Goal: Task Accomplishment & Management: Use online tool/utility

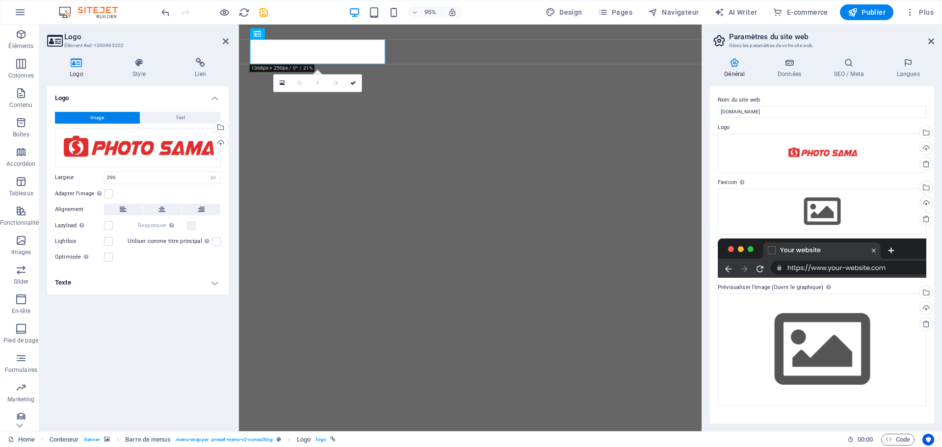
select select "px"
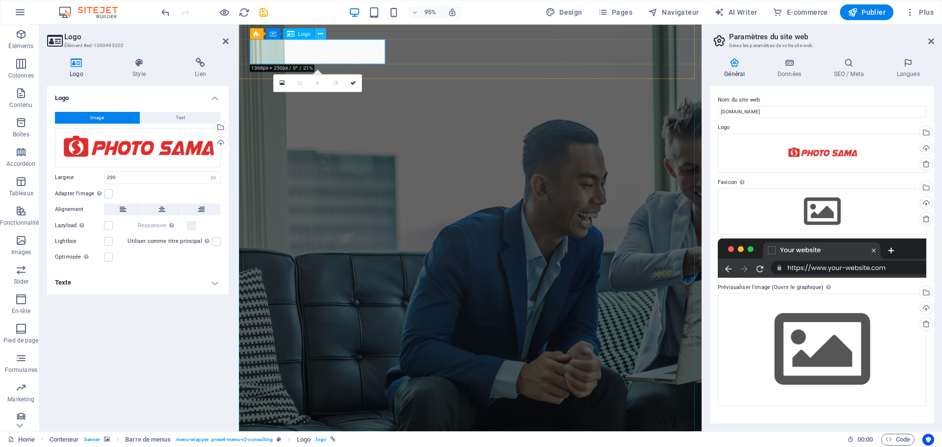
click at [321, 33] on icon at bounding box center [320, 34] width 5 height 10
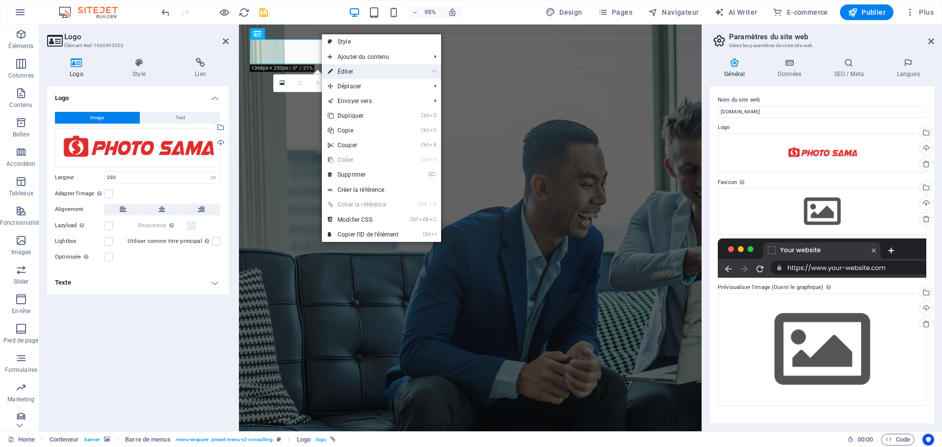
click at [343, 72] on link "⏎ Éditer" at bounding box center [363, 71] width 82 height 15
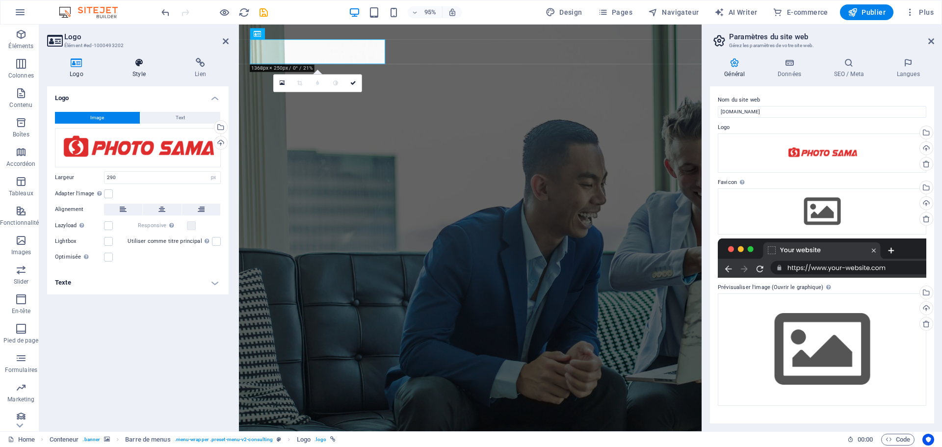
click at [134, 66] on icon at bounding box center [139, 63] width 58 height 10
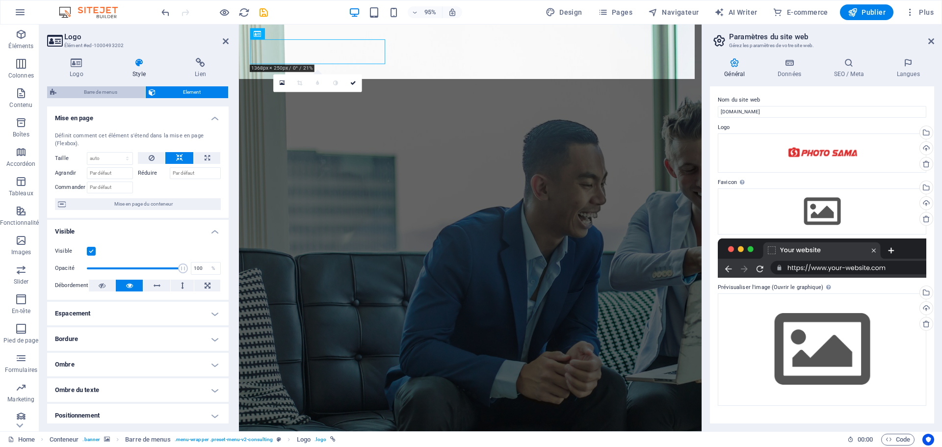
click at [99, 86] on span "Barre de menus" at bounding box center [100, 92] width 83 height 12
select select "rem"
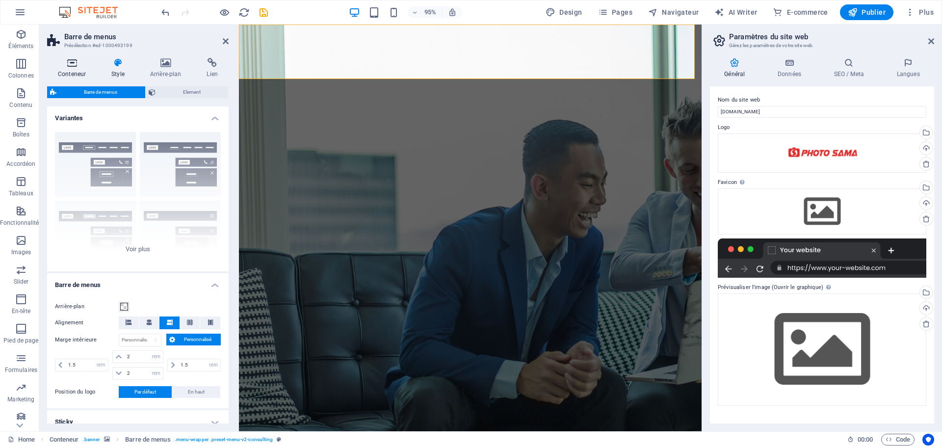
click at [76, 66] on icon at bounding box center [72, 63] width 50 height 10
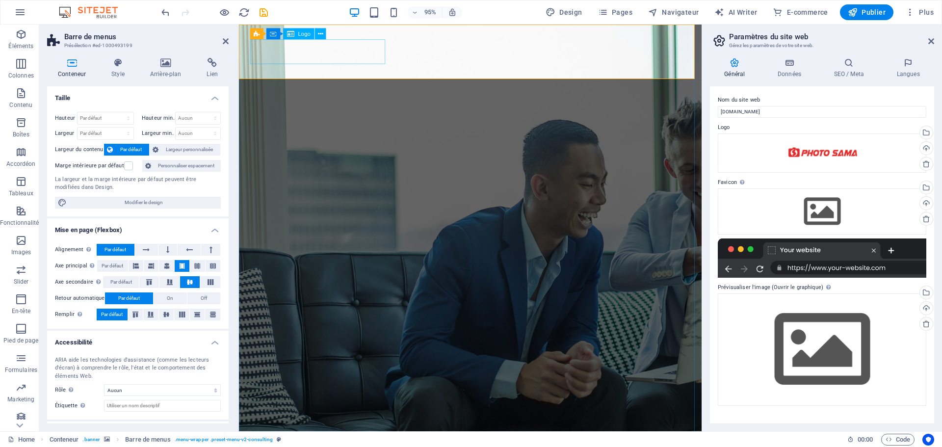
click at [928, 204] on div "Téléverser" at bounding box center [925, 204] width 15 height 15
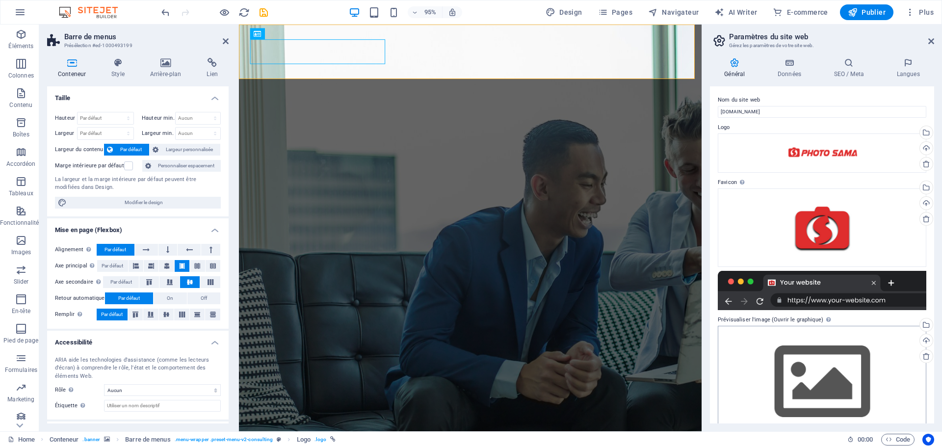
scroll to position [23, 0]
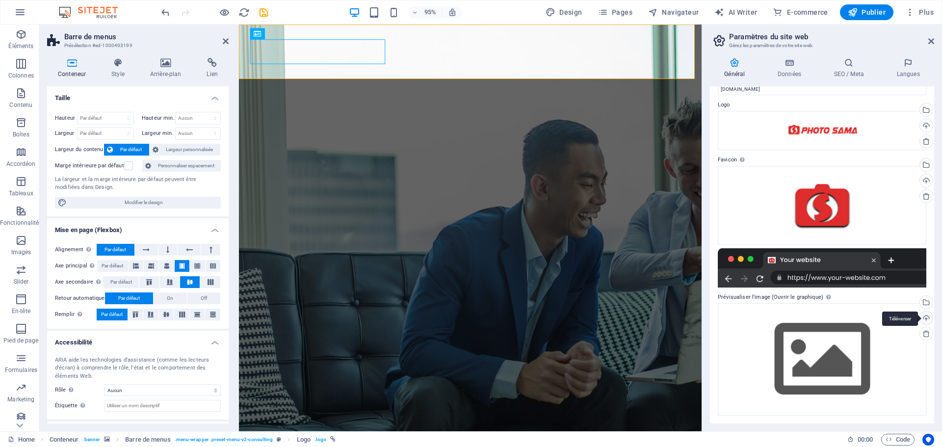
click at [927, 318] on div "Téléverser" at bounding box center [925, 319] width 15 height 15
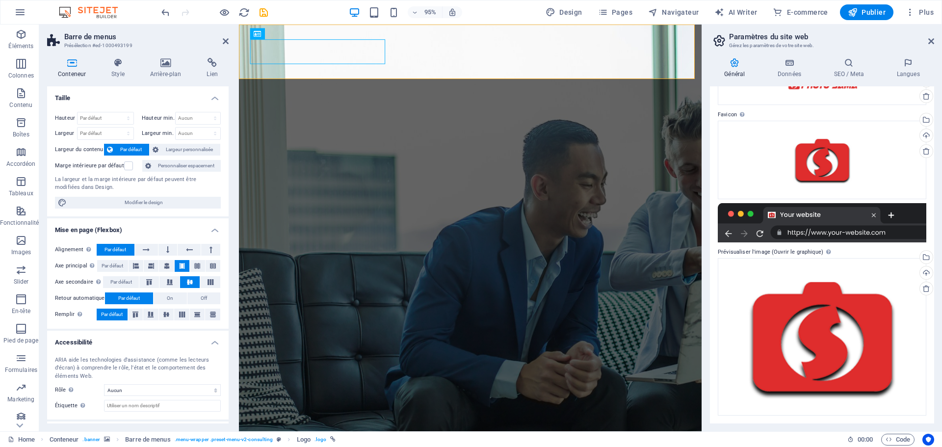
scroll to position [0, 0]
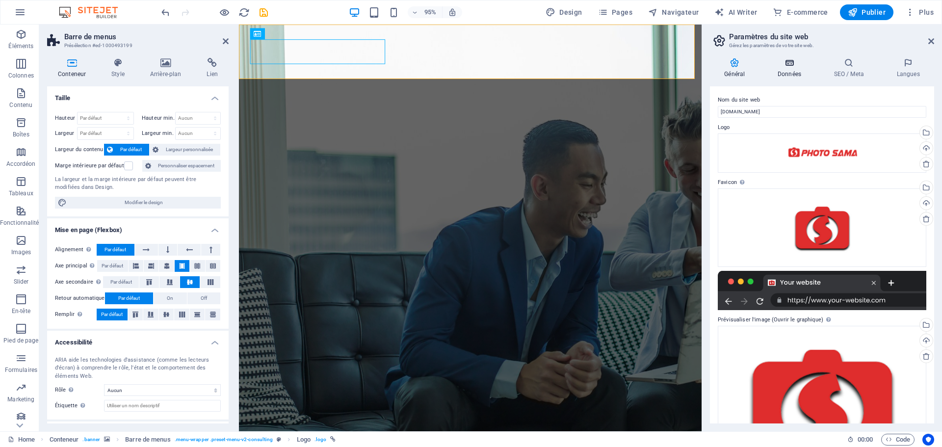
click at [792, 70] on h4 "Données" at bounding box center [792, 68] width 56 height 21
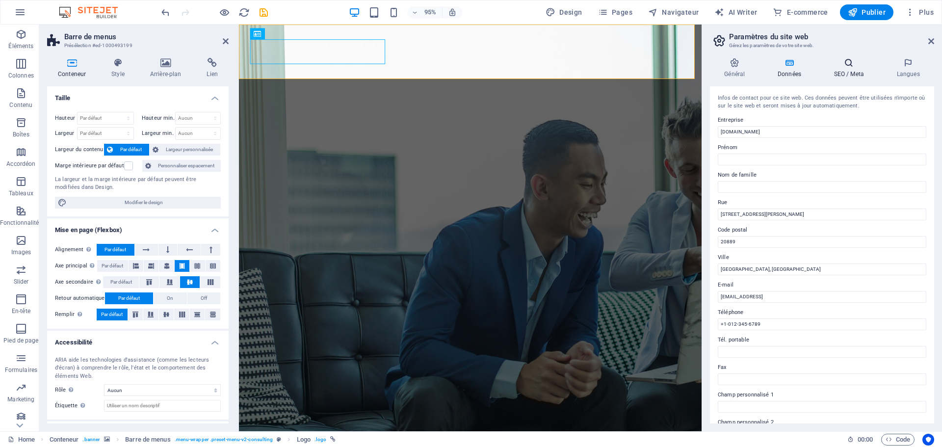
click at [847, 70] on h4 "SEO / Meta" at bounding box center [851, 68] width 63 height 21
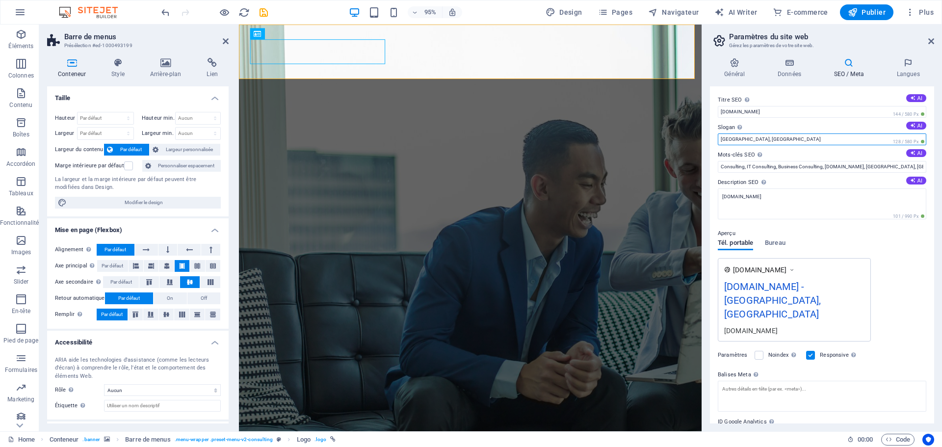
drag, startPoint x: 1000, startPoint y: 162, endPoint x: 724, endPoint y: 144, distance: 275.9
paste input "Votre meilleure place pour les photos officielles"
click at [910, 127] on icon at bounding box center [912, 125] width 5 height 5
drag, startPoint x: 846, startPoint y: 141, endPoint x: 711, endPoint y: 141, distance: 135.5
click at [711, 141] on div "Titre SEO Titre du site web. Optez pour un titre qui se démarque dans les résul…" at bounding box center [822, 254] width 224 height 337
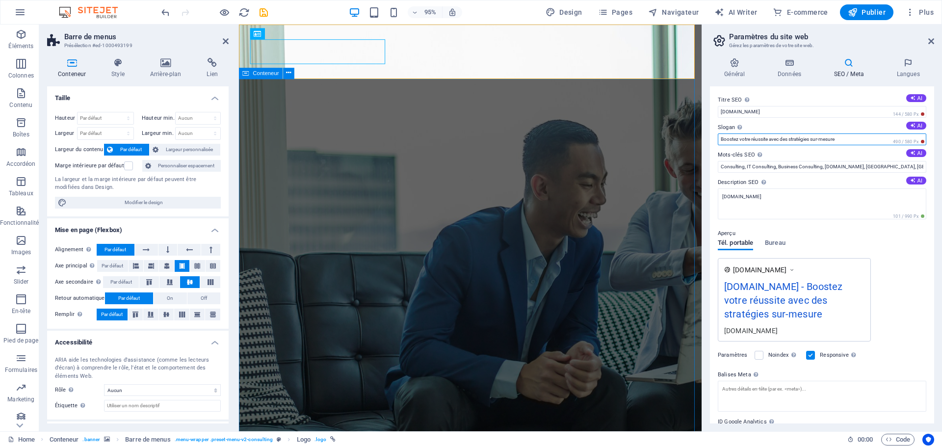
paste input "Votre meilleure place pour les photos officielles"
type input "Votre meilleure place pour les photos officielles"
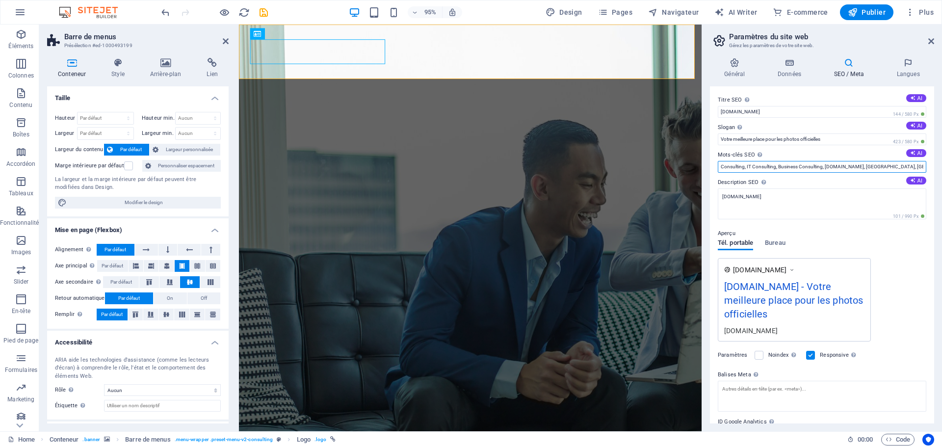
drag, startPoint x: 902, startPoint y: 165, endPoint x: 709, endPoint y: 166, distance: 193.4
click at [709, 166] on div "Général Données SEO / Meta Langues Nom du site web photosama.com Logo Glissez l…" at bounding box center [822, 240] width 240 height 381
click at [770, 167] on input "Mots-clés SEO Liste de mots-clés séparés par des virgules et représentant votre…" at bounding box center [822, 167] width 209 height 12
paste input "Photos de Passeport | Citoyenneté canadienne | Immigration | Réfugiés | IRCC | …"
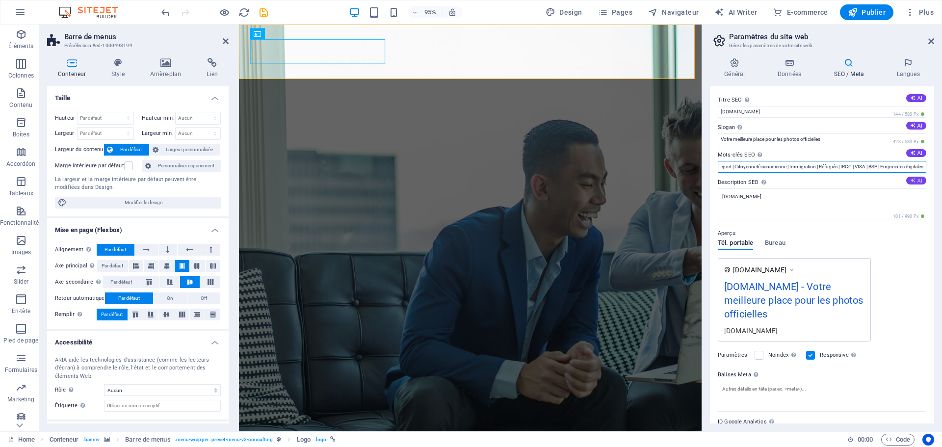
type input "Photos de Passeport | Citoyenneté canadienne | Immigration | Réfugiés | IRCC | …"
click at [911, 181] on icon at bounding box center [912, 180] width 5 height 5
type textarea "Optimisez votre réussite avec nos services de conseil personnalisés depuis 2013…"
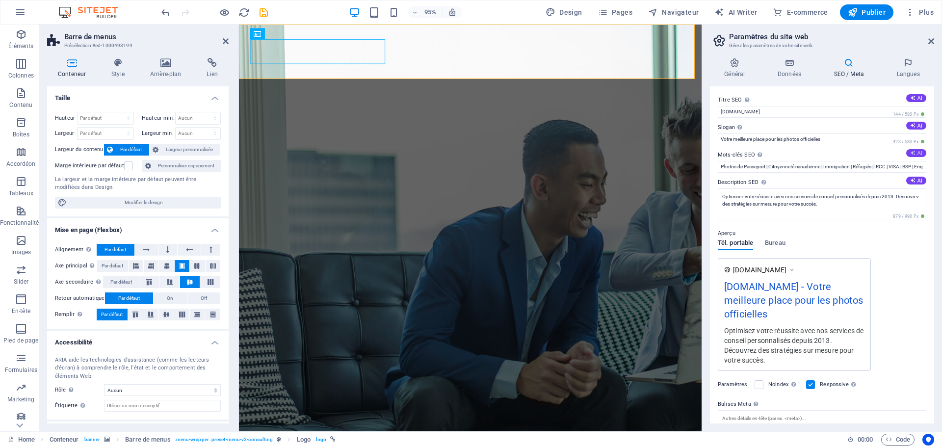
click at [913, 153] on icon at bounding box center [912, 152] width 5 height 5
type input "consultation daffaires, stratégies de succès, ressources humaines, développemen…"
click at [881, 169] on input "consultation daffaires, stratégies de succès, ressources humaines, développemen…" at bounding box center [822, 167] width 209 height 12
click at [845, 163] on input "Mots-clés SEO Liste de mots-clés séparés par des virgules et représentant votre…" at bounding box center [822, 167] width 209 height 12
paste input "Photos de Passeport | Citoyenneté canadienne | Immigration | Réfugiés | IRCC | …"
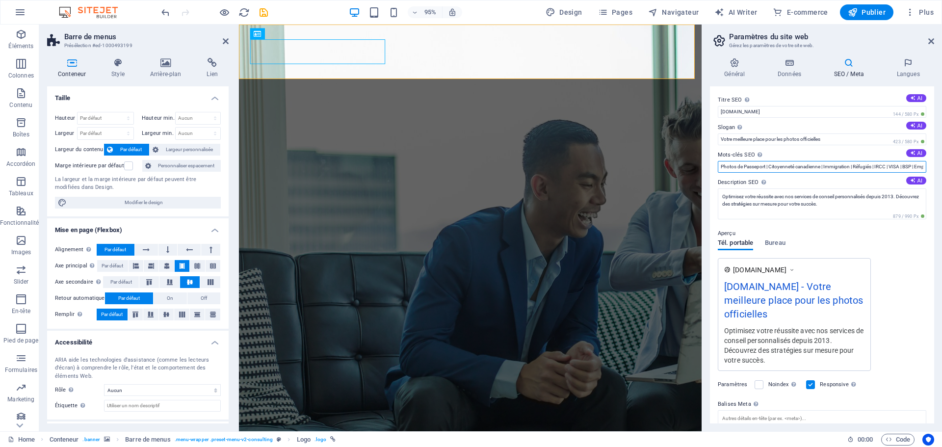
scroll to position [0, 43]
type input "Photos de Passeport | Citoyenneté canadienne | Immigration | Réfugiés | IRCC | …"
drag, startPoint x: 788, startPoint y: 139, endPoint x: 805, endPoint y: 139, distance: 17.7
click at [803, 139] on input "Votre meilleure place pour les photos officielles" at bounding box center [822, 140] width 209 height 12
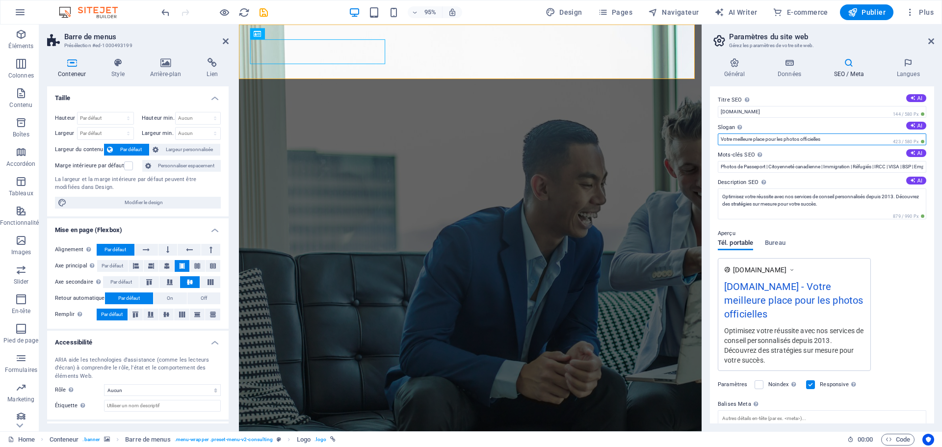
drag, startPoint x: 814, startPoint y: 139, endPoint x: 820, endPoint y: 139, distance: 5.4
click at [818, 139] on input "Votre meilleure place pour les photos officielles" at bounding box center [822, 140] width 209 height 12
drag, startPoint x: 823, startPoint y: 140, endPoint x: 787, endPoint y: 140, distance: 35.8
click at [787, 140] on input "Votre meilleure place pour les photos officielles" at bounding box center [822, 140] width 209 height 12
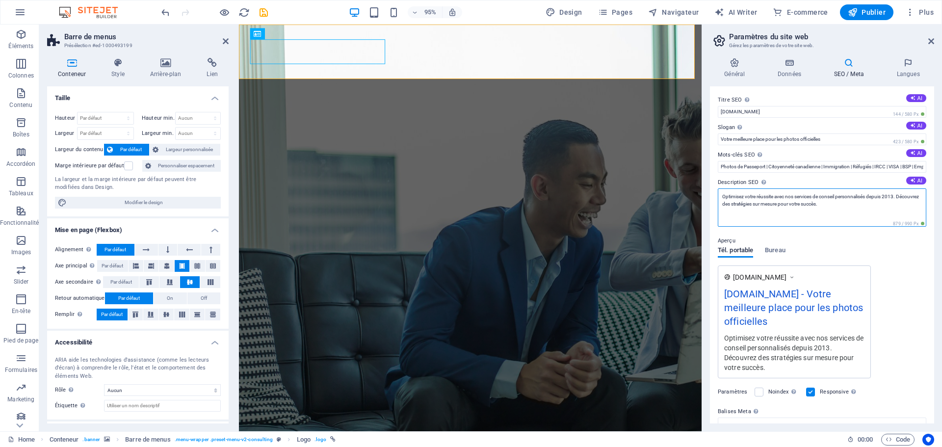
drag, startPoint x: 815, startPoint y: 195, endPoint x: 870, endPoint y: 193, distance: 55.0
click at [870, 193] on textarea "Optimisez votre réussite avec nos services de conseil personnalisés depuis 2013…" at bounding box center [822, 207] width 209 height 38
paste textarea "photos officielle"
drag, startPoint x: 818, startPoint y: 207, endPoint x: 717, endPoint y: 197, distance: 102.1
click at [717, 197] on div "Titre SEO Titre du site web. Optez pour un titre qui se démarque dans les résul…" at bounding box center [822, 254] width 224 height 337
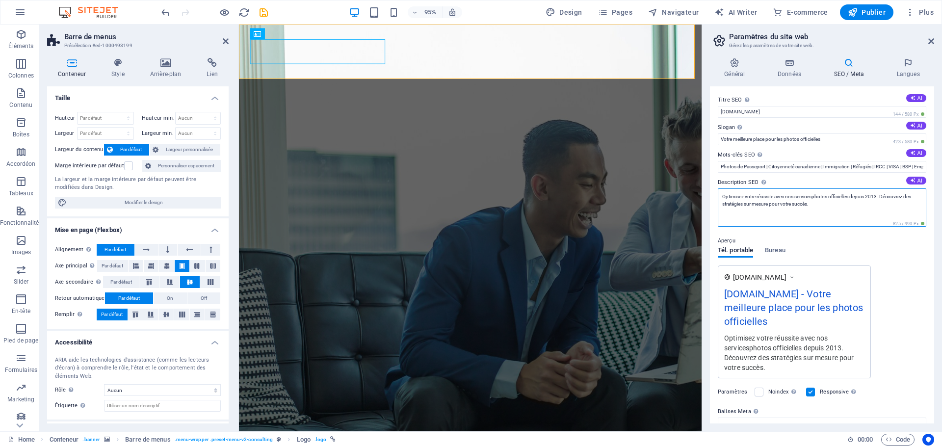
type textarea "Optimisez votre réussite avec nos servicesphotos officielles depuis 2013. Décou…"
click at [717, 197] on div "Titre SEO Titre du site web. Optez pour un titre qui se démarque dans les résul…" at bounding box center [822, 254] width 224 height 337
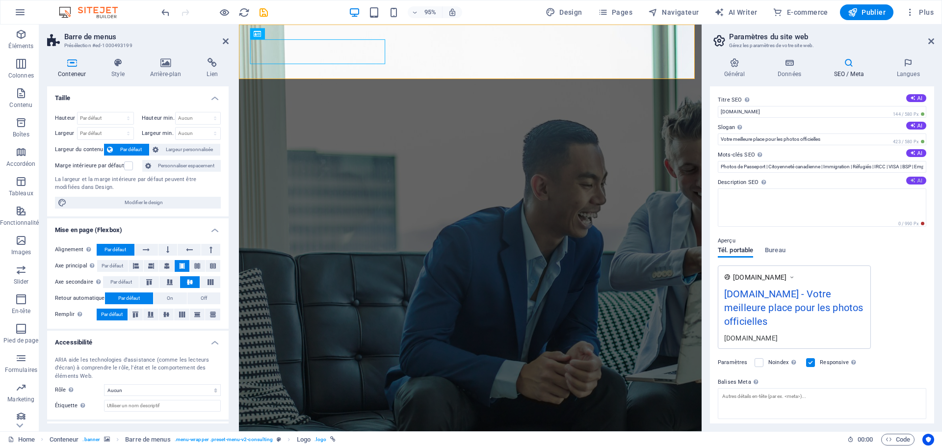
click at [915, 181] on button "AI" at bounding box center [917, 181] width 20 height 8
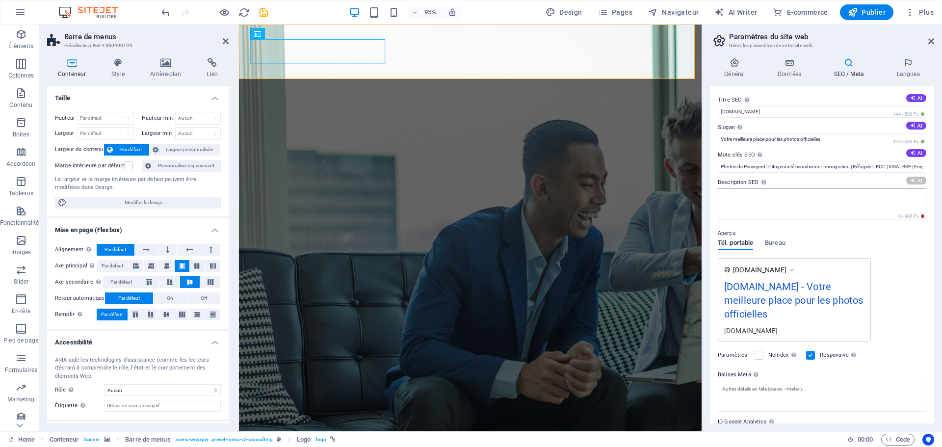
type textarea "Optimisez votre réussite avec nos conseils personnalisés en stratégie daffaires…"
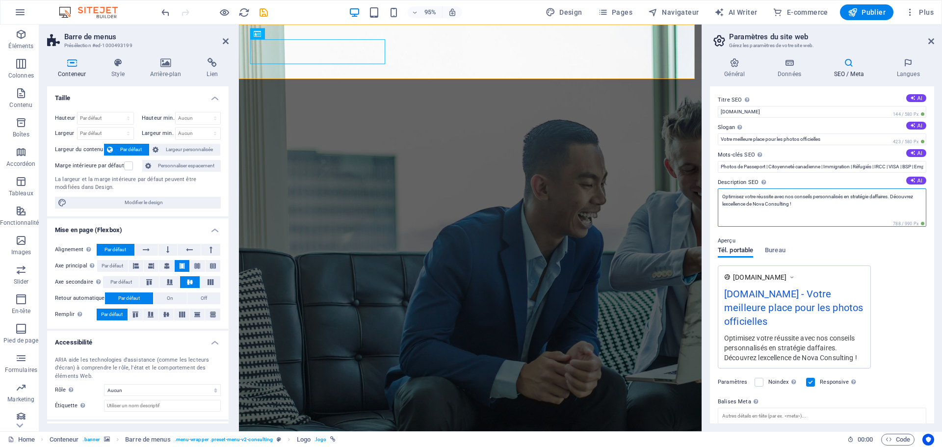
drag, startPoint x: 838, startPoint y: 208, endPoint x: 719, endPoint y: 199, distance: 119.1
click at [719, 199] on textarea "Optimisez votre réussite avec nos conseils personnalisés en stratégie daffaires…" at bounding box center [822, 207] width 209 height 38
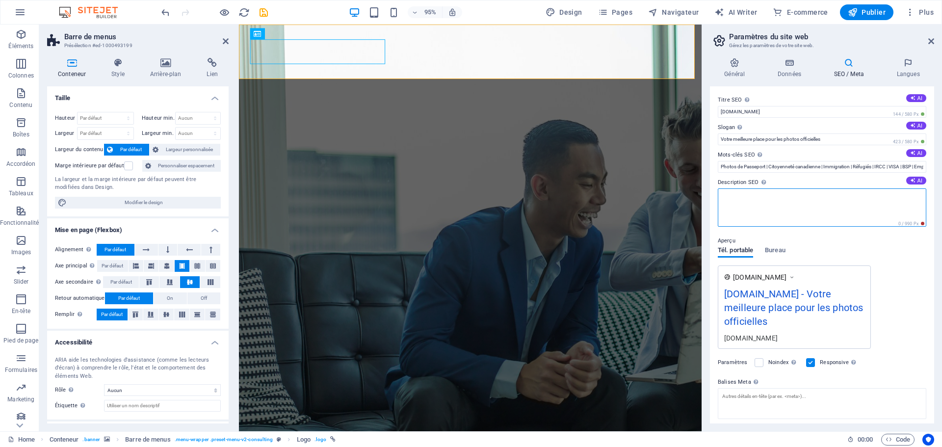
click at [764, 207] on textarea "Description SEO Décrit le contenu de votre site web. C'est essentiel pour les m…" at bounding box center [822, 207] width 209 height 38
paste textarea "Nous servons à nos clients des photos officielles de toutes tailles, telles que…"
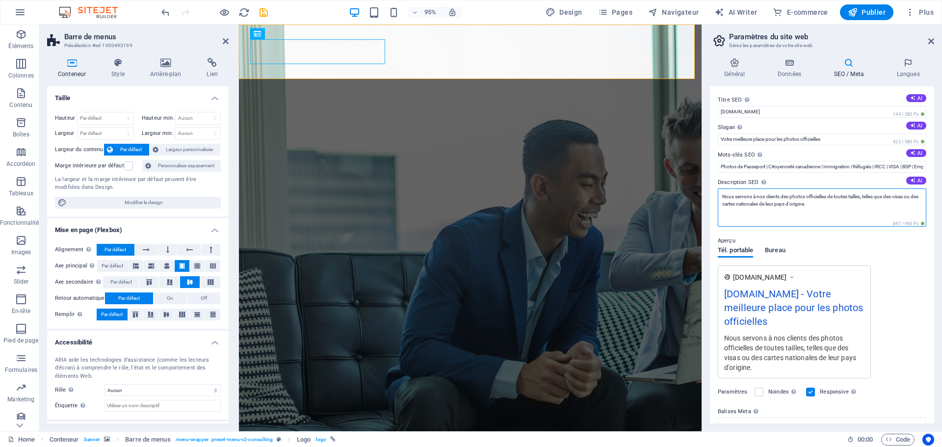
type textarea "Nous servons à nos clients des photos officielles de toutes tailles, telles que…"
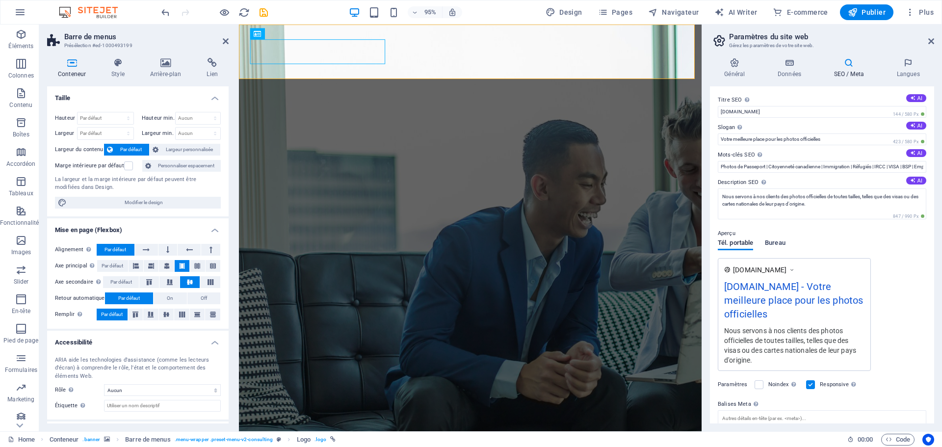
click at [780, 253] on div "Tél. portable Bureau" at bounding box center [752, 249] width 68 height 19
click at [773, 244] on span "Bureau" at bounding box center [775, 244] width 21 height 14
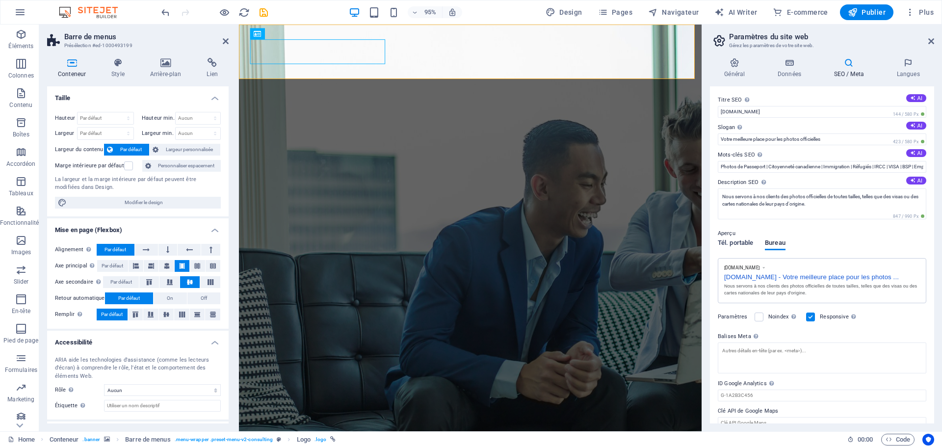
click at [743, 245] on span "Tél. portable" at bounding box center [735, 244] width 35 height 14
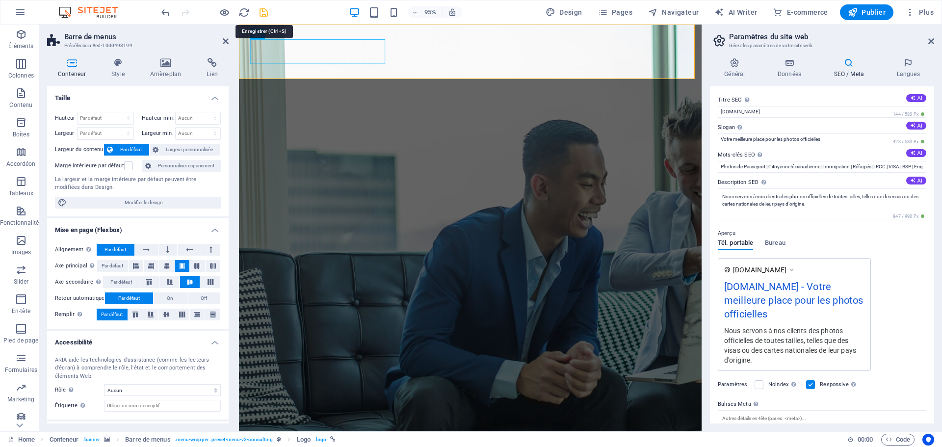
click at [260, 14] on icon "save" at bounding box center [263, 12] width 11 height 11
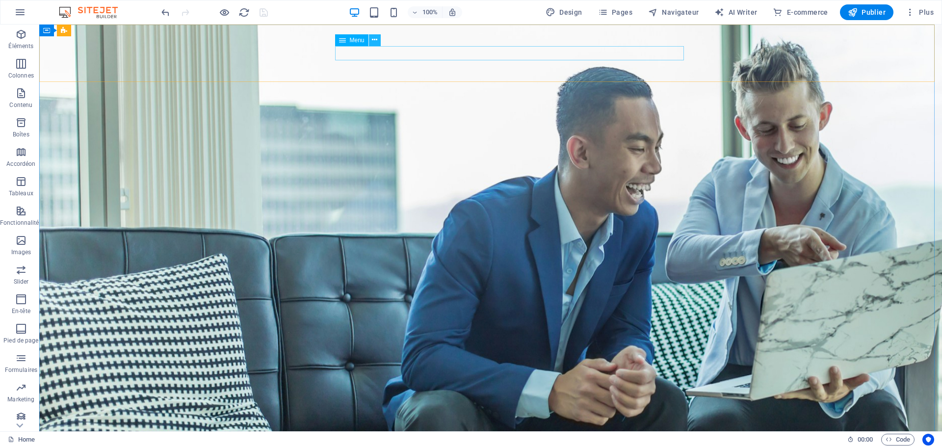
click at [376, 41] on icon at bounding box center [374, 40] width 5 height 10
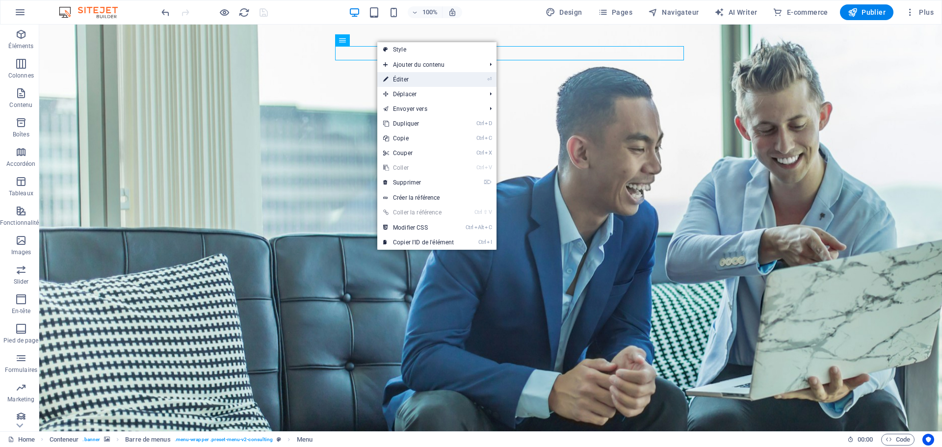
click at [407, 82] on link "⏎ Éditer" at bounding box center [418, 79] width 82 height 15
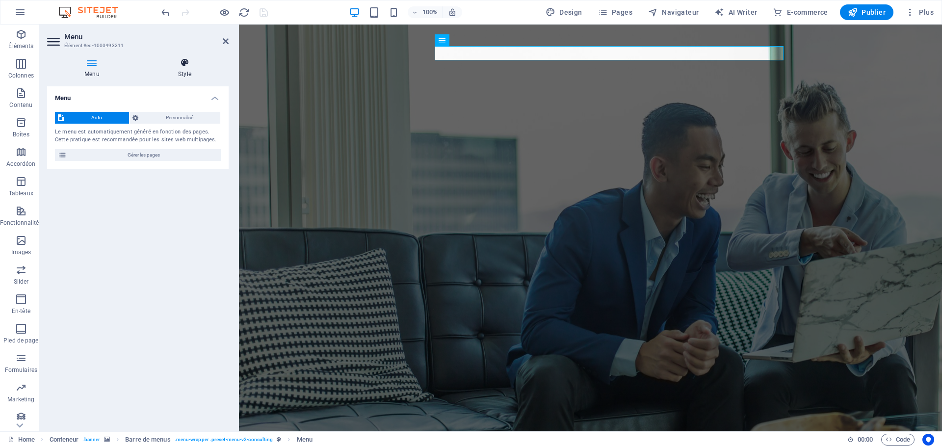
click at [189, 69] on h4 "Style" at bounding box center [185, 68] width 88 height 21
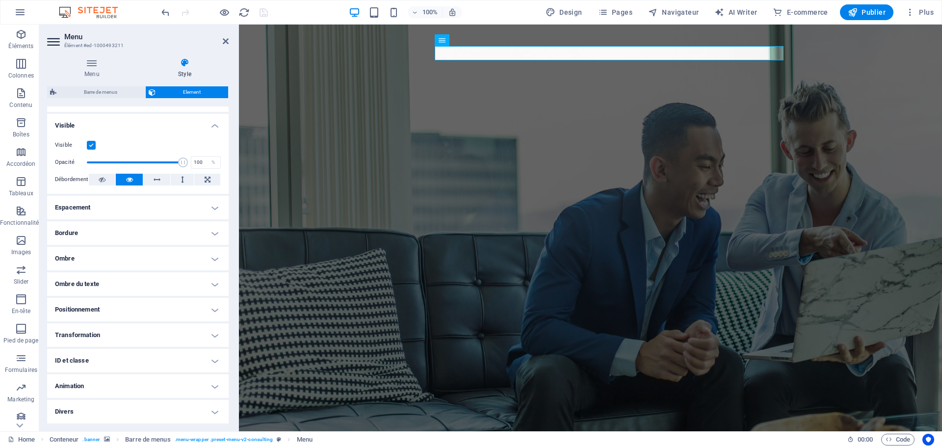
scroll to position [8, 0]
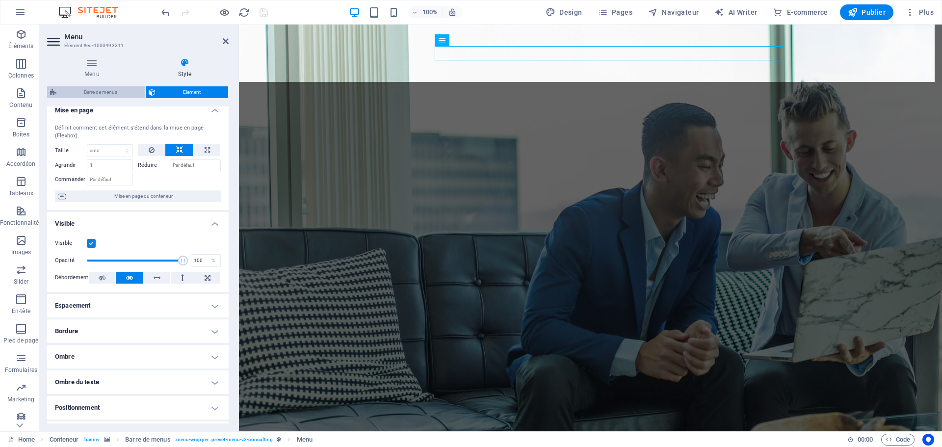
click at [121, 96] on span "Barre de menus" at bounding box center [100, 92] width 83 height 12
select select "rem"
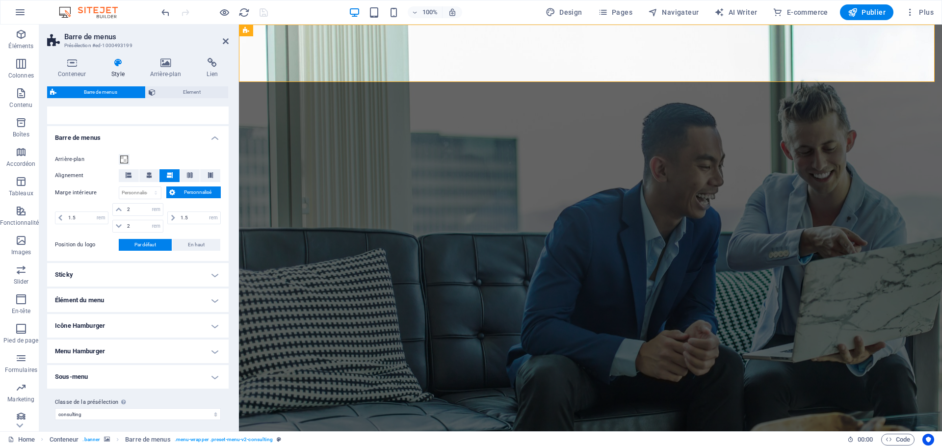
scroll to position [152, 0]
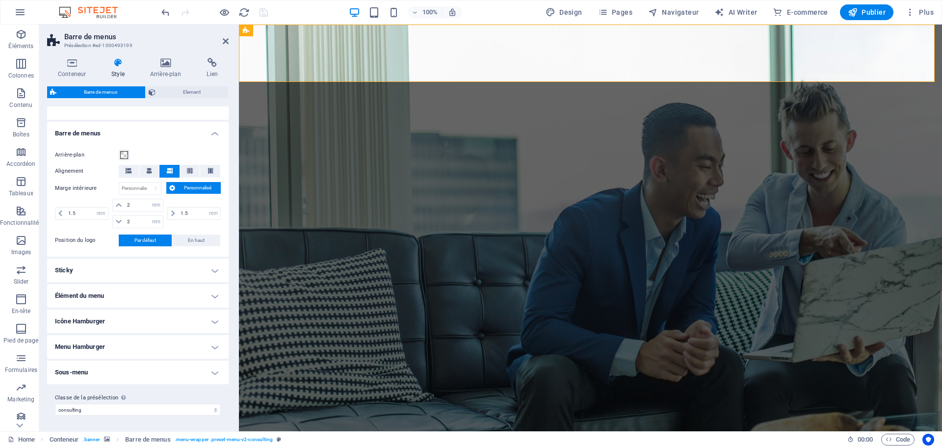
click at [155, 350] on h4 "Menu Hamburger" at bounding box center [138, 347] width 182 height 24
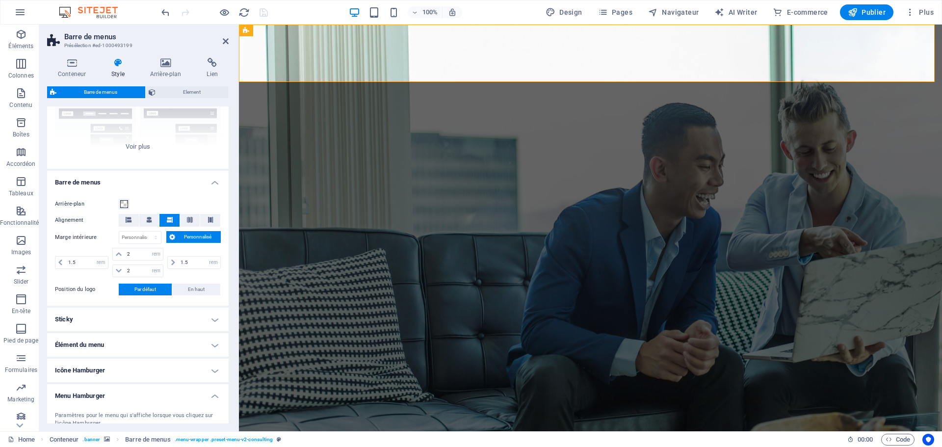
scroll to position [0, 0]
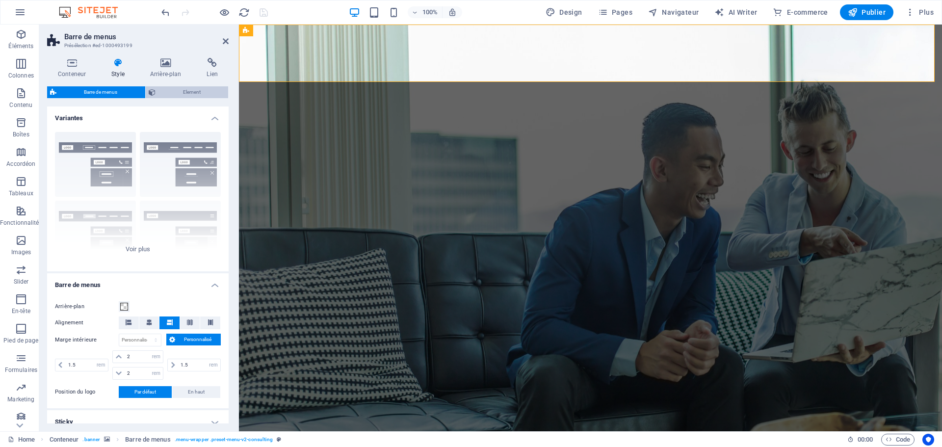
click at [190, 92] on span "Element" at bounding box center [192, 92] width 67 height 12
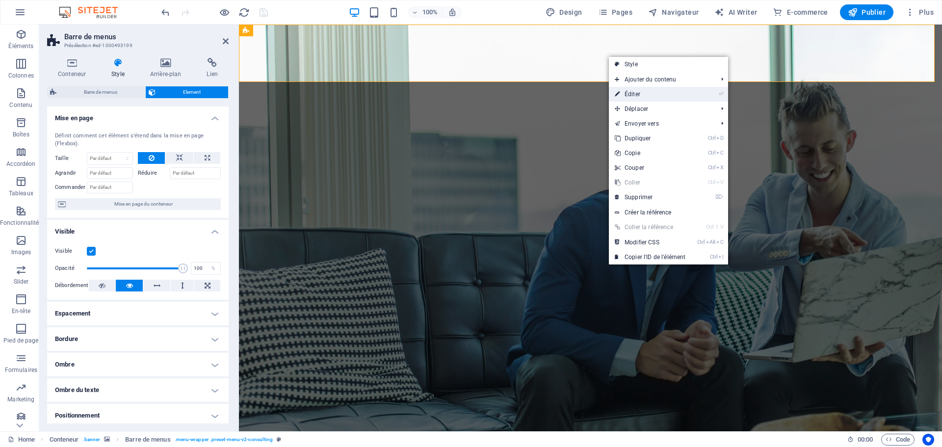
click at [628, 96] on link "⏎ Éditer" at bounding box center [650, 94] width 82 height 15
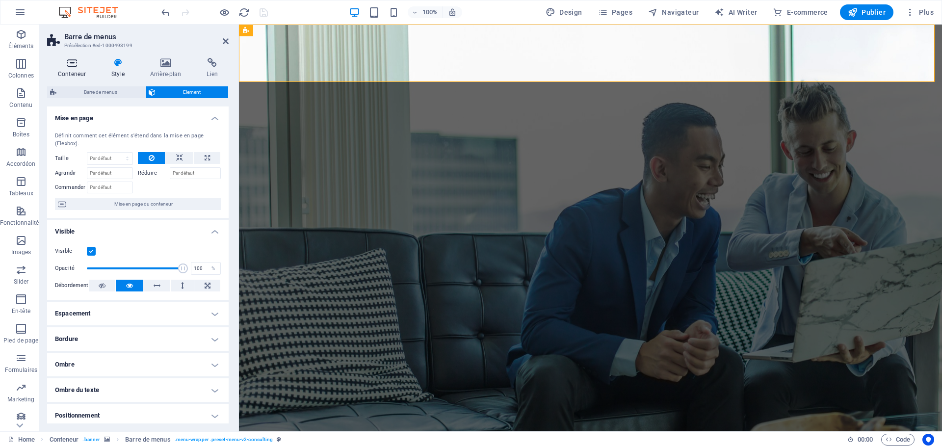
click at [74, 69] on h4 "Conteneur" at bounding box center [74, 68] width 54 height 21
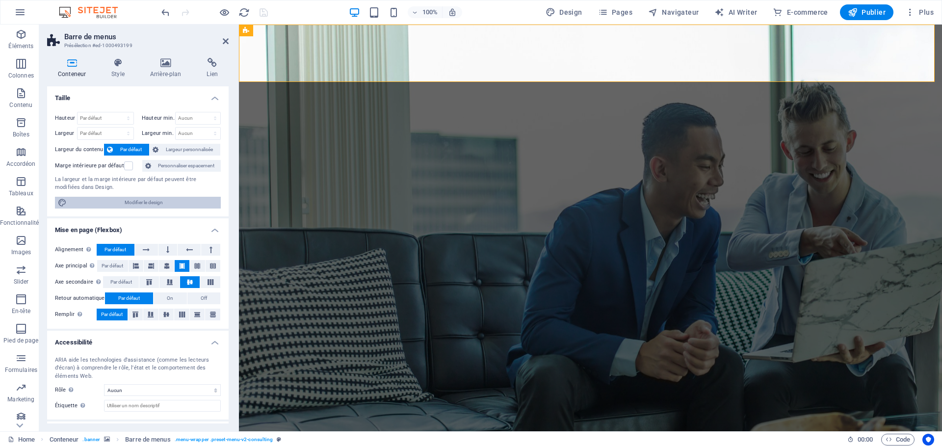
click at [142, 204] on span "Modifier le design" at bounding box center [144, 203] width 148 height 12
select select "rem"
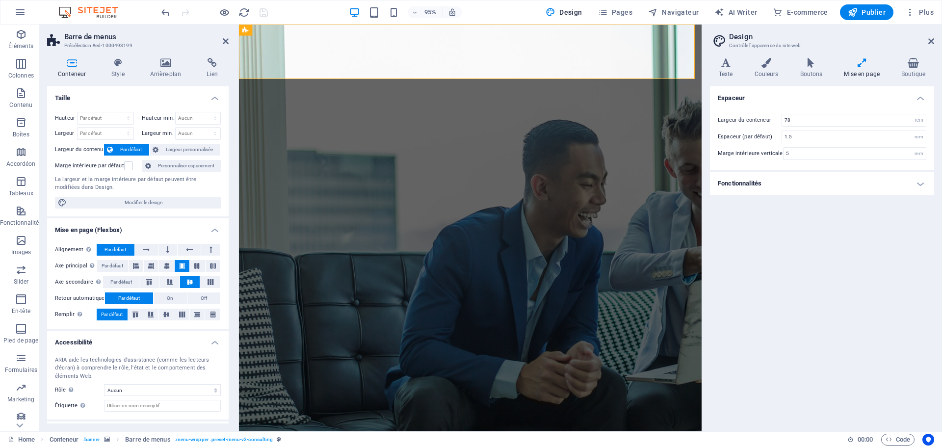
click at [765, 182] on h4 "Fonctionnalités" at bounding box center [822, 184] width 224 height 24
click at [766, 74] on h4 "Couleurs" at bounding box center [769, 68] width 46 height 21
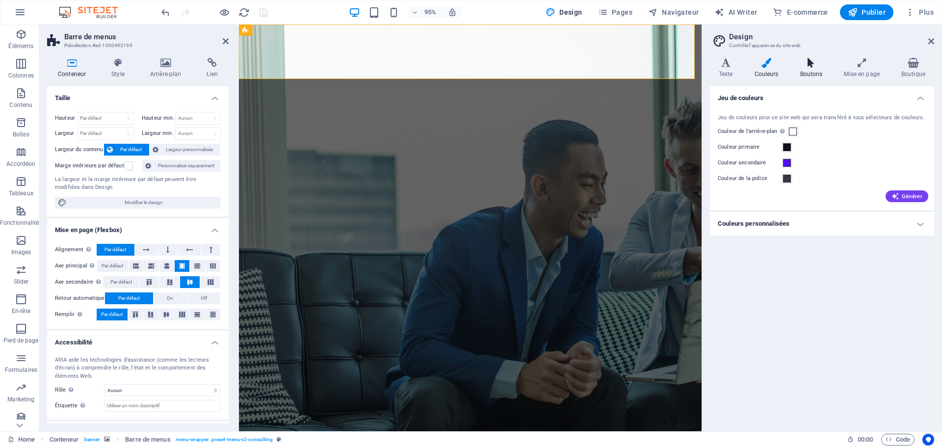
click at [812, 71] on h4 "Boutons" at bounding box center [814, 68] width 44 height 21
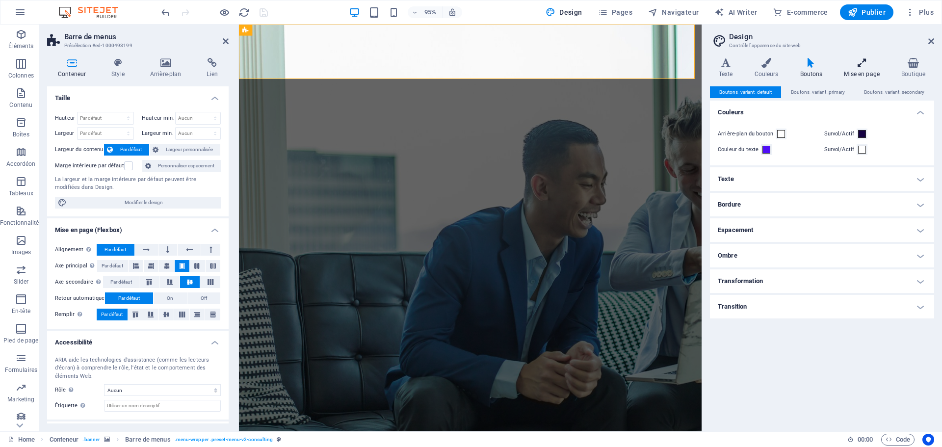
click at [859, 71] on h4 "Mise en page" at bounding box center [863, 68] width 57 height 21
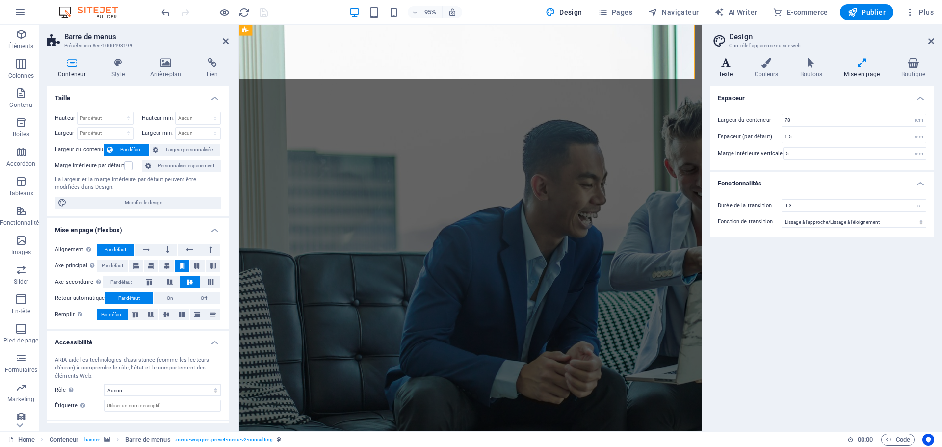
click at [732, 68] on h4 "Texte" at bounding box center [728, 68] width 36 height 21
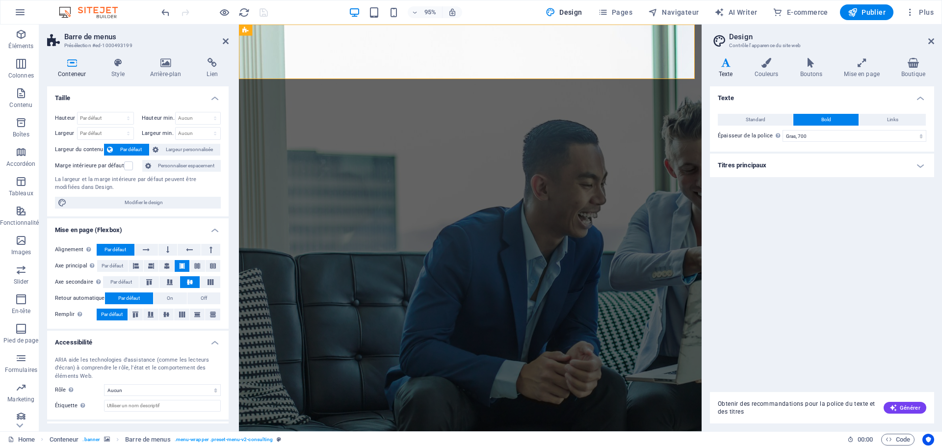
click at [840, 166] on h4 "Titres principaux" at bounding box center [822, 166] width 224 height 24
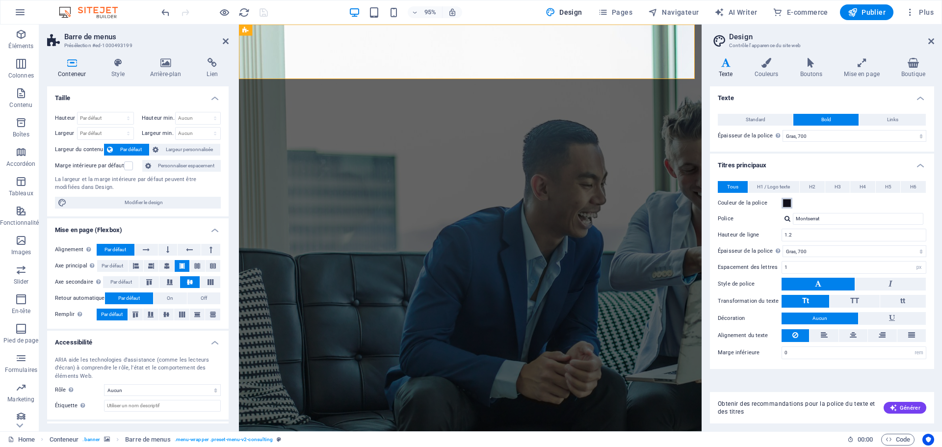
click at [786, 203] on span at bounding box center [787, 203] width 8 height 8
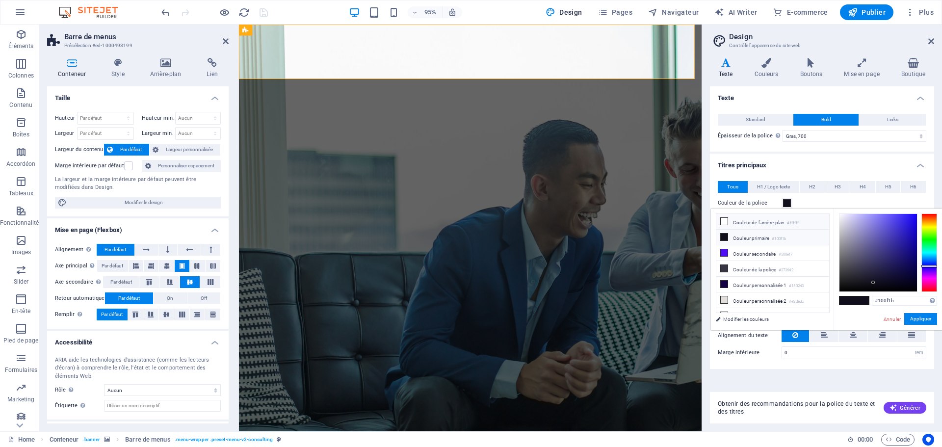
click at [727, 220] on icon at bounding box center [724, 221] width 7 height 7
type input "#ffffff"
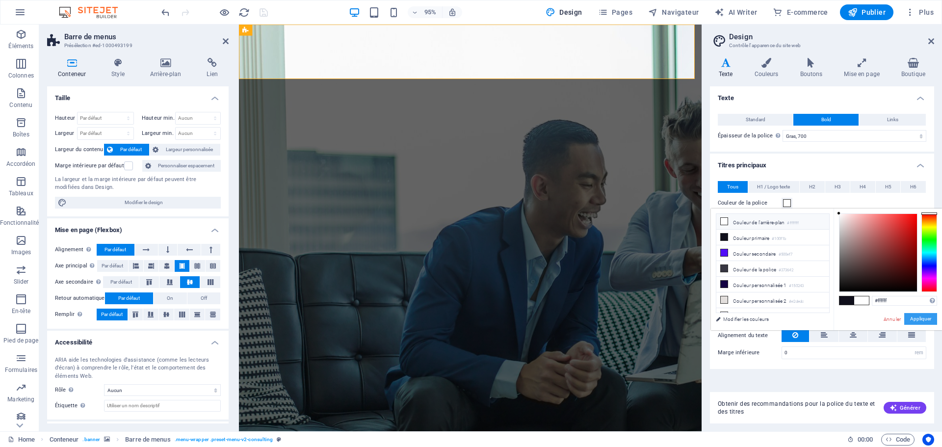
click at [916, 319] on button "Appliquer" at bounding box center [921, 319] width 33 height 12
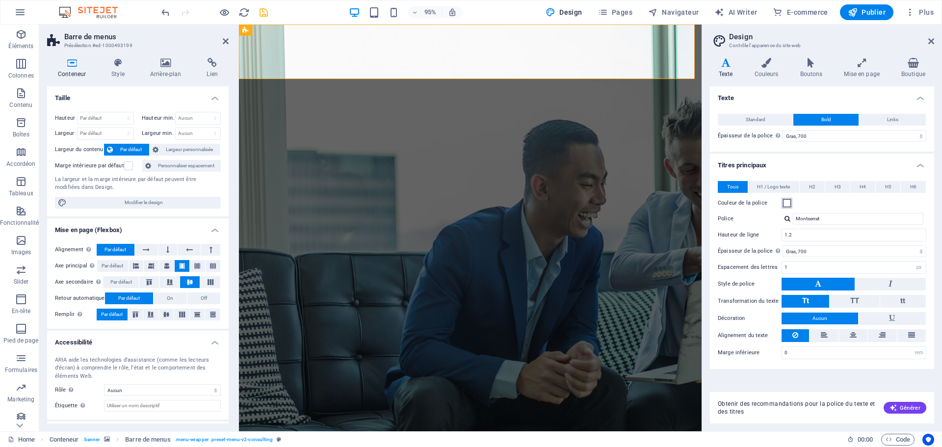
click at [788, 208] on button "Couleur de la police" at bounding box center [787, 203] width 11 height 11
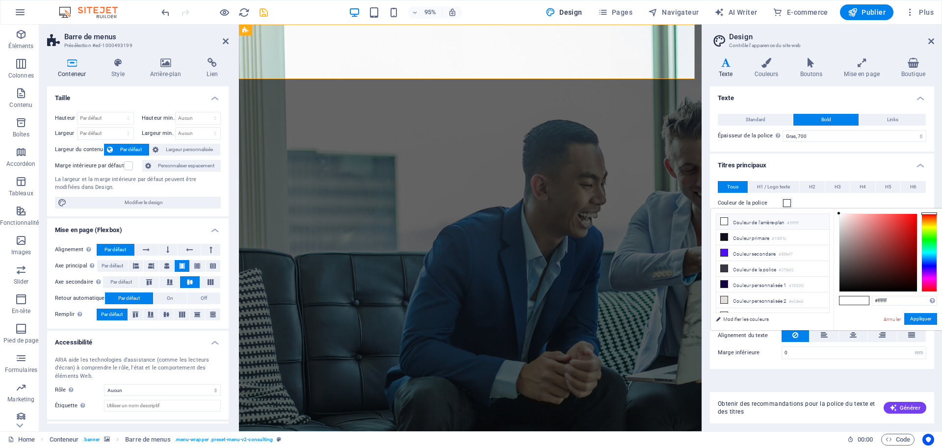
click at [726, 221] on icon at bounding box center [724, 221] width 7 height 7
click at [809, 187] on button "H2" at bounding box center [812, 187] width 25 height 12
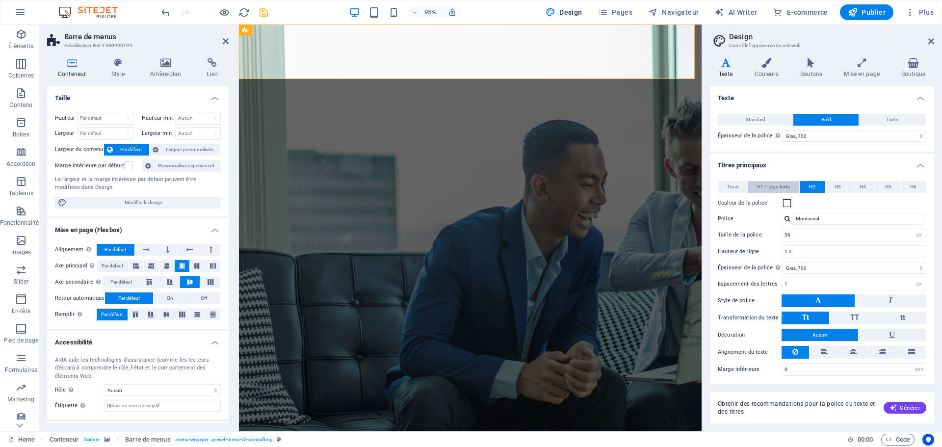
click at [777, 187] on span "H1 / Logo texte" at bounding box center [773, 187] width 33 height 12
click at [723, 187] on button "Tous" at bounding box center [733, 187] width 30 height 12
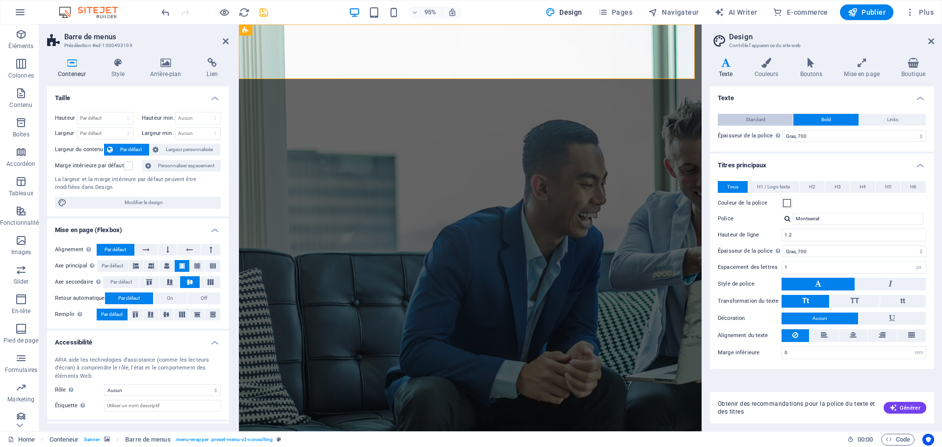
click at [757, 117] on span "Standard" at bounding box center [756, 120] width 20 height 12
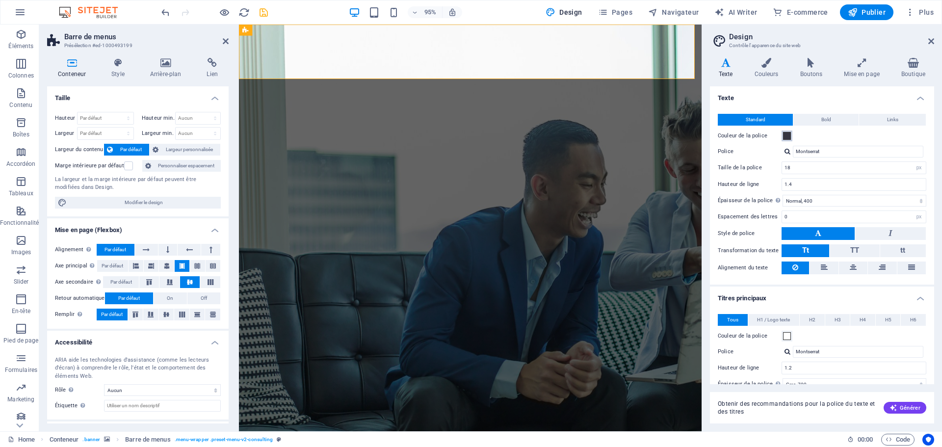
click at [787, 136] on span at bounding box center [787, 136] width 8 height 8
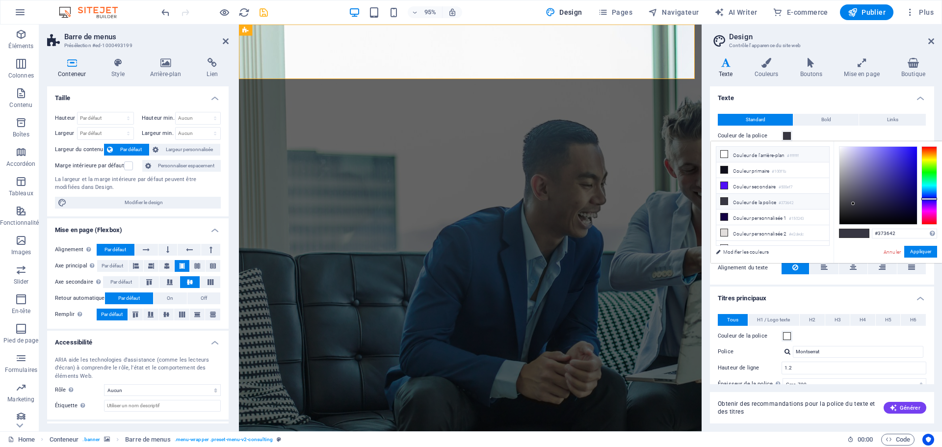
click at [724, 155] on icon at bounding box center [724, 154] width 7 height 7
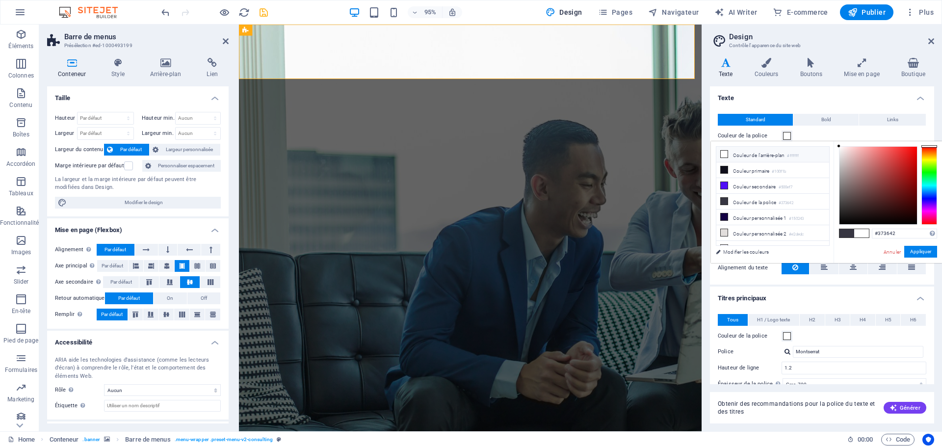
type input "#ffffff"
click at [917, 255] on button "Appliquer" at bounding box center [921, 252] width 33 height 12
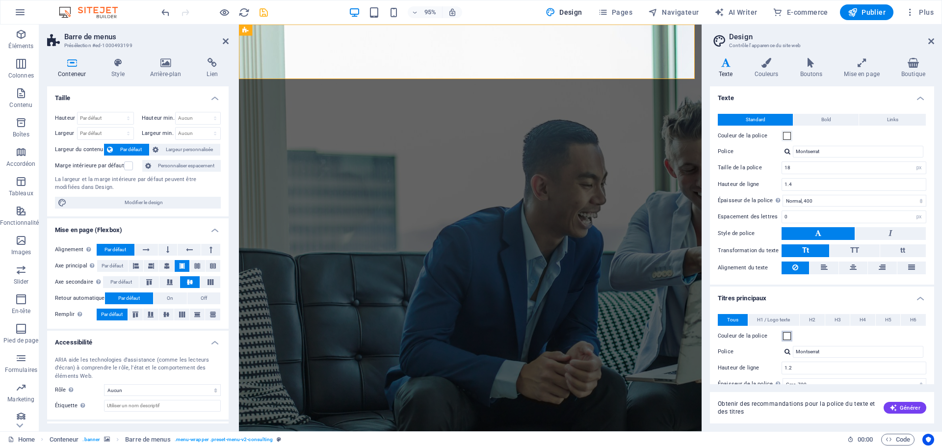
click at [788, 335] on span at bounding box center [787, 336] width 8 height 8
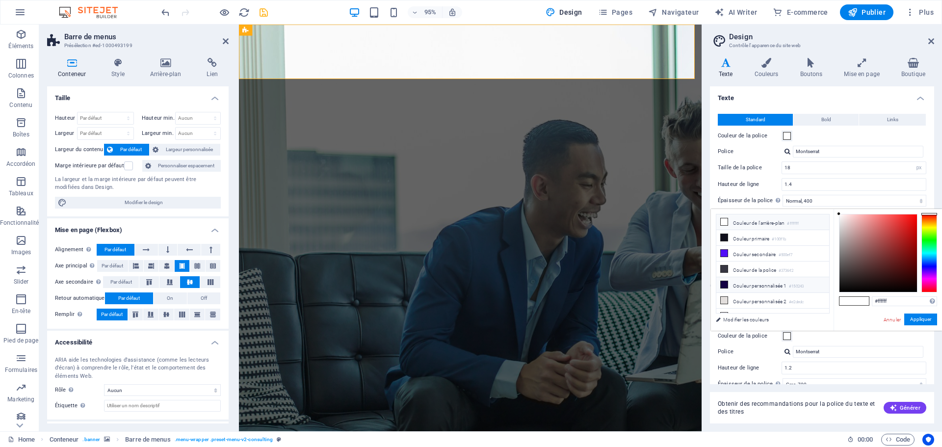
click at [724, 282] on icon at bounding box center [724, 284] width 7 height 7
type input "#150243"
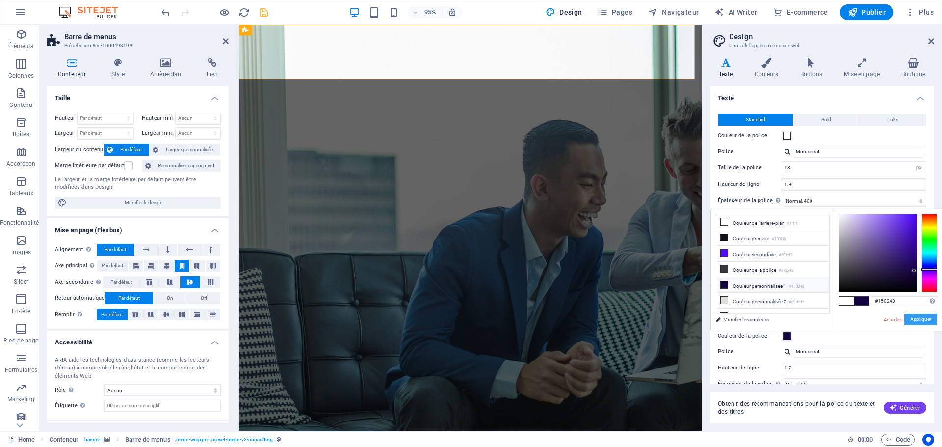
click at [926, 319] on button "Appliquer" at bounding box center [921, 320] width 33 height 12
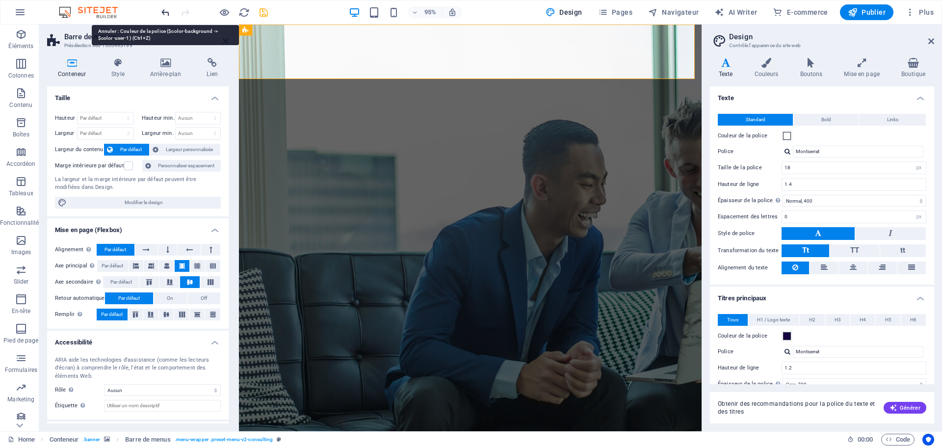
click at [164, 12] on icon "undo" at bounding box center [165, 12] width 11 height 11
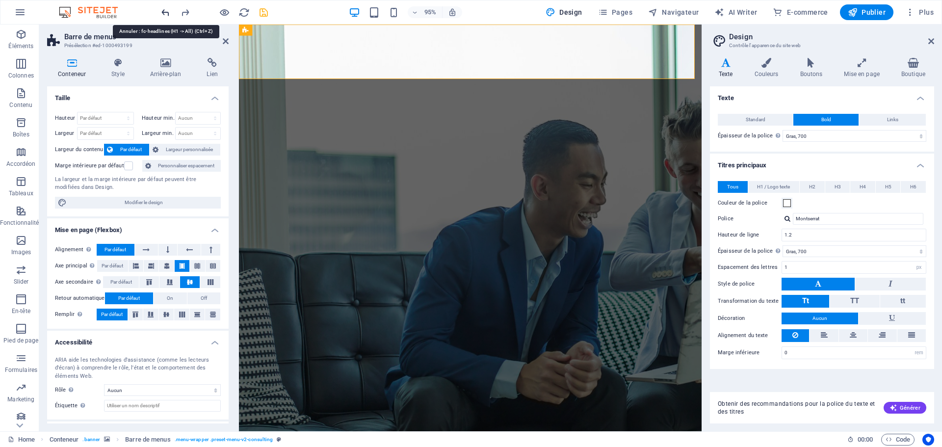
click at [164, 12] on icon "undo" at bounding box center [165, 12] width 11 height 11
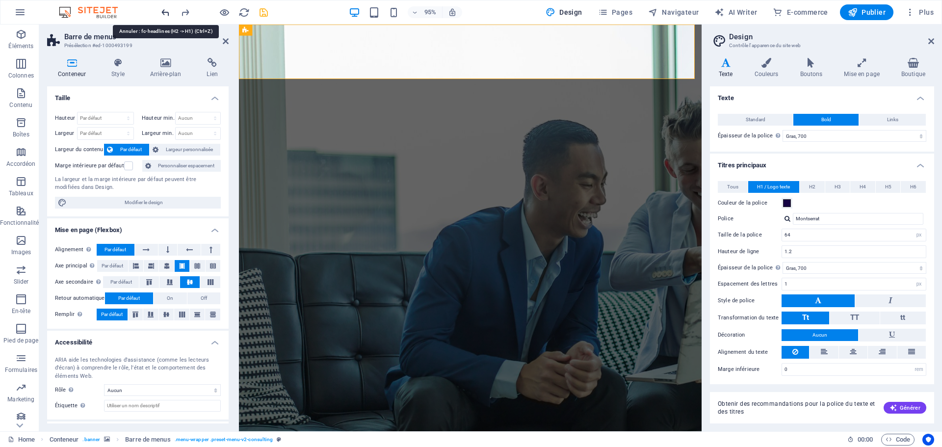
click at [164, 12] on icon "undo" at bounding box center [165, 12] width 11 height 11
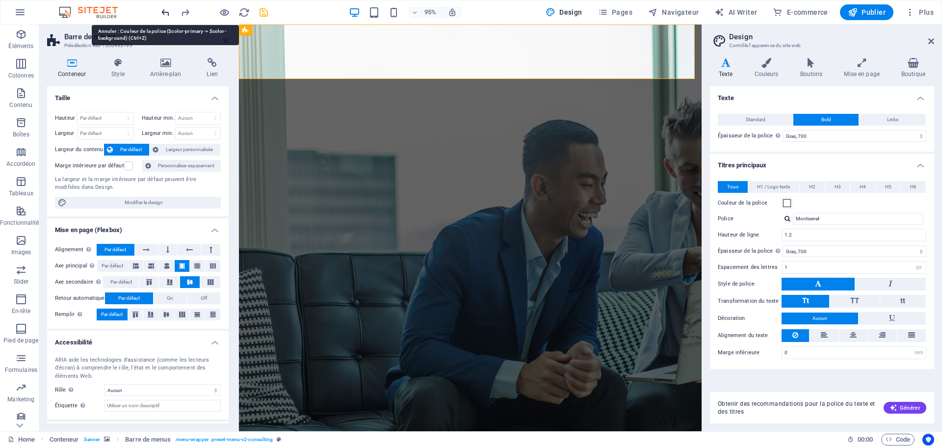
click at [165, 12] on icon "undo" at bounding box center [165, 12] width 11 height 11
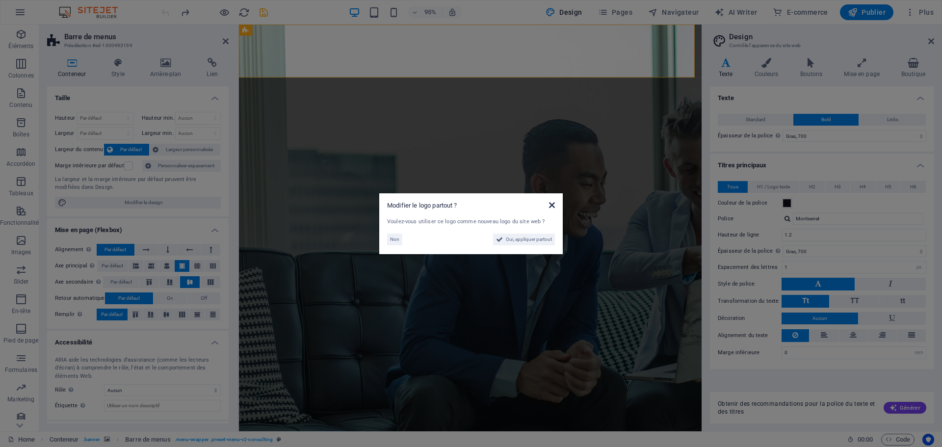
click at [552, 204] on icon at bounding box center [552, 205] width 6 height 8
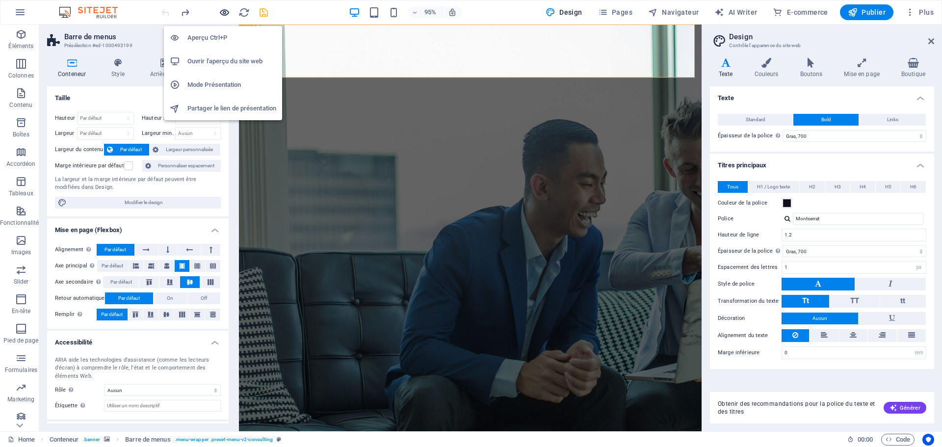
click at [226, 14] on icon "button" at bounding box center [224, 12] width 11 height 11
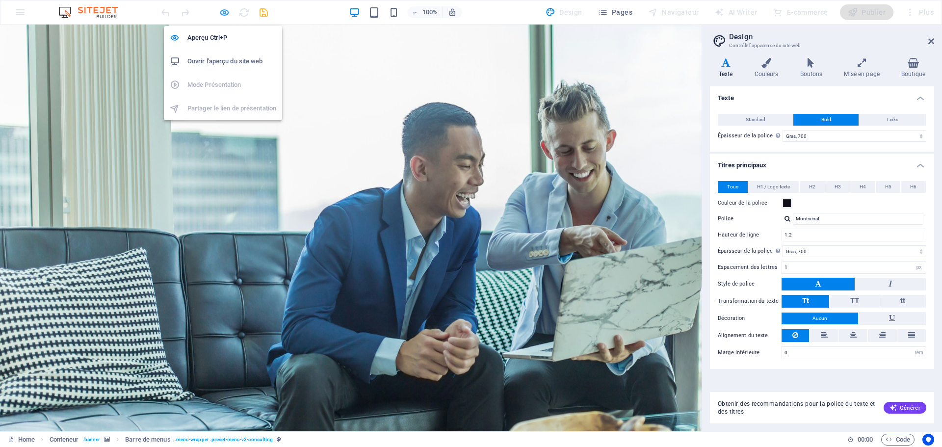
click at [222, 12] on icon "button" at bounding box center [224, 12] width 11 height 11
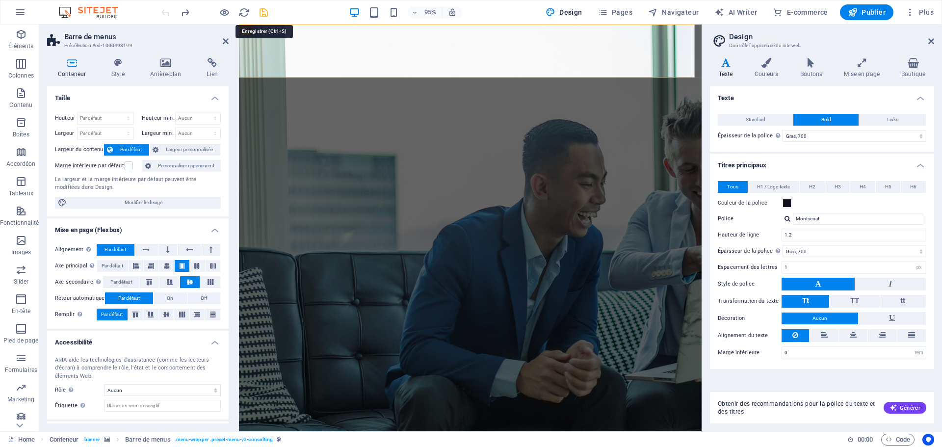
click at [259, 12] on icon "save" at bounding box center [263, 12] width 11 height 11
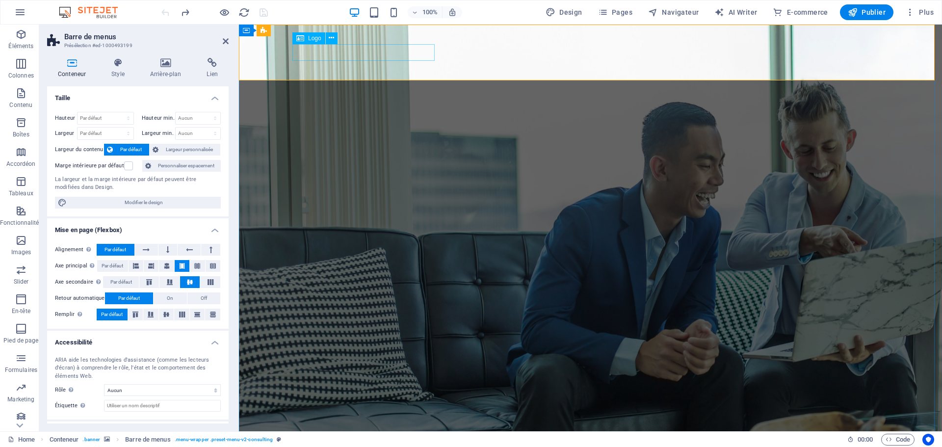
click at [331, 38] on icon at bounding box center [331, 38] width 5 height 10
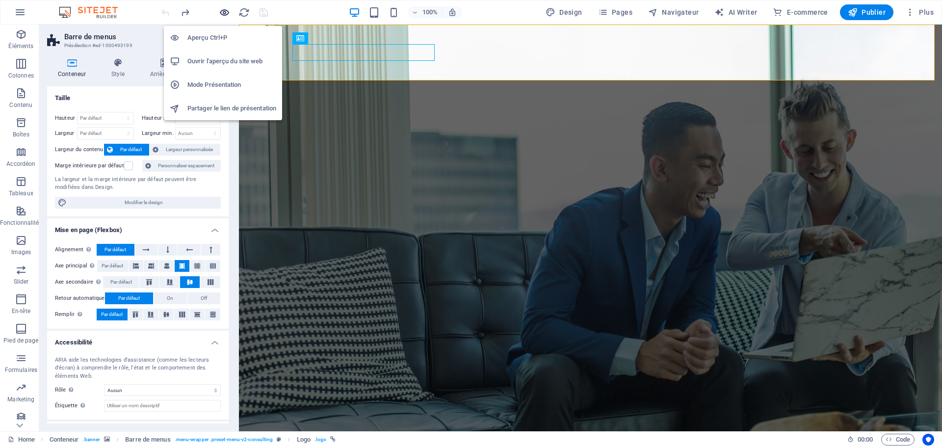
click at [223, 11] on icon "button" at bounding box center [224, 12] width 11 height 11
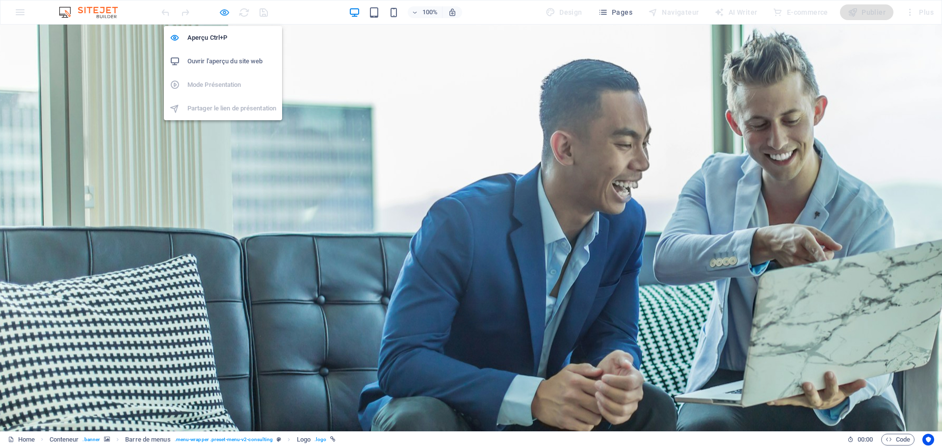
click at [222, 13] on icon "button" at bounding box center [224, 12] width 11 height 11
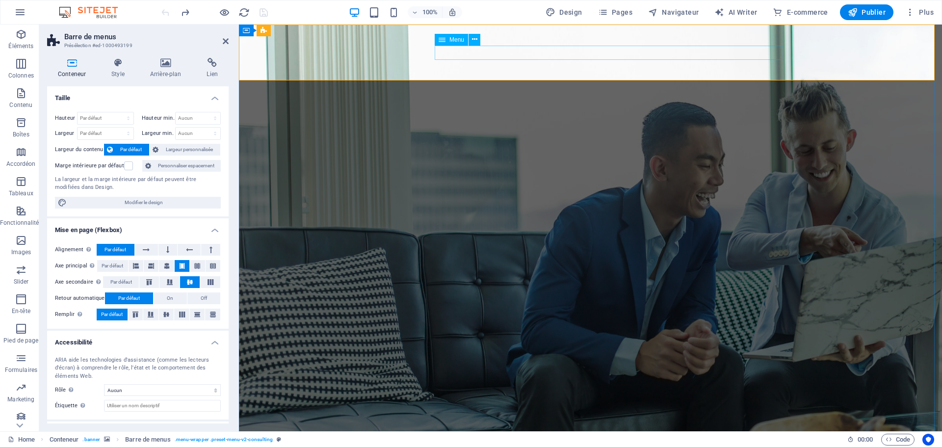
click at [908, 13] on icon "button" at bounding box center [911, 12] width 10 height 10
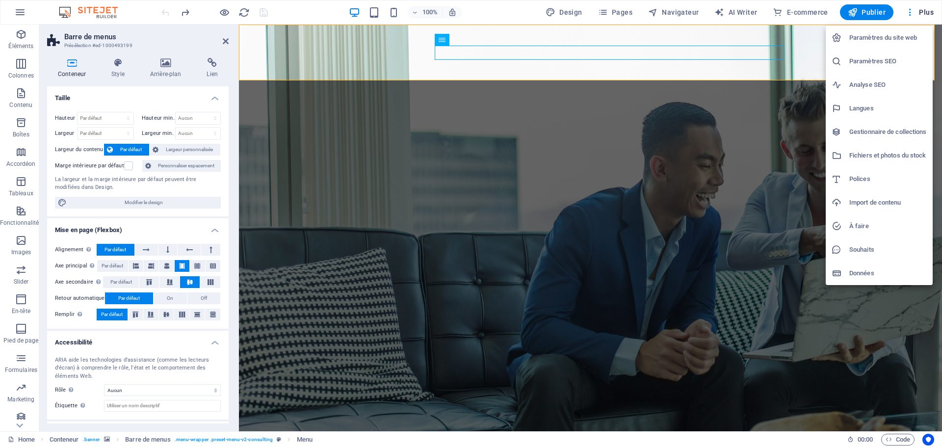
click at [863, 108] on h6 "Langues" at bounding box center [889, 109] width 78 height 12
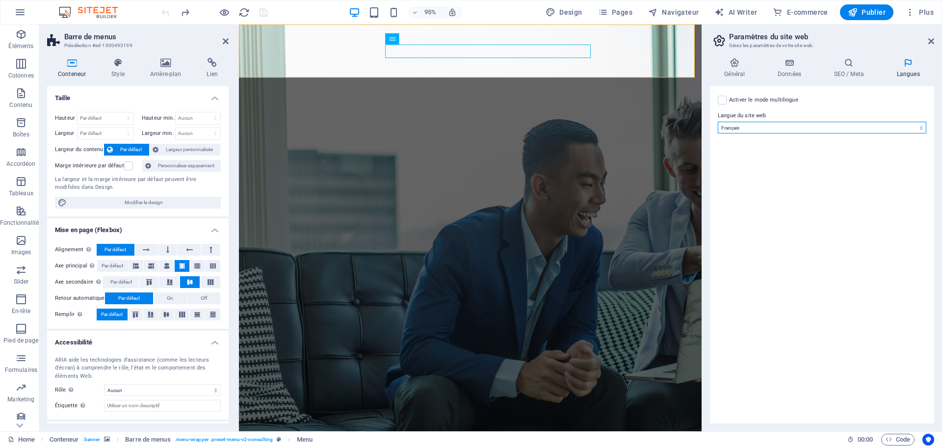
click at [748, 127] on select "Abkhazian Afar Afrikaans Akan Albanais Allemand Amharic Anglais Arabe Aragonese…" at bounding box center [822, 128] width 209 height 12
select select "7"
click at [718, 122] on select "Abkhazian Afar Afrikaans Akan Albanais Allemand Amharic Anglais Arabe Aragonese…" at bounding box center [822, 128] width 209 height 12
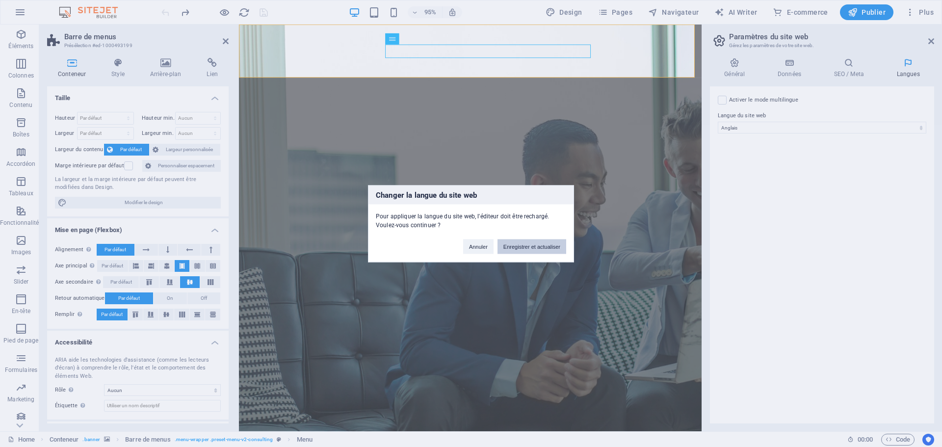
click at [538, 248] on button "Enregistrer et actualiser" at bounding box center [532, 246] width 69 height 15
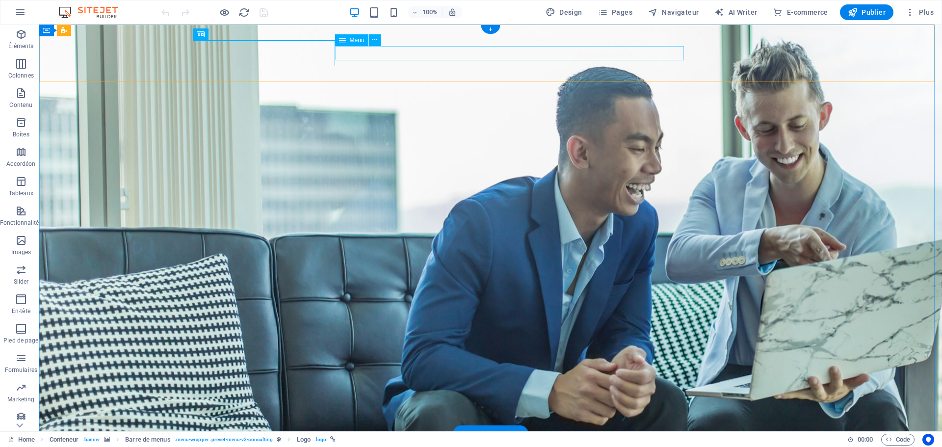
click at [376, 42] on icon at bounding box center [374, 40] width 5 height 10
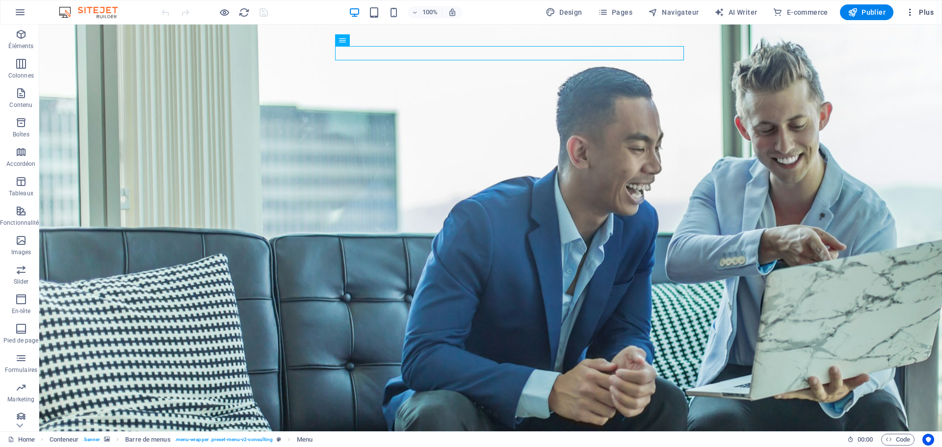
click at [916, 11] on span "Plus" at bounding box center [920, 12] width 28 height 10
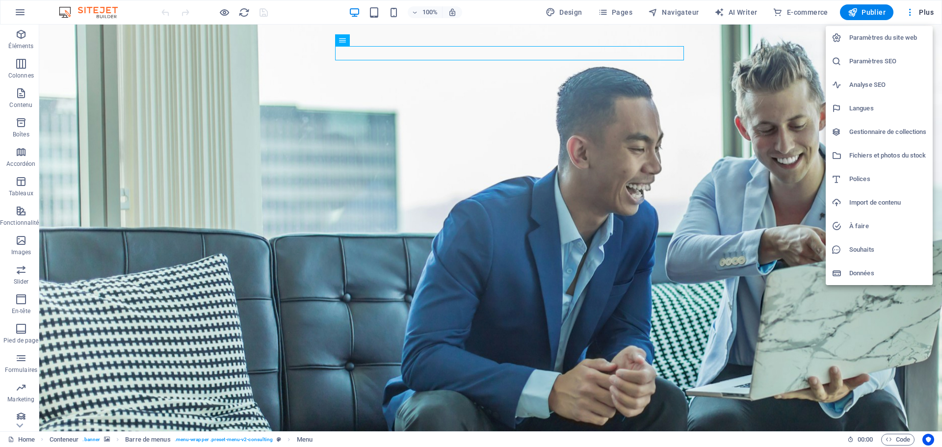
click at [857, 106] on h6 "Langues" at bounding box center [889, 109] width 78 height 12
select select "7"
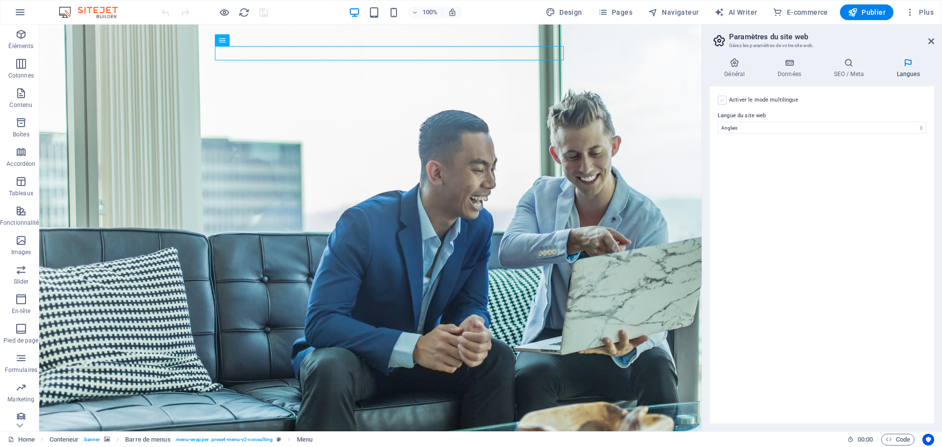
click at [722, 102] on label at bounding box center [722, 100] width 9 height 9
click at [0, 0] on input "Activer le mode multilingue Pour désactiver plusieurs langues, supprimez-les ju…" at bounding box center [0, 0] width 0 height 0
select select
click at [264, 12] on icon "save" at bounding box center [263, 12] width 11 height 11
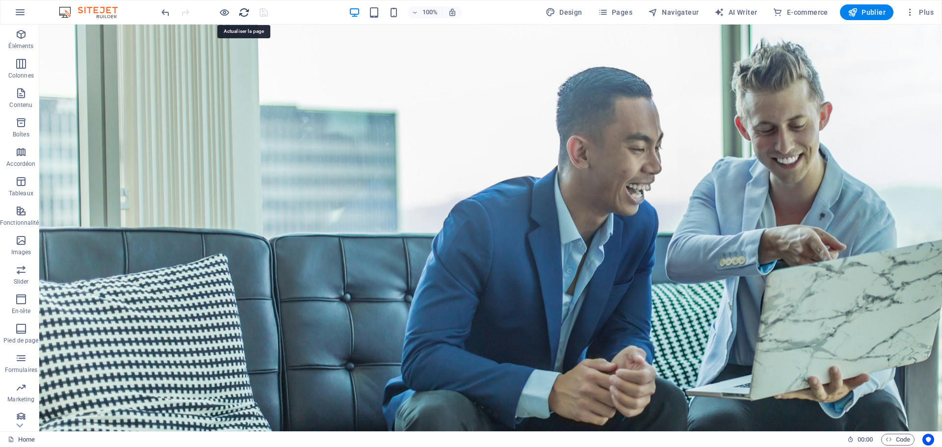
click at [245, 13] on icon "reload" at bounding box center [244, 12] width 11 height 11
click at [908, 11] on icon "button" at bounding box center [911, 12] width 10 height 10
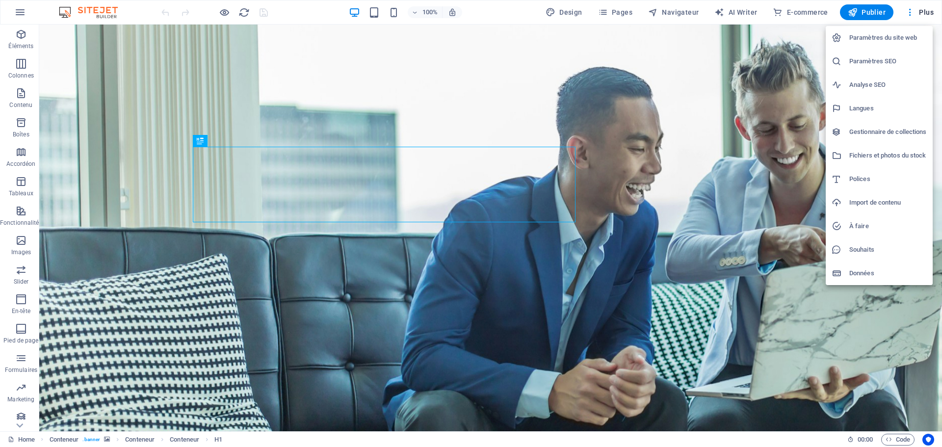
click at [865, 40] on h6 "Paramètres du site web" at bounding box center [889, 38] width 78 height 12
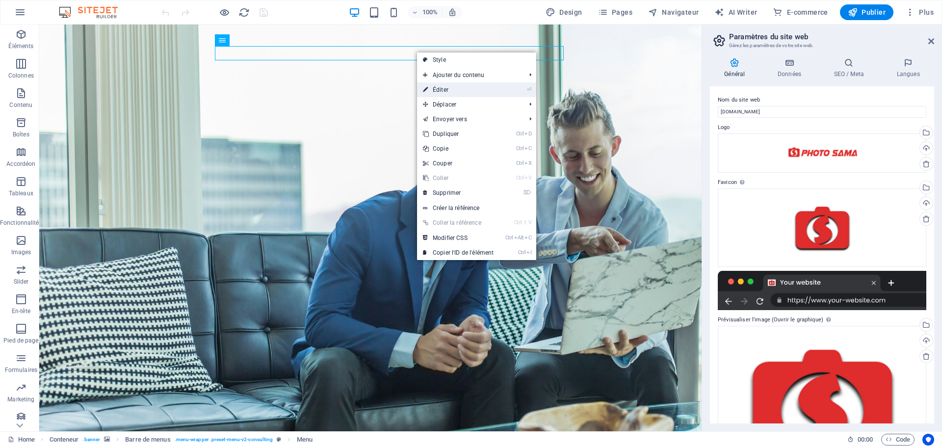
click at [439, 89] on link "⏎ Éditer" at bounding box center [458, 89] width 82 height 15
select select "1"
select select
select select "2"
select select
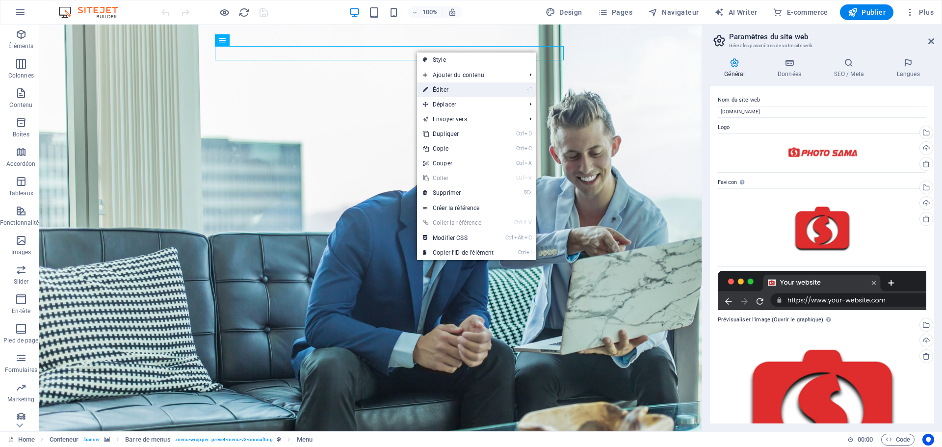
select select "3"
select select
select select "4"
select select
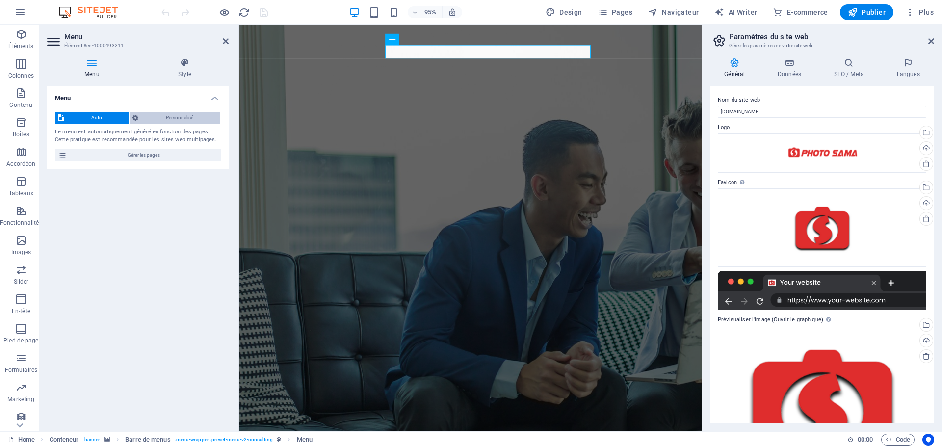
click at [189, 117] on span "Personnalisé" at bounding box center [179, 118] width 76 height 12
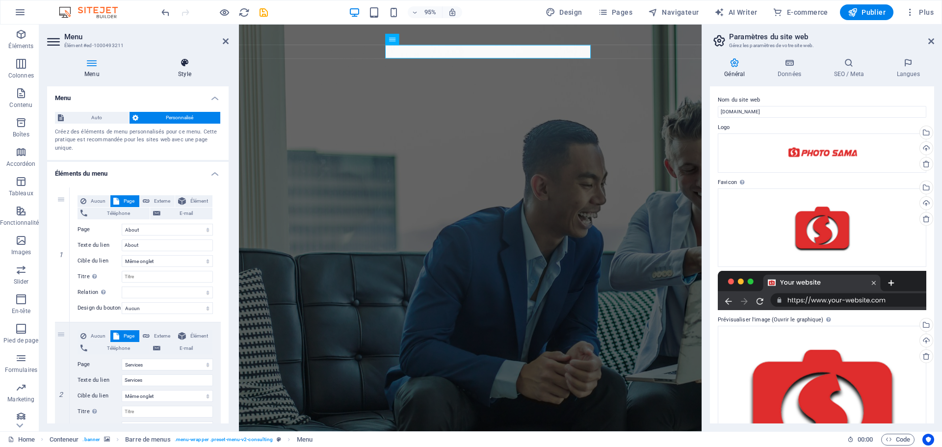
click at [187, 70] on h4 "Style" at bounding box center [185, 68] width 88 height 21
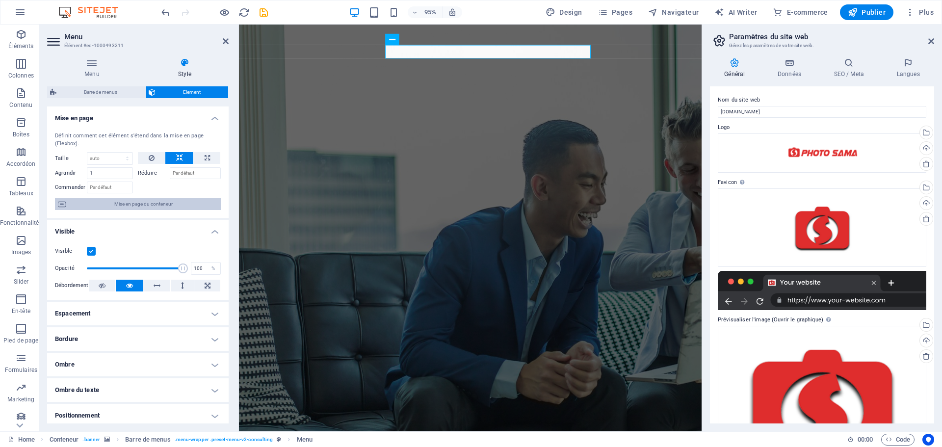
click at [136, 207] on span "Mise en page du conteneur" at bounding box center [143, 204] width 149 height 12
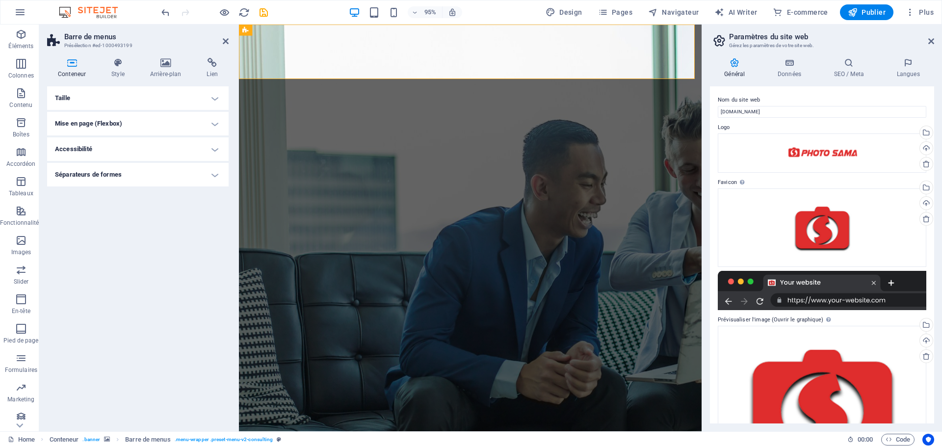
click at [152, 102] on h4 "Taille" at bounding box center [138, 98] width 182 height 24
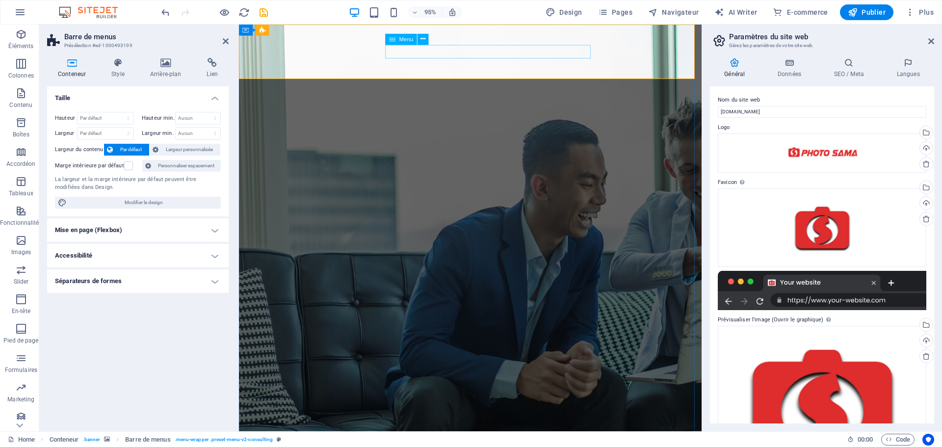
click at [141, 231] on h4 "Mise en page (Flexbox)" at bounding box center [138, 230] width 182 height 24
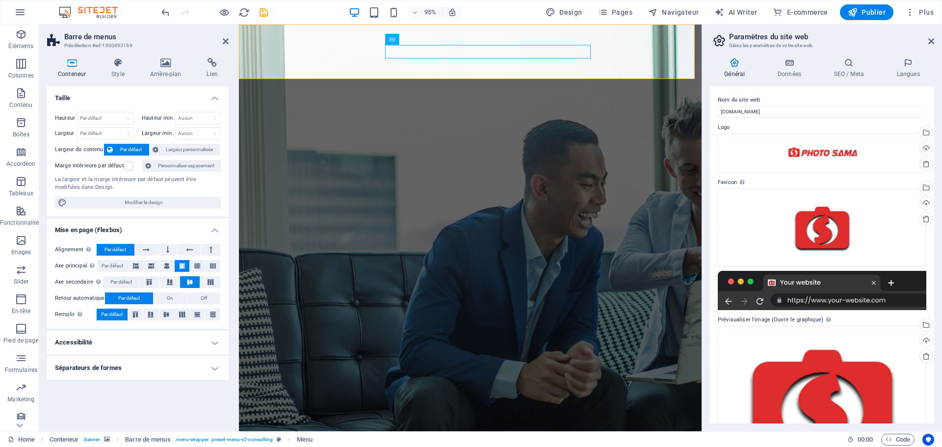
click at [134, 342] on h4 "Accessibilité" at bounding box center [138, 343] width 182 height 24
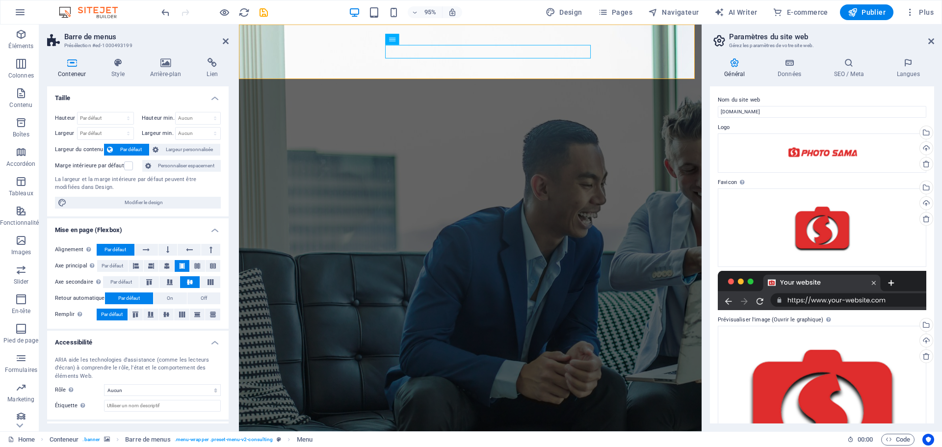
scroll to position [22, 0]
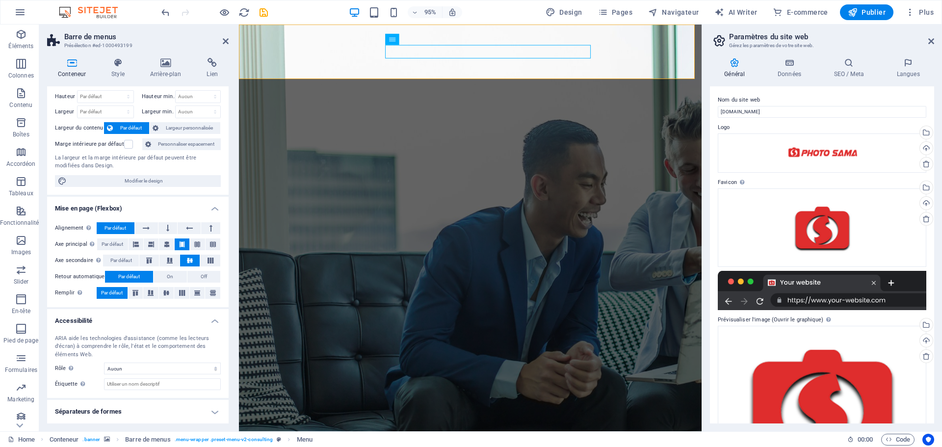
click at [124, 413] on h4 "Séparateurs de formes" at bounding box center [138, 412] width 182 height 24
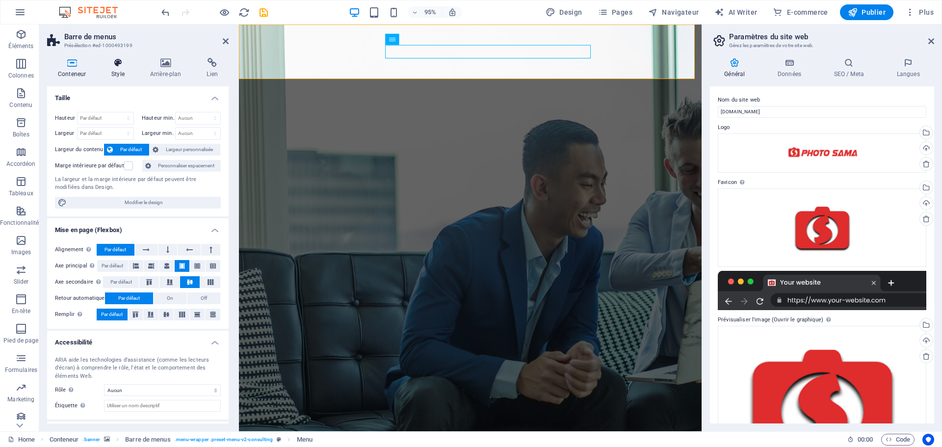
click at [111, 62] on icon at bounding box center [118, 63] width 35 height 10
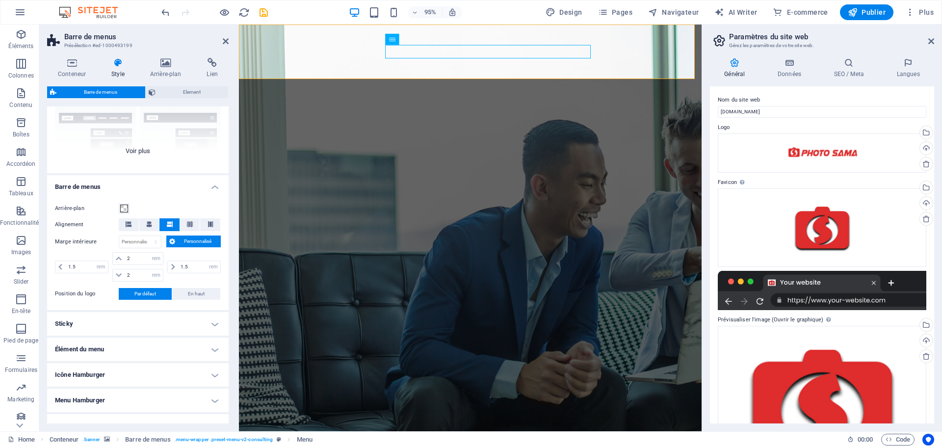
scroll to position [49, 0]
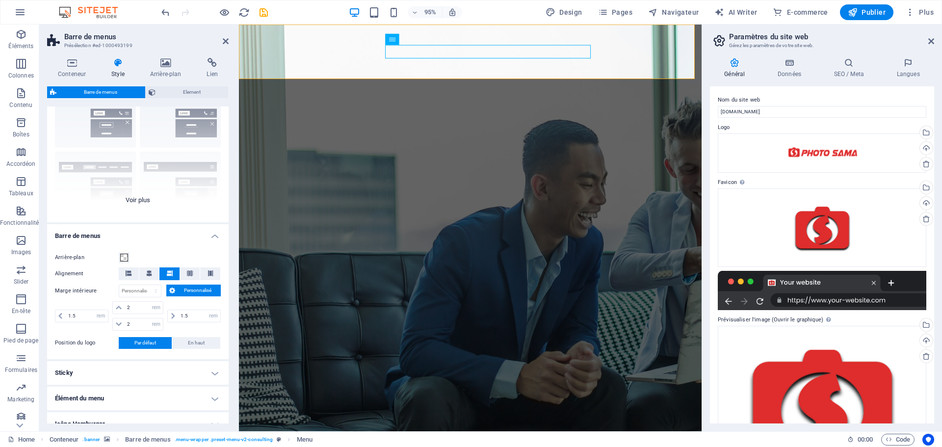
click at [136, 202] on div "Bordure Centré Par défaut Fixé Loki Déclencheur Large XXL" at bounding box center [138, 148] width 182 height 147
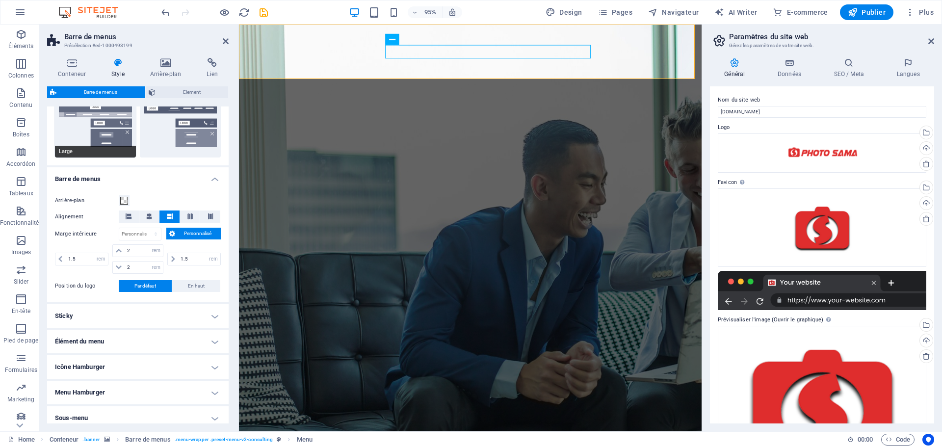
scroll to position [291, 0]
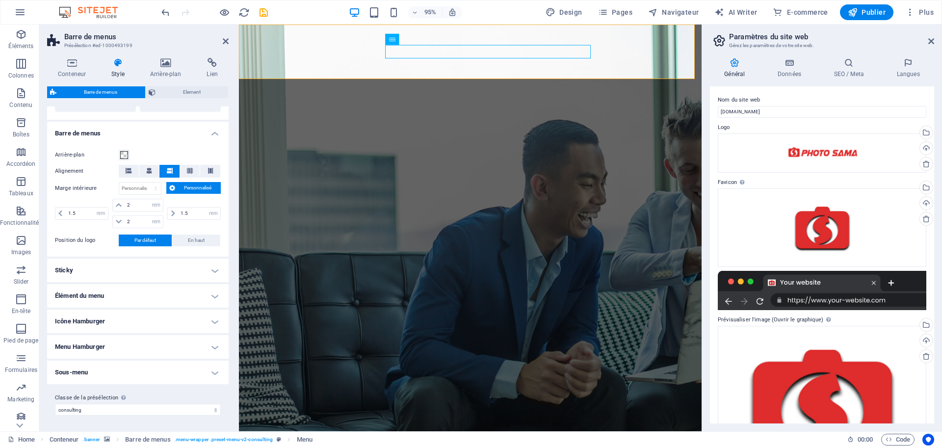
click at [150, 272] on h4 "Sticky" at bounding box center [138, 271] width 182 height 24
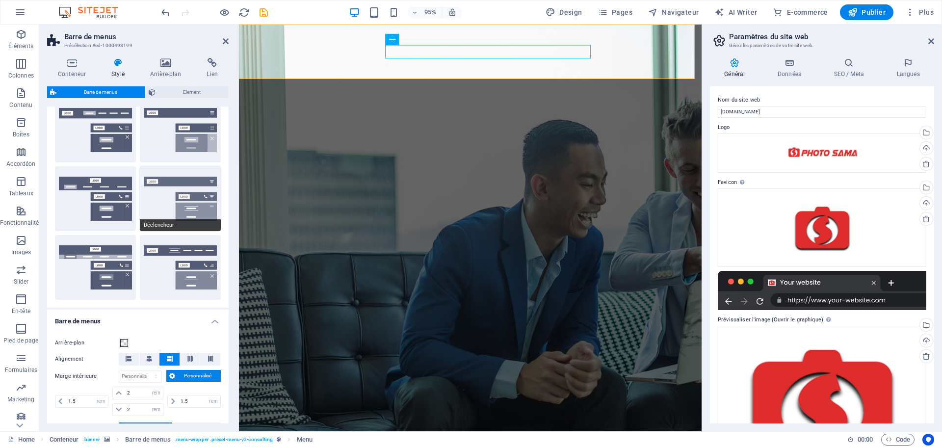
scroll to position [0, 0]
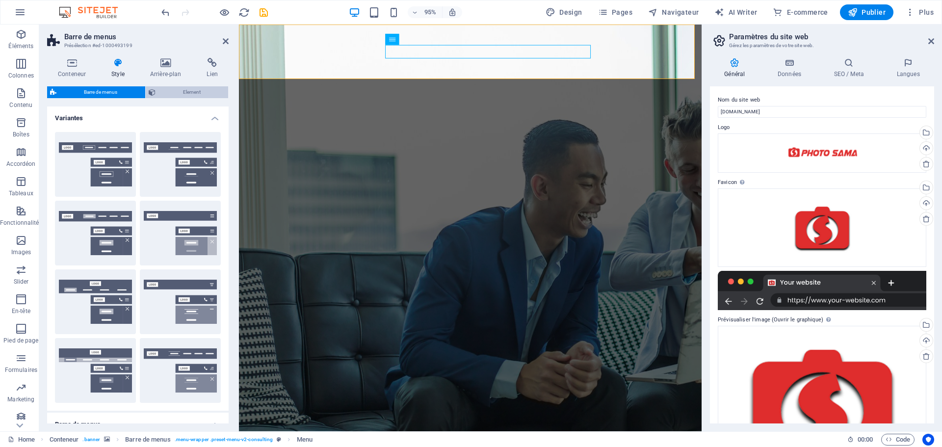
click at [186, 90] on span "Element" at bounding box center [192, 92] width 67 height 12
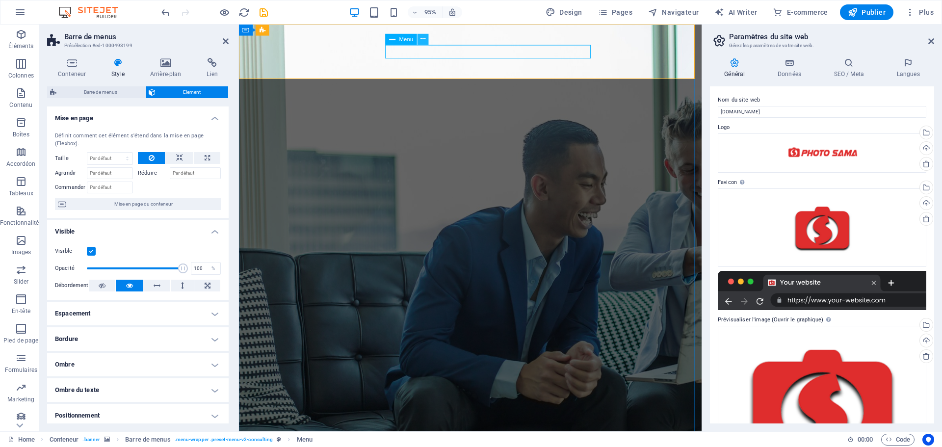
click at [422, 39] on icon at bounding box center [423, 39] width 5 height 10
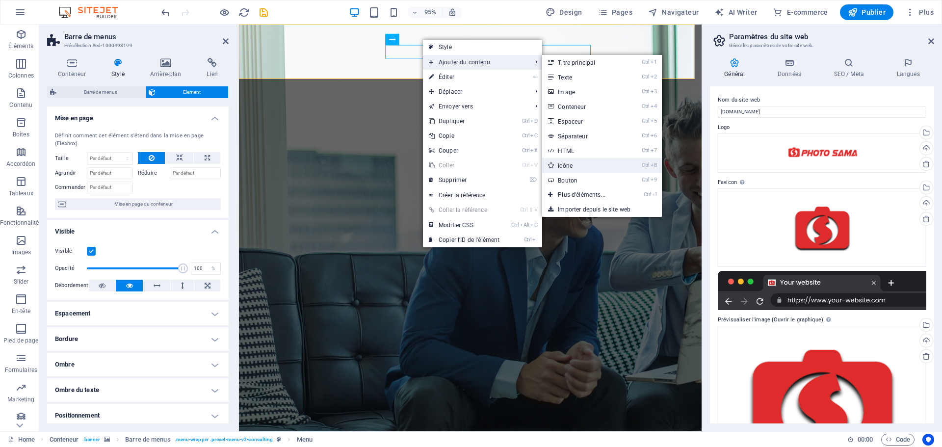
click at [566, 168] on link "Ctrl 8 Icône" at bounding box center [583, 165] width 83 height 15
select select "xMidYMid"
select select "px"
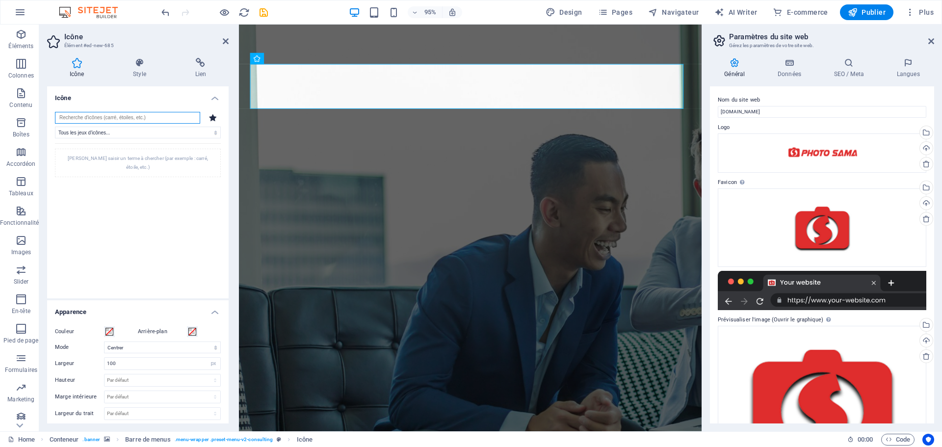
click at [171, 115] on input "search" at bounding box center [127, 118] width 145 height 12
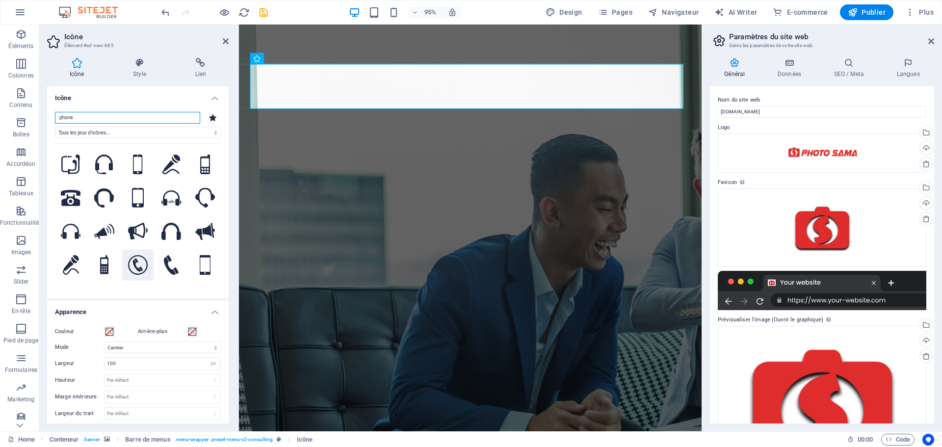
scroll to position [49, 0]
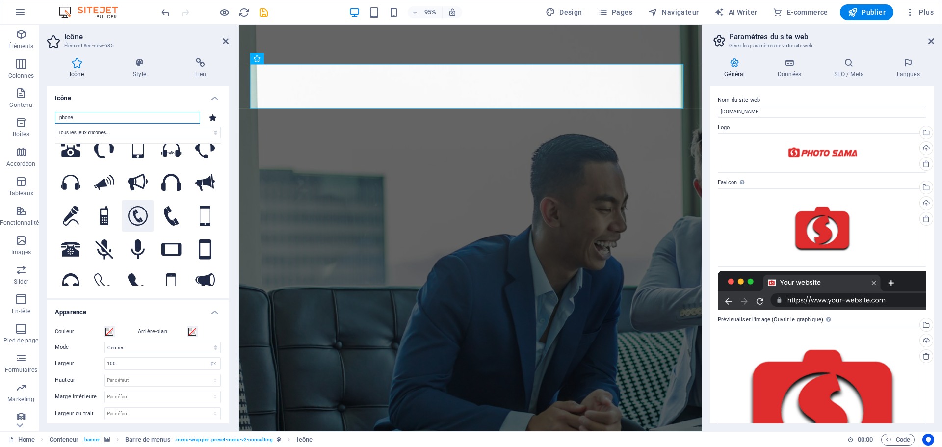
type input "phone"
click at [140, 210] on icon at bounding box center [138, 216] width 20 height 20
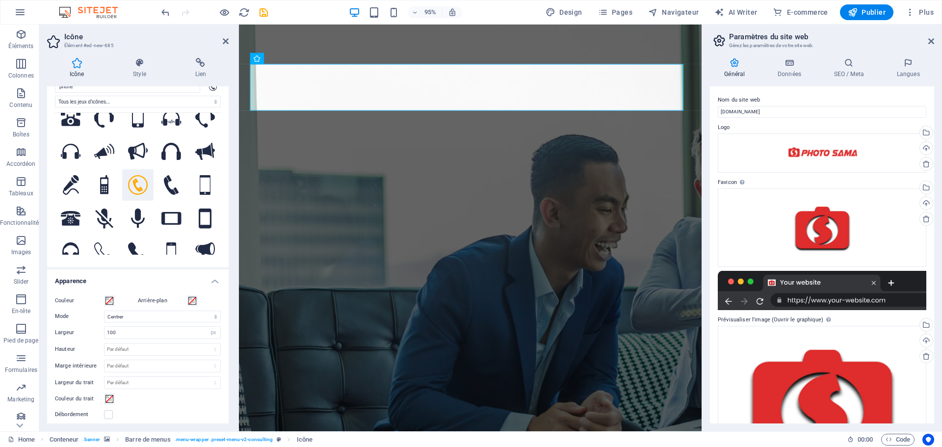
scroll to position [0, 0]
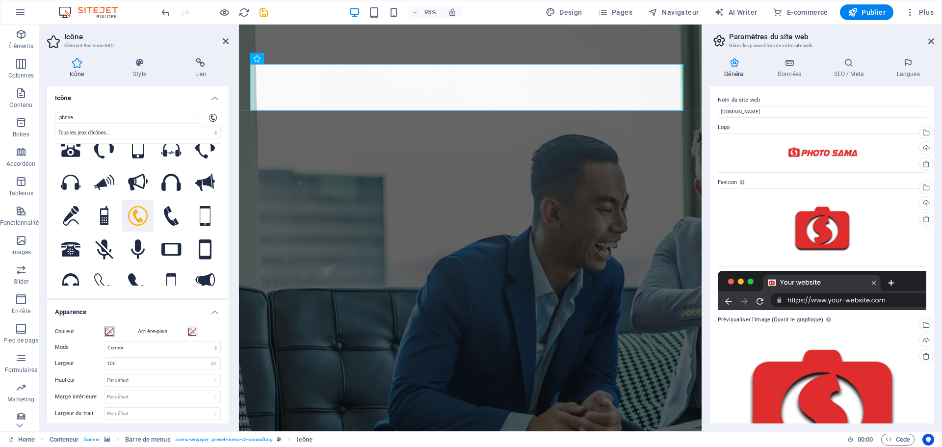
click at [109, 332] on span at bounding box center [110, 332] width 8 height 8
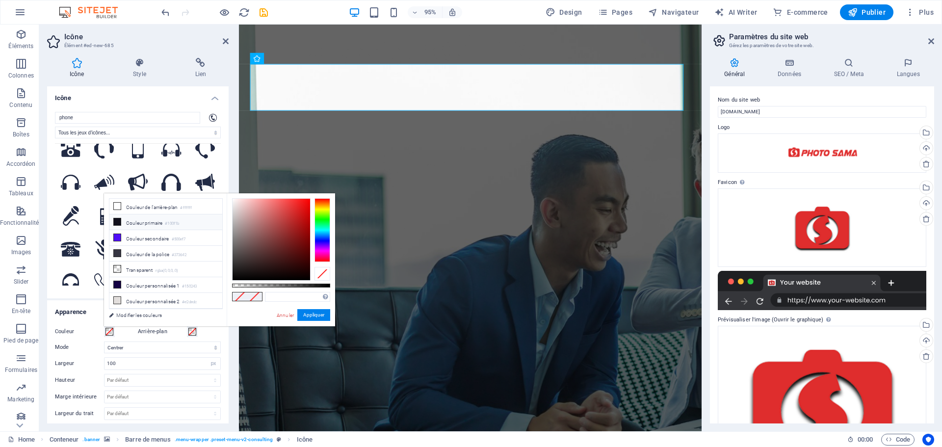
click at [116, 221] on icon at bounding box center [117, 221] width 7 height 7
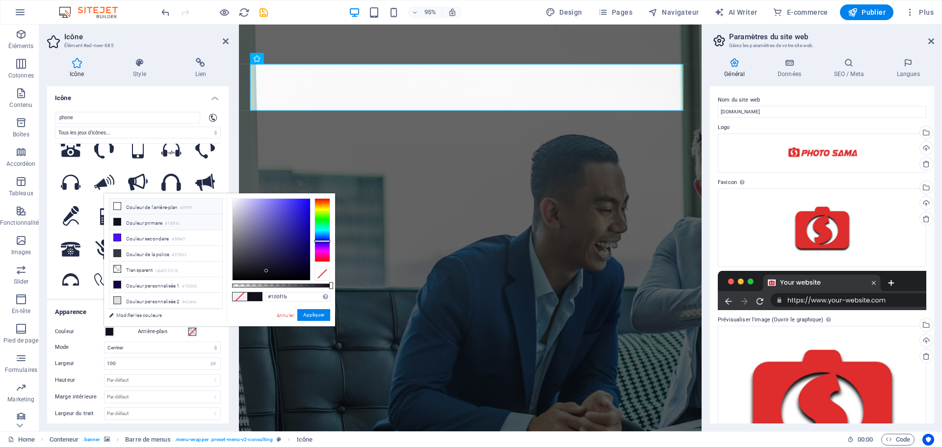
click at [118, 205] on icon at bounding box center [117, 206] width 7 height 7
type input "#ffffff"
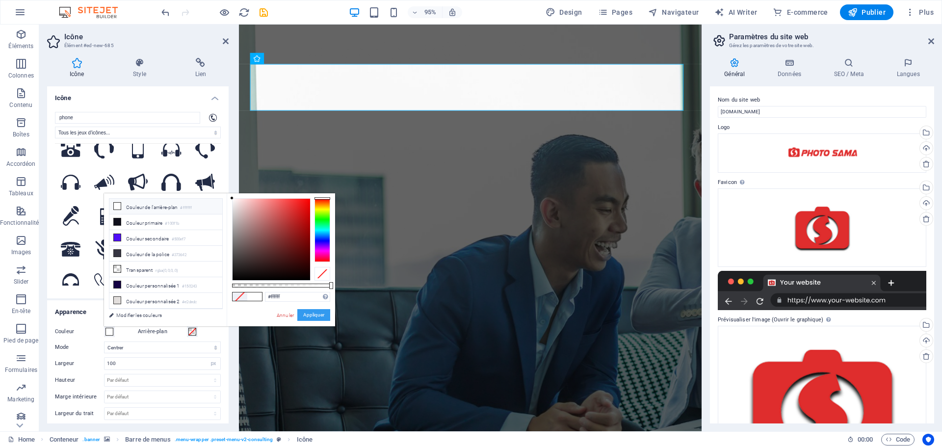
click at [305, 313] on button "Appliquer" at bounding box center [313, 315] width 33 height 12
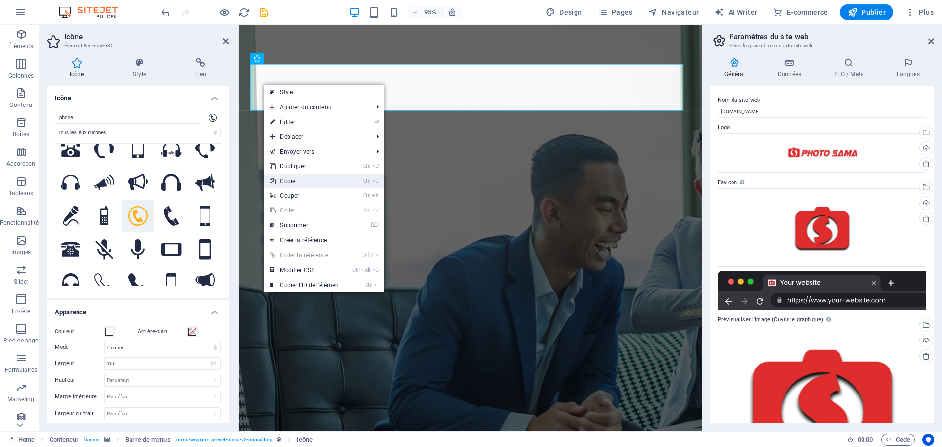
click at [294, 181] on link "Ctrl C Copie" at bounding box center [305, 181] width 82 height 15
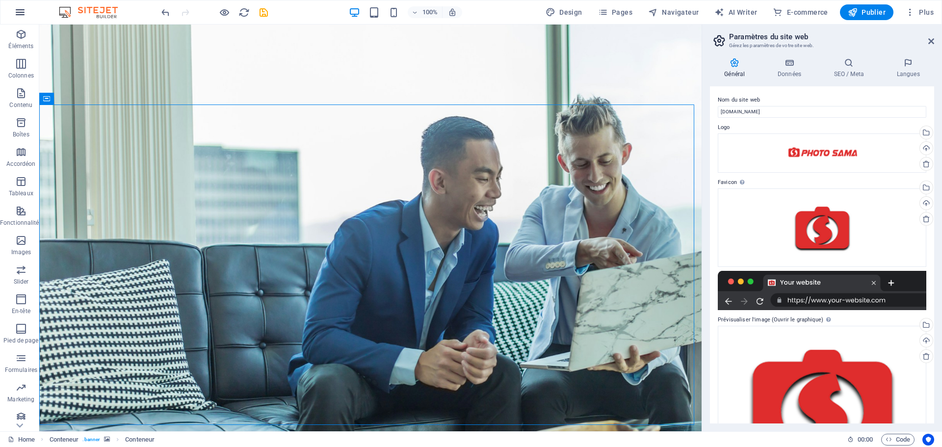
click at [30, 12] on button "button" at bounding box center [20, 12] width 24 height 24
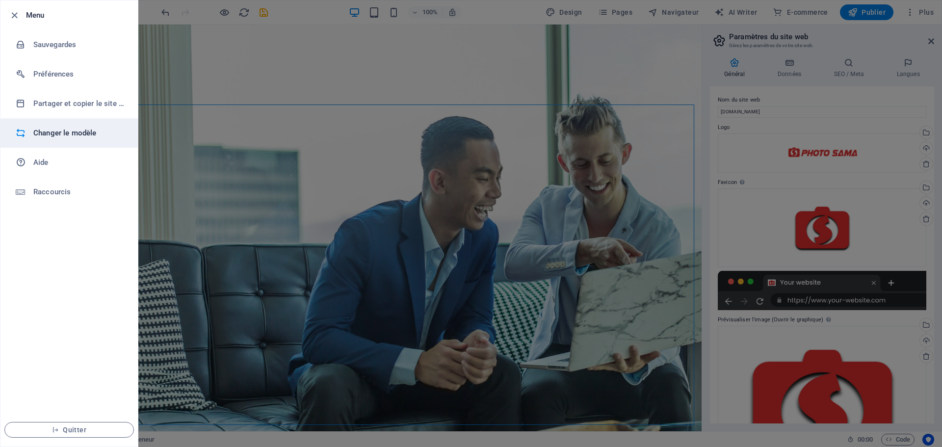
click at [46, 134] on h6 "Changer le modèle" at bounding box center [78, 133] width 91 height 12
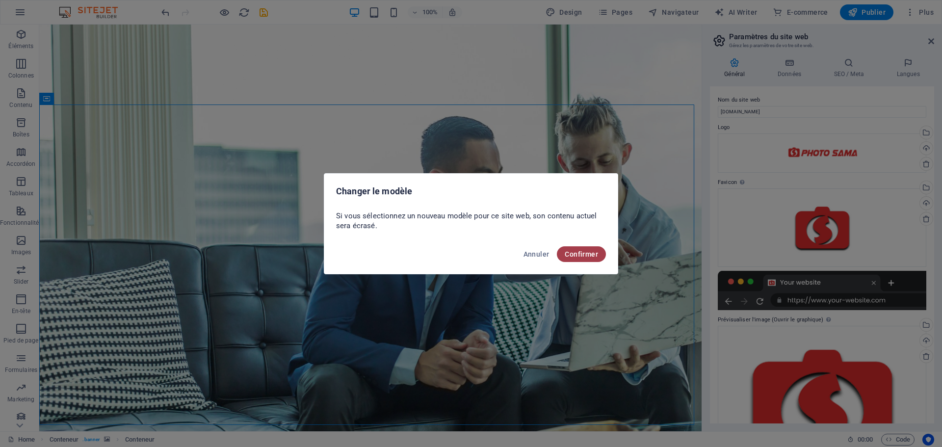
click at [578, 255] on span "Confirmer" at bounding box center [581, 254] width 33 height 8
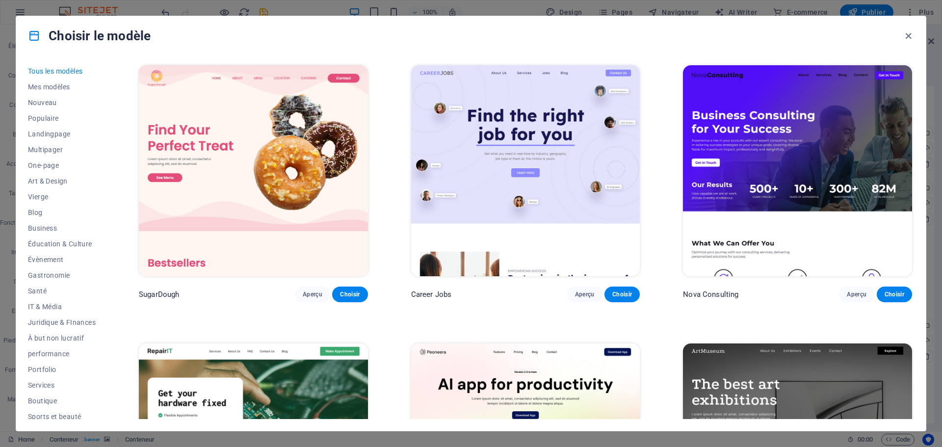
click at [854, 140] on img at bounding box center [797, 170] width 229 height 211
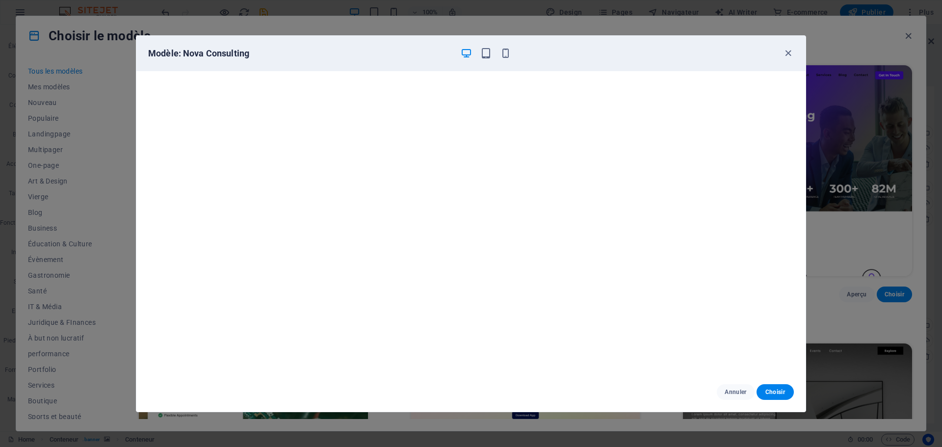
click at [854, 140] on div "Modèle: Nova Consulting Annuler Choisir" at bounding box center [471, 223] width 942 height 447
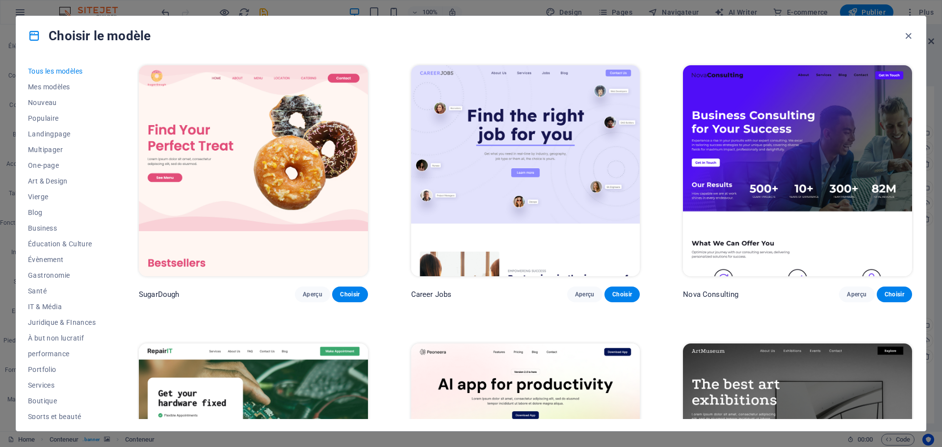
click at [755, 142] on img at bounding box center [797, 170] width 229 height 211
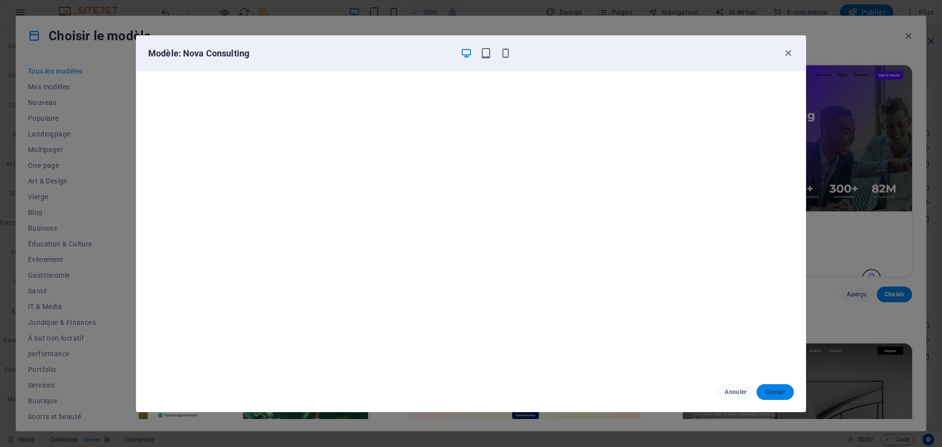
click at [768, 391] on span "Choisir" at bounding box center [776, 392] width 22 height 8
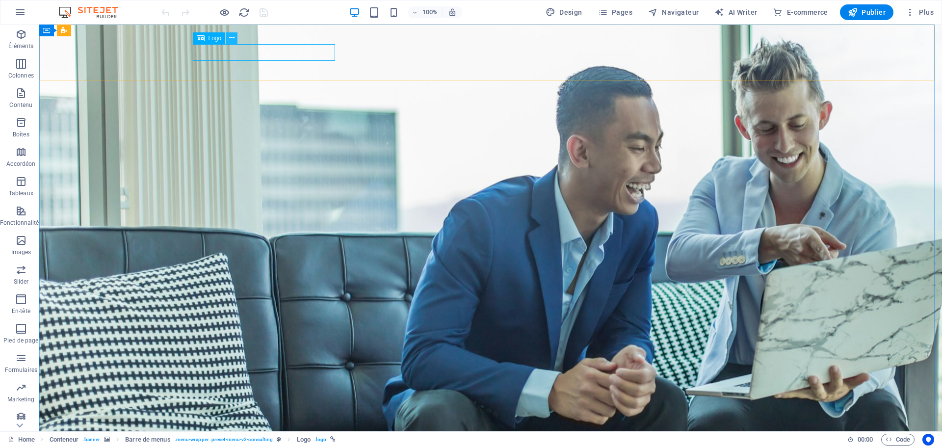
click at [230, 37] on icon at bounding box center [231, 38] width 5 height 10
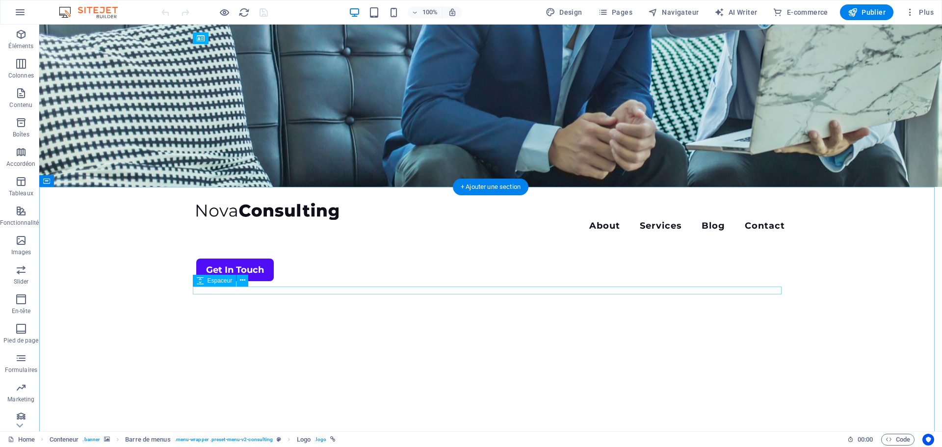
scroll to position [49, 0]
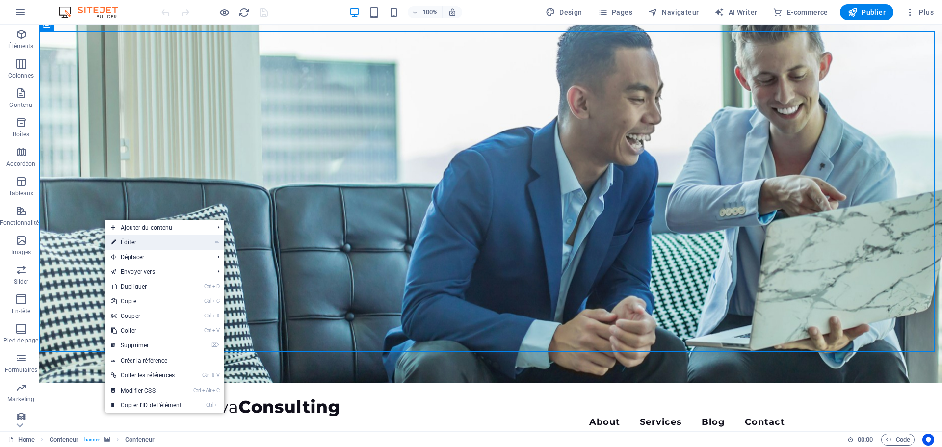
click at [122, 241] on link "⏎ Éditer" at bounding box center [146, 242] width 82 height 15
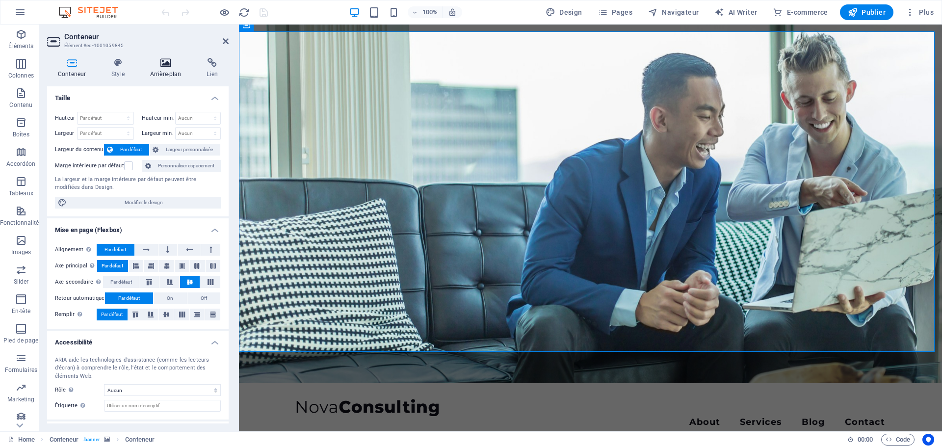
click at [164, 64] on icon at bounding box center [165, 63] width 53 height 10
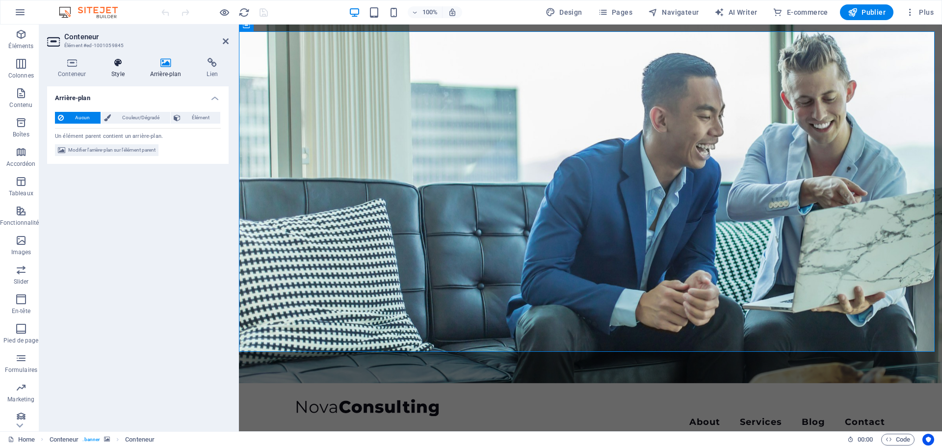
click at [121, 64] on icon at bounding box center [118, 63] width 35 height 10
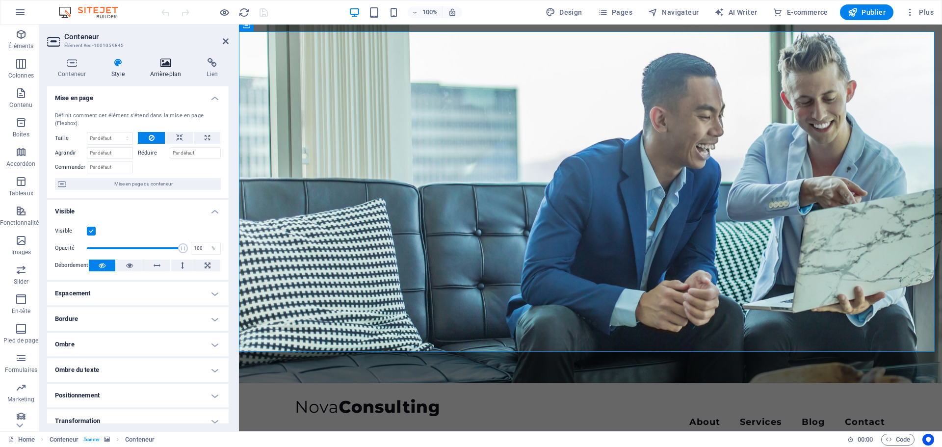
click at [163, 64] on icon at bounding box center [165, 63] width 53 height 10
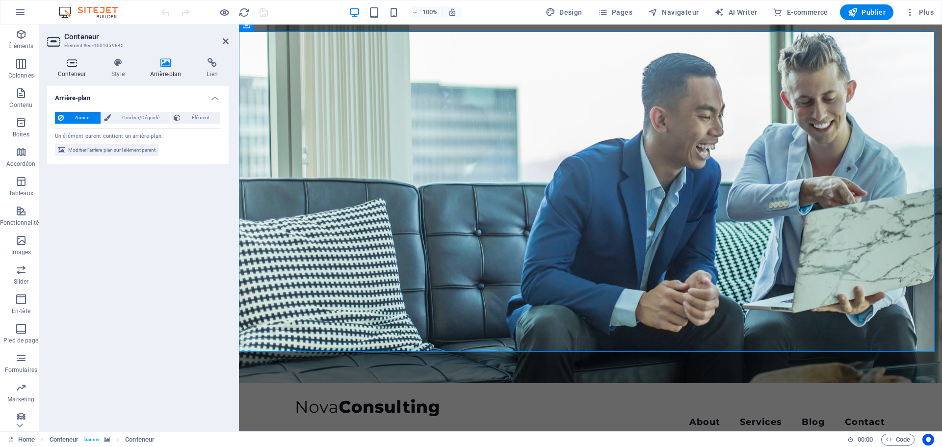
click at [73, 70] on h4 "Conteneur" at bounding box center [74, 68] width 54 height 21
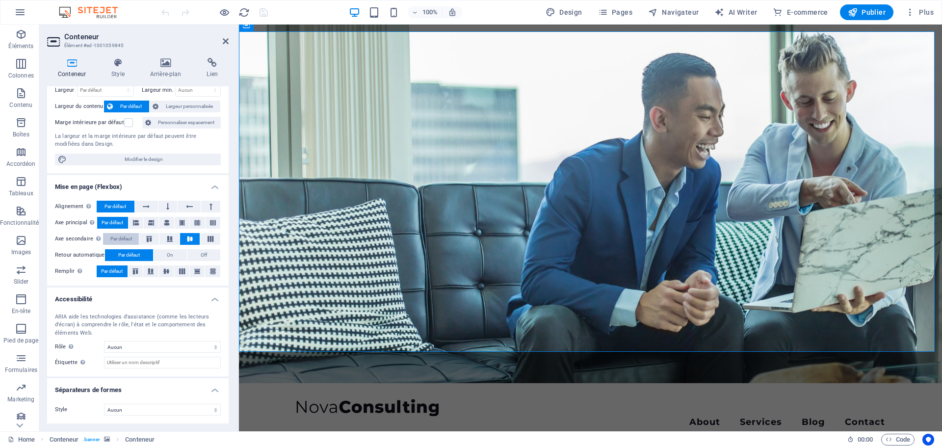
scroll to position [0, 0]
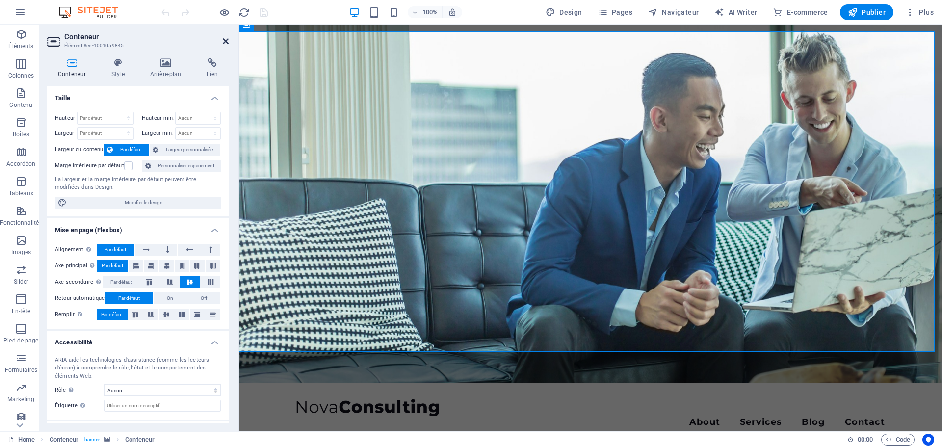
click at [228, 37] on icon at bounding box center [226, 41] width 6 height 8
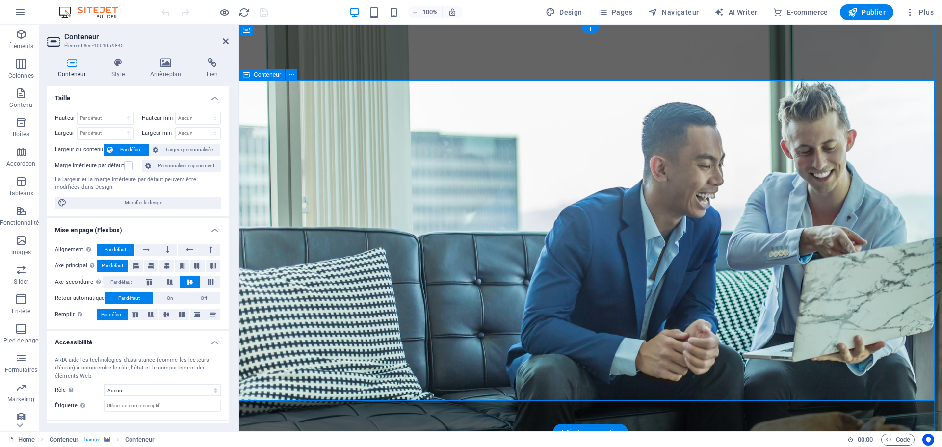
click at [163, 62] on icon at bounding box center [165, 63] width 53 height 10
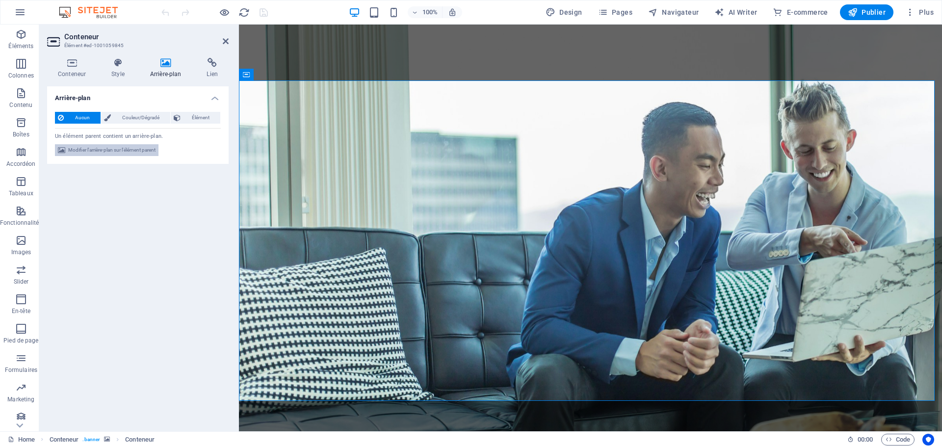
click at [116, 153] on span "Modifier l'arrière-plan sur l'élément parent" at bounding box center [111, 150] width 87 height 12
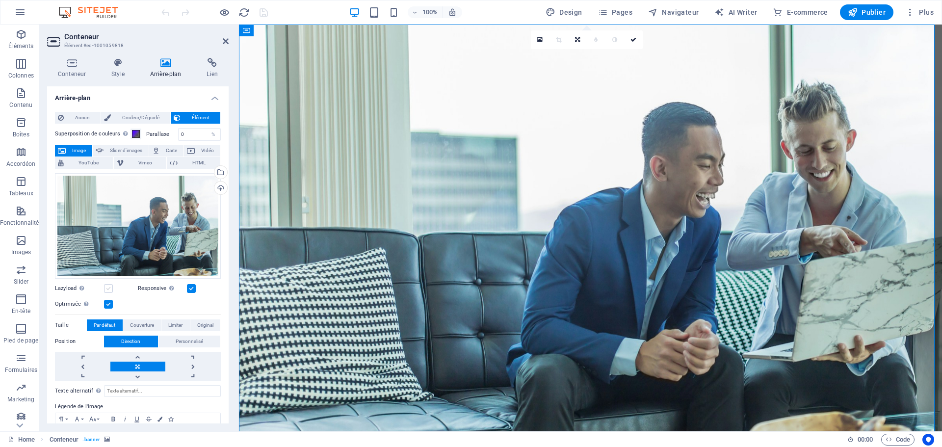
click at [109, 288] on label at bounding box center [108, 288] width 9 height 9
click at [0, 0] on input "Lazyload Charger les images après la page améliore le temps de chargement (vite…" at bounding box center [0, 0] width 0 height 0
click at [109, 288] on label at bounding box center [108, 288] width 9 height 9
click at [0, 0] on input "Lazyload Charger les images après la page améliore le temps de chargement (vite…" at bounding box center [0, 0] width 0 height 0
click at [219, 174] on div "Sélectionnez les fichiers depuis le Gestionnaire de fichiers, les photos du sto…" at bounding box center [220, 173] width 15 height 15
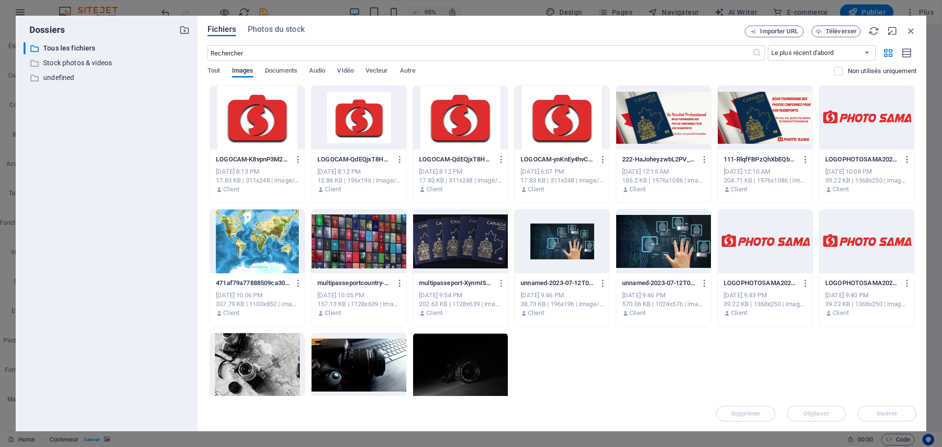
click at [463, 363] on div at bounding box center [460, 365] width 95 height 64
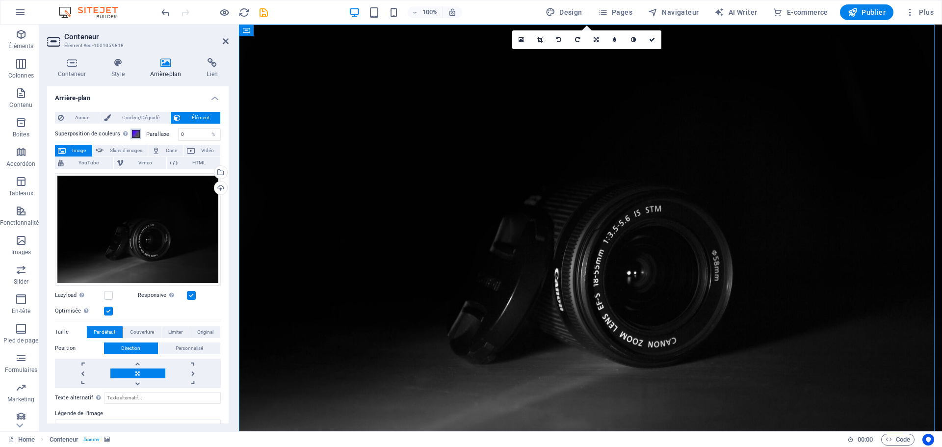
click at [134, 134] on span at bounding box center [136, 134] width 8 height 8
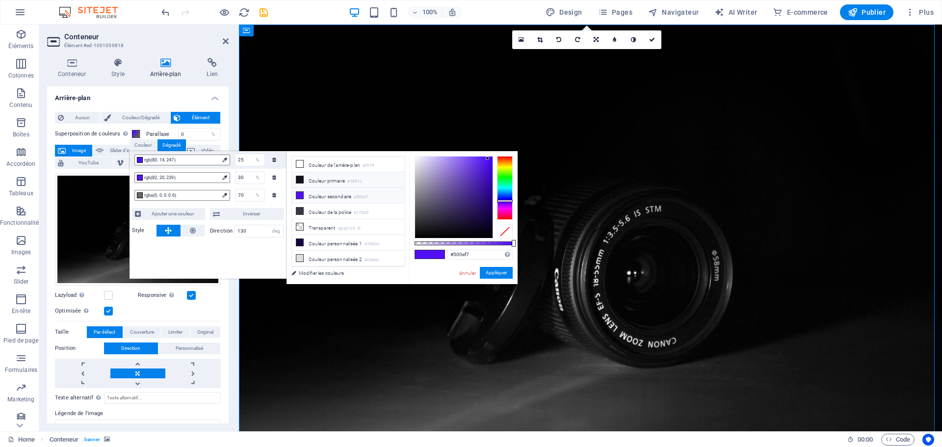
click at [300, 179] on icon at bounding box center [299, 179] width 7 height 7
click at [298, 194] on icon at bounding box center [299, 195] width 7 height 7
click at [301, 179] on icon at bounding box center [299, 179] width 7 height 7
click at [137, 178] on div at bounding box center [140, 178] width 6 height 6
click at [300, 180] on icon at bounding box center [299, 179] width 7 height 7
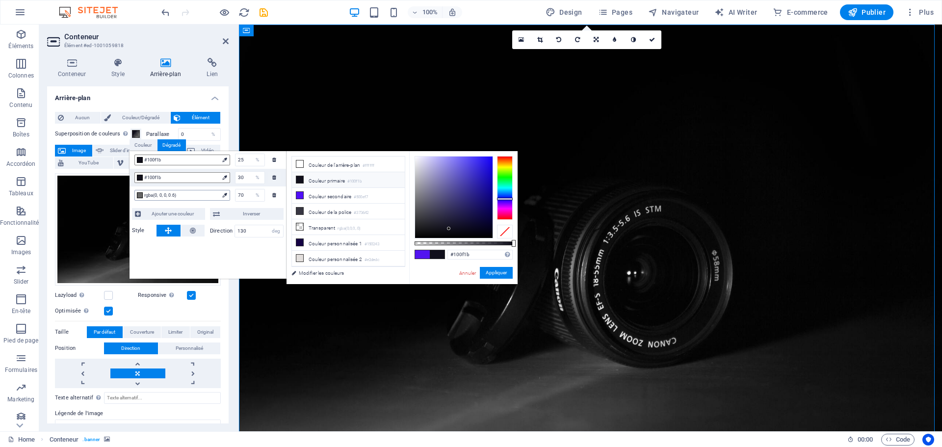
click at [140, 195] on div at bounding box center [140, 195] width 6 height 6
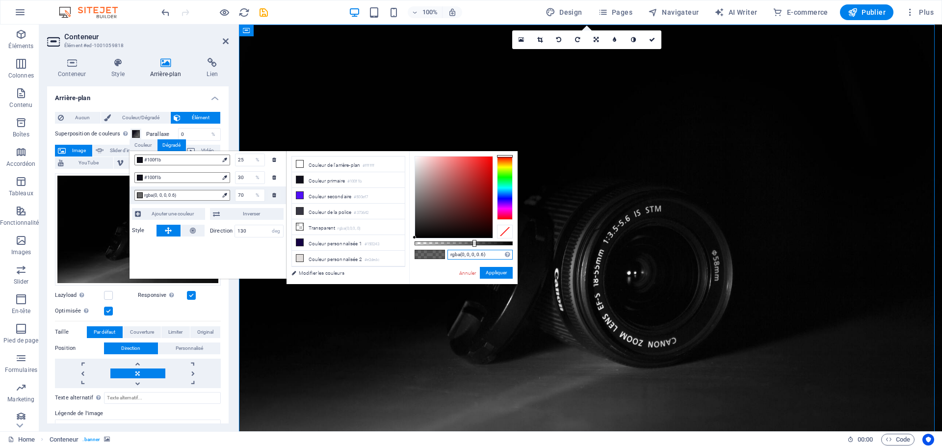
drag, startPoint x: 488, startPoint y: 254, endPoint x: 423, endPoint y: 255, distance: 65.8
click at [423, 255] on div "rgba(0, 0, 0, 0.6) Formats pris en charge #0852ed rgb(8, 82, 237) rgba(8, 82, 2…" at bounding box center [463, 288] width 108 height 275
paste input "df2d2d"
type input "#df2d2d"
drag, startPoint x: 500, startPoint y: 272, endPoint x: 260, endPoint y: 248, distance: 241.3
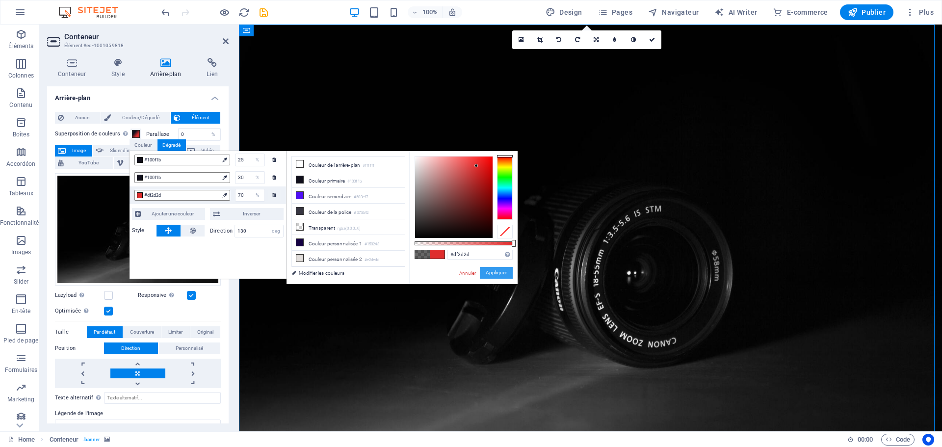
click at [500, 272] on button "Appliquer" at bounding box center [496, 273] width 33 height 12
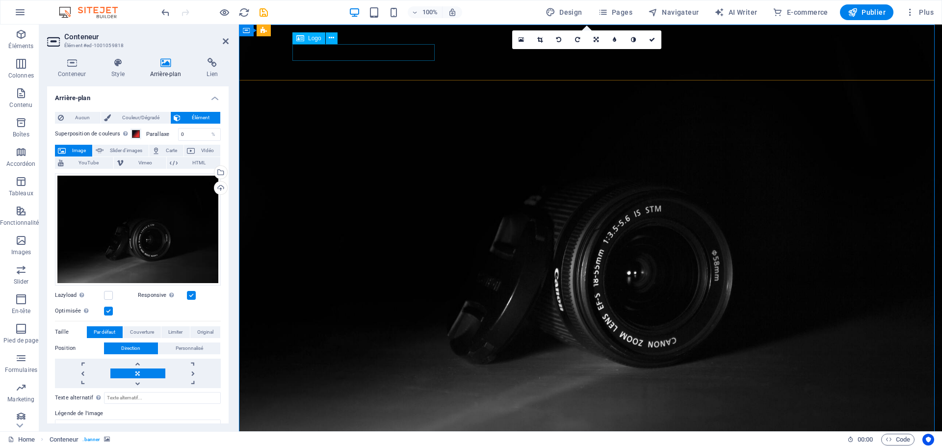
click at [331, 37] on icon at bounding box center [331, 38] width 5 height 10
click at [333, 39] on icon at bounding box center [331, 38] width 5 height 10
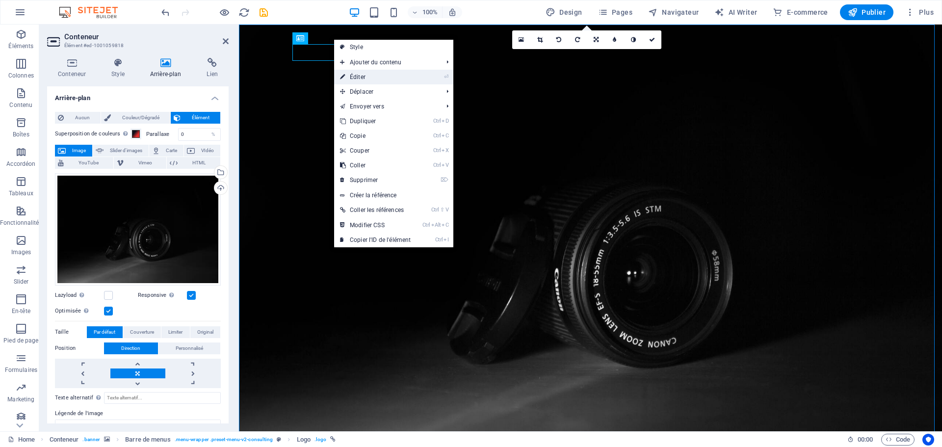
click at [368, 78] on link "⏎ Éditer" at bounding box center [375, 77] width 82 height 15
select select "px"
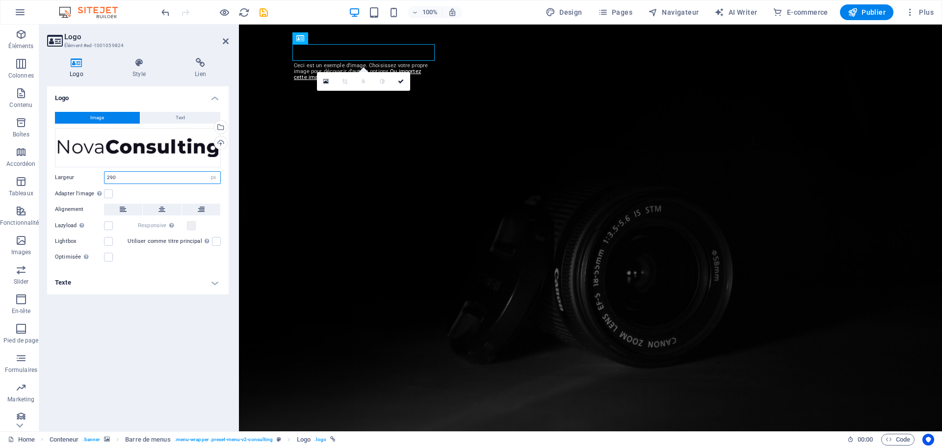
drag, startPoint x: 125, startPoint y: 178, endPoint x: 98, endPoint y: 174, distance: 26.8
click at [98, 174] on div "Largeur 290 Par défaut auto px rem % em vh vw" at bounding box center [138, 177] width 166 height 13
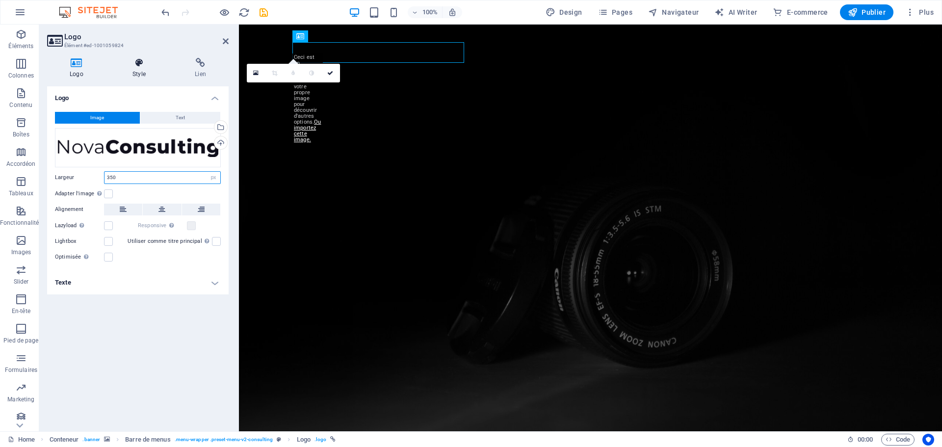
type input "350"
click at [140, 67] on icon at bounding box center [139, 63] width 58 height 10
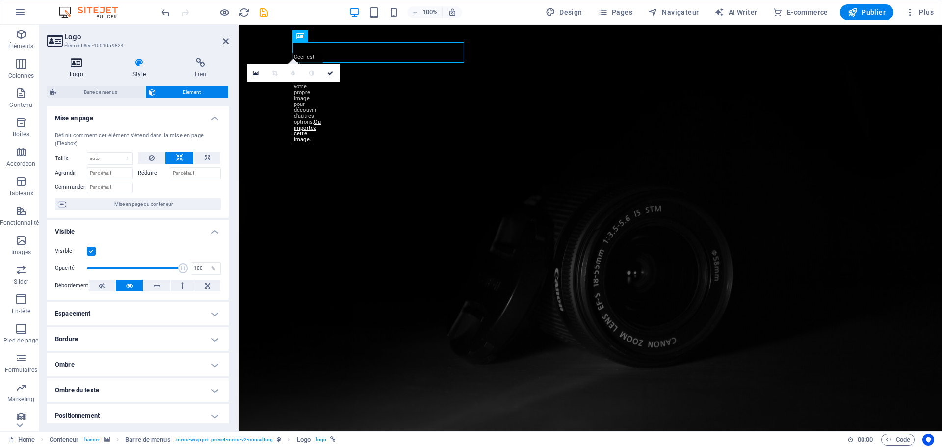
click at [78, 64] on icon at bounding box center [76, 63] width 59 height 10
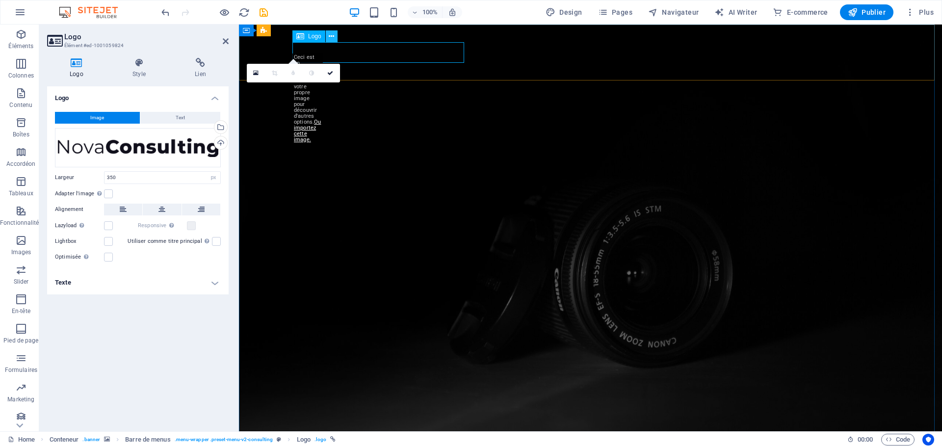
click at [331, 38] on icon at bounding box center [331, 36] width 5 height 10
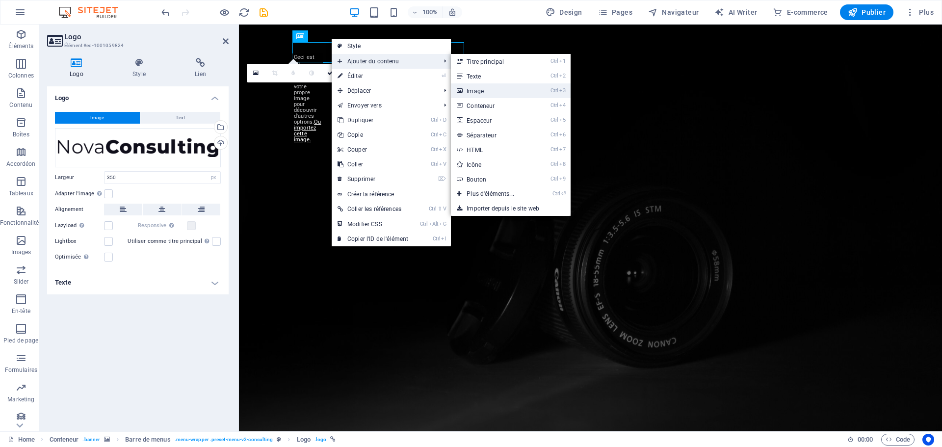
click at [473, 88] on link "Ctrl 3 Image" at bounding box center [492, 90] width 83 height 15
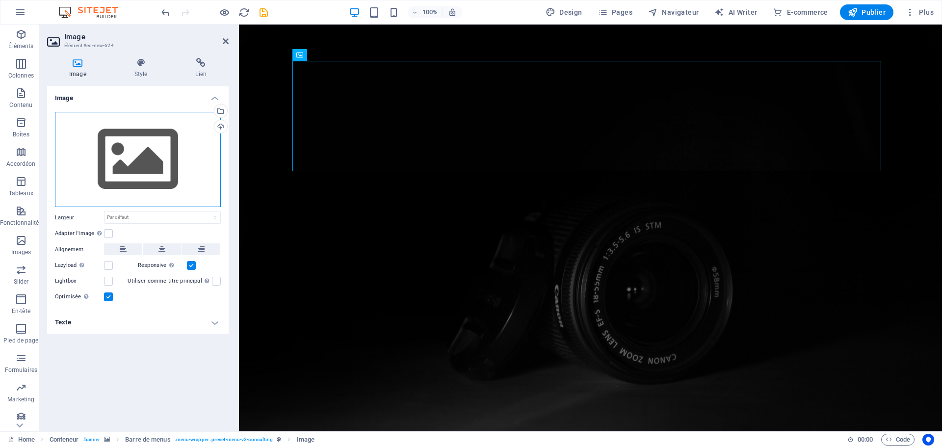
click at [126, 181] on div "Glissez les fichiers ici, cliquez pour choisir les fichiers ou sélectionnez les…" at bounding box center [138, 160] width 166 height 96
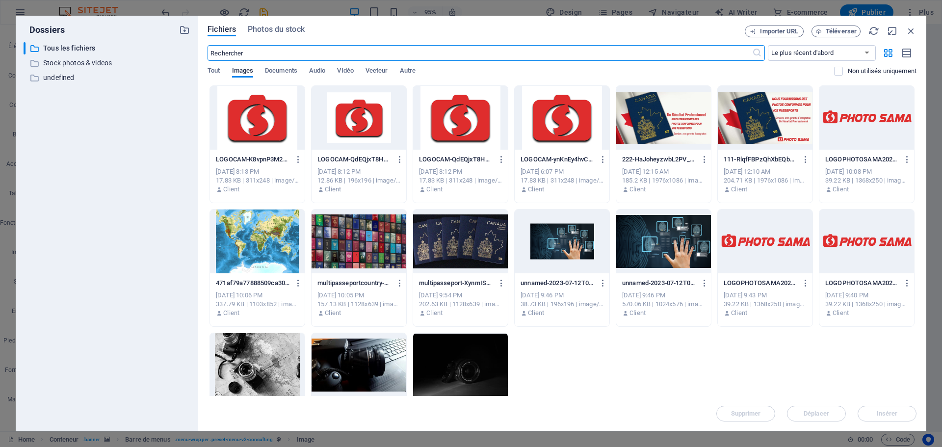
click at [799, 241] on div at bounding box center [765, 242] width 95 height 64
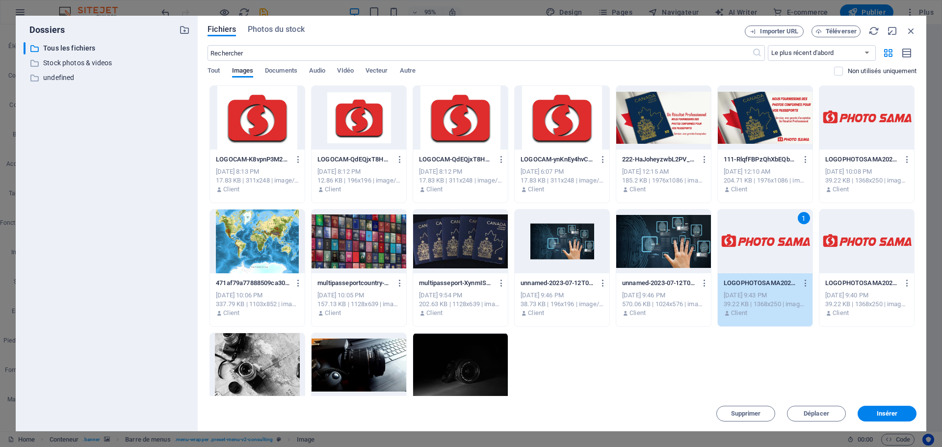
click at [799, 241] on div "1" at bounding box center [765, 242] width 95 height 64
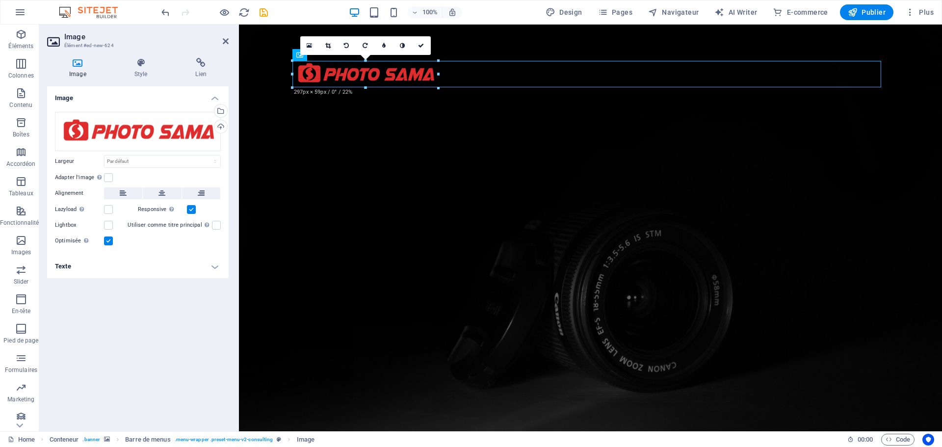
drag, startPoint x: 883, startPoint y: 169, endPoint x: 191, endPoint y: 41, distance: 704.4
type input "276"
select select "px"
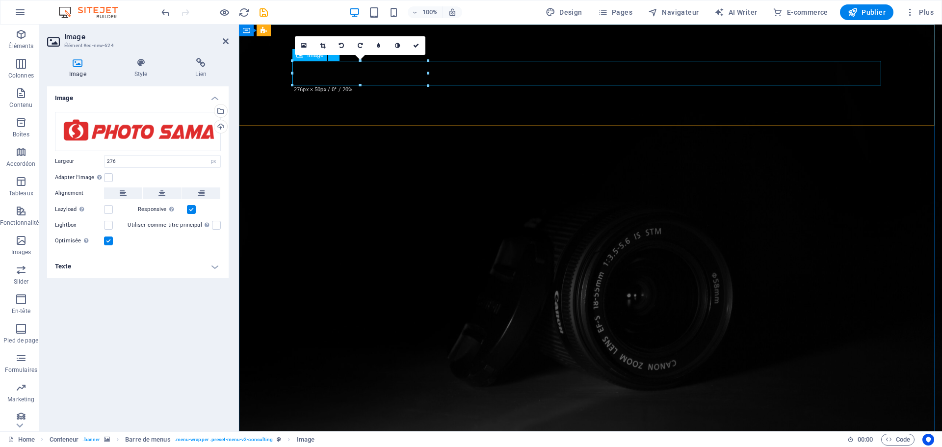
click at [122, 192] on icon at bounding box center [123, 193] width 7 height 12
click at [106, 178] on label at bounding box center [108, 177] width 9 height 9
click at [0, 0] on input "Adapter l'image Adapter automatiquement l'image à une largeur et une hauteur fi…" at bounding box center [0, 0] width 0 height 0
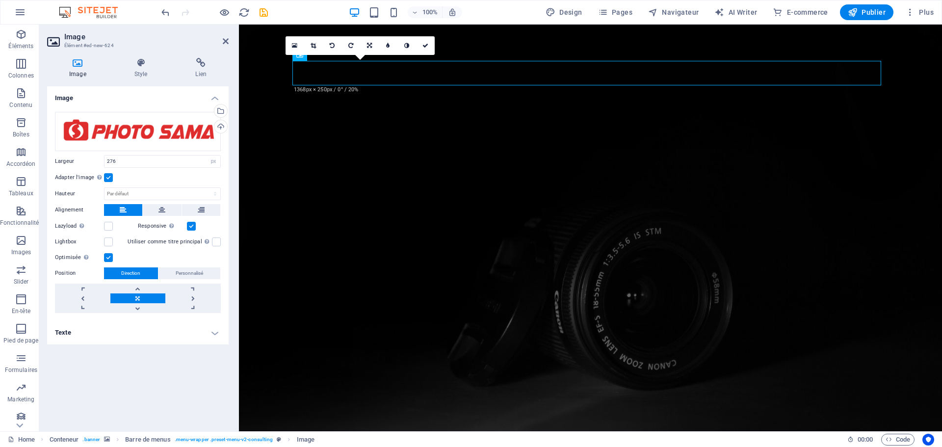
click at [108, 257] on label at bounding box center [108, 257] width 9 height 9
click at [0, 0] on input "Optimisée Les images sont compressées pour améliorer la vitesse de la page." at bounding box center [0, 0] width 0 height 0
click at [108, 257] on label at bounding box center [108, 257] width 9 height 9
click at [0, 0] on input "Optimisée Les images sont compressées pour améliorer la vitesse de la page." at bounding box center [0, 0] width 0 height 0
click at [368, 43] on icon at bounding box center [369, 46] width 5 height 6
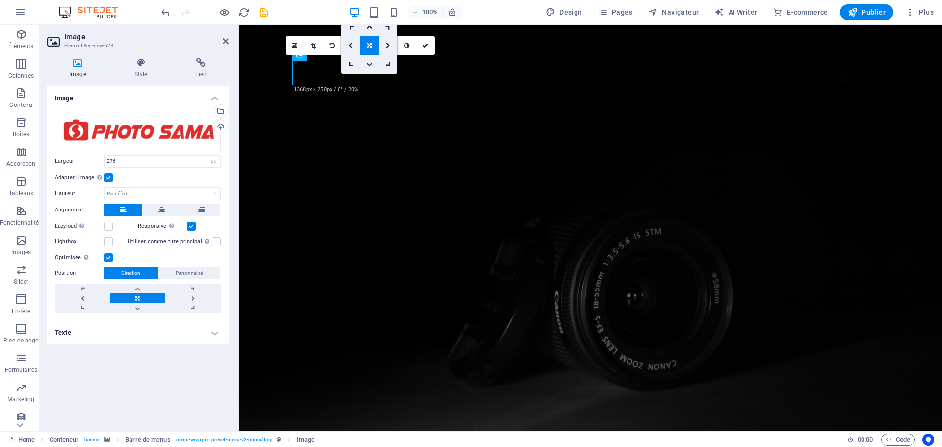
click at [368, 43] on icon at bounding box center [369, 46] width 5 height 6
click at [314, 47] on icon at bounding box center [313, 46] width 5 height 6
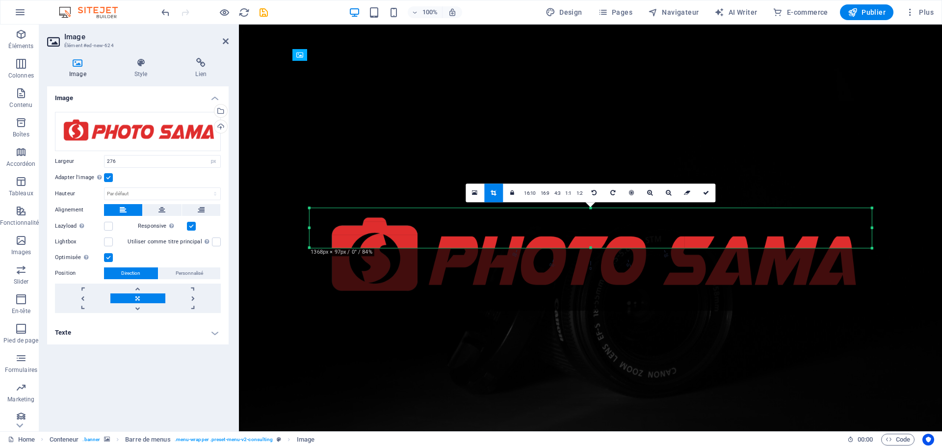
drag, startPoint x: 872, startPoint y: 280, endPoint x: 757, endPoint y: 217, distance: 130.9
click at [757, 217] on div "180 170 160 150 140 130 120 110 100 90 80 70 60 50 40 30 20 10 0 -10 -20 -30 -4…" at bounding box center [590, 228] width 562 height 40
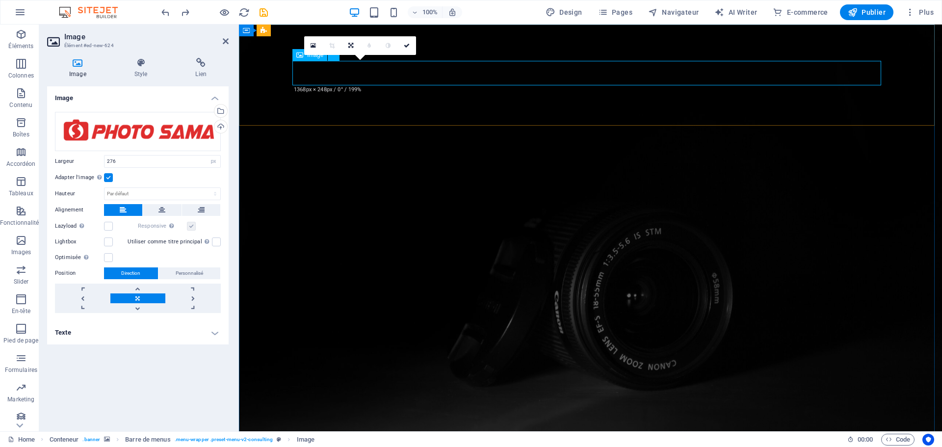
click at [111, 257] on label at bounding box center [108, 257] width 9 height 9
click at [0, 0] on input "Optimisée Les images sont compressées pour améliorer la vitesse de la page." at bounding box center [0, 0] width 0 height 0
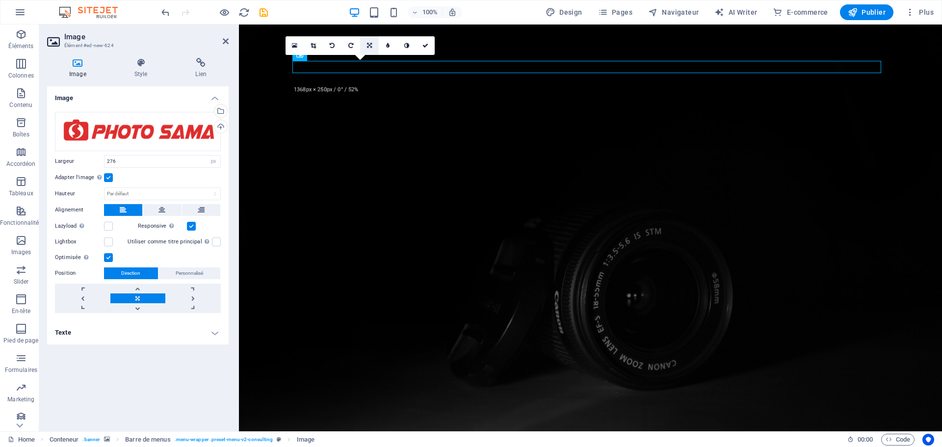
click at [366, 45] on link at bounding box center [369, 45] width 19 height 19
click at [366, 44] on link at bounding box center [369, 45] width 19 height 19
click at [111, 243] on label at bounding box center [108, 242] width 9 height 9
click at [0, 0] on input "Lightbox" at bounding box center [0, 0] width 0 height 0
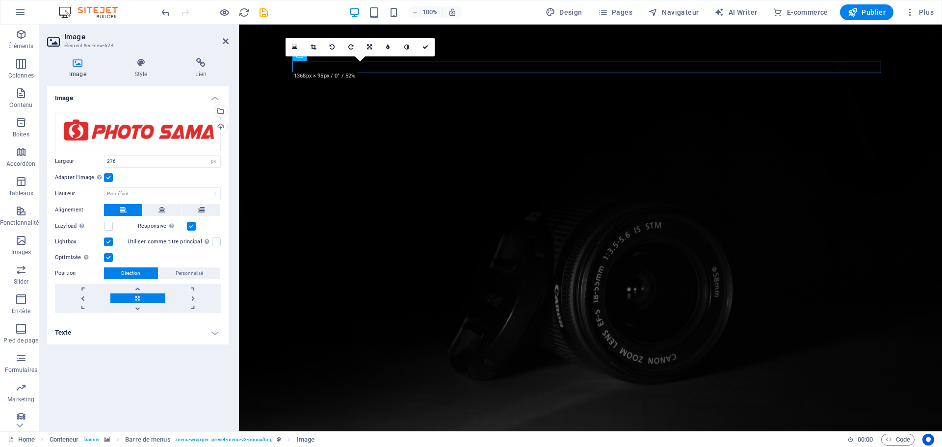
click at [111, 242] on label at bounding box center [108, 242] width 9 height 9
click at [0, 0] on input "Lightbox" at bounding box center [0, 0] width 0 height 0
click at [111, 242] on label at bounding box center [108, 242] width 9 height 9
click at [0, 0] on input "Lightbox" at bounding box center [0, 0] width 0 height 0
click at [111, 242] on label at bounding box center [108, 242] width 9 height 9
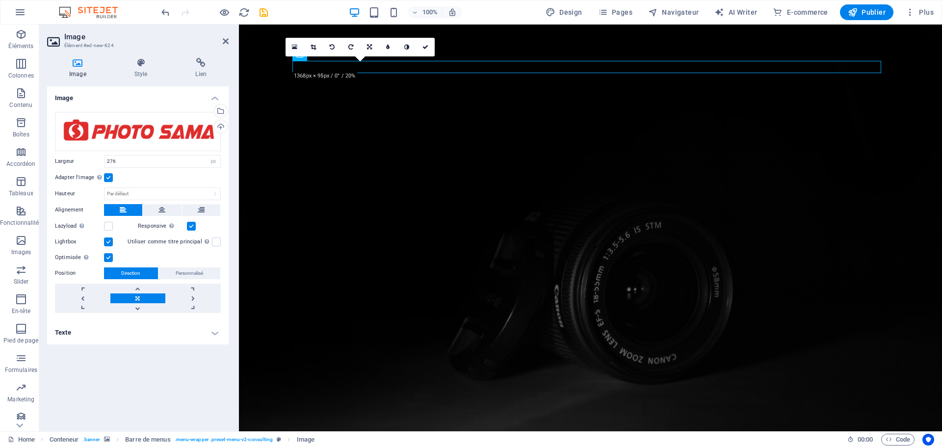
click at [0, 0] on input "Lightbox" at bounding box center [0, 0] width 0 height 0
click at [189, 223] on label at bounding box center [191, 226] width 9 height 9
click at [0, 0] on input "Responsive Chargez automatiquement des images Retina et les formats optimisés p…" at bounding box center [0, 0] width 0 height 0
click at [189, 223] on label at bounding box center [191, 226] width 9 height 9
click at [0, 0] on input "Responsive Chargez automatiquement des images Retina et les formats optimisés p…" at bounding box center [0, 0] width 0 height 0
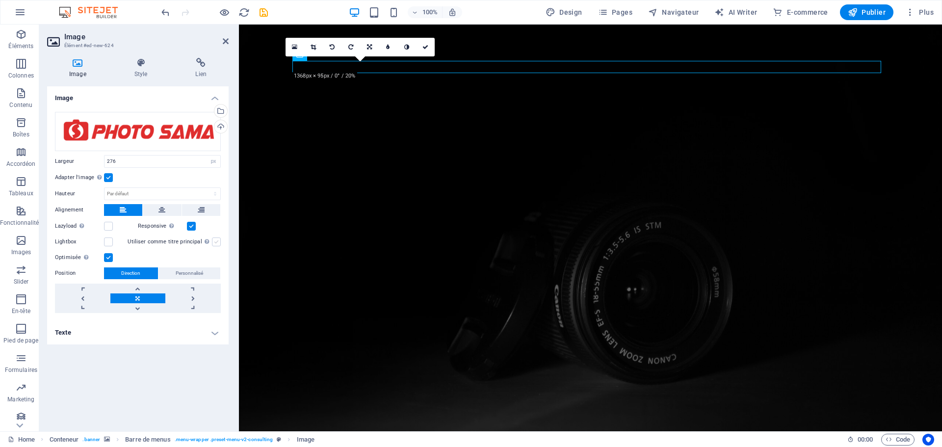
click at [214, 241] on label at bounding box center [216, 242] width 9 height 9
click at [0, 0] on input "Utiliser comme titre principal Cette image sera incluse dans une balise titre H…" at bounding box center [0, 0] width 0 height 0
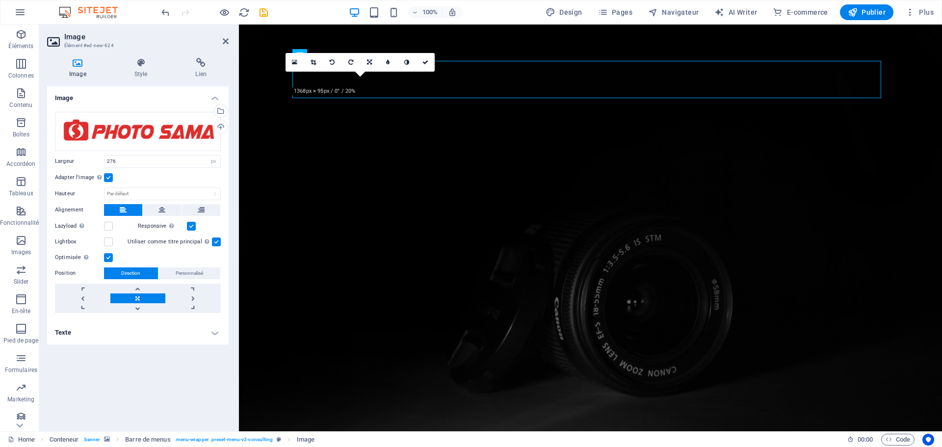
click at [107, 257] on label at bounding box center [108, 257] width 9 height 9
click at [0, 0] on input "Optimisée Les images sont compressées pour améliorer la vitesse de la page." at bounding box center [0, 0] width 0 height 0
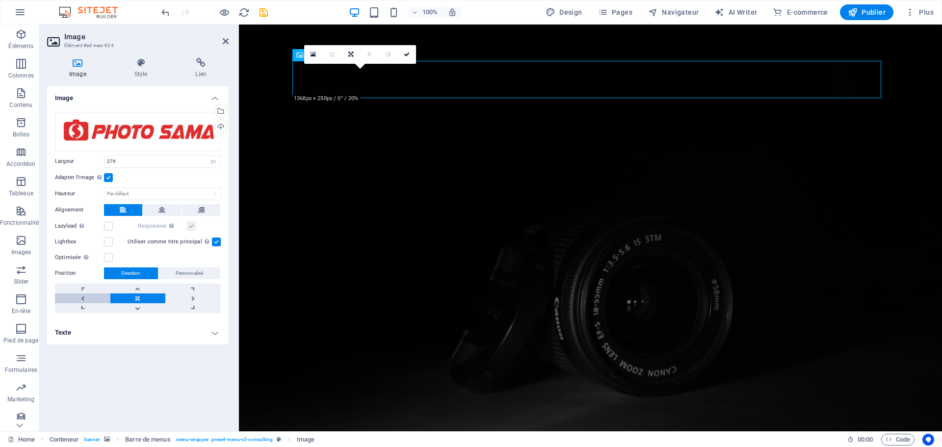
click at [82, 297] on link at bounding box center [82, 299] width 55 height 10
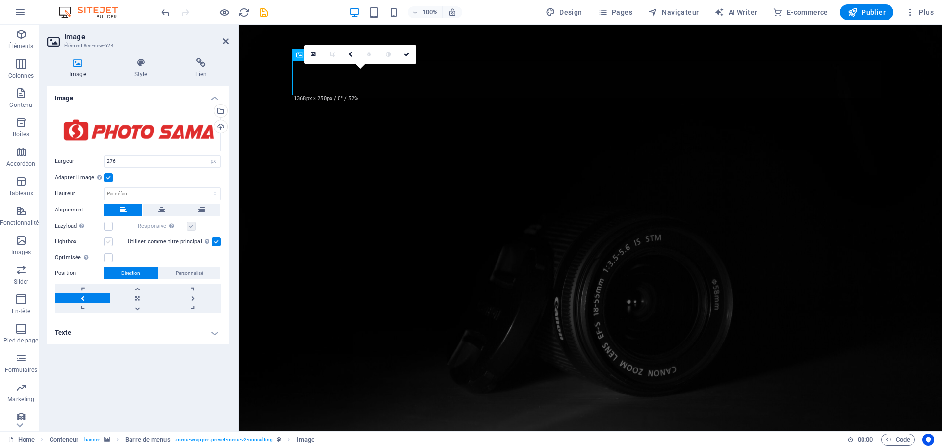
click at [108, 242] on label at bounding box center [108, 242] width 9 height 9
click at [0, 0] on input "Lightbox" at bounding box center [0, 0] width 0 height 0
click at [108, 242] on label at bounding box center [108, 242] width 9 height 9
click at [0, 0] on input "Lightbox" at bounding box center [0, 0] width 0 height 0
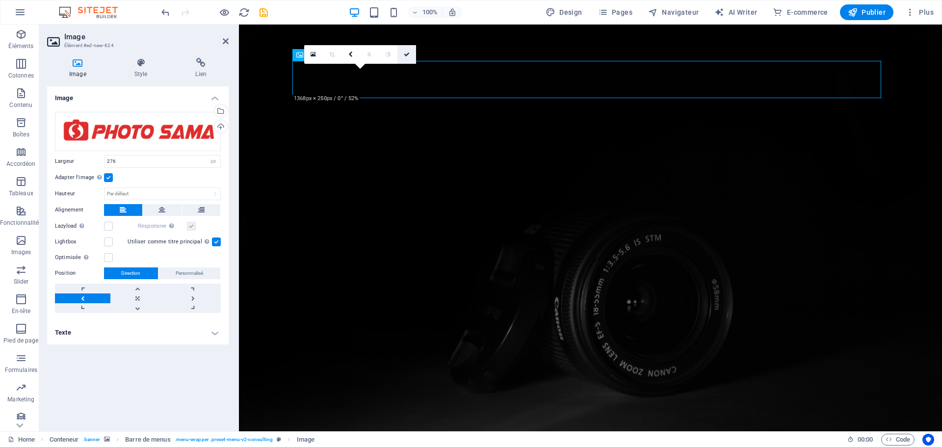
click at [407, 52] on icon at bounding box center [407, 55] width 6 height 6
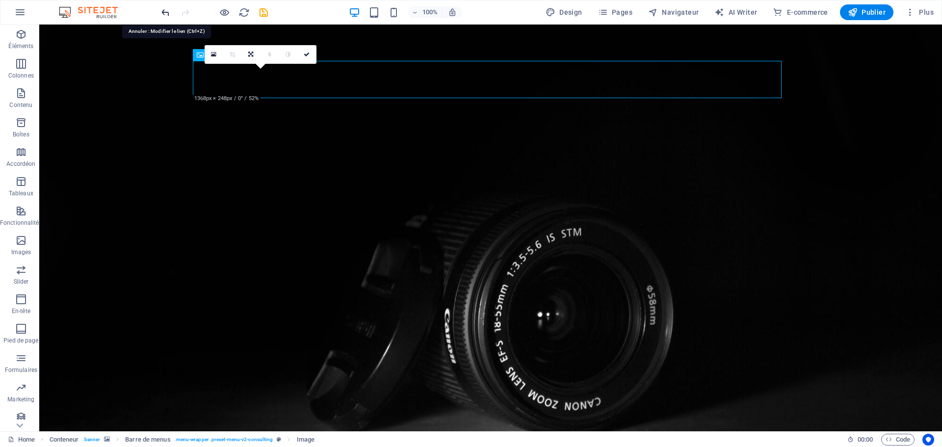
click at [161, 9] on icon "undo" at bounding box center [165, 12] width 11 height 11
click at [168, 14] on icon "undo" at bounding box center [165, 12] width 11 height 11
click at [166, 14] on icon "undo" at bounding box center [165, 12] width 11 height 11
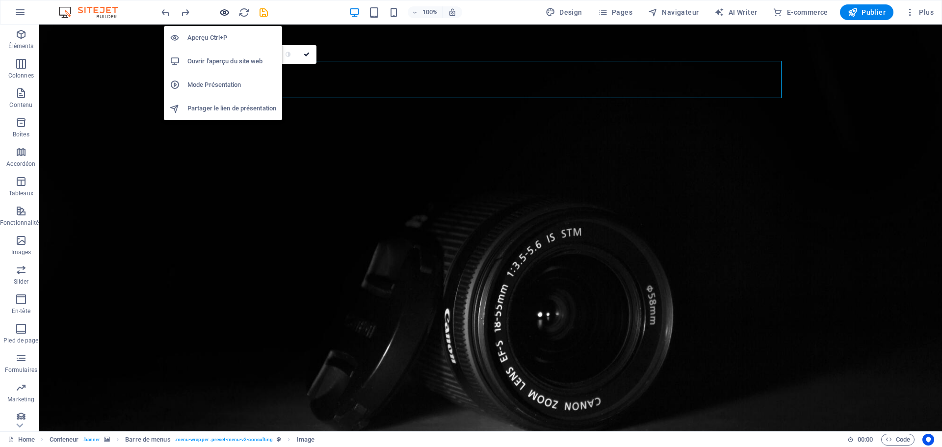
click at [225, 14] on icon "button" at bounding box center [224, 12] width 11 height 11
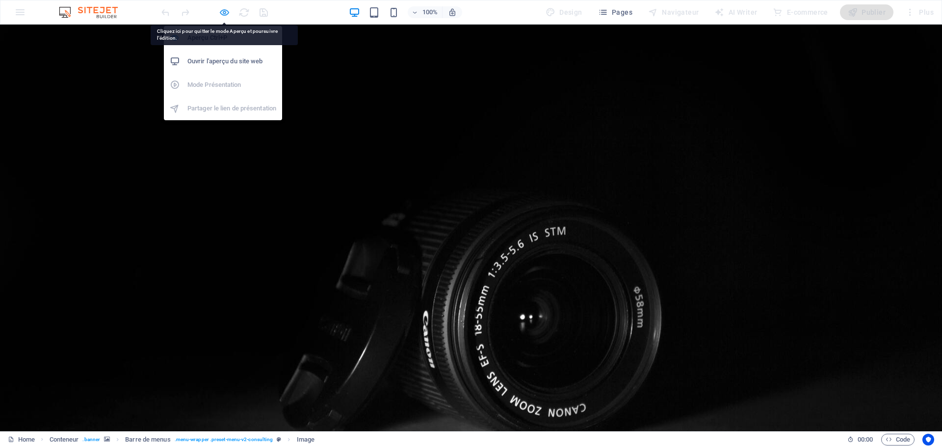
click at [223, 11] on icon "button" at bounding box center [224, 12] width 11 height 11
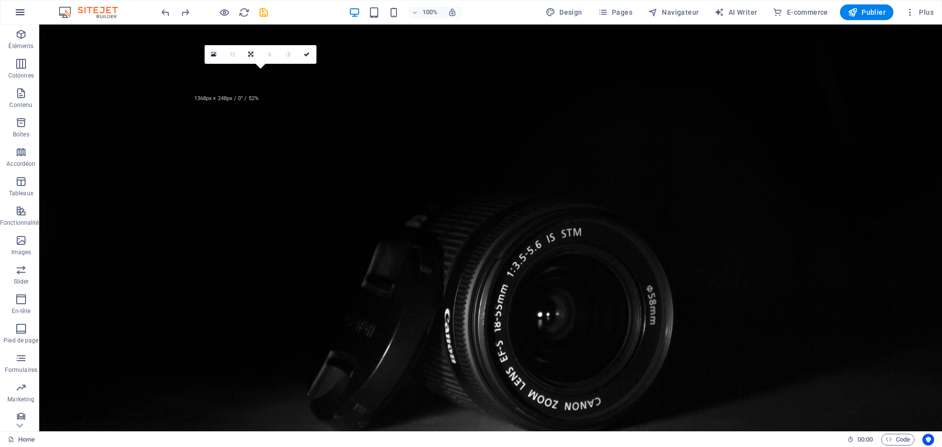
click at [29, 10] on button "button" at bounding box center [20, 12] width 24 height 24
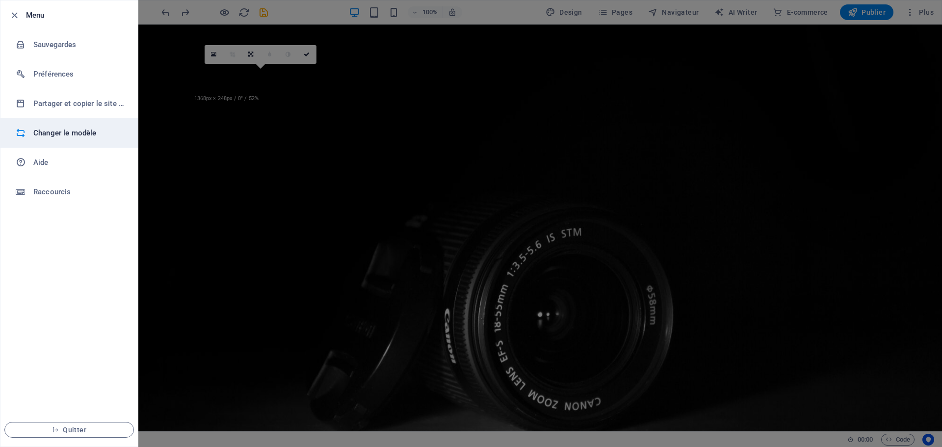
click at [74, 134] on h6 "Changer le modèle" at bounding box center [78, 133] width 91 height 12
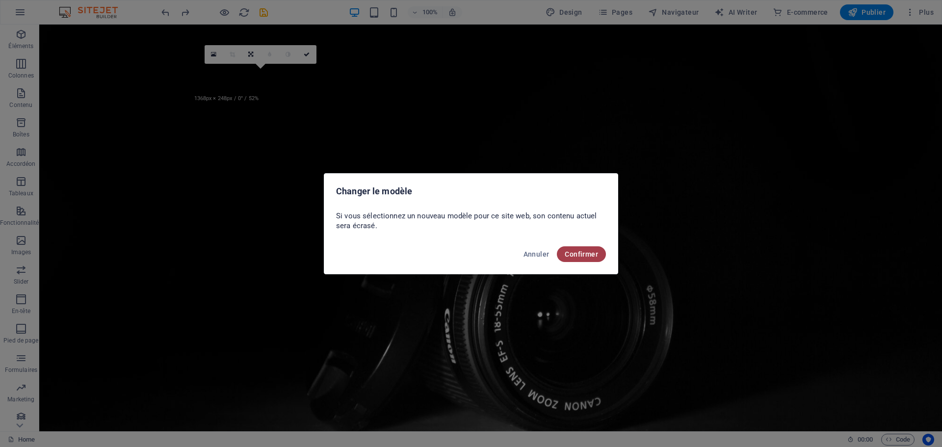
click at [584, 260] on button "Confirmer" at bounding box center [581, 254] width 49 height 16
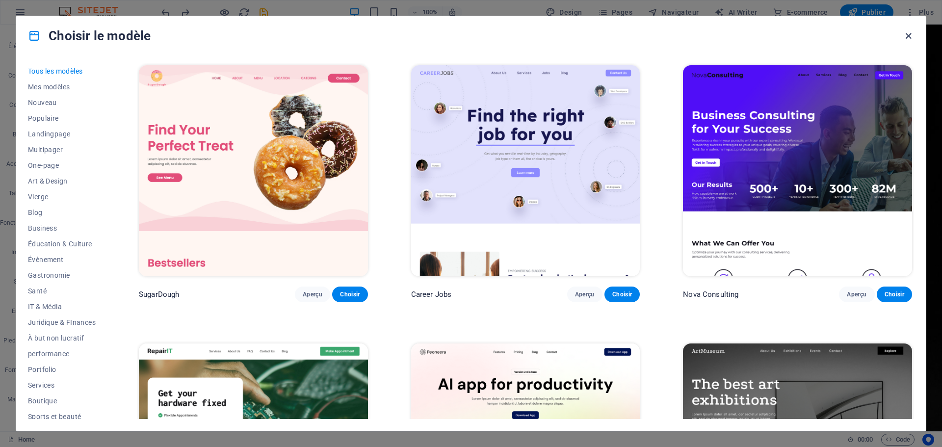
click at [907, 37] on icon "button" at bounding box center [908, 35] width 11 height 11
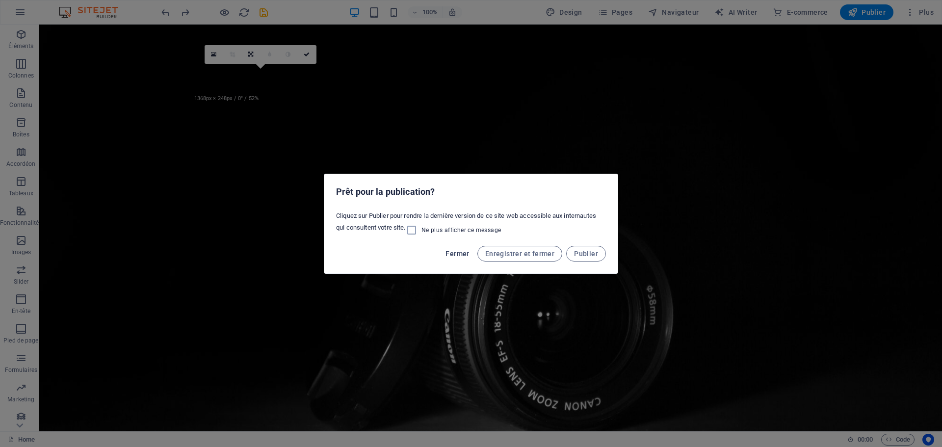
click at [456, 250] on span "Fermer" at bounding box center [458, 254] width 24 height 8
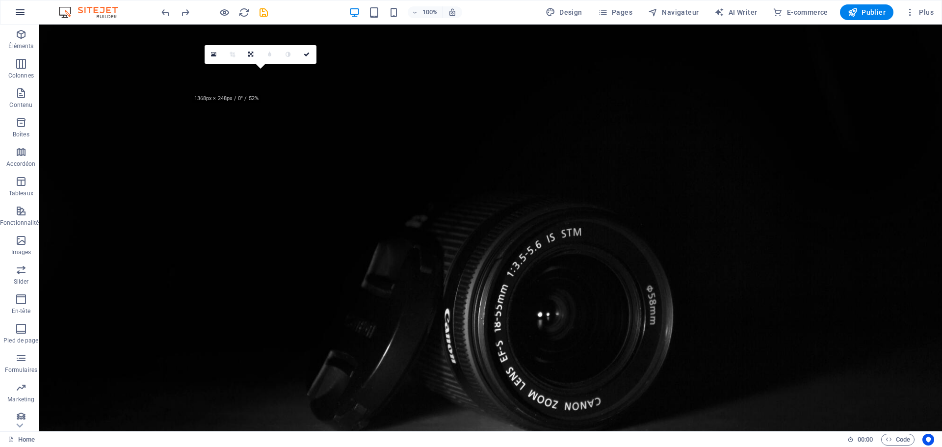
click at [16, 14] on icon "button" at bounding box center [20, 12] width 12 height 12
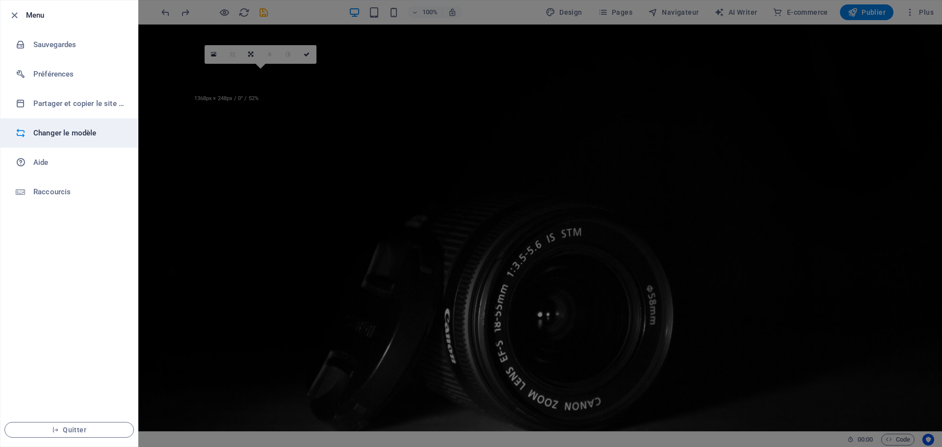
click at [68, 133] on h6 "Changer le modèle" at bounding box center [78, 133] width 91 height 12
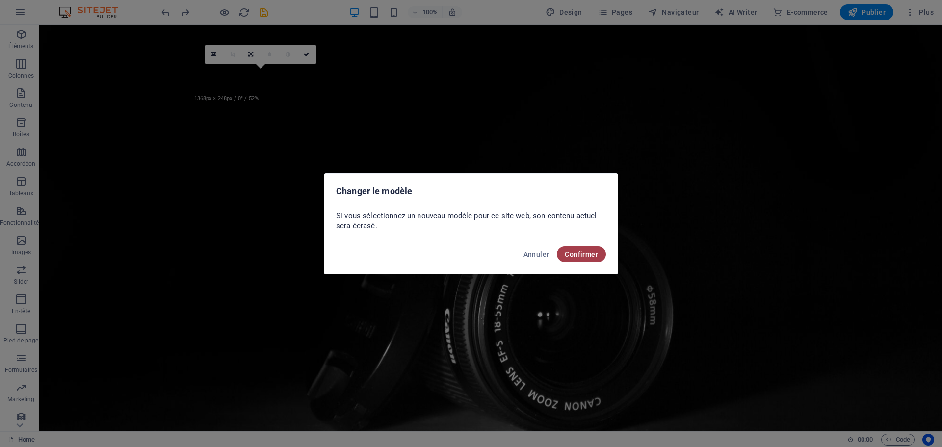
click at [570, 255] on span "Confirmer" at bounding box center [581, 254] width 33 height 8
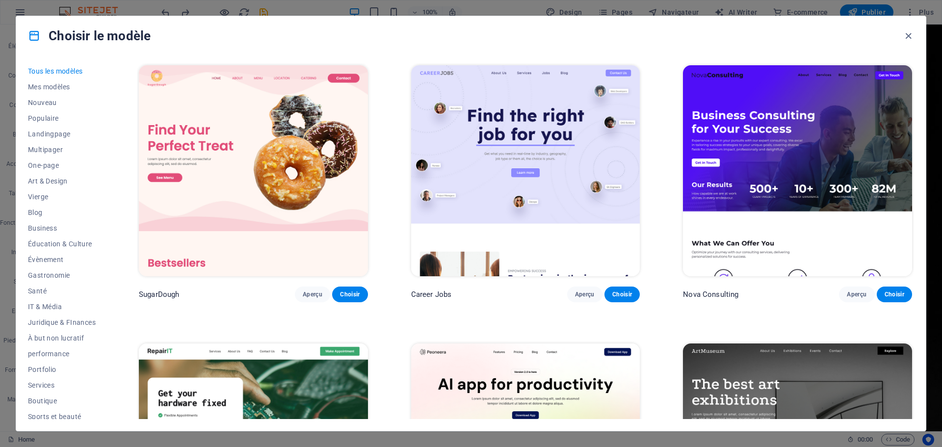
click at [823, 90] on img at bounding box center [797, 170] width 229 height 211
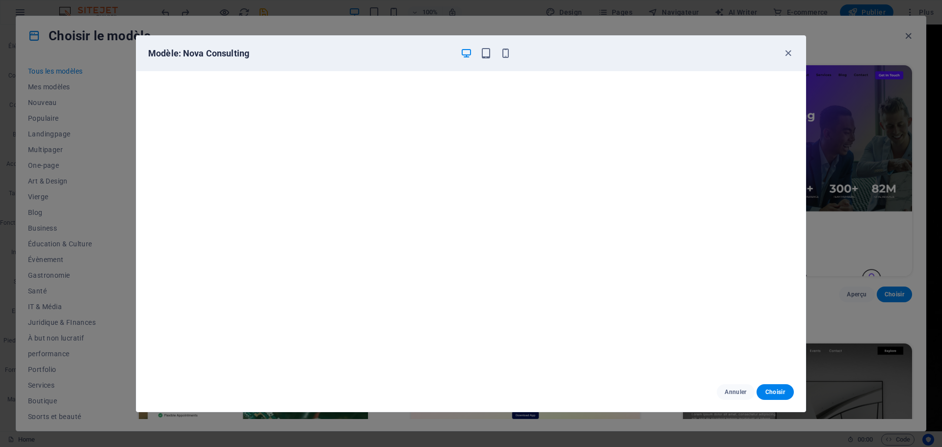
click at [823, 90] on div "Modèle: Nova Consulting Annuler Choisir" at bounding box center [471, 223] width 942 height 447
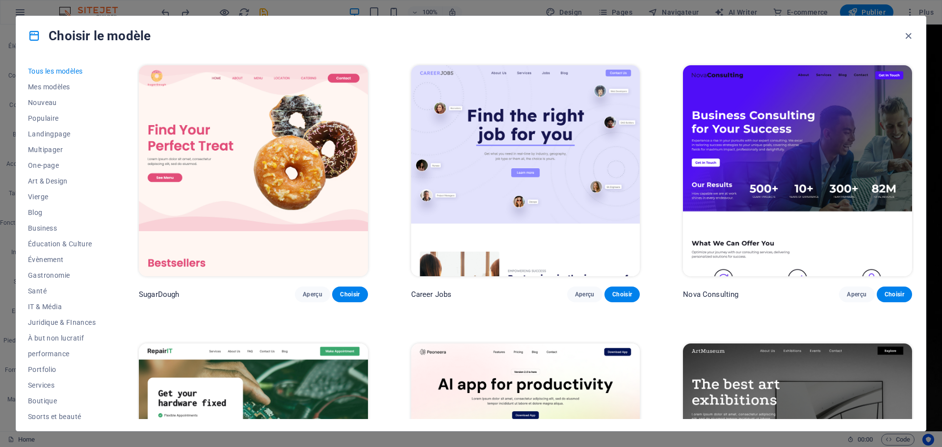
click at [787, 96] on img at bounding box center [797, 170] width 229 height 211
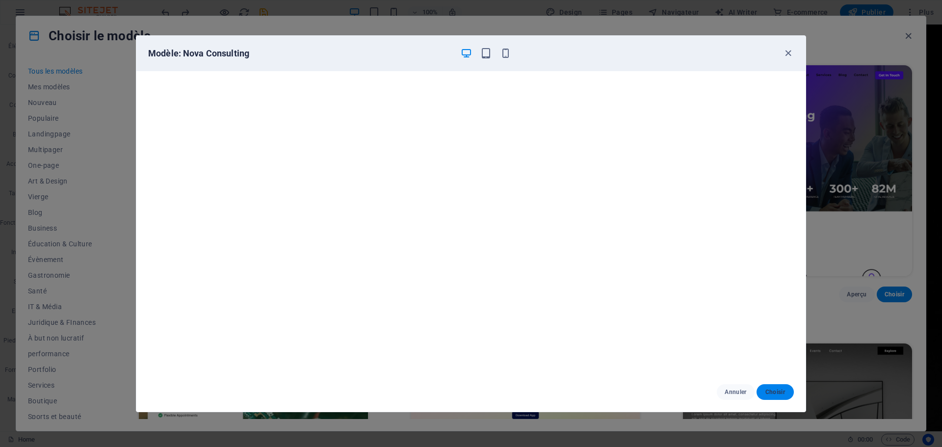
click at [775, 390] on span "Choisir" at bounding box center [776, 392] width 22 height 8
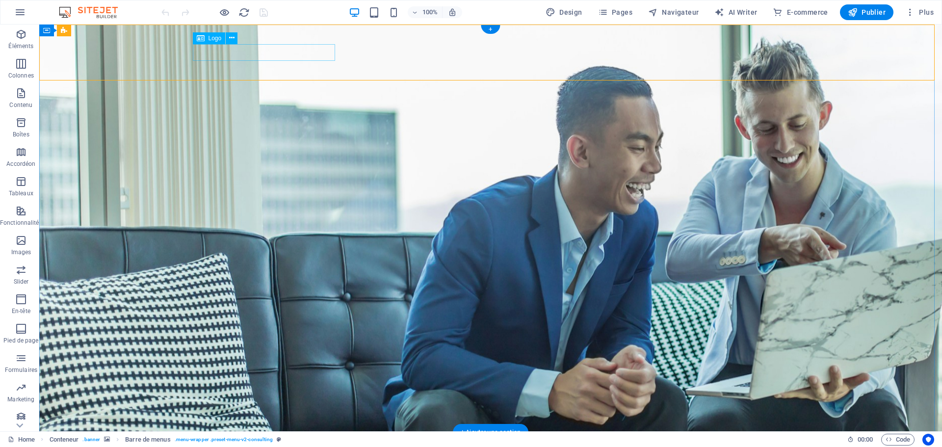
click at [233, 38] on icon at bounding box center [231, 38] width 5 height 10
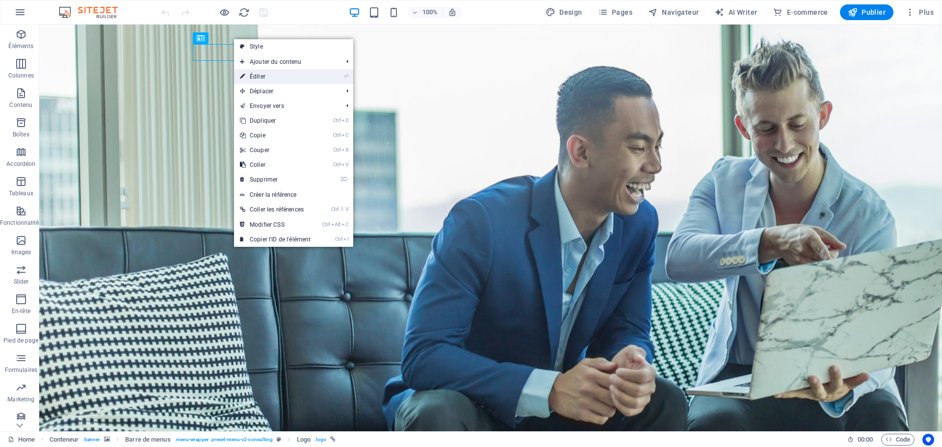
click at [268, 76] on link "⏎ Éditer" at bounding box center [275, 76] width 82 height 15
select select "px"
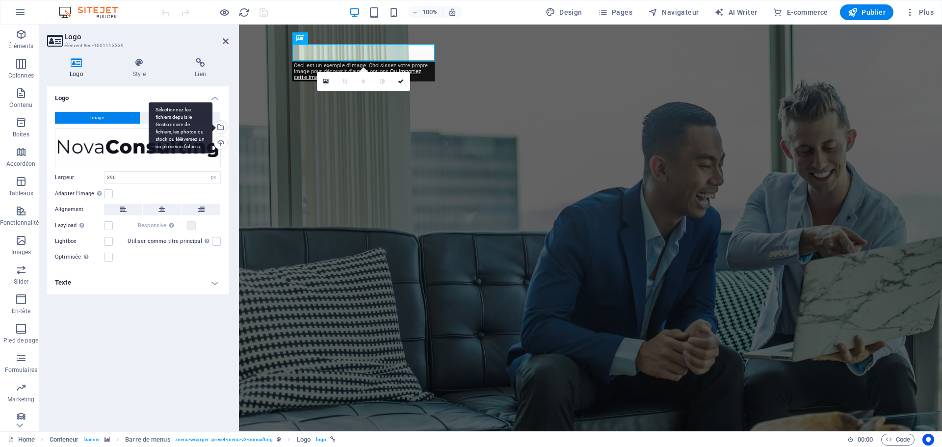
click at [223, 129] on div "Sélectionnez les fichiers depuis le Gestionnaire de fichiers, les photos du sto…" at bounding box center [220, 128] width 15 height 15
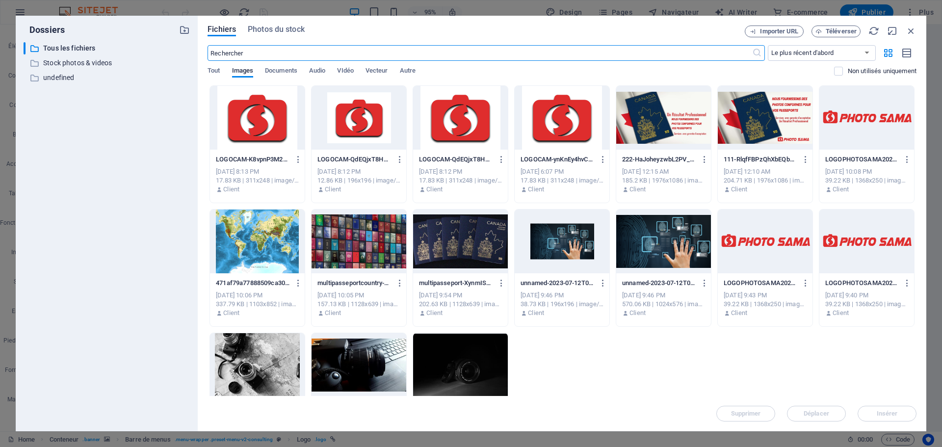
click at [771, 243] on div at bounding box center [765, 242] width 95 height 64
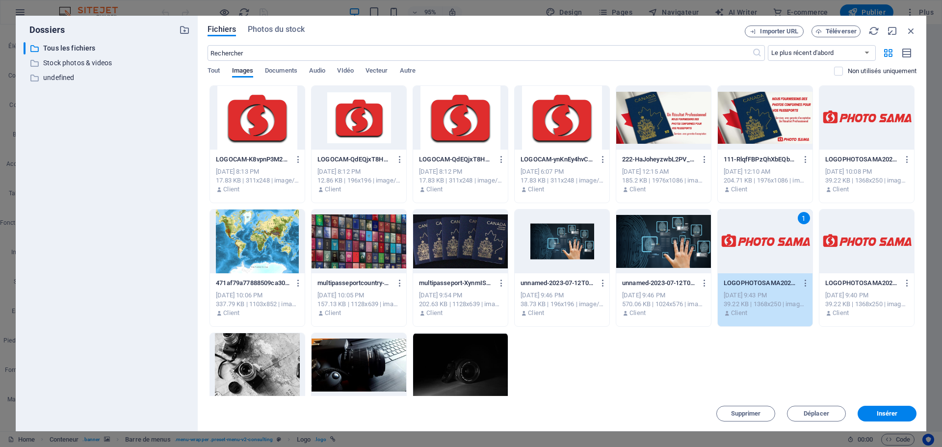
drag, startPoint x: 771, startPoint y: 243, endPoint x: 532, endPoint y: 218, distance: 240.3
click at [771, 242] on div "1" at bounding box center [765, 242] width 95 height 64
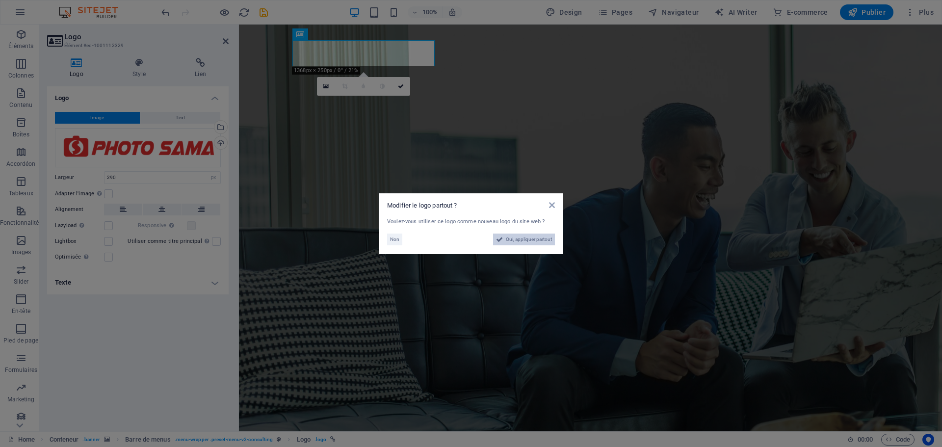
click at [511, 243] on span "Oui, appliquer partout" at bounding box center [529, 240] width 46 height 12
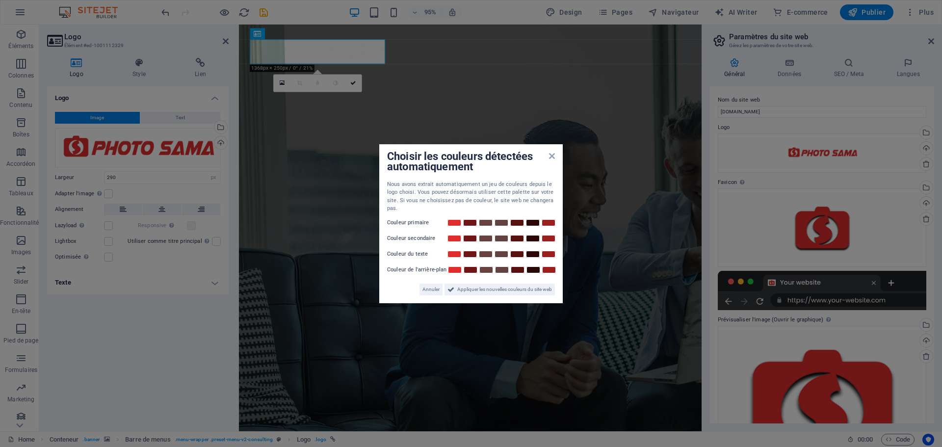
click at [124, 181] on aside "Choisir les couleurs détectées automatiquement Nous avons extrait automatiqueme…" at bounding box center [471, 223] width 942 height 447
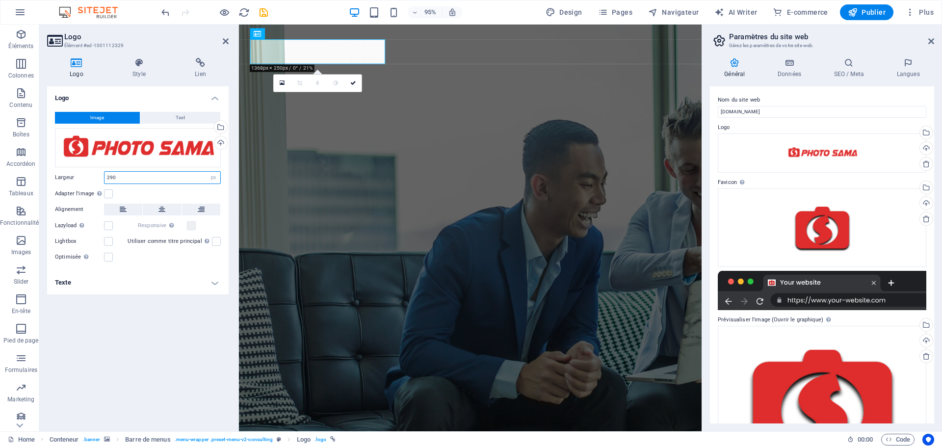
drag, startPoint x: 124, startPoint y: 181, endPoint x: 99, endPoint y: 175, distance: 26.2
click at [99, 175] on div "Largeur 290 Par défaut auto px rem % em vh vw" at bounding box center [138, 177] width 166 height 13
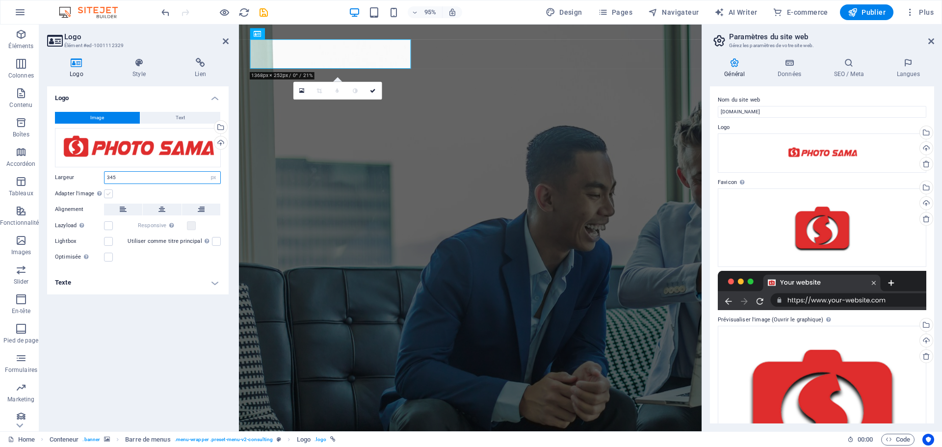
type input "345"
click at [108, 196] on label at bounding box center [108, 193] width 9 height 9
click at [0, 0] on input "Adapter l'image Adapter automatiquement l'image à une largeur et une hauteur fi…" at bounding box center [0, 0] width 0 height 0
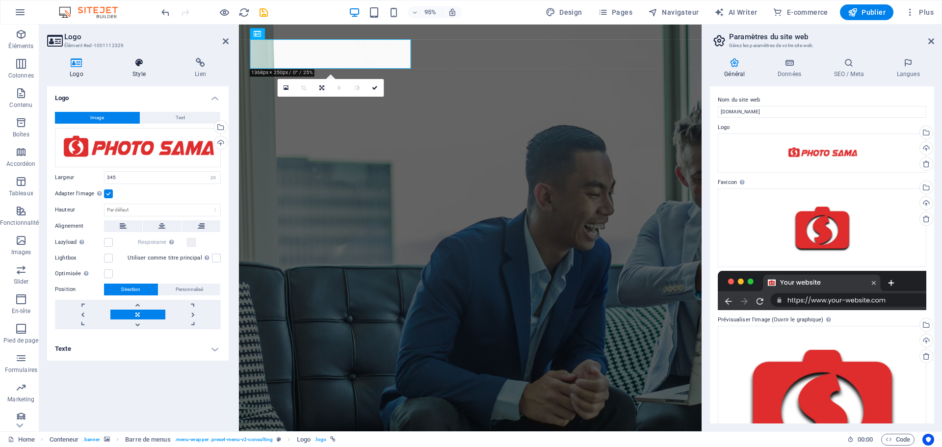
click at [141, 65] on icon at bounding box center [139, 63] width 58 height 10
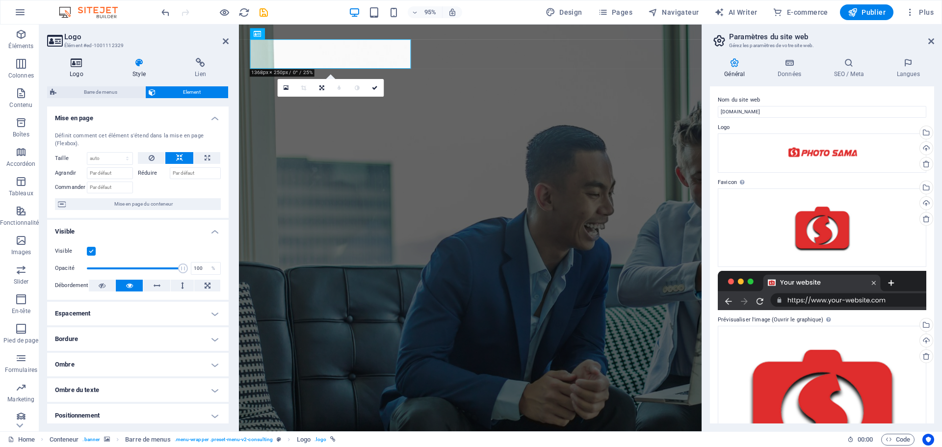
click at [81, 63] on icon at bounding box center [76, 63] width 59 height 10
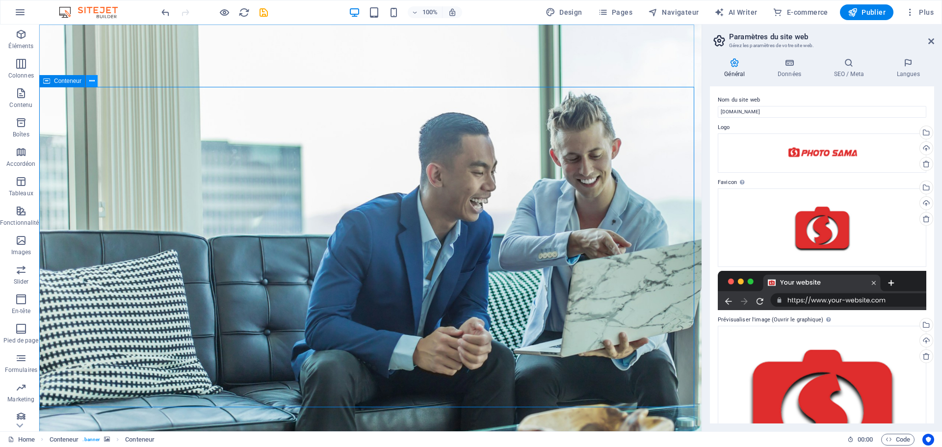
click at [93, 82] on icon at bounding box center [91, 81] width 5 height 10
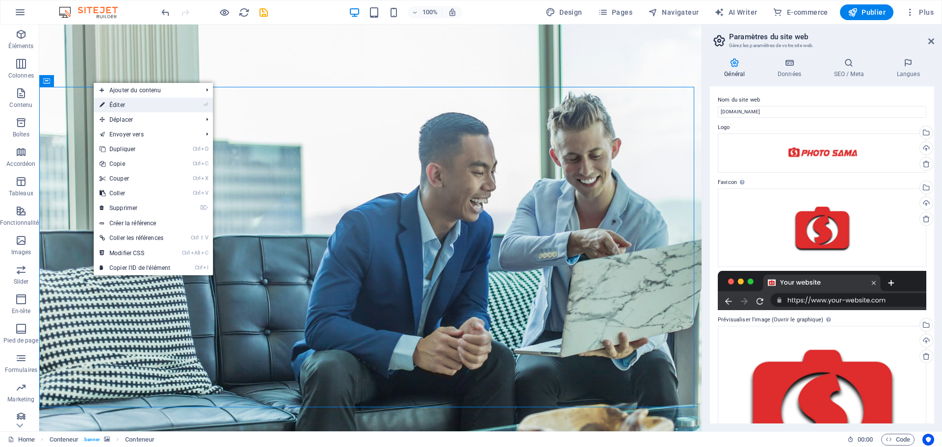
click at [115, 105] on link "⏎ Éditer" at bounding box center [135, 105] width 82 height 15
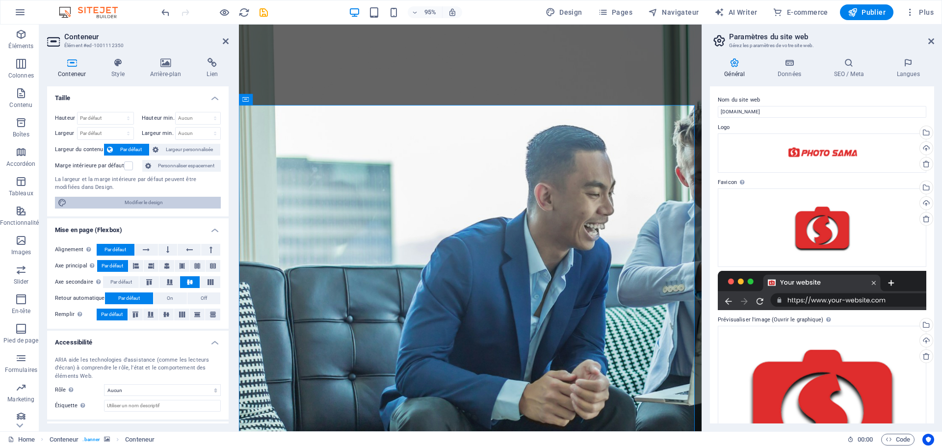
click at [135, 201] on span "Modifier le design" at bounding box center [144, 203] width 148 height 12
select select "rem"
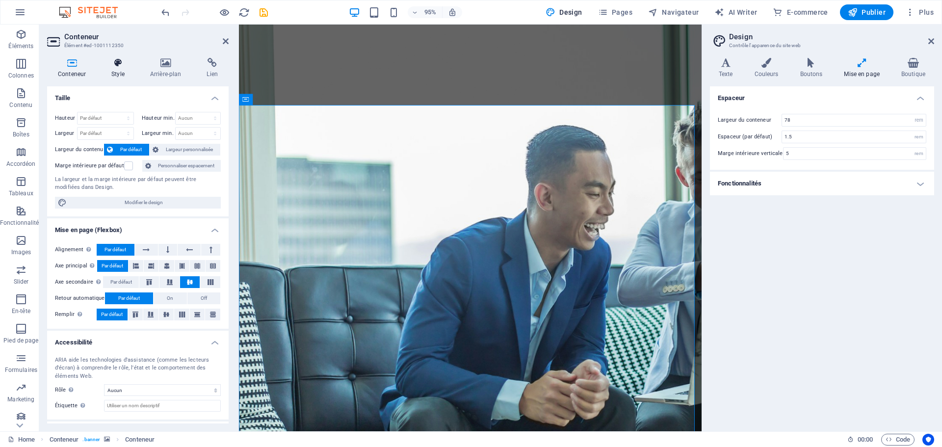
click at [120, 69] on h4 "Style" at bounding box center [120, 68] width 39 height 21
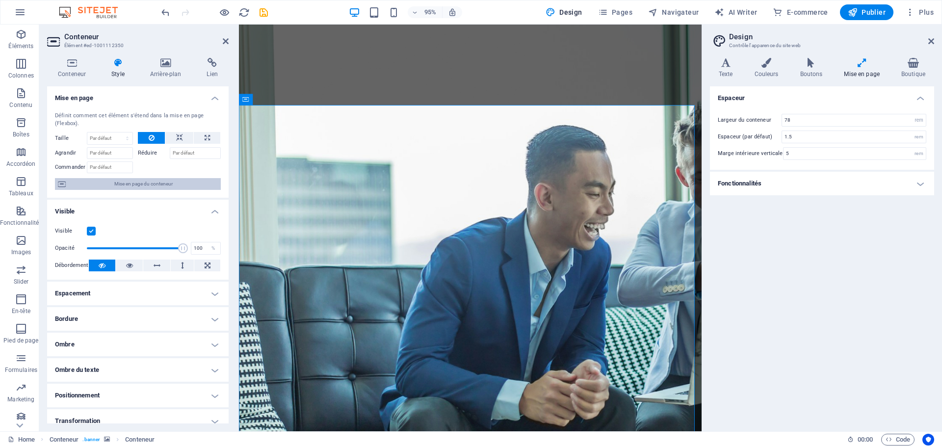
click at [141, 185] on span "Mise en page du conteneur" at bounding box center [143, 184] width 149 height 12
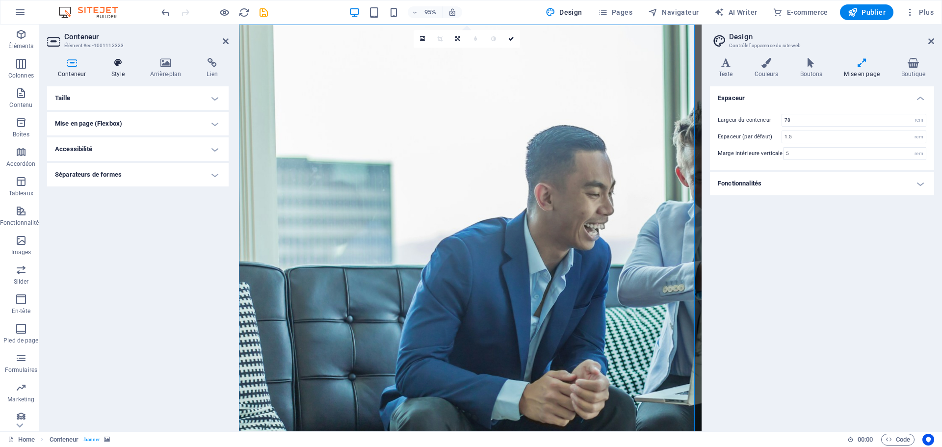
click at [119, 67] on icon at bounding box center [118, 63] width 35 height 10
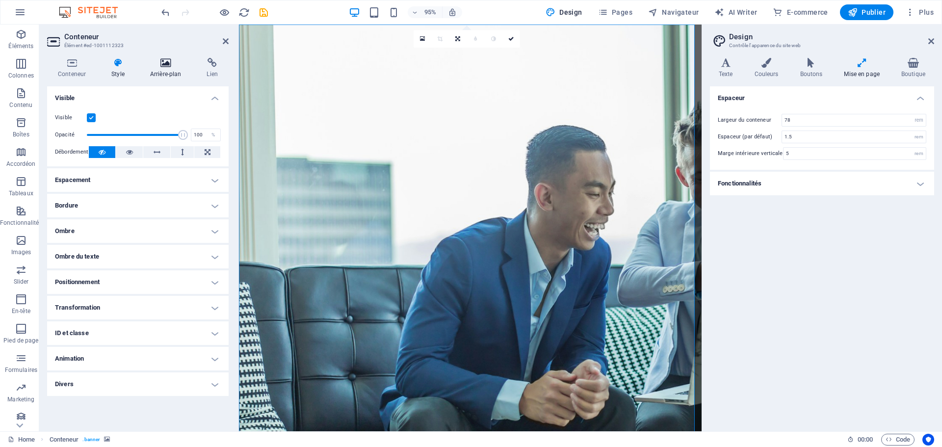
click at [166, 66] on icon at bounding box center [165, 63] width 53 height 10
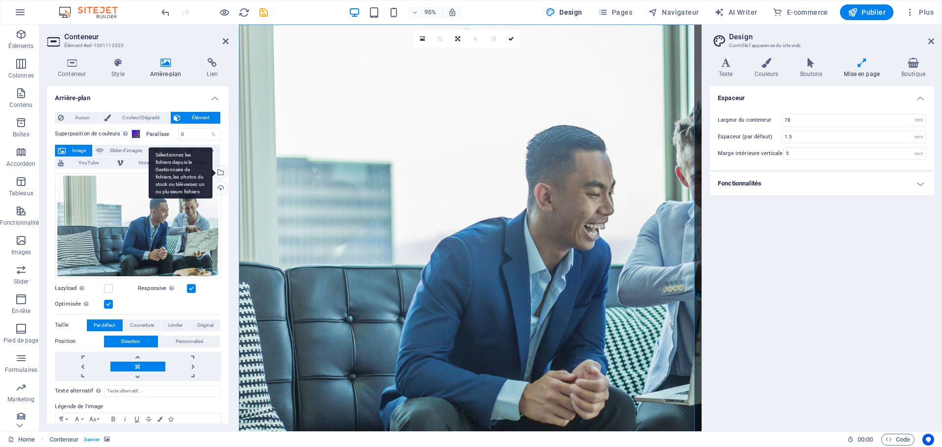
click at [213, 173] on div "Sélectionnez les fichiers depuis le Gestionnaire de fichiers, les photos du sto…" at bounding box center [181, 173] width 64 height 52
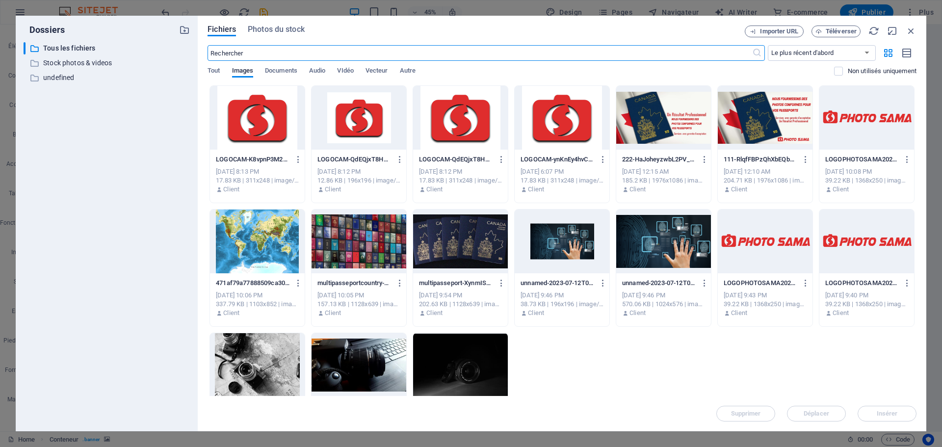
click at [466, 354] on div at bounding box center [460, 365] width 95 height 64
click at [904, 410] on button "Insérer" at bounding box center [887, 414] width 59 height 16
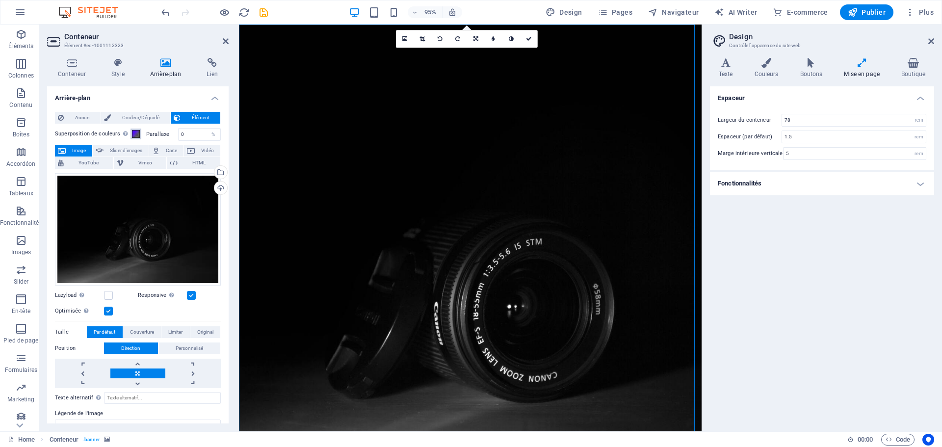
click at [137, 134] on span at bounding box center [136, 134] width 8 height 8
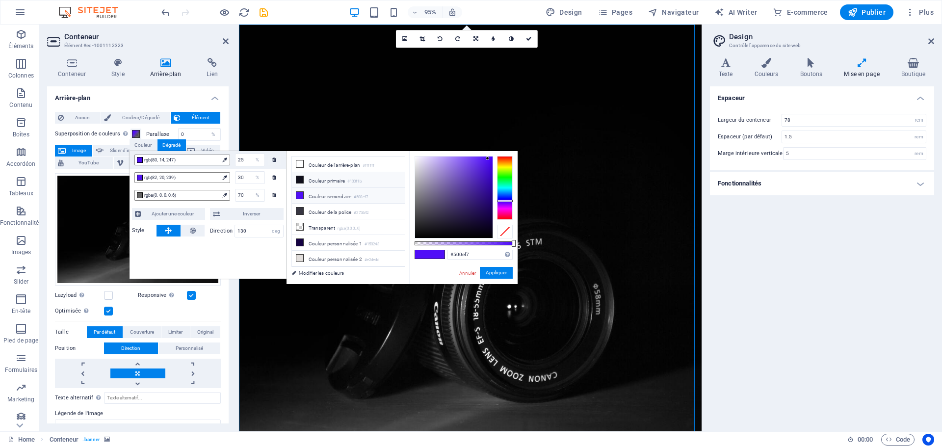
click at [299, 181] on icon at bounding box center [299, 179] width 7 height 7
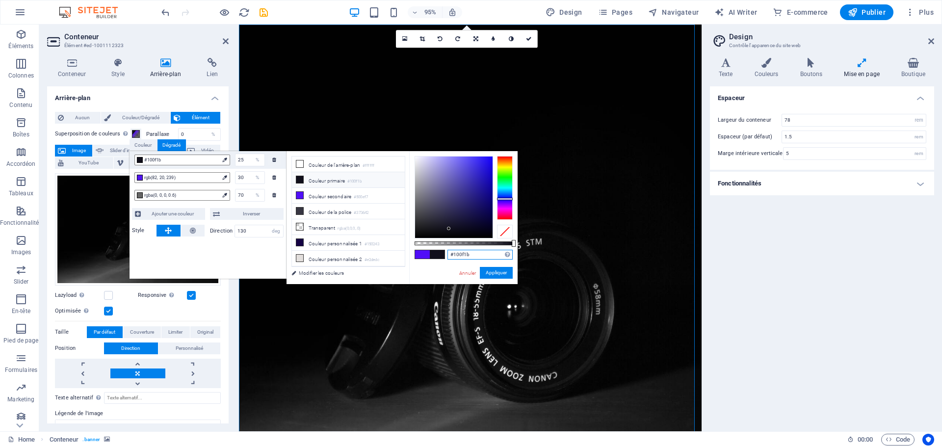
drag, startPoint x: 478, startPoint y: 253, endPoint x: 435, endPoint y: 252, distance: 42.2
click at [435, 252] on div "#100f1b Formats pris en charge #0852ed rgb(8, 82, 237) rgba(8, 82, 237, 90%) hs…" at bounding box center [463, 288] width 108 height 275
paste input "df2d2d"
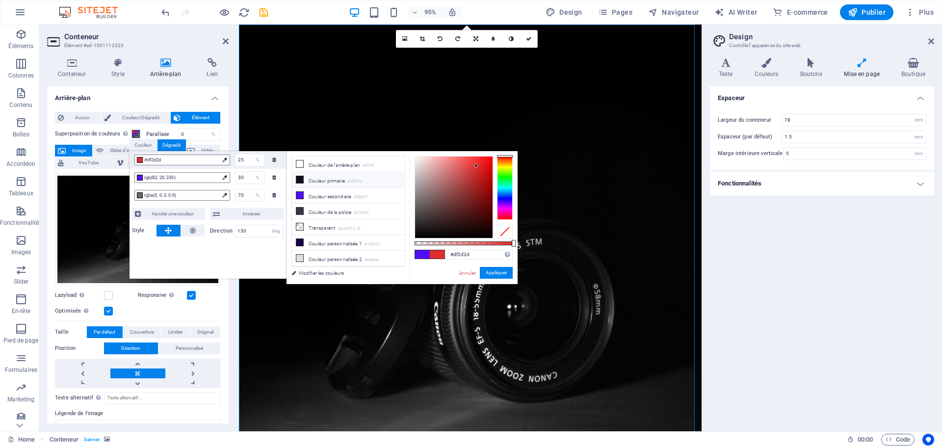
click at [296, 176] on icon at bounding box center [299, 179] width 7 height 7
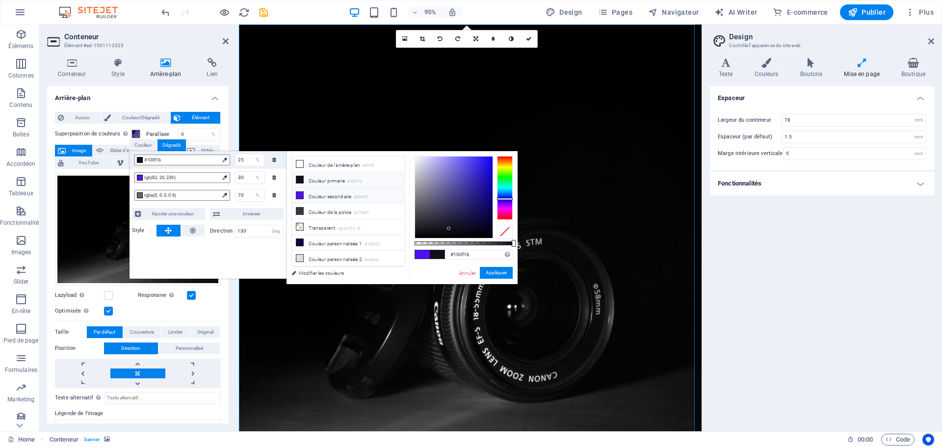
click at [320, 195] on li "Couleur secondaire #500ef7" at bounding box center [348, 196] width 113 height 16
click at [296, 178] on span at bounding box center [300, 180] width 8 height 8
click at [139, 181] on div "rgb(82, 20, 239)" at bounding box center [182, 177] width 96 height 11
click at [141, 178] on div at bounding box center [140, 178] width 6 height 6
click at [218, 178] on span "rgb(82, 20, 239)" at bounding box center [181, 177] width 75 height 9
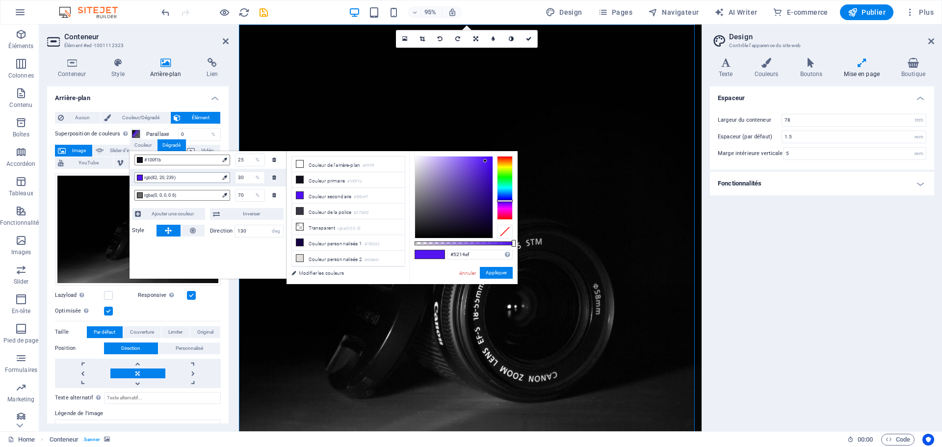
click at [223, 178] on icon at bounding box center [224, 177] width 4 height 4
drag, startPoint x: 479, startPoint y: 255, endPoint x: 432, endPoint y: 252, distance: 46.7
click at [432, 252] on div "#5214ef Formats pris en charge #0852ed rgb(8, 82, 237) rgba(8, 82, 237, 90%) hs…" at bounding box center [463, 288] width 108 height 275
paste input "df2d2d"
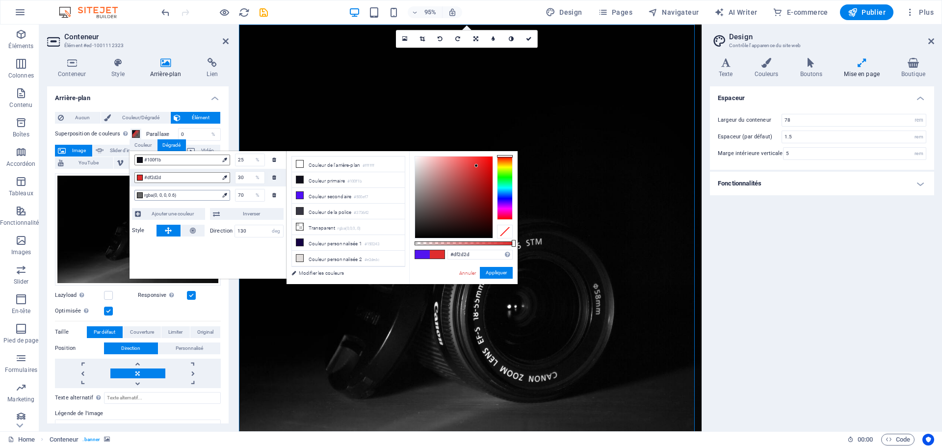
click at [139, 193] on div at bounding box center [140, 195] width 6 height 6
click at [299, 181] on icon at bounding box center [299, 179] width 7 height 7
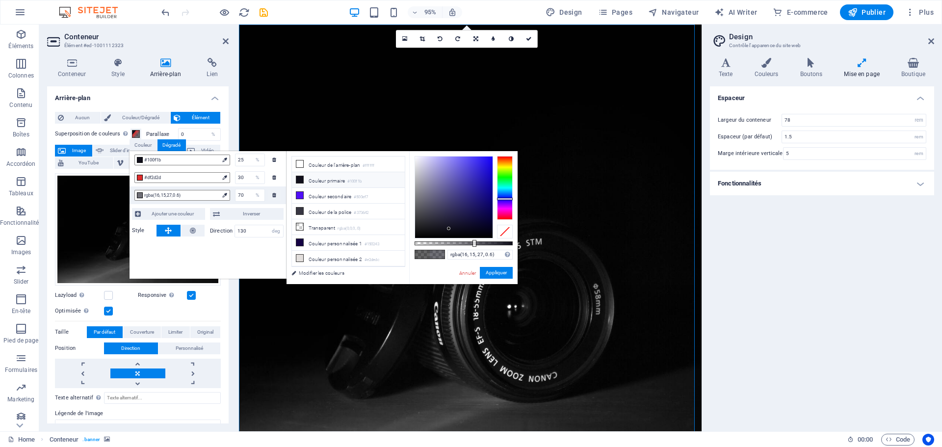
click at [298, 179] on icon at bounding box center [299, 179] width 7 height 7
click at [141, 195] on div at bounding box center [140, 195] width 6 height 6
click at [298, 179] on icon at bounding box center [299, 179] width 7 height 7
click at [303, 179] on span at bounding box center [300, 180] width 8 height 8
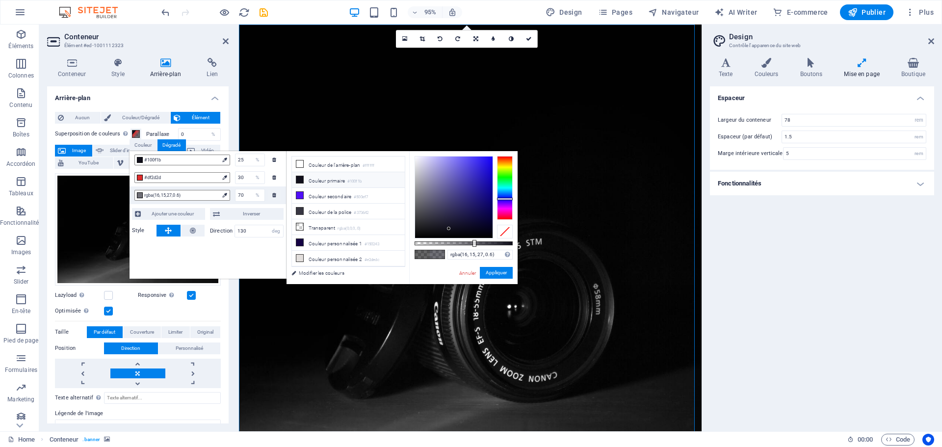
click at [303, 179] on span at bounding box center [300, 180] width 8 height 8
click at [298, 240] on icon at bounding box center [299, 242] width 7 height 7
click at [300, 178] on icon at bounding box center [299, 179] width 7 height 7
click at [139, 177] on div at bounding box center [140, 178] width 6 height 6
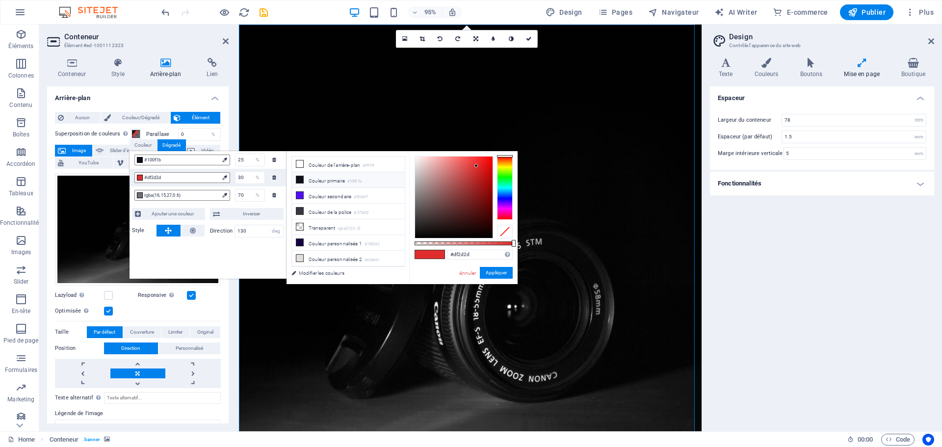
click at [302, 179] on icon at bounding box center [299, 179] width 7 height 7
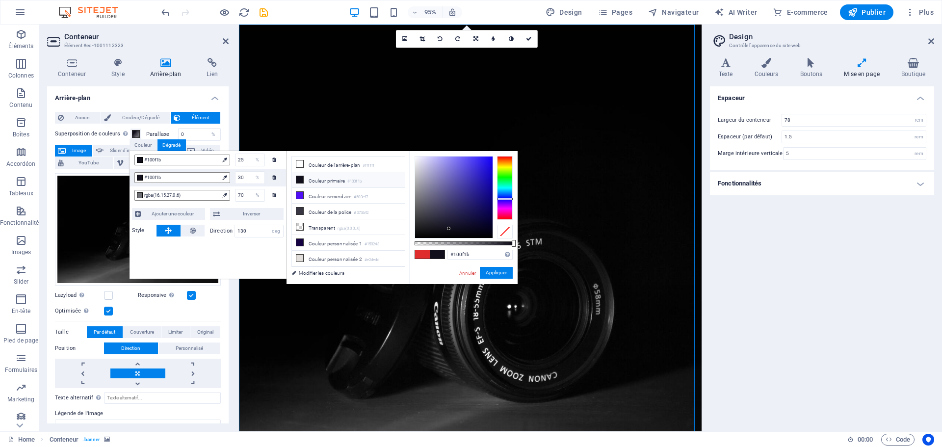
click at [302, 179] on icon at bounding box center [299, 179] width 7 height 7
click at [425, 252] on span at bounding box center [422, 254] width 15 height 8
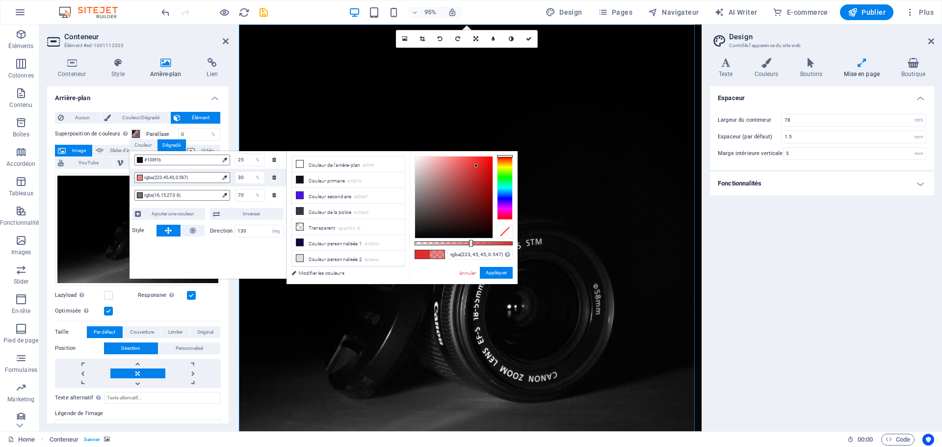
type input "rgba(223, 45, 45, 0.542)"
drag, startPoint x: 513, startPoint y: 243, endPoint x: 468, endPoint y: 240, distance: 45.3
click at [468, 240] on div at bounding box center [469, 243] width 4 height 7
click at [493, 273] on button "Appliquer" at bounding box center [496, 273] width 33 height 12
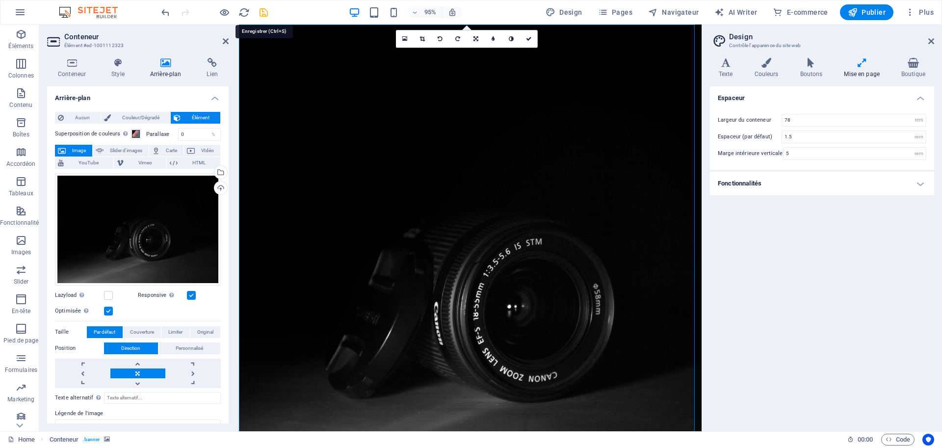
click at [262, 13] on icon "save" at bounding box center [263, 12] width 11 height 11
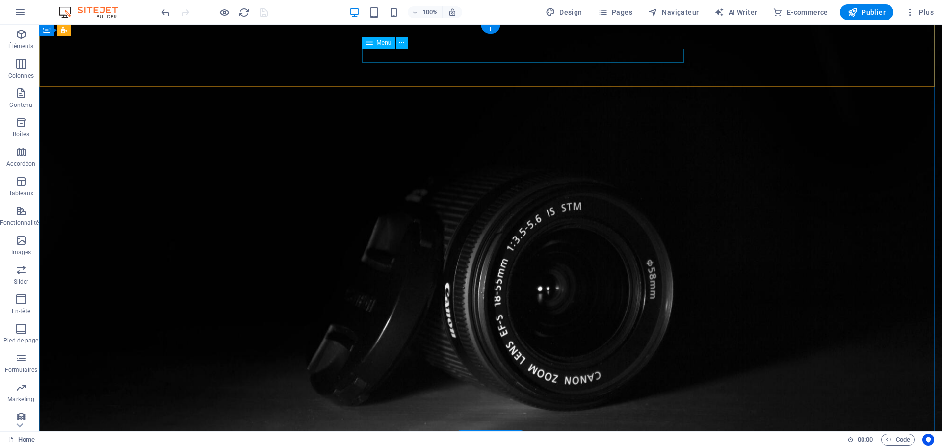
click at [404, 45] on icon at bounding box center [401, 43] width 5 height 10
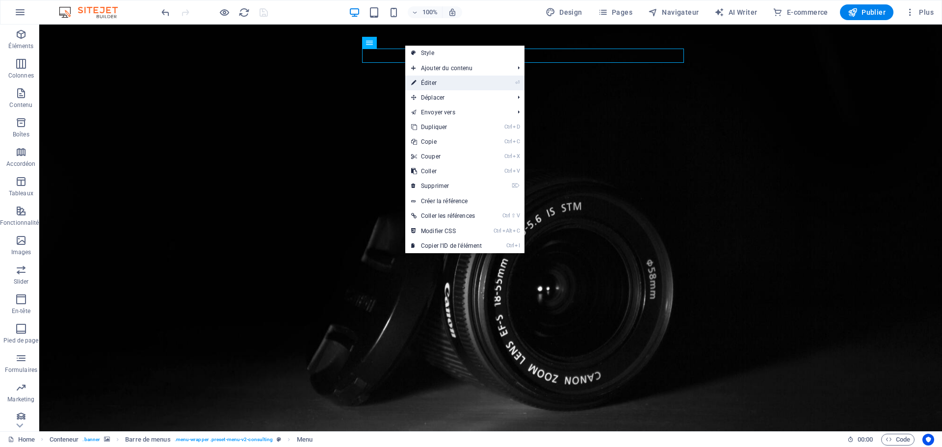
click at [427, 80] on link "⏎ Éditer" at bounding box center [446, 83] width 82 height 15
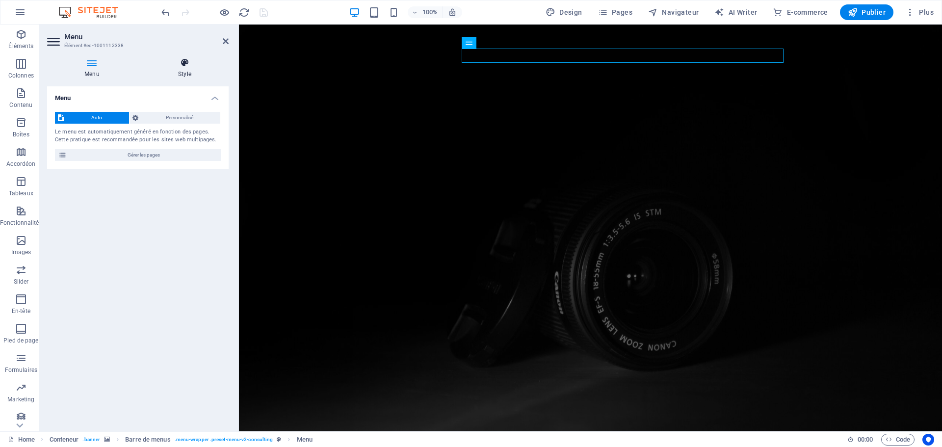
click at [186, 66] on icon at bounding box center [185, 63] width 88 height 10
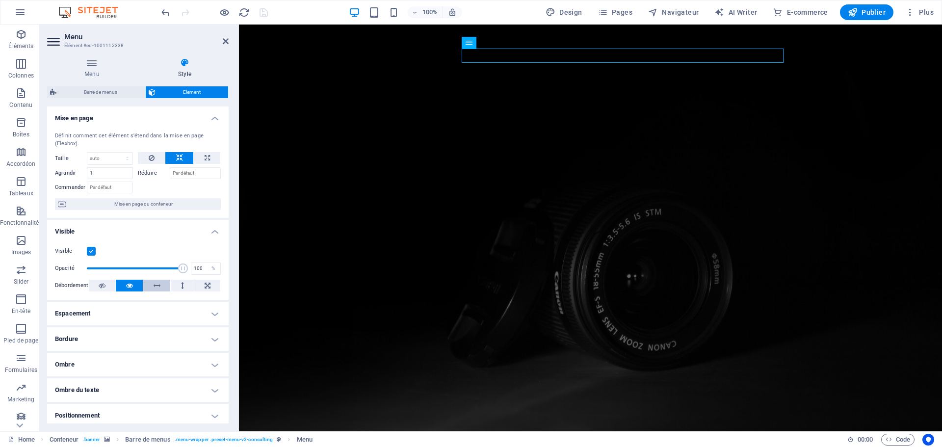
scroll to position [98, 0]
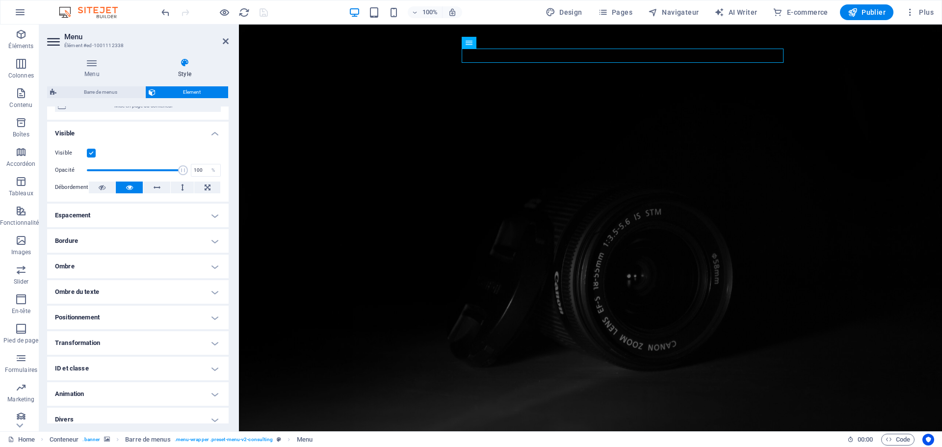
click at [213, 216] on h4 "Espacement" at bounding box center [138, 216] width 182 height 24
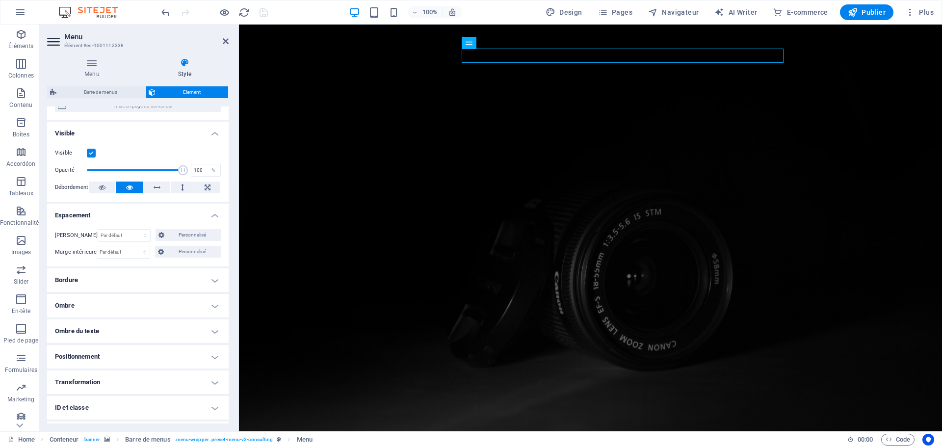
click at [214, 278] on h4 "Bordure" at bounding box center [138, 280] width 182 height 24
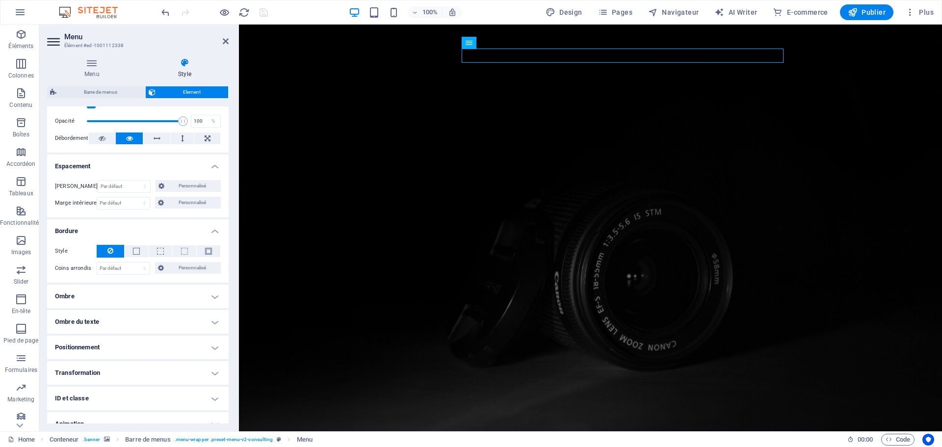
scroll to position [185, 0]
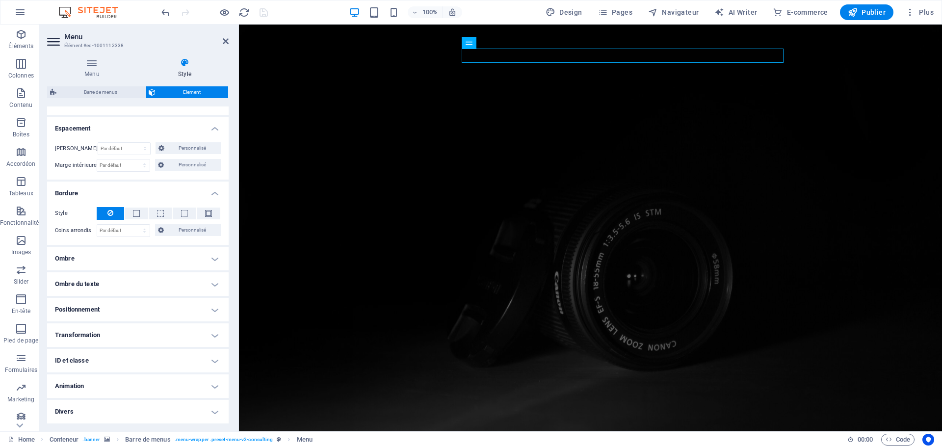
click at [210, 259] on h4 "Ombre" at bounding box center [138, 259] width 182 height 24
click at [211, 308] on h4 "Ombre du texte" at bounding box center [138, 306] width 182 height 24
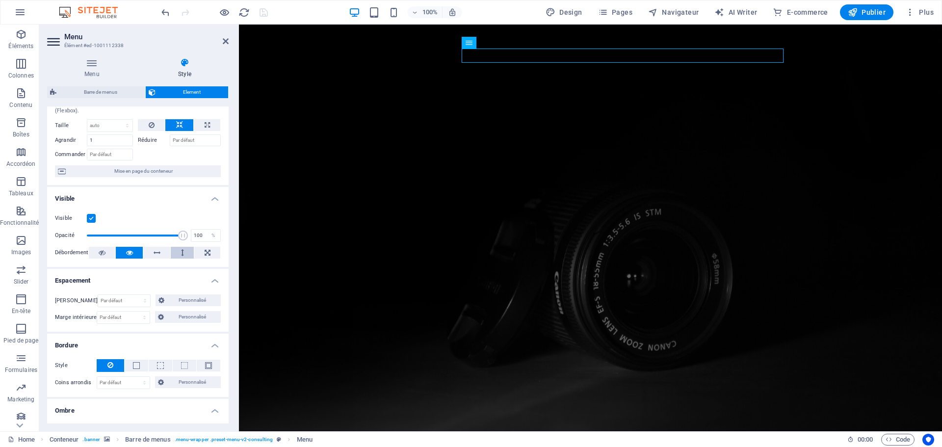
scroll to position [0, 0]
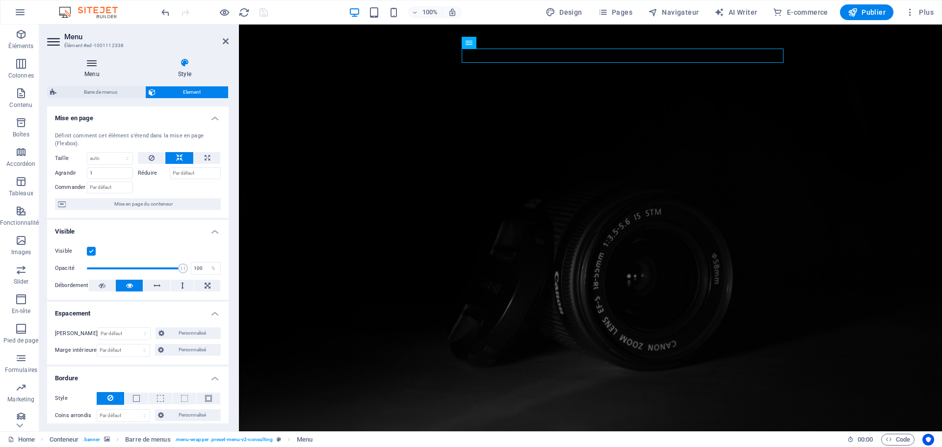
click at [88, 67] on icon at bounding box center [92, 63] width 90 height 10
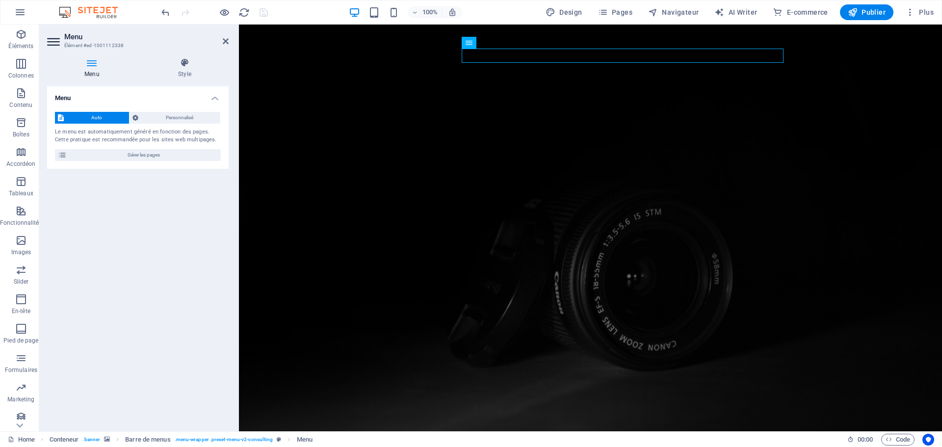
click at [88, 67] on icon at bounding box center [92, 63] width 90 height 10
click at [124, 157] on span "Gérer les pages" at bounding box center [144, 155] width 148 height 12
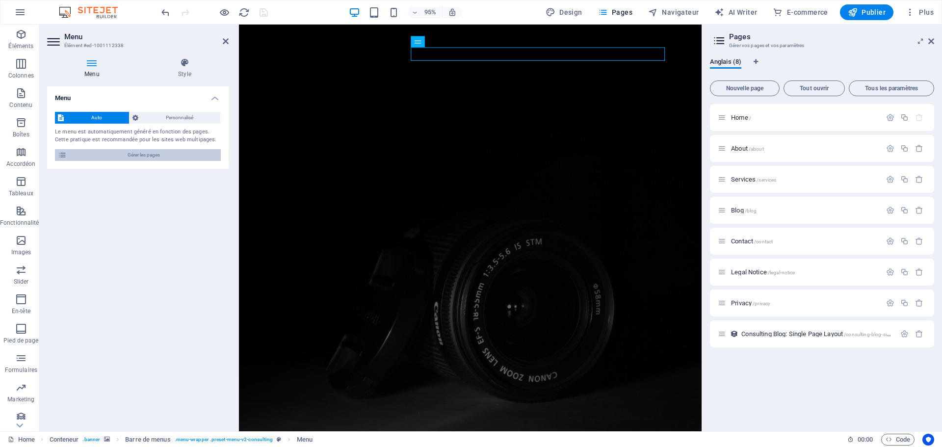
click at [129, 157] on span "Gérer les pages" at bounding box center [144, 155] width 148 height 12
click at [155, 119] on span "Personnalisé" at bounding box center [179, 118] width 76 height 12
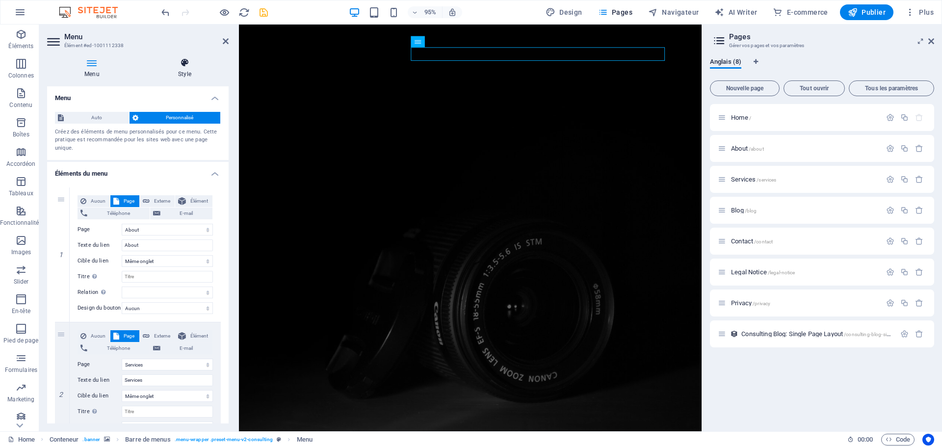
click at [189, 64] on icon at bounding box center [185, 63] width 88 height 10
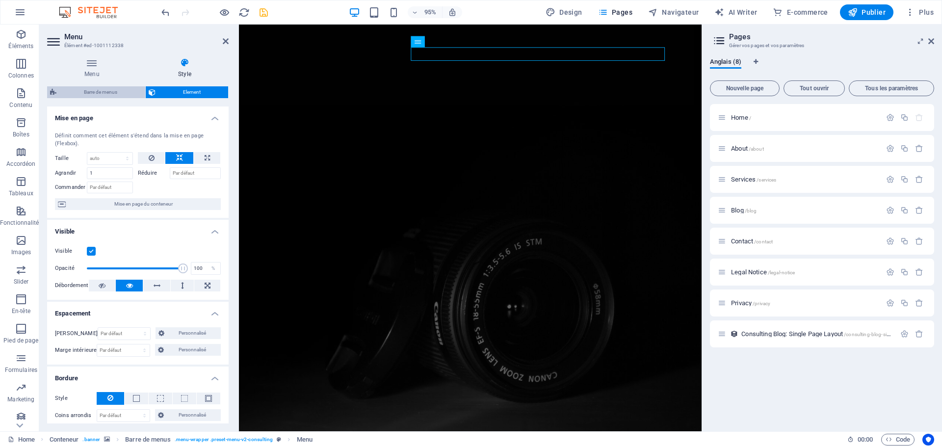
click at [101, 93] on span "Barre de menus" at bounding box center [100, 92] width 83 height 12
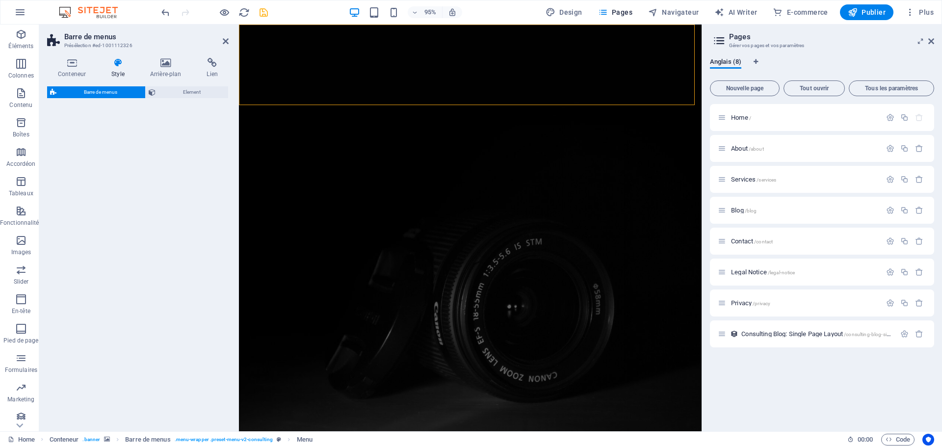
select select "rem"
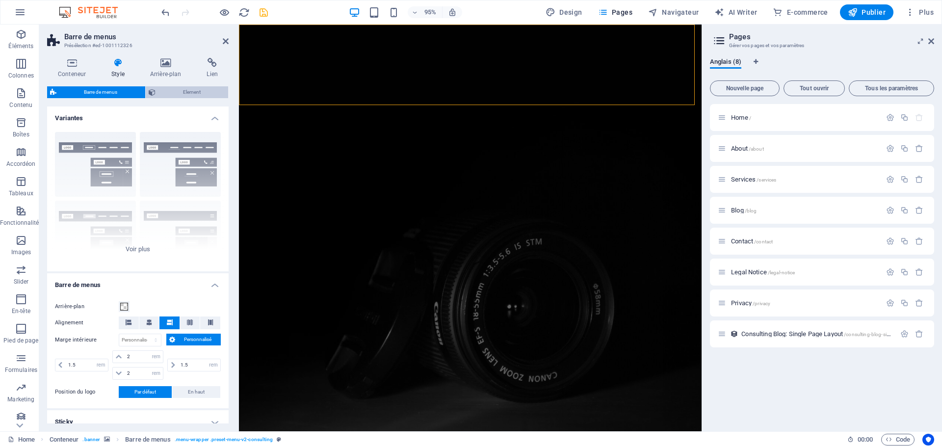
click at [180, 92] on span "Element" at bounding box center [192, 92] width 67 height 12
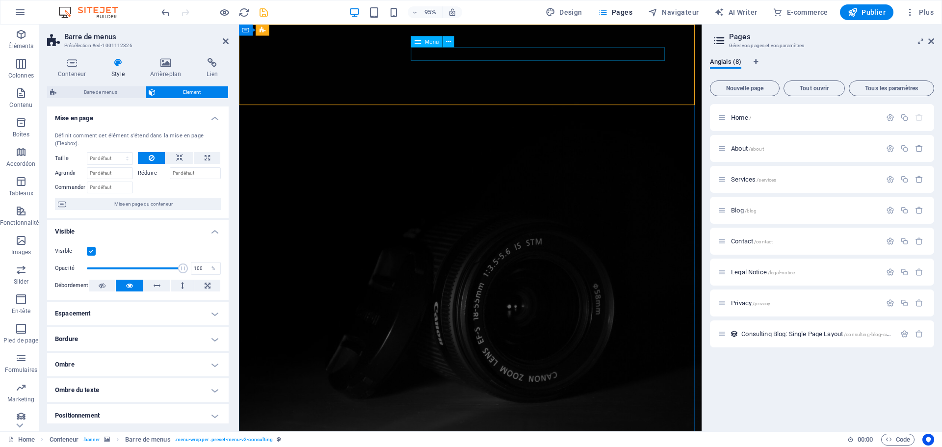
click at [433, 43] on span "Menu" at bounding box center [432, 41] width 14 height 5
click at [446, 43] on icon at bounding box center [448, 42] width 5 height 10
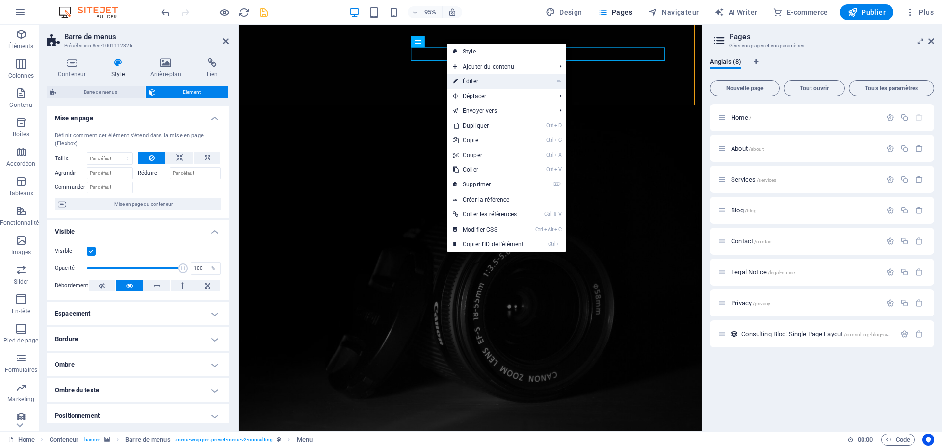
click at [478, 83] on link "⏎ Éditer" at bounding box center [488, 81] width 82 height 15
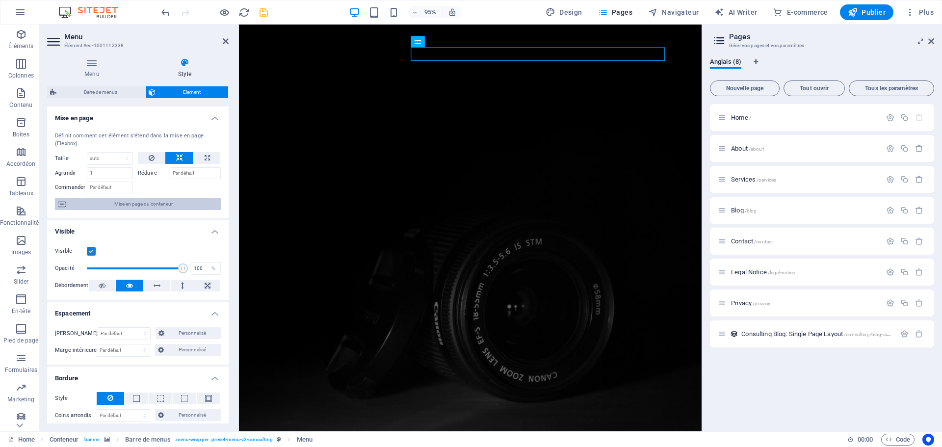
click at [158, 205] on span "Mise en page du conteneur" at bounding box center [143, 204] width 149 height 12
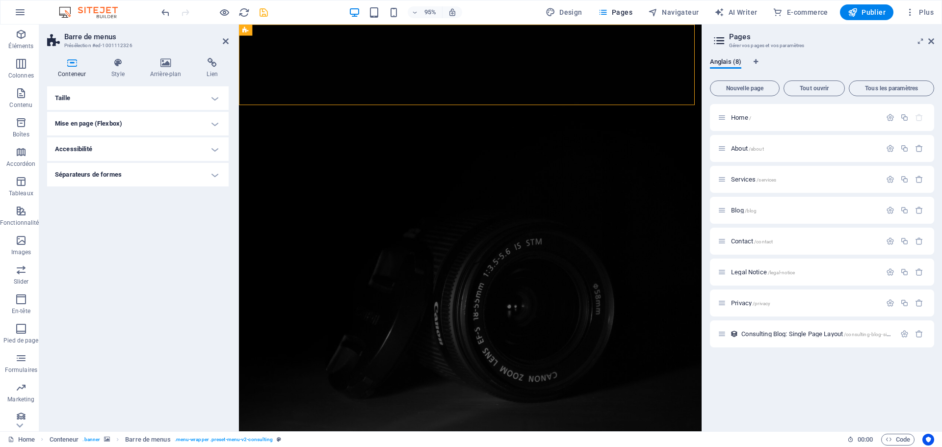
click at [117, 101] on h4 "Taille" at bounding box center [138, 98] width 182 height 24
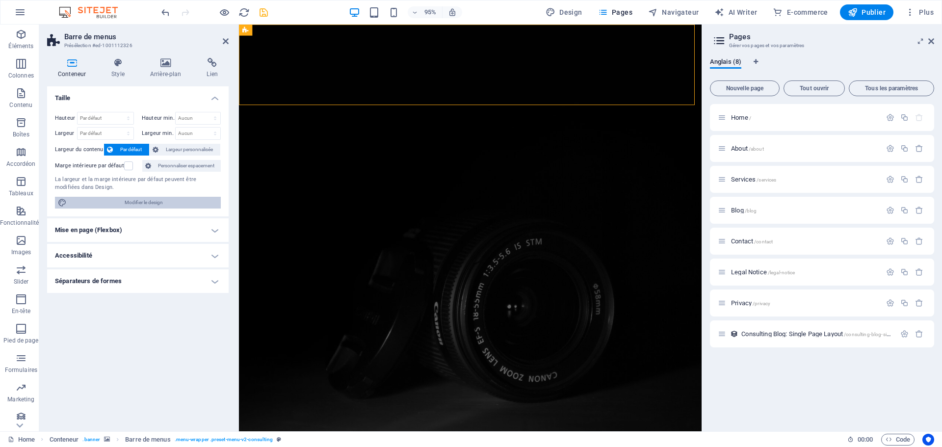
click at [134, 202] on span "Modifier le design" at bounding box center [144, 203] width 148 height 12
select select "rem"
select select "ease-in-out"
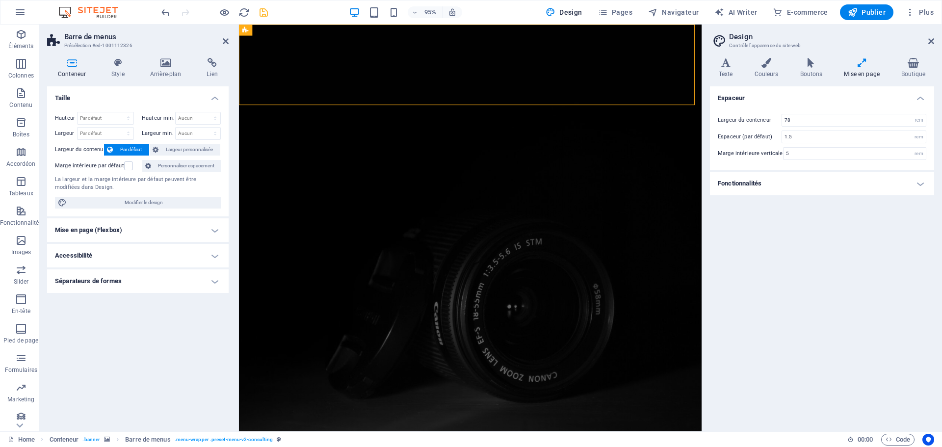
click at [916, 181] on h4 "Fonctionnalités" at bounding box center [822, 184] width 224 height 24
click at [118, 66] on icon at bounding box center [118, 63] width 35 height 10
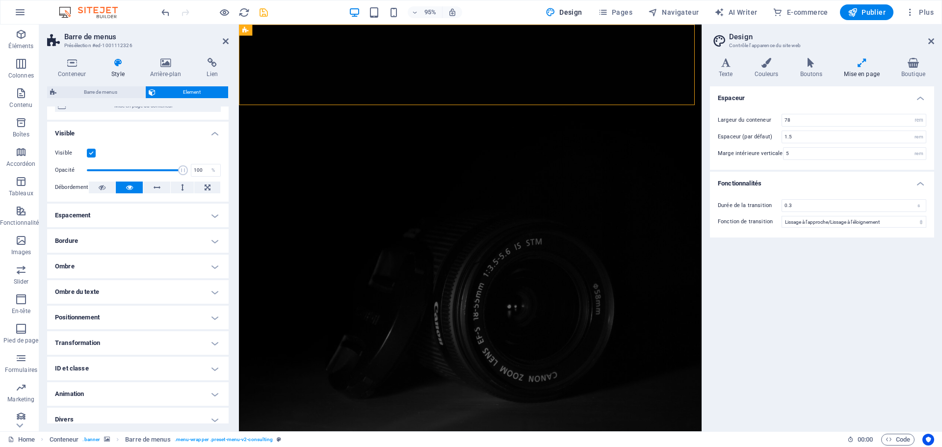
scroll to position [106, 0]
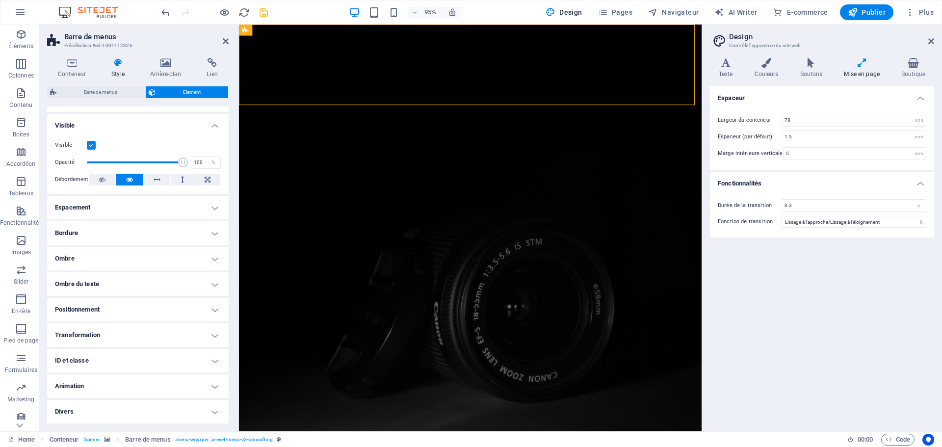
click at [181, 206] on h4 "Espacement" at bounding box center [138, 208] width 182 height 24
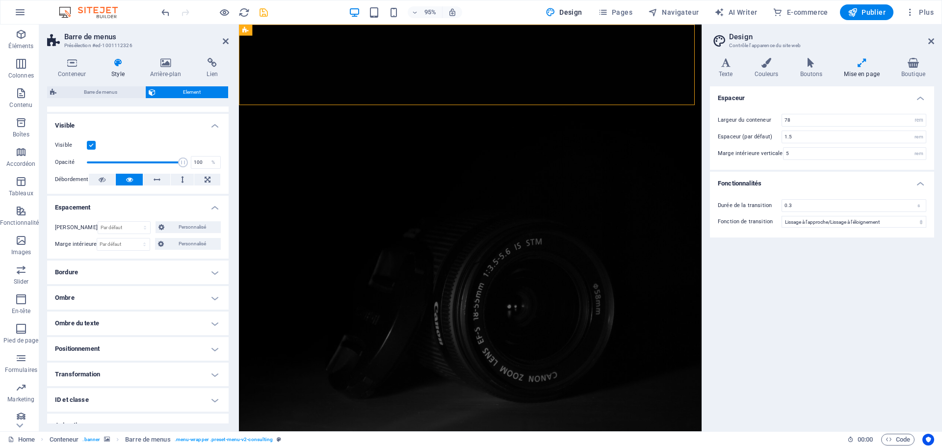
click at [168, 271] on h4 "Bordure" at bounding box center [138, 273] width 182 height 24
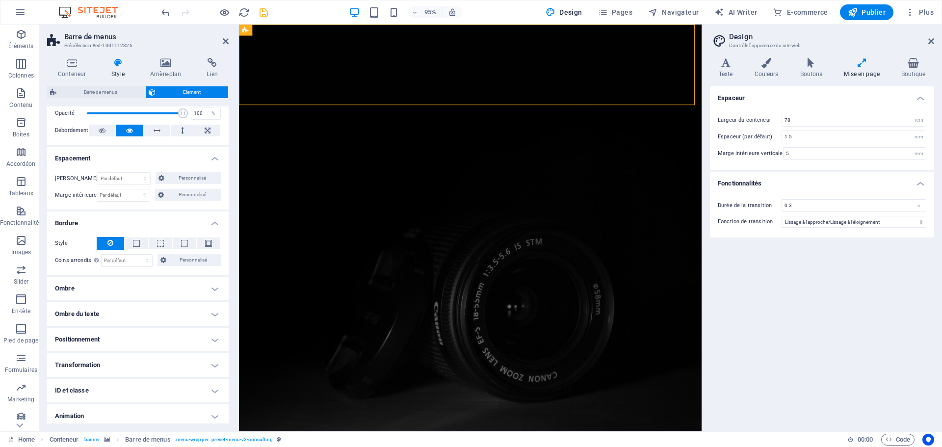
scroll to position [185, 0]
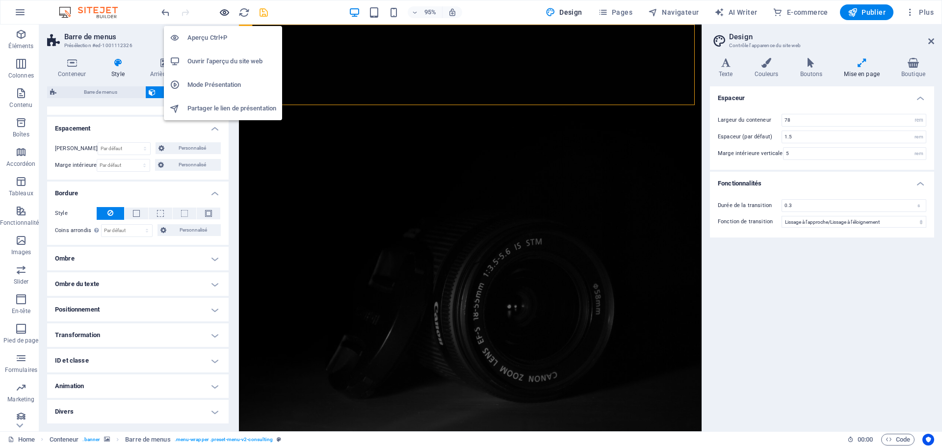
click at [222, 13] on icon "button" at bounding box center [224, 12] width 11 height 11
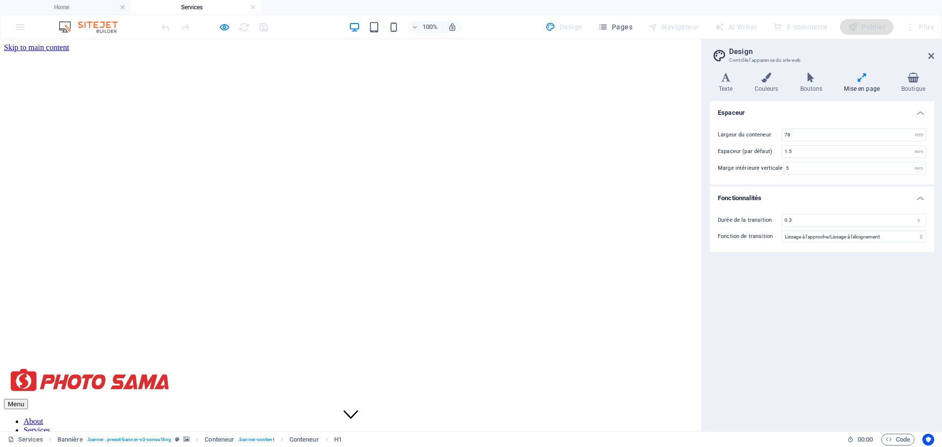
scroll to position [0, 0]
click at [359, 417] on nav "About Services Blog Contact" at bounding box center [351, 434] width 694 height 35
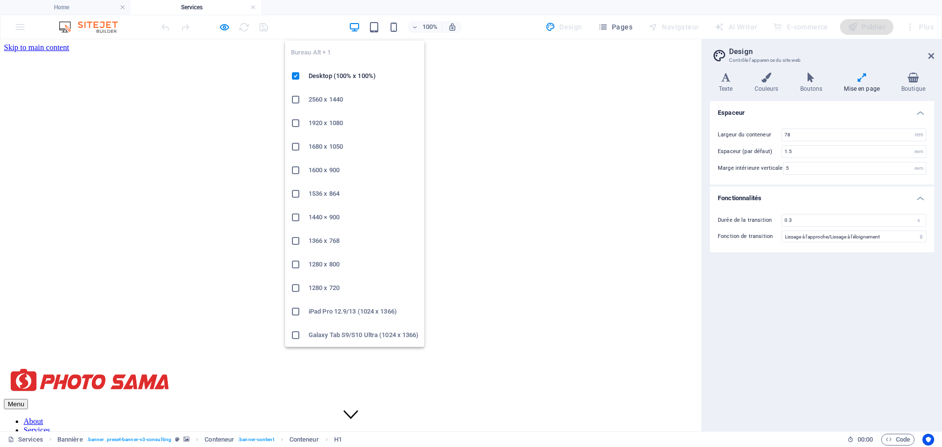
click at [354, 24] on icon "button" at bounding box center [354, 27] width 11 height 11
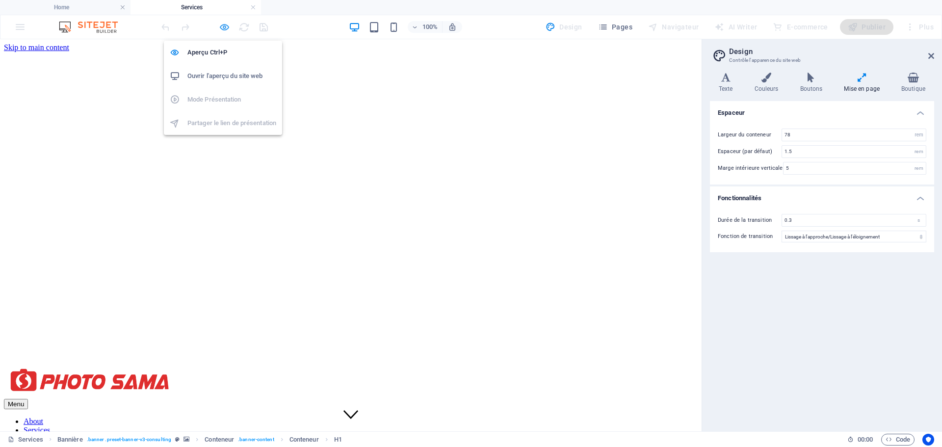
click at [224, 27] on icon "button" at bounding box center [224, 27] width 11 height 11
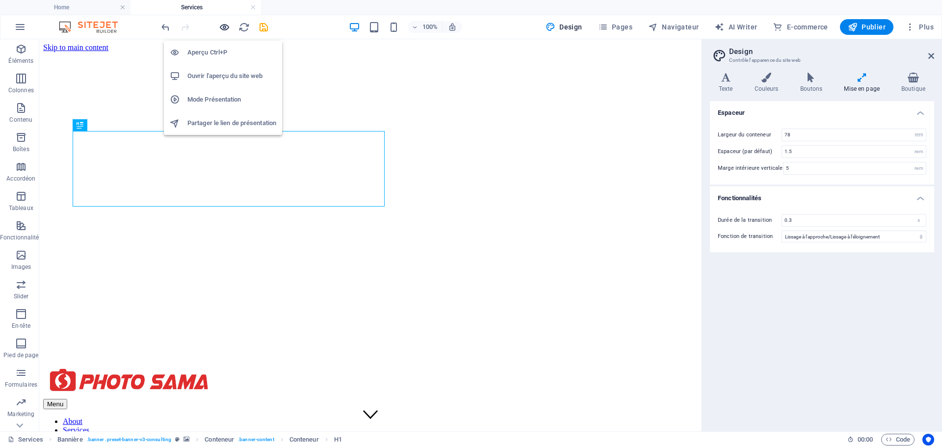
click at [224, 27] on icon "button" at bounding box center [224, 27] width 11 height 11
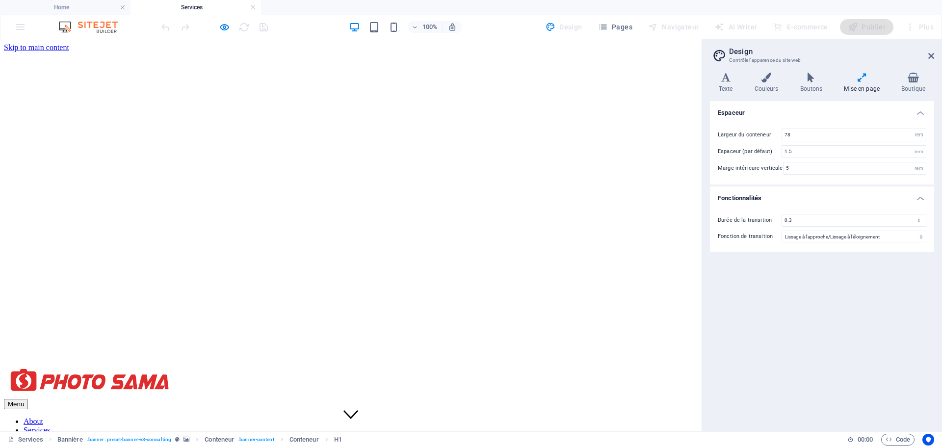
click at [43, 417] on link "About" at bounding box center [34, 421] width 20 height 8
click at [71, 4] on h4 "Home" at bounding box center [65, 7] width 131 height 11
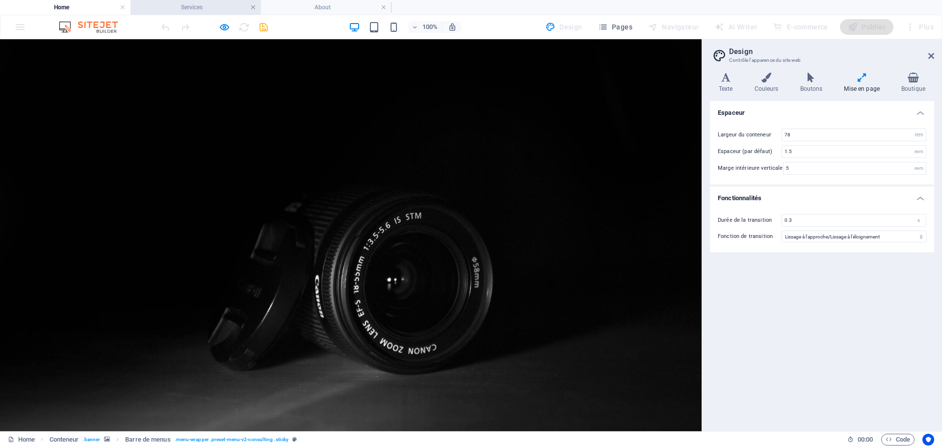
click at [255, 6] on link at bounding box center [253, 7] width 6 height 9
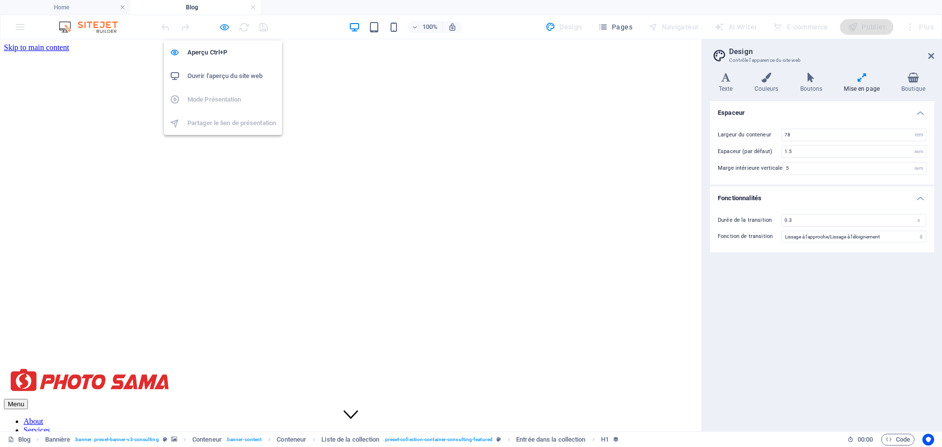
click at [225, 26] on icon "button" at bounding box center [224, 27] width 11 height 11
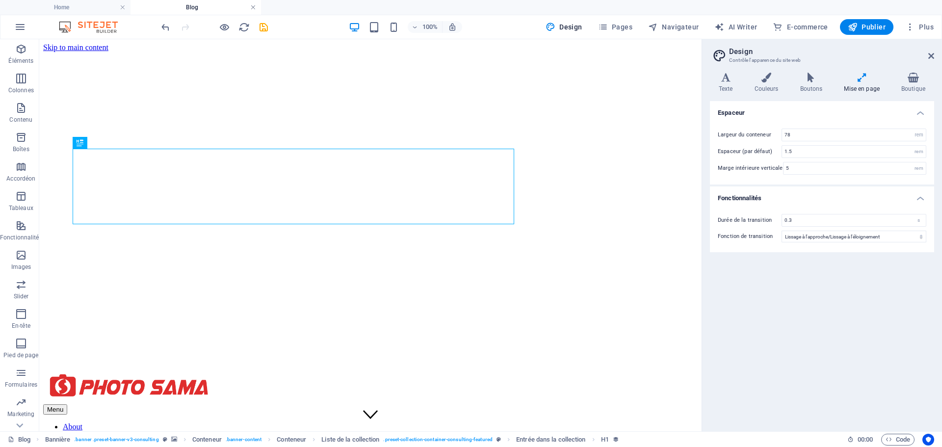
click at [250, 8] on link at bounding box center [253, 7] width 6 height 9
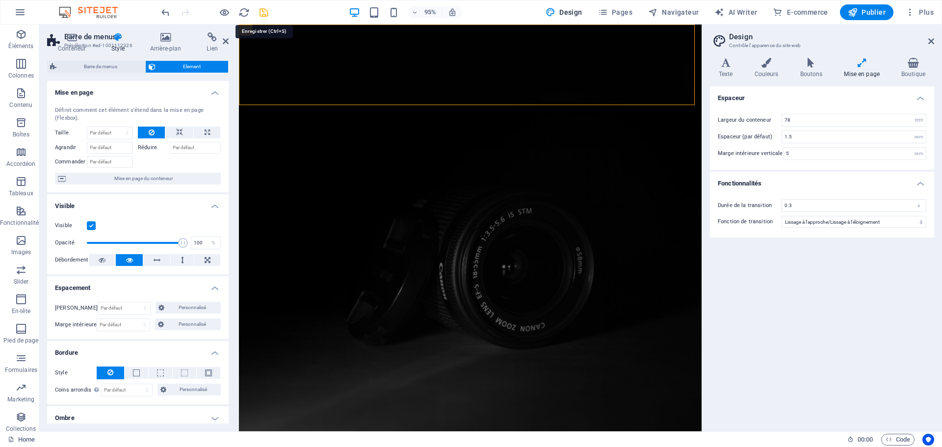
click at [264, 13] on icon "save" at bounding box center [263, 12] width 11 height 11
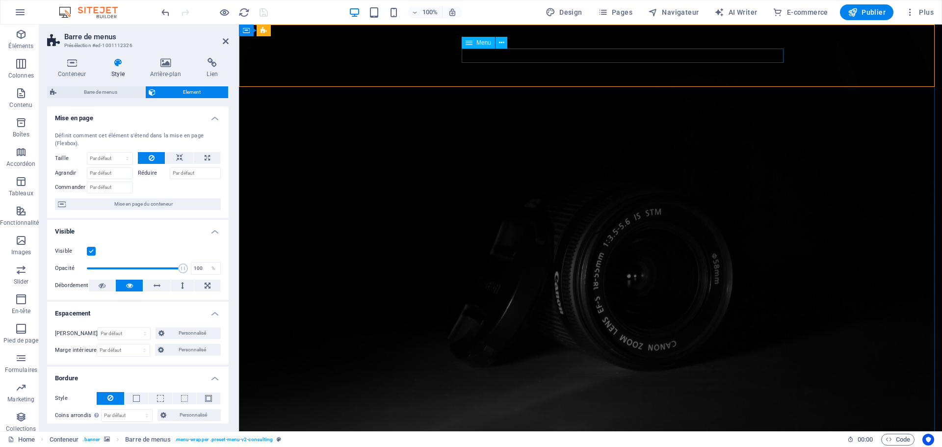
click at [500, 42] on icon at bounding box center [501, 43] width 5 height 10
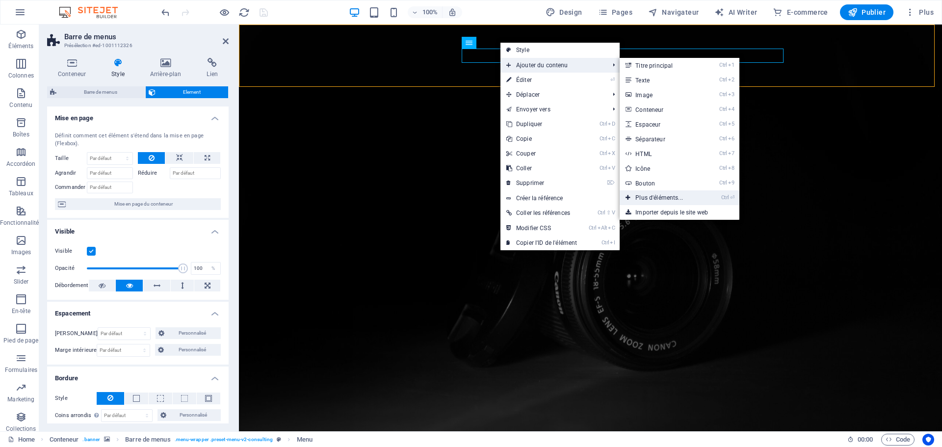
click at [657, 199] on link "Ctrl ⏎ Plus d'éléments..." at bounding box center [661, 197] width 83 height 15
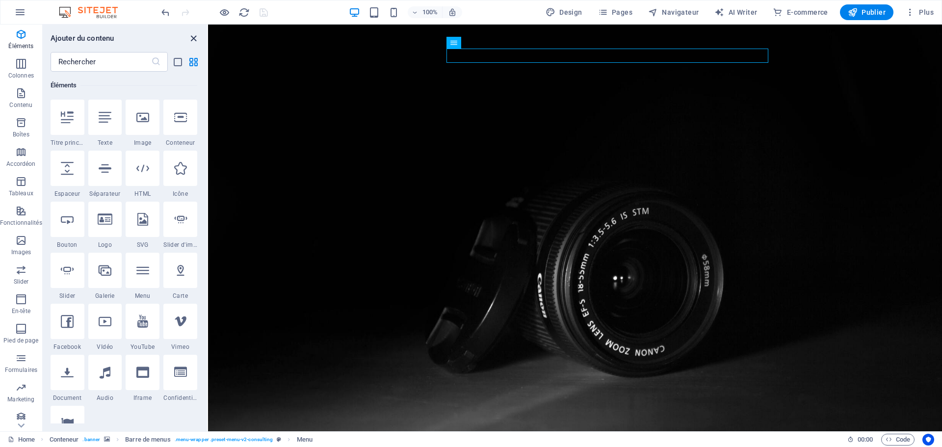
click at [195, 36] on icon "close panel" at bounding box center [193, 38] width 11 height 11
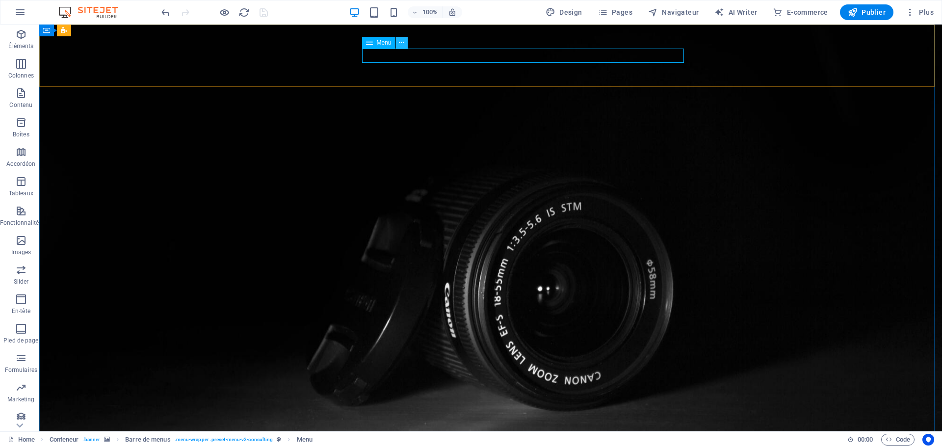
click at [402, 44] on icon at bounding box center [401, 43] width 5 height 10
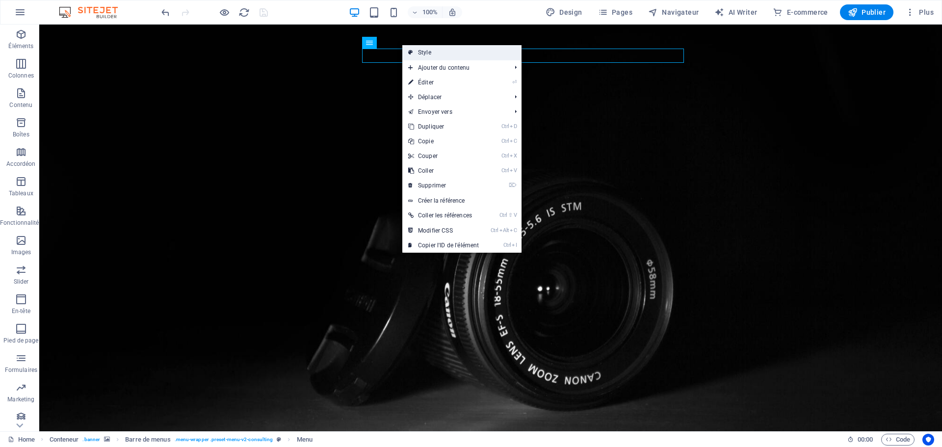
click at [430, 54] on link "Style" at bounding box center [461, 52] width 119 height 15
select select "rem"
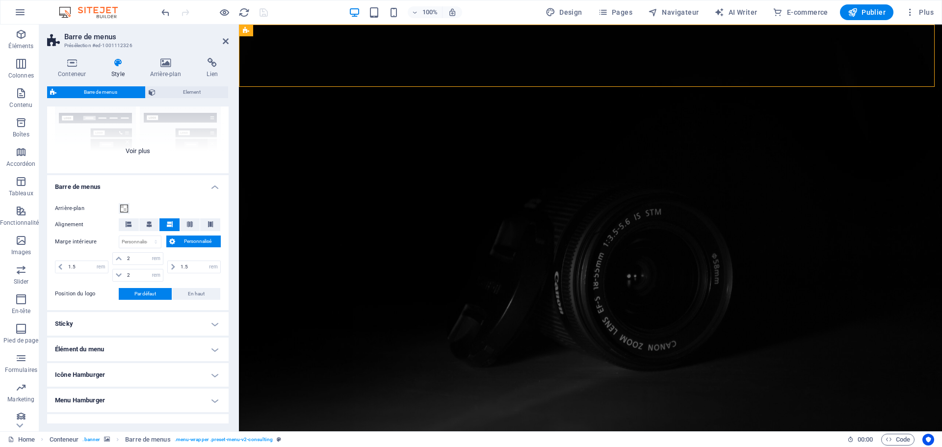
scroll to position [147, 0]
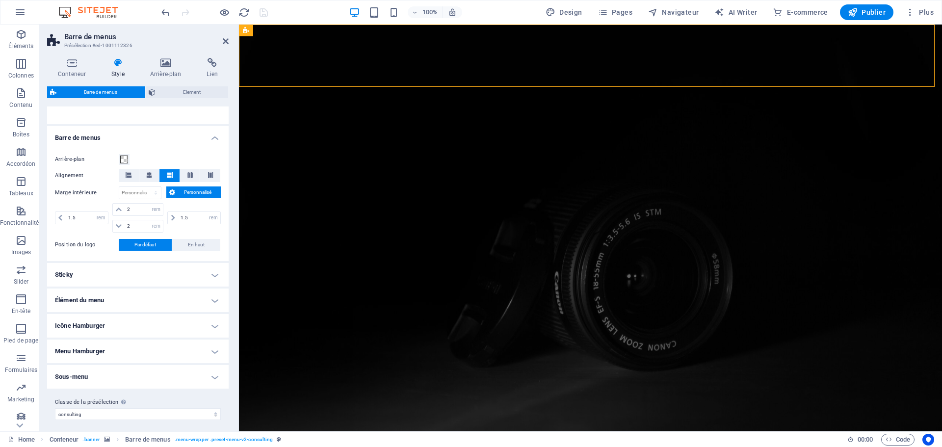
click at [194, 300] on h4 "Élément du menu" at bounding box center [138, 301] width 182 height 24
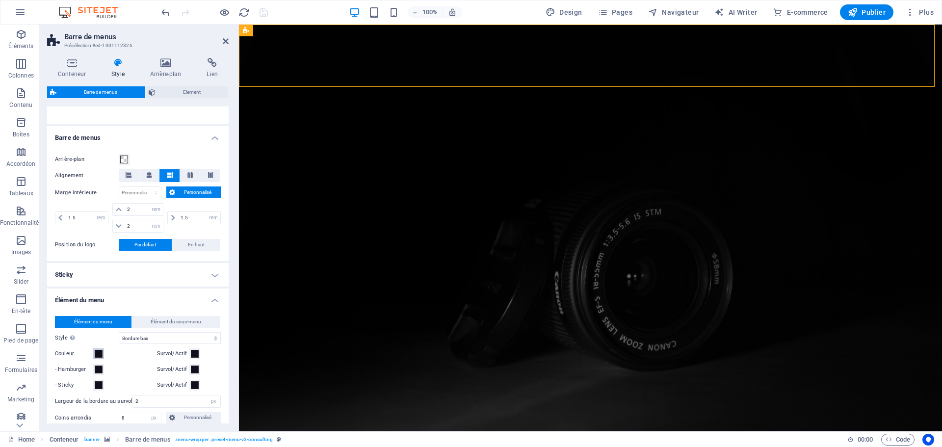
click at [99, 354] on span at bounding box center [99, 354] width 8 height 8
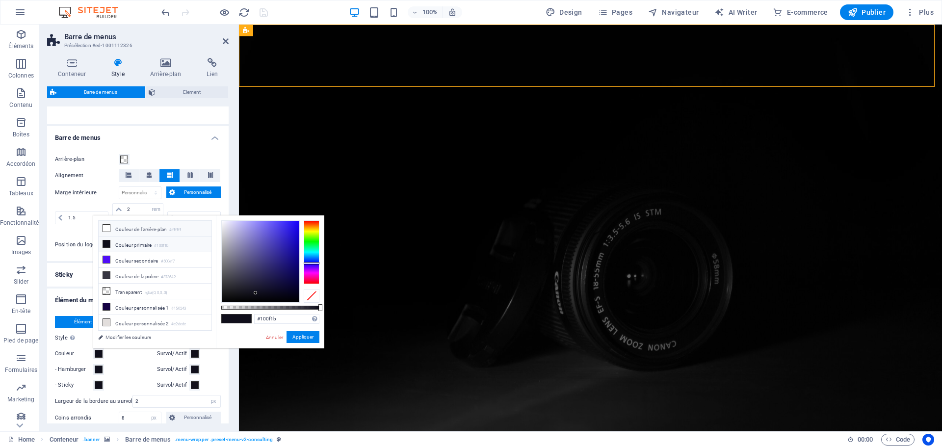
click at [106, 230] on icon at bounding box center [106, 228] width 7 height 7
type input "#ffffff"
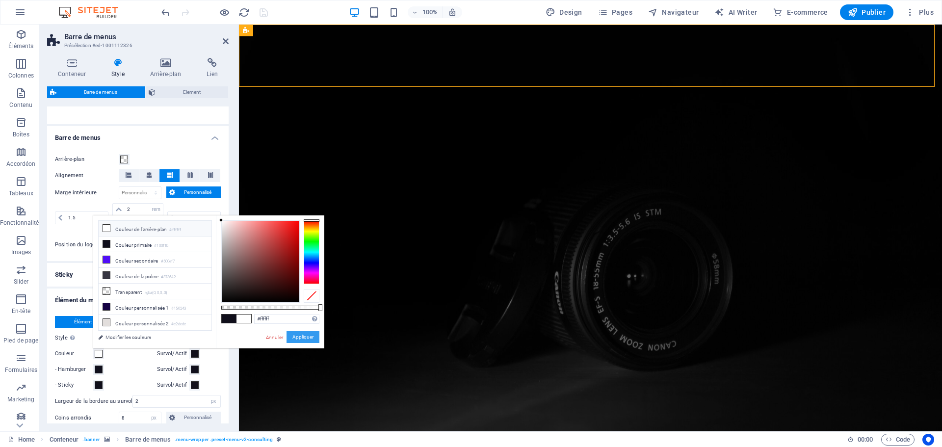
click at [300, 335] on button "Appliquer" at bounding box center [303, 337] width 33 height 12
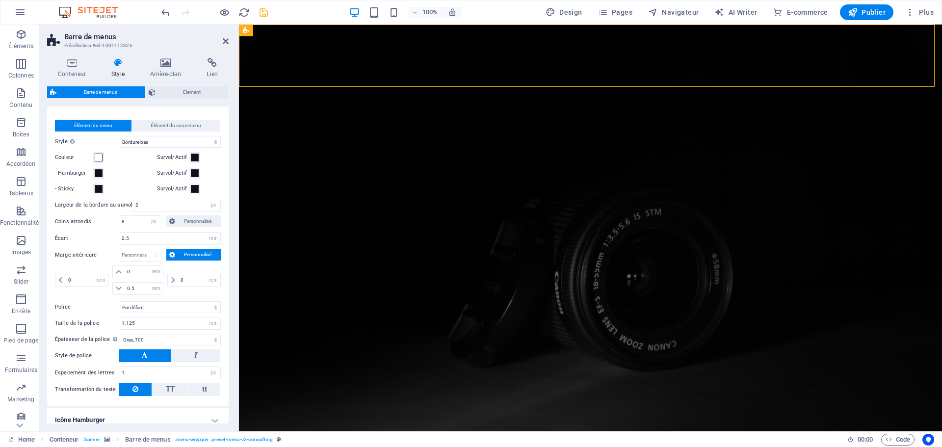
scroll to position [442, 0]
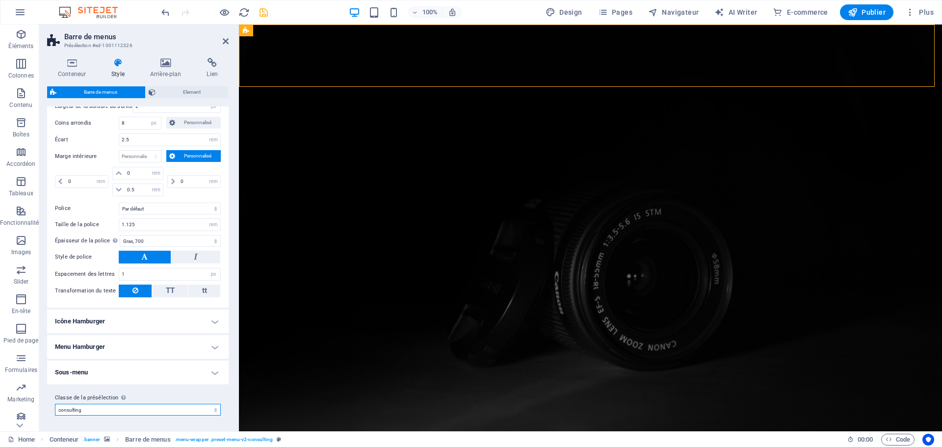
click at [214, 410] on select "consulting Ajouter la classe de la présélection" at bounding box center [138, 410] width 166 height 12
click at [206, 410] on select "consulting Ajouter la classe de la présélection" at bounding box center [138, 410] width 166 height 12
click at [262, 13] on icon "save" at bounding box center [263, 12] width 11 height 11
select select "rem"
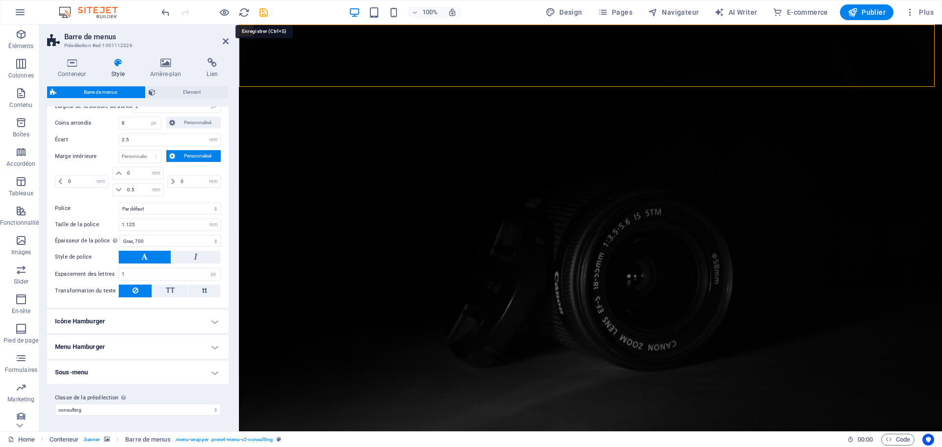
select select "rem"
select select "hover_border_bottom"
select select "px"
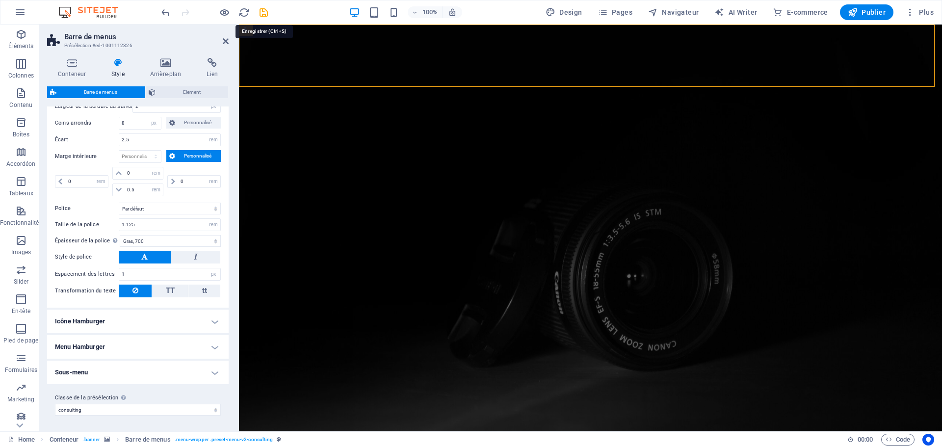
select select "rem"
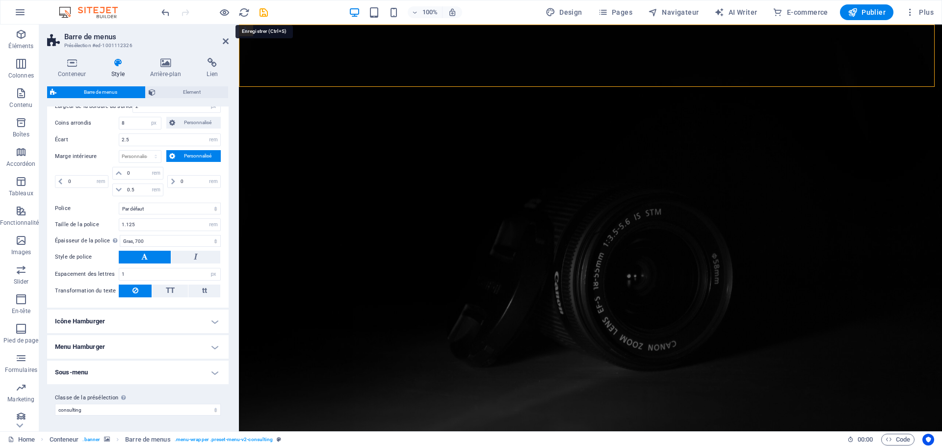
select select "rem"
select select "700"
select select "px"
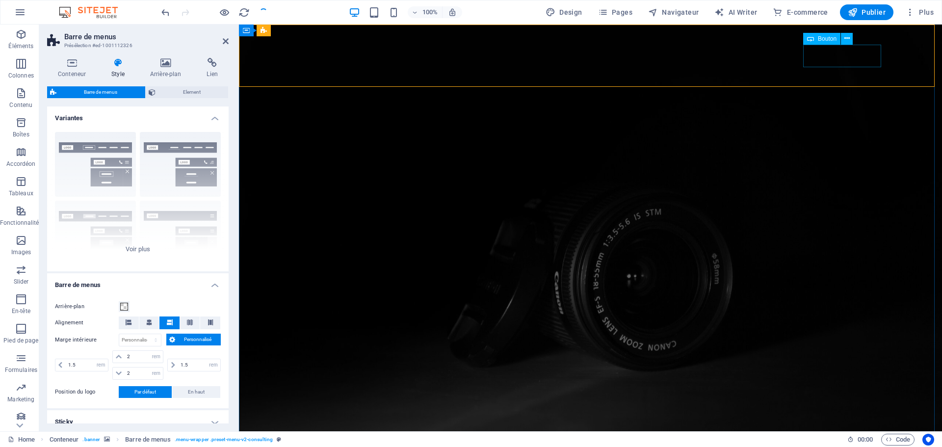
click at [849, 41] on icon at bounding box center [847, 38] width 5 height 10
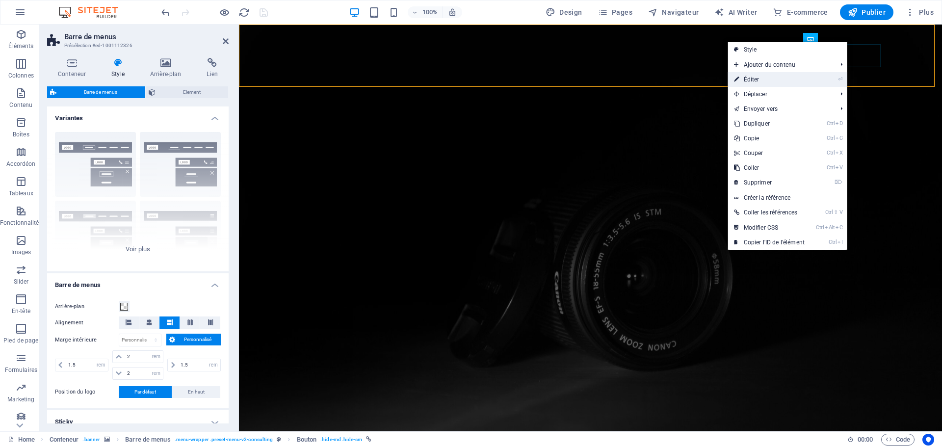
click at [760, 82] on link "⏎ Éditer" at bounding box center [769, 79] width 82 height 15
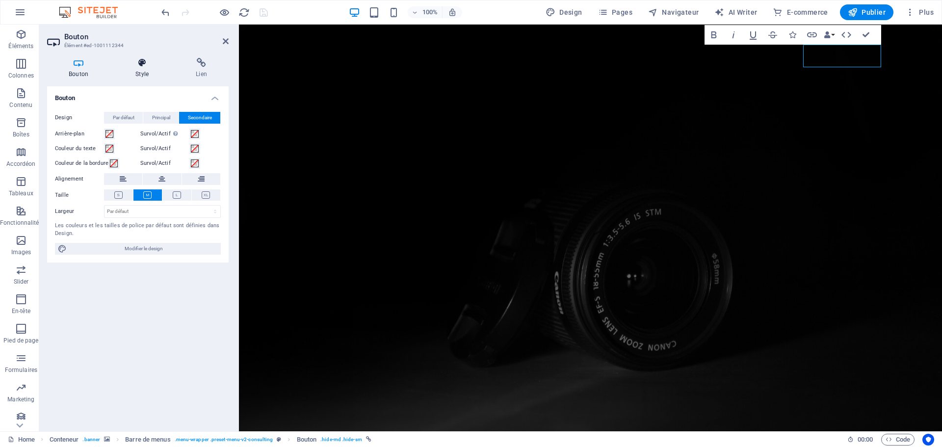
click at [146, 67] on icon at bounding box center [142, 63] width 56 height 10
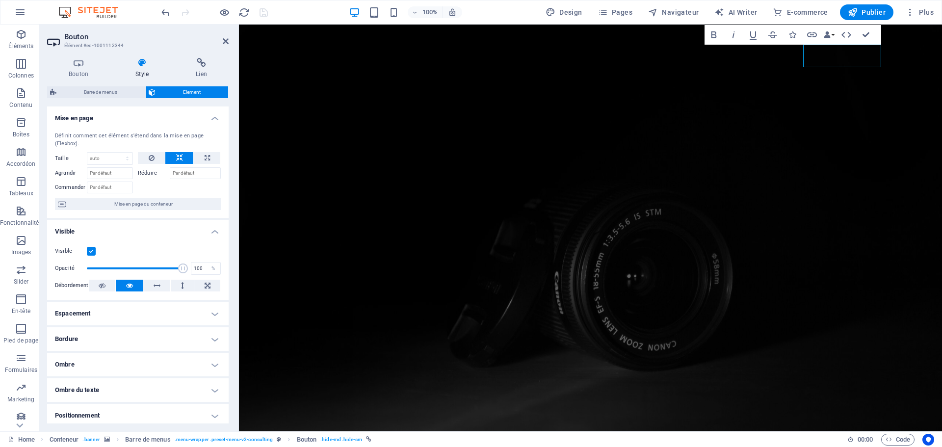
scroll to position [106, 0]
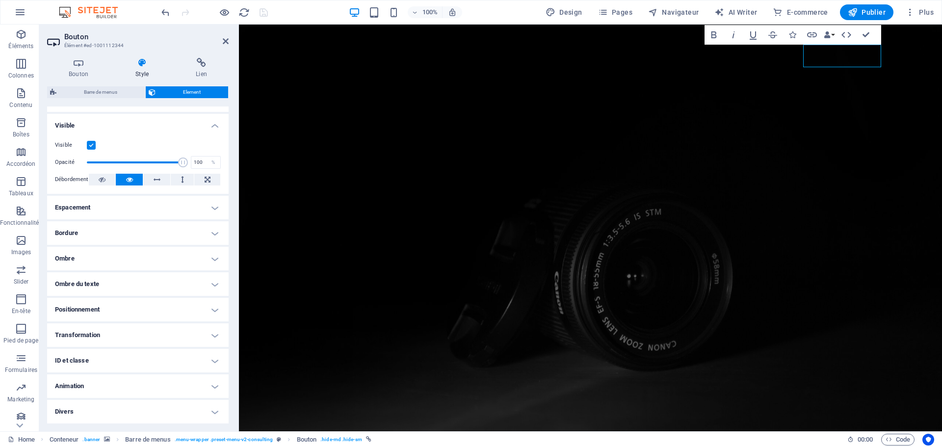
click at [163, 231] on h4 "Bordure" at bounding box center [138, 233] width 182 height 24
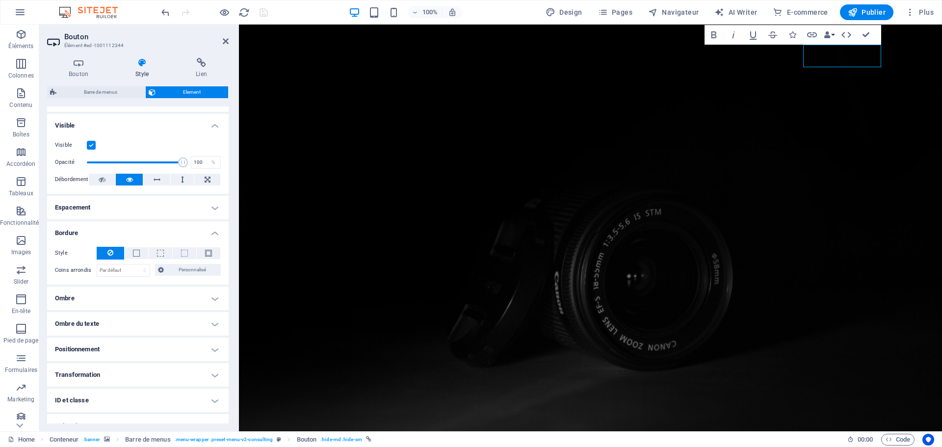
click at [150, 297] on h4 "Ombre" at bounding box center [138, 299] width 182 height 24
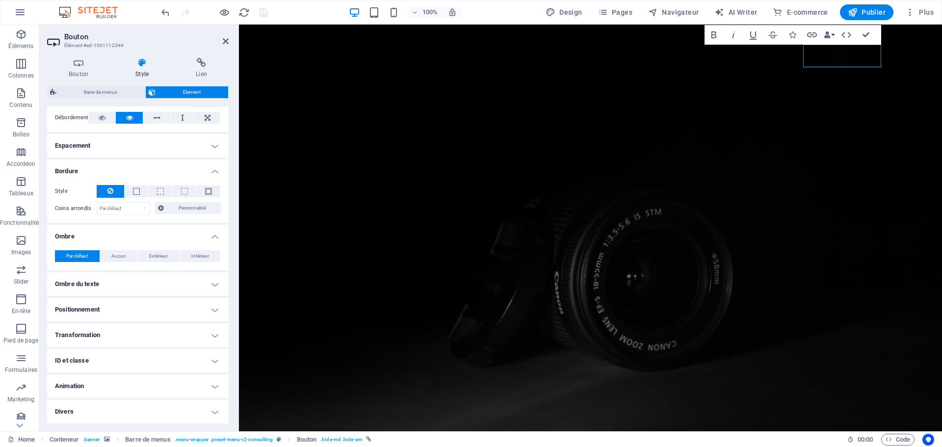
click at [127, 282] on h4 "Ombre du texte" at bounding box center [138, 284] width 182 height 24
click at [124, 331] on h4 "Positionnement" at bounding box center [138, 332] width 182 height 24
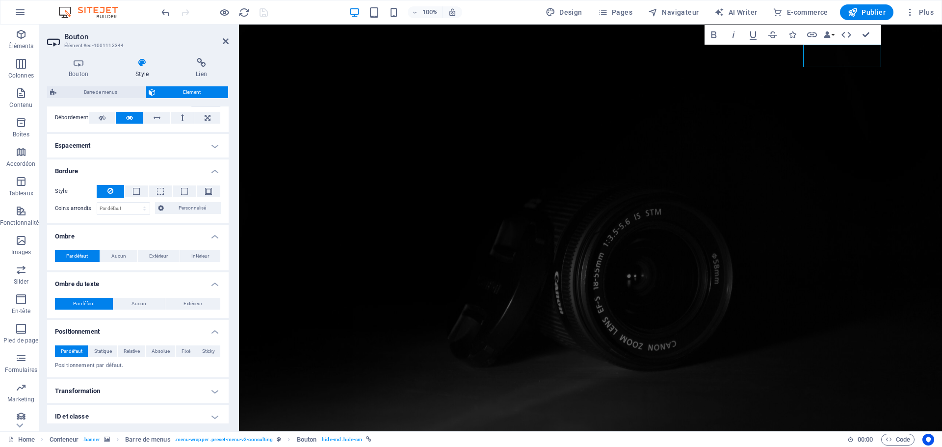
scroll to position [224, 0]
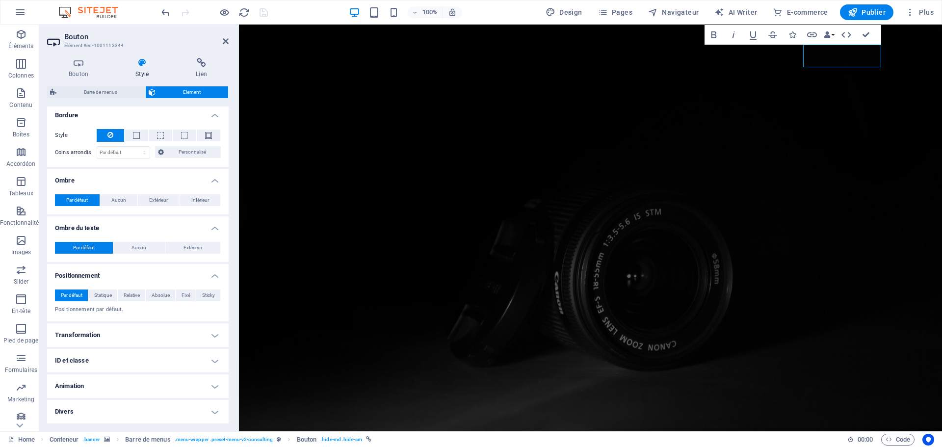
click at [124, 331] on h4 "Transformation" at bounding box center [138, 335] width 182 height 24
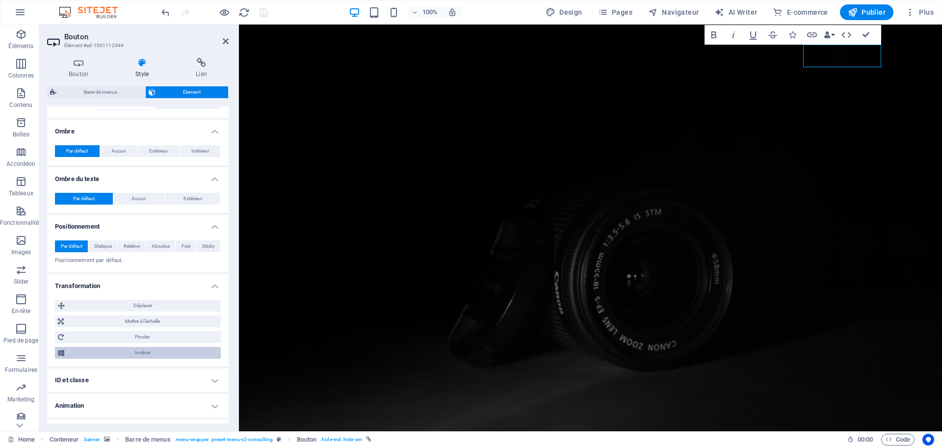
scroll to position [293, 0]
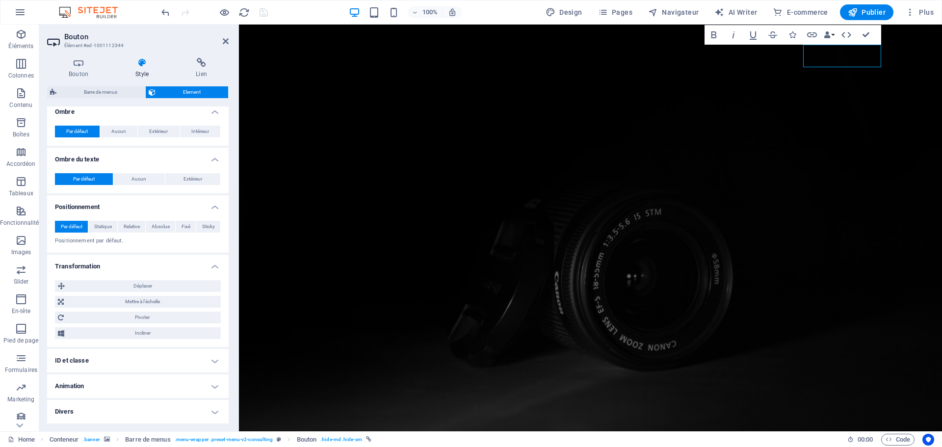
click at [137, 357] on h4 "ID et classe" at bounding box center [138, 361] width 182 height 24
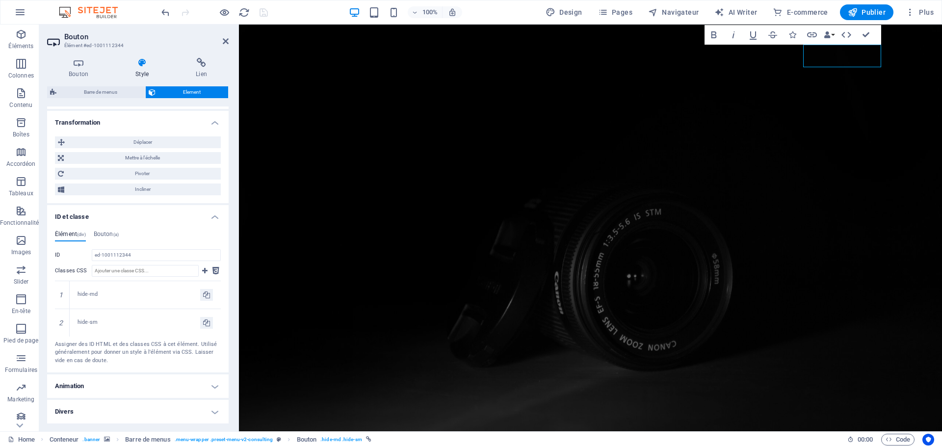
click at [127, 386] on h4 "Animation" at bounding box center [138, 387] width 182 height 24
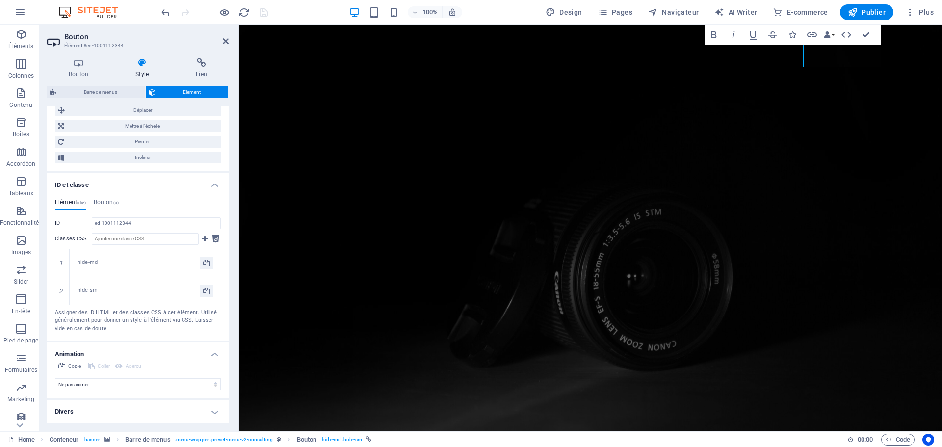
click at [110, 405] on h4 "Divers" at bounding box center [138, 412] width 182 height 24
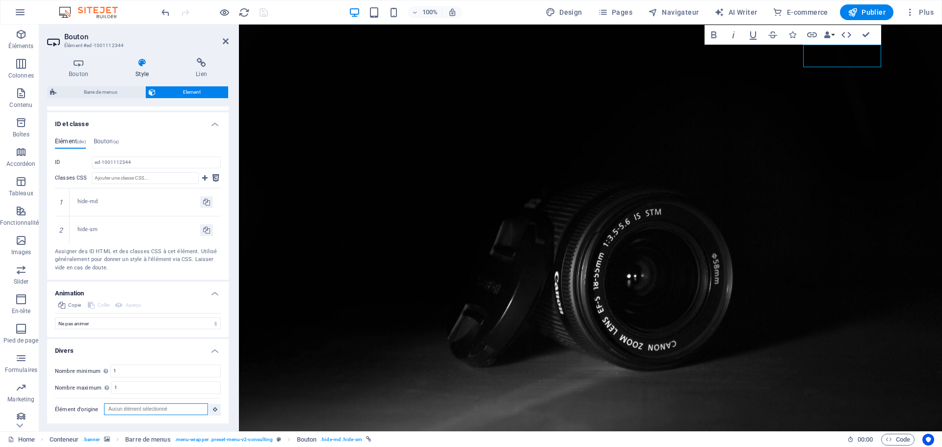
click at [188, 409] on input "Élément d'origine" at bounding box center [156, 409] width 104 height 12
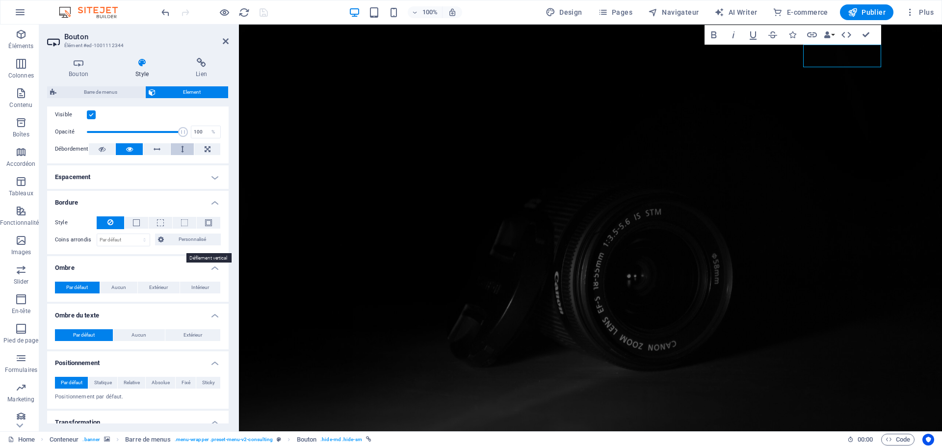
scroll to position [0, 0]
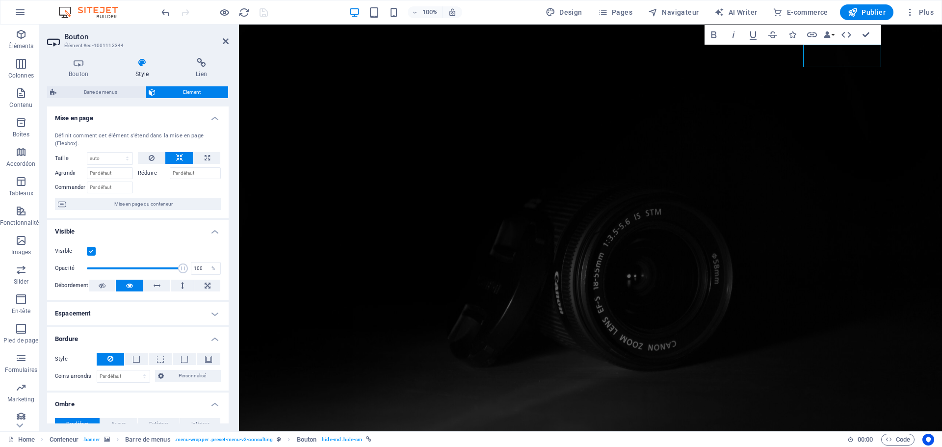
click at [142, 68] on h4 "Style" at bounding box center [144, 68] width 60 height 21
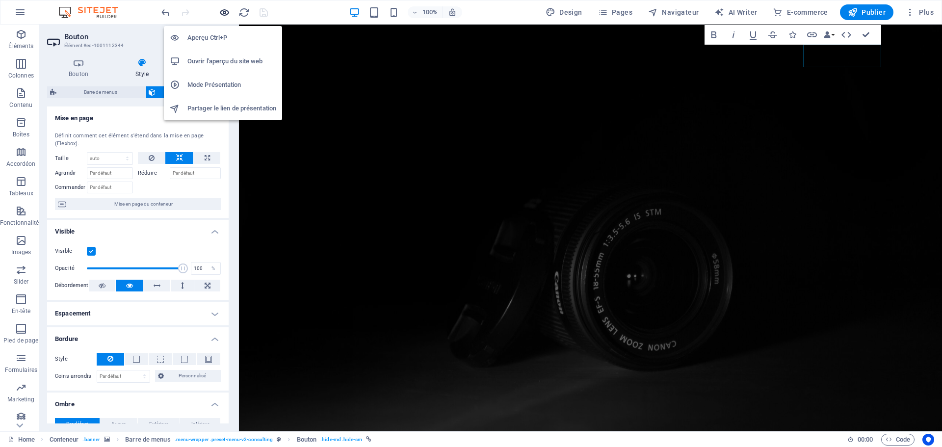
click at [227, 15] on icon "button" at bounding box center [224, 12] width 11 height 11
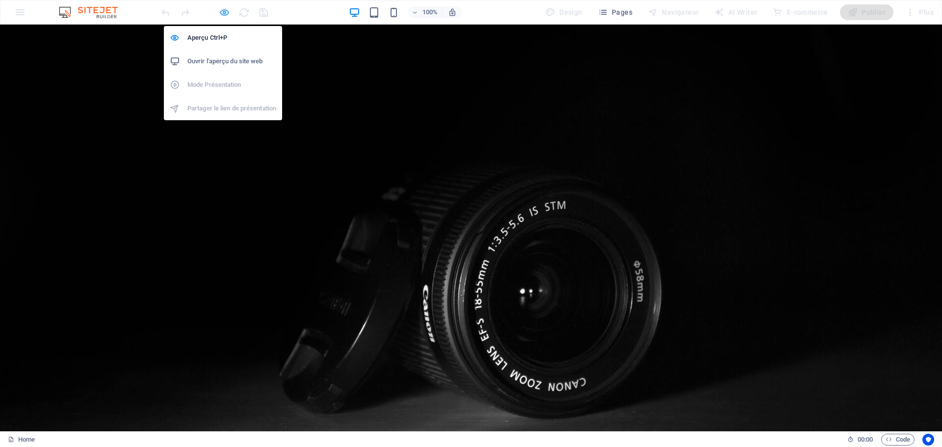
click at [222, 14] on icon "button" at bounding box center [224, 12] width 11 height 11
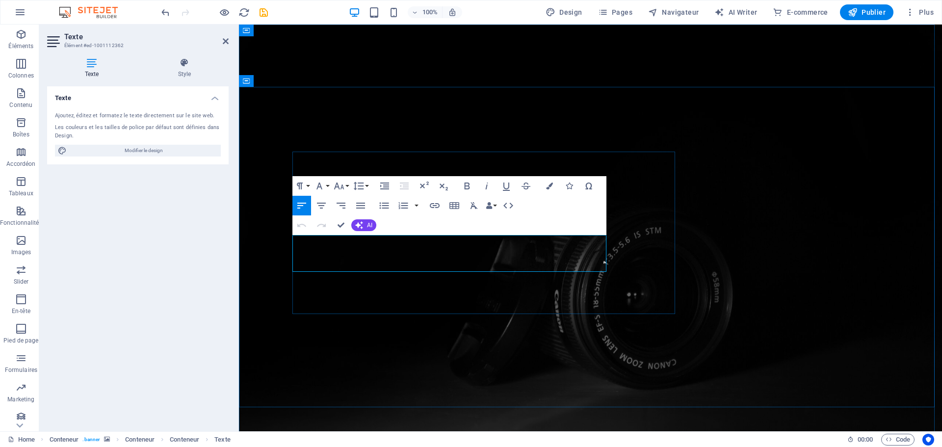
scroll to position [1708, 1]
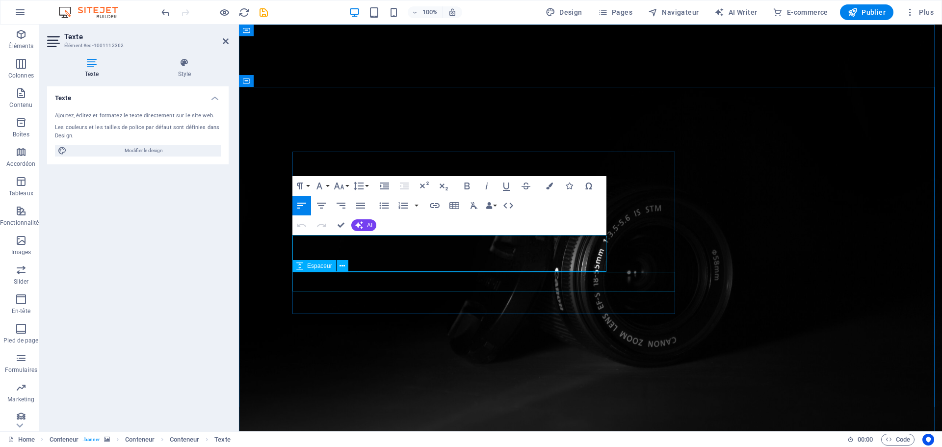
drag, startPoint x: 294, startPoint y: 241, endPoint x: 613, endPoint y: 280, distance: 320.9
click at [121, 148] on span "Modifier le design" at bounding box center [144, 151] width 148 height 12
select select "700"
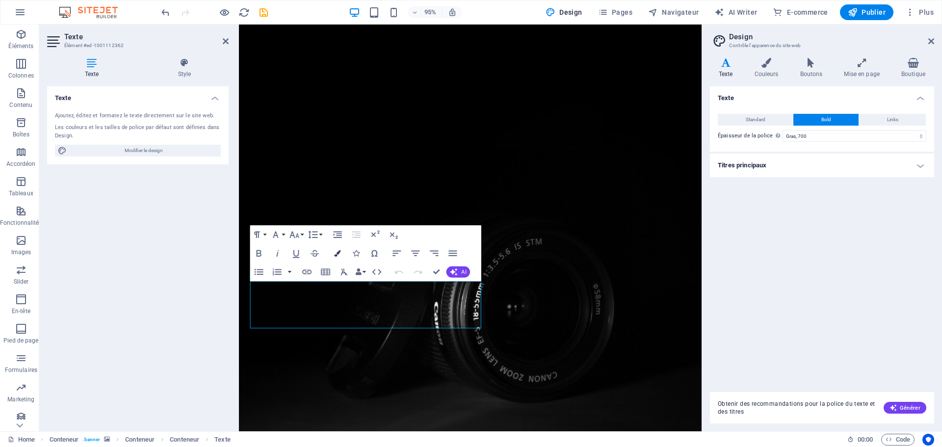
click at [340, 254] on icon "button" at bounding box center [337, 253] width 6 height 6
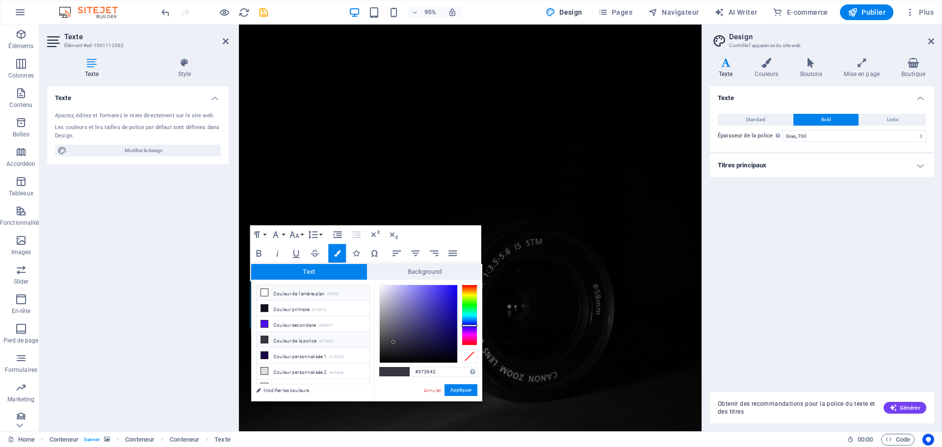
click at [268, 294] on icon at bounding box center [264, 292] width 7 height 7
type input "#ffffff"
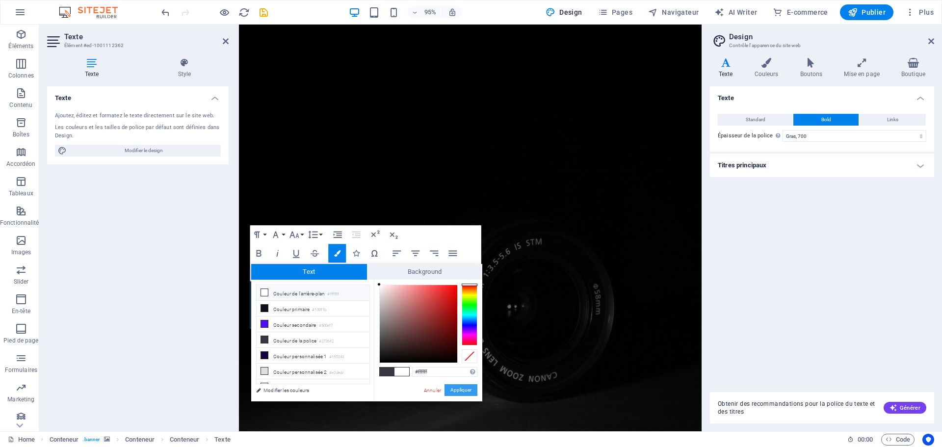
click at [456, 389] on button "Appliquer" at bounding box center [461, 390] width 33 height 12
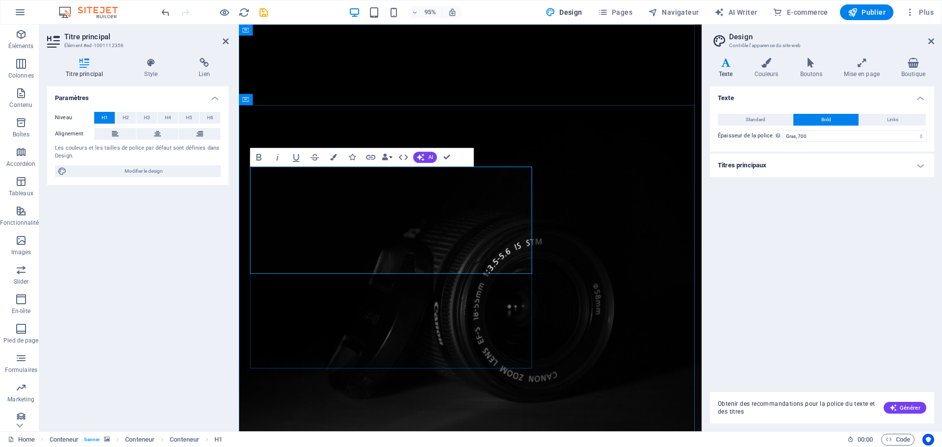
scroll to position [103, 3]
click at [266, 12] on icon "save" at bounding box center [263, 12] width 11 height 11
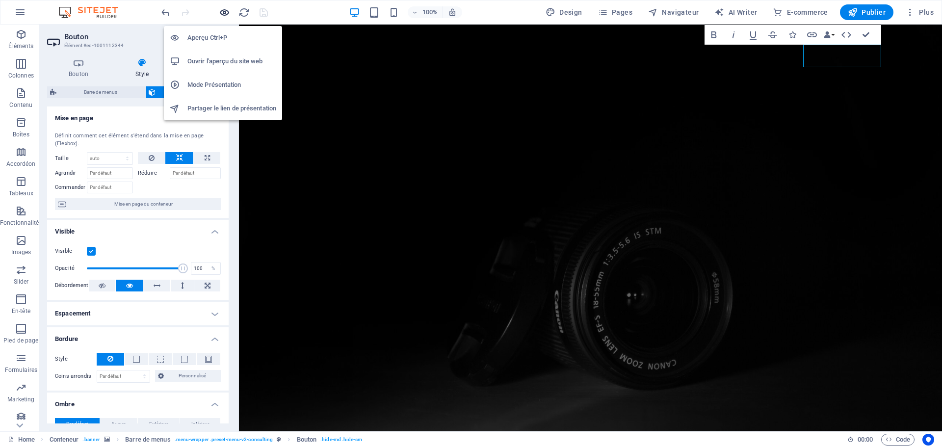
click at [221, 13] on icon "button" at bounding box center [224, 12] width 11 height 11
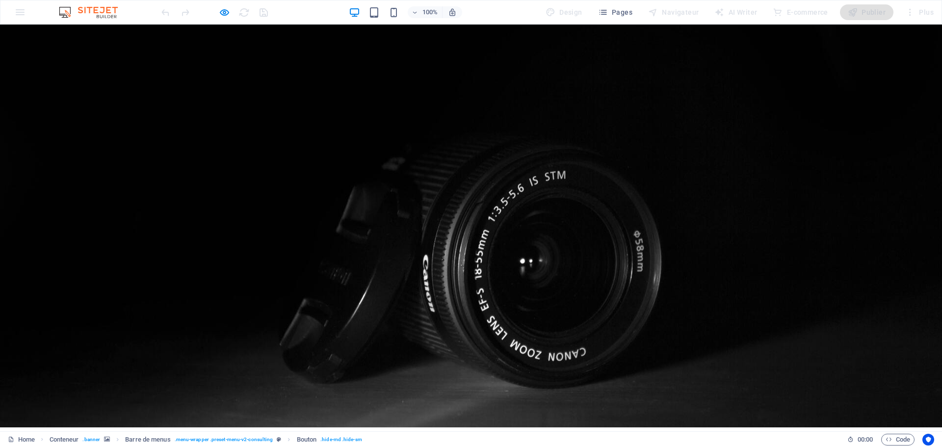
scroll to position [0, 0]
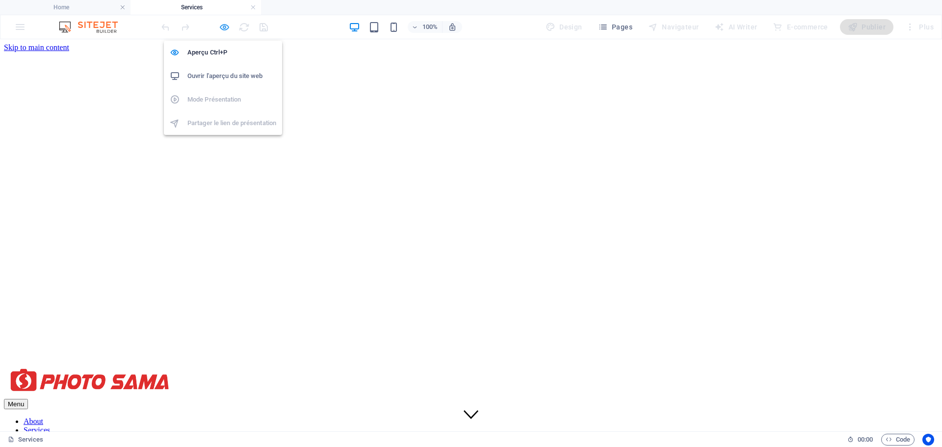
click at [221, 28] on icon "button" at bounding box center [224, 27] width 11 height 11
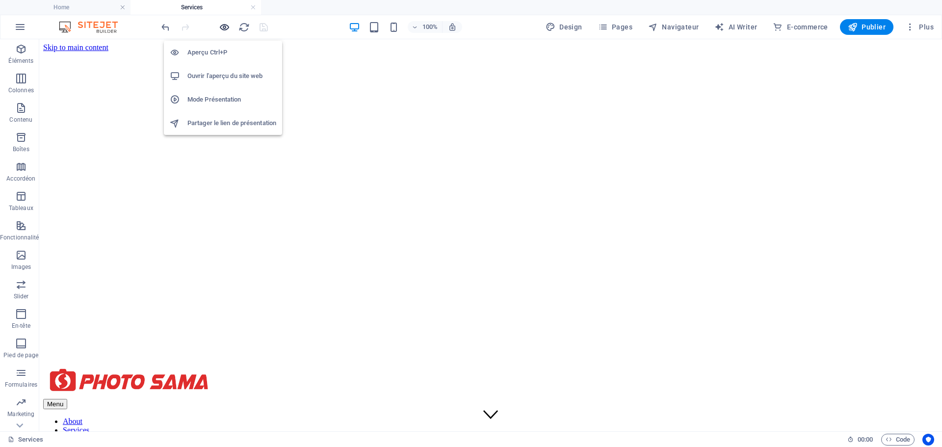
click at [225, 27] on icon "button" at bounding box center [224, 27] width 11 height 11
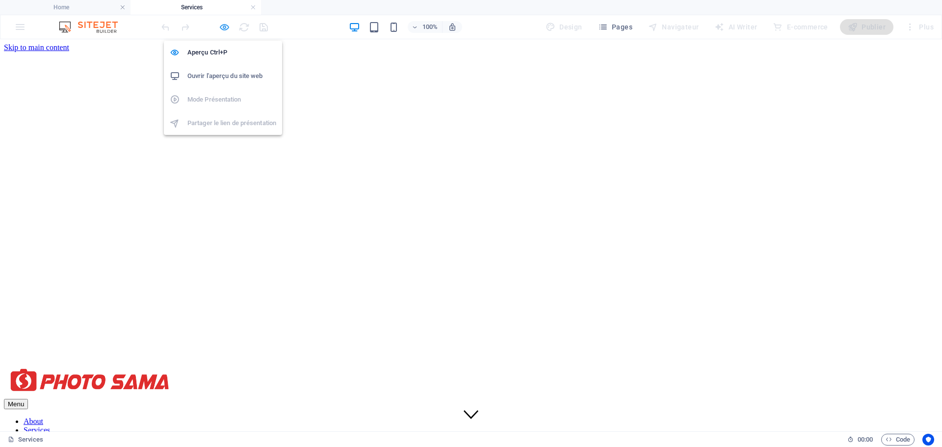
click at [225, 27] on icon "button" at bounding box center [224, 27] width 11 height 11
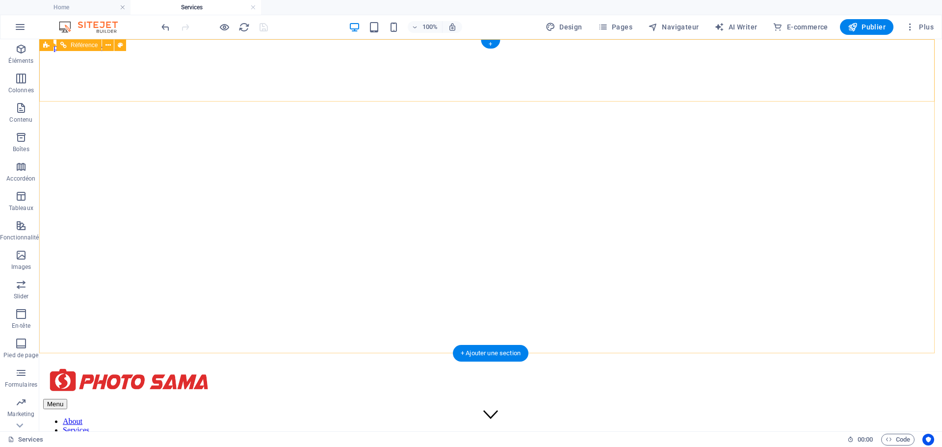
click at [509, 417] on nav "About Services Blog Contact" at bounding box center [490, 434] width 895 height 35
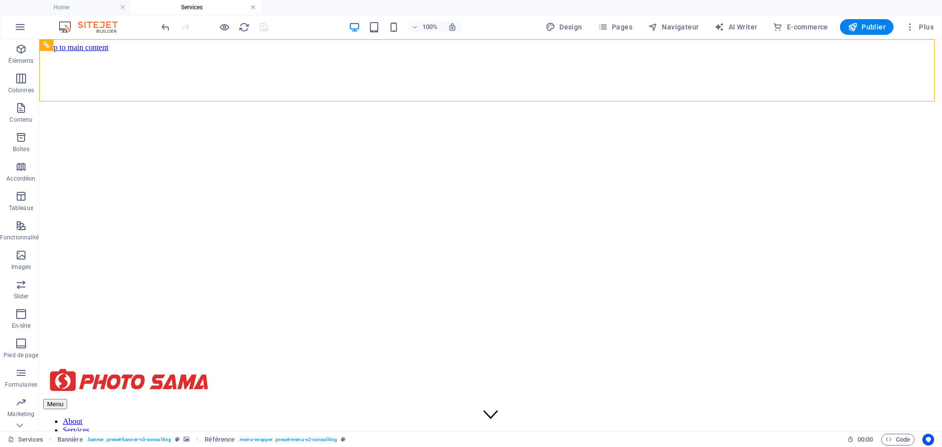
click at [255, 6] on link at bounding box center [253, 7] width 6 height 9
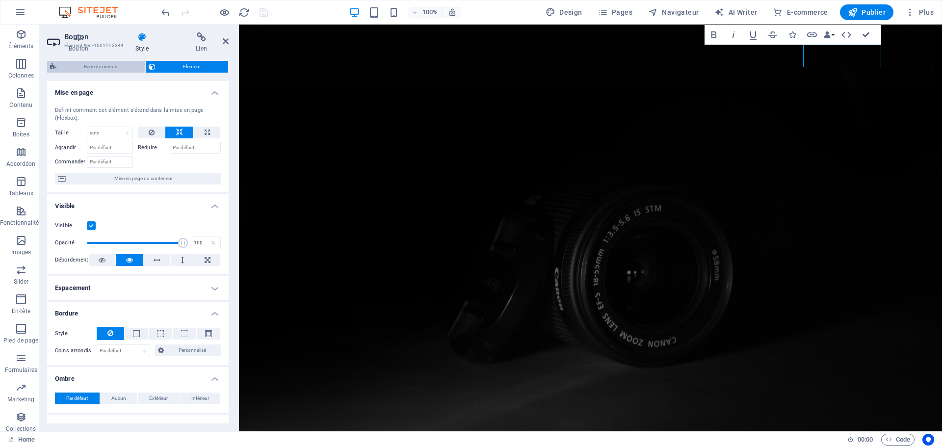
click at [99, 66] on span "Barre de menus" at bounding box center [100, 67] width 83 height 12
select select "rem"
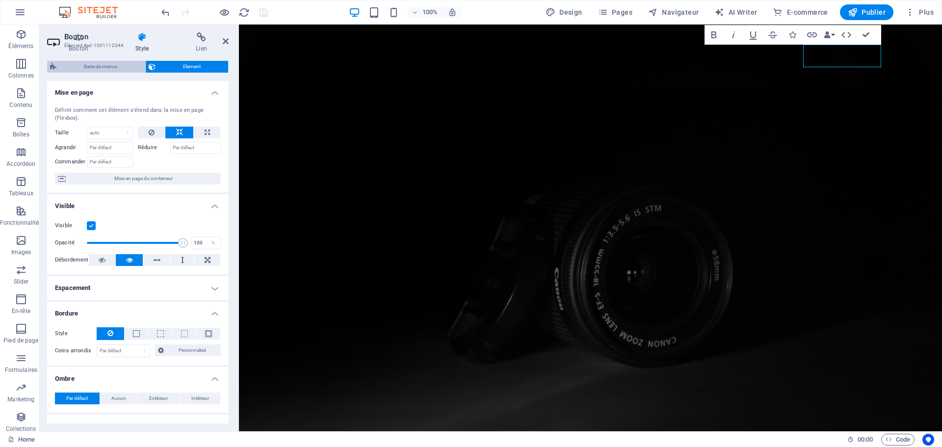
select select "hover_border_bottom"
select select "px"
select select "rem"
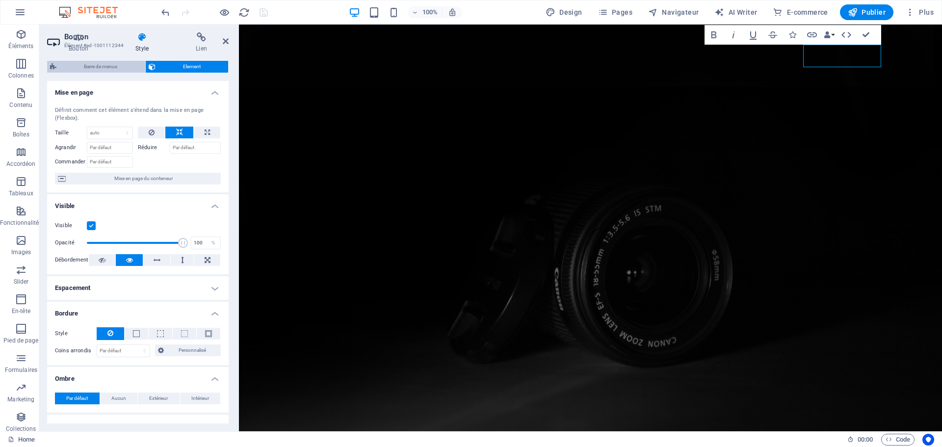
select select "rem"
select select "700"
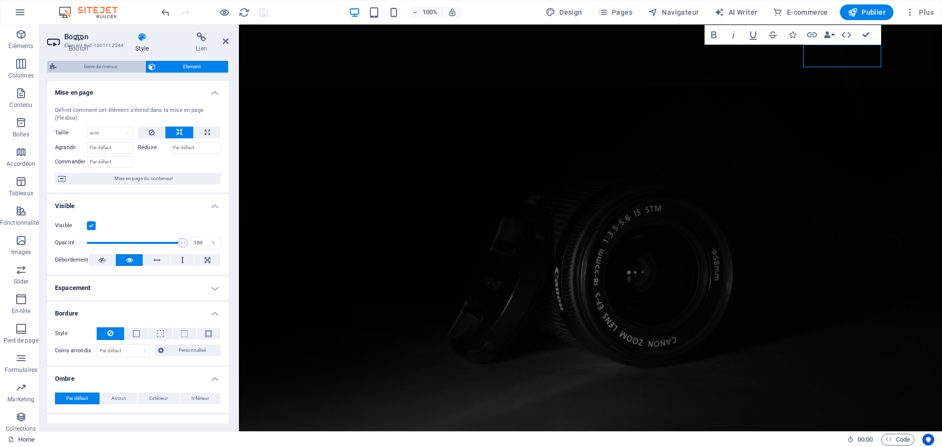
select select "px"
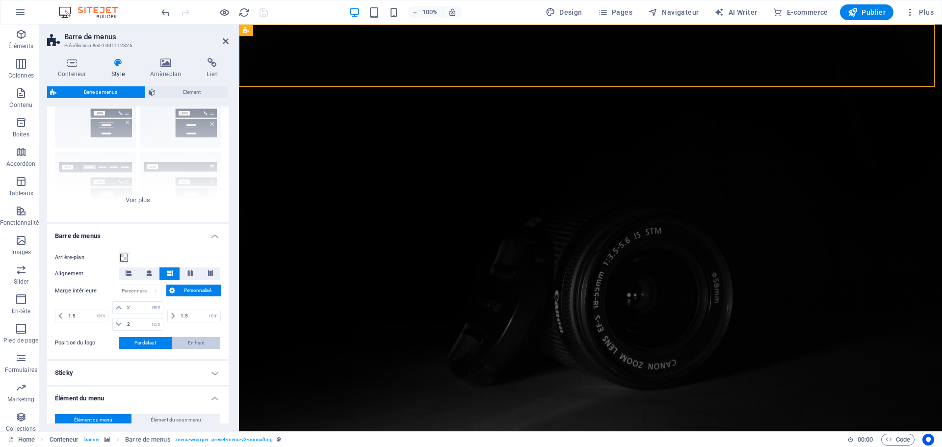
scroll to position [147, 0]
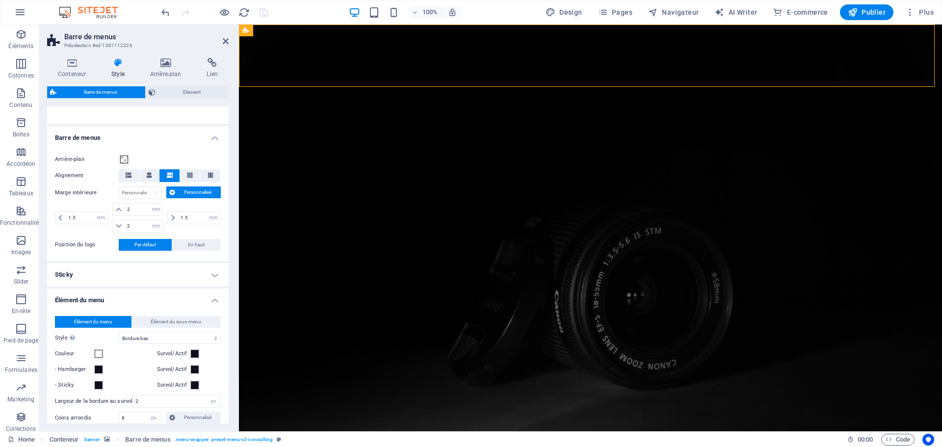
click at [211, 270] on h4 "Sticky" at bounding box center [138, 275] width 182 height 24
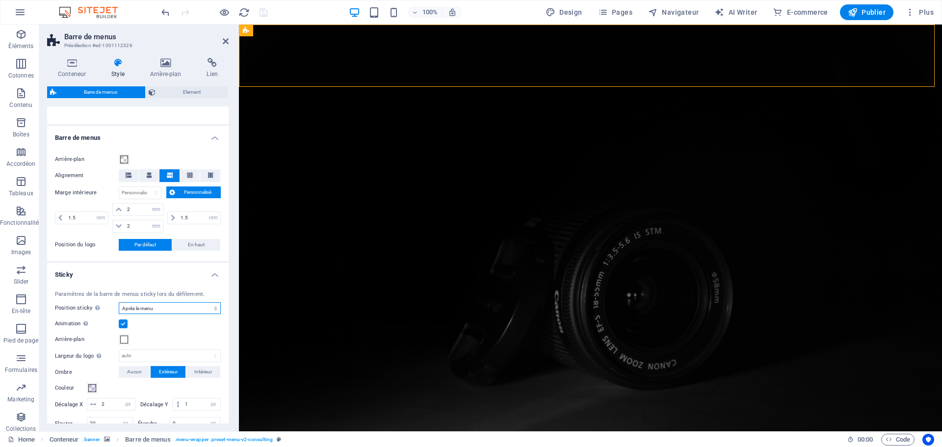
click at [211, 306] on select "Off Instantané Après le menu Après la bannière Lors du défilement vers le haut" at bounding box center [170, 308] width 102 height 12
click at [235, 272] on div "Conteneur Style Arrière-plan Lien Taille Hauteur Par défaut px rem % vh vw Haut…" at bounding box center [137, 240] width 197 height 381
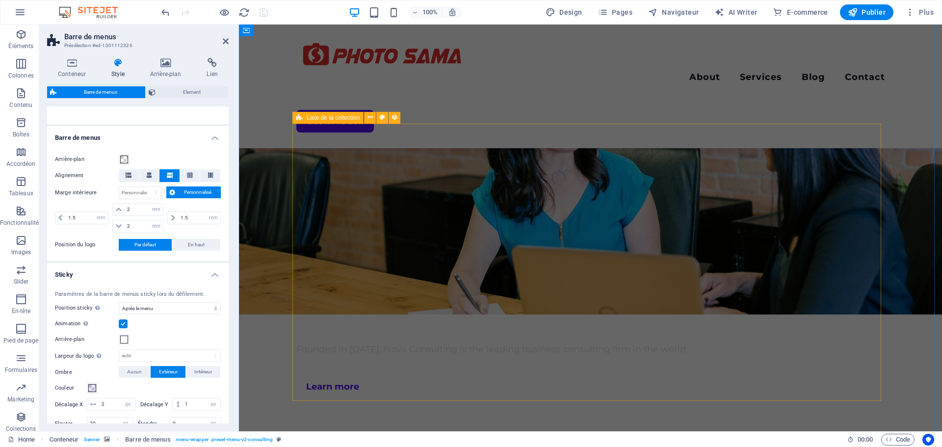
scroll to position [2291, 0]
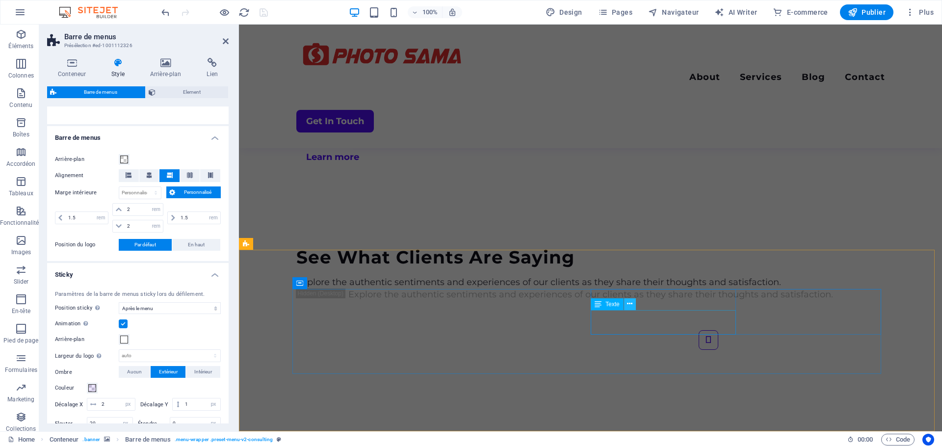
click at [629, 304] on icon at bounding box center [629, 304] width 5 height 10
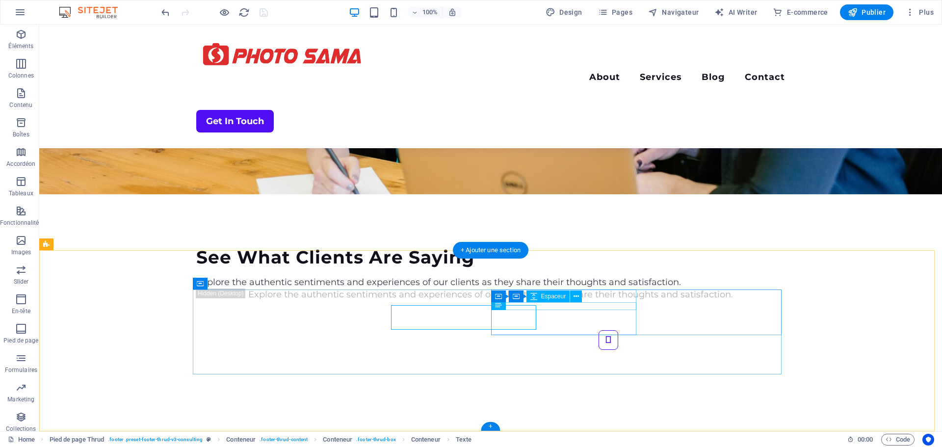
scroll to position [2296, 0]
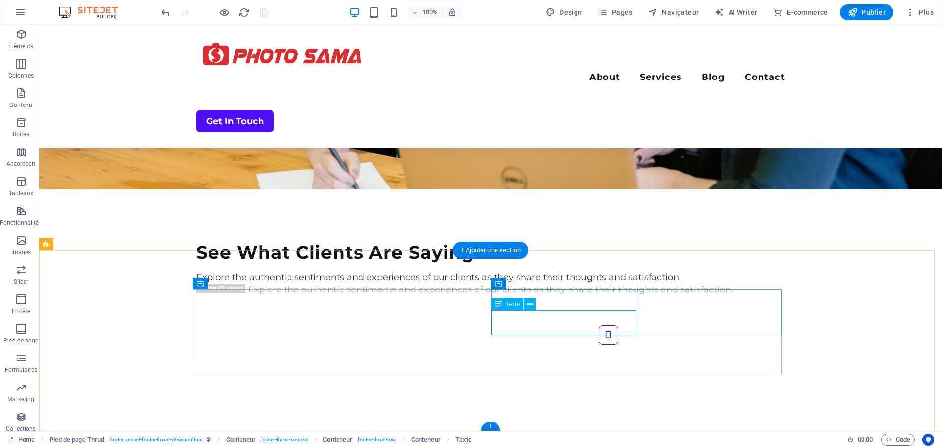
click at [532, 307] on icon at bounding box center [530, 304] width 5 height 10
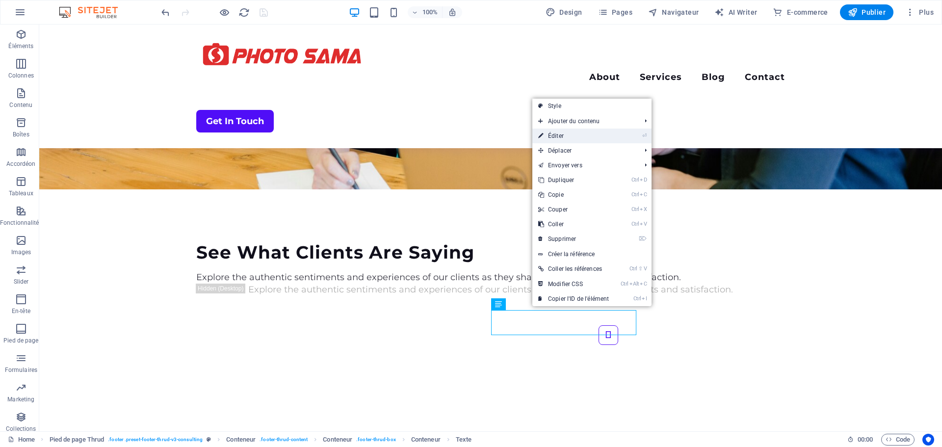
click at [560, 140] on link "⏎ Éditer" at bounding box center [574, 136] width 82 height 15
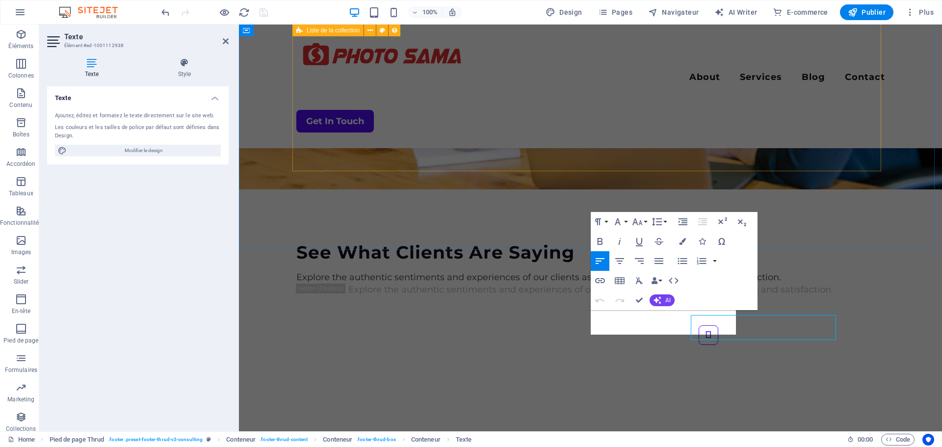
scroll to position [2291, 0]
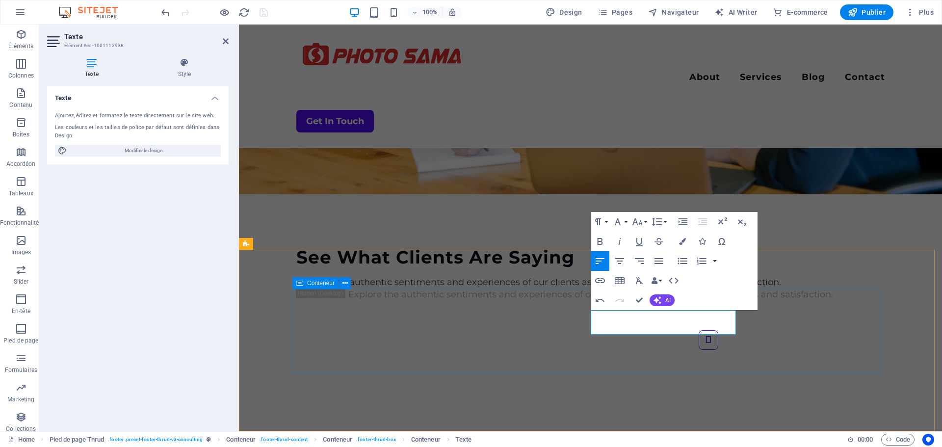
drag, startPoint x: 693, startPoint y: 330, endPoint x: 590, endPoint y: 315, distance: 104.1
click at [659, 279] on button "Data Bindings" at bounding box center [657, 281] width 14 height 20
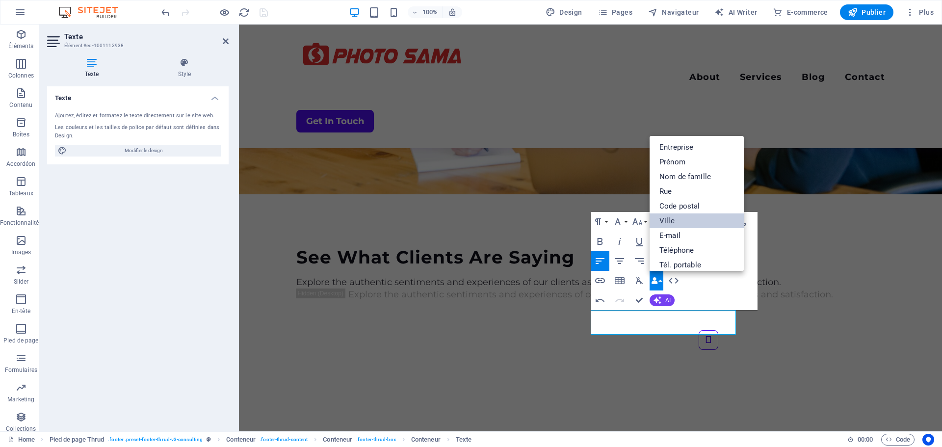
click at [670, 219] on link "Ville" at bounding box center [697, 221] width 94 height 15
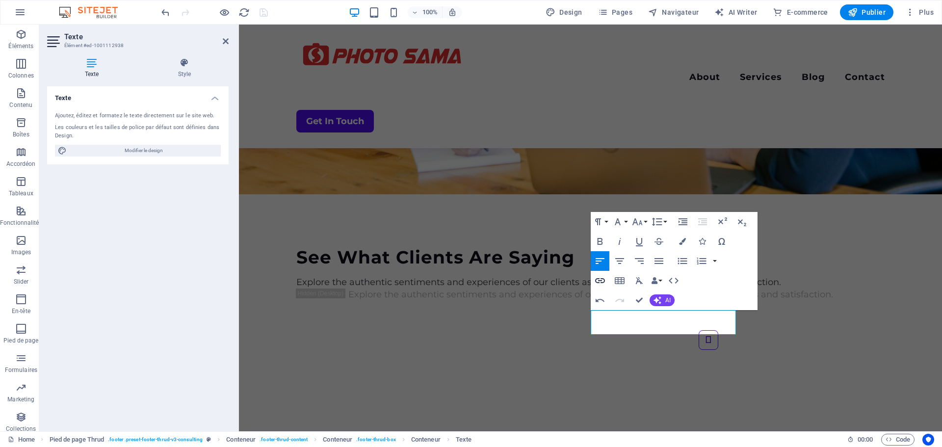
click at [596, 282] on icon "button" at bounding box center [600, 280] width 10 height 5
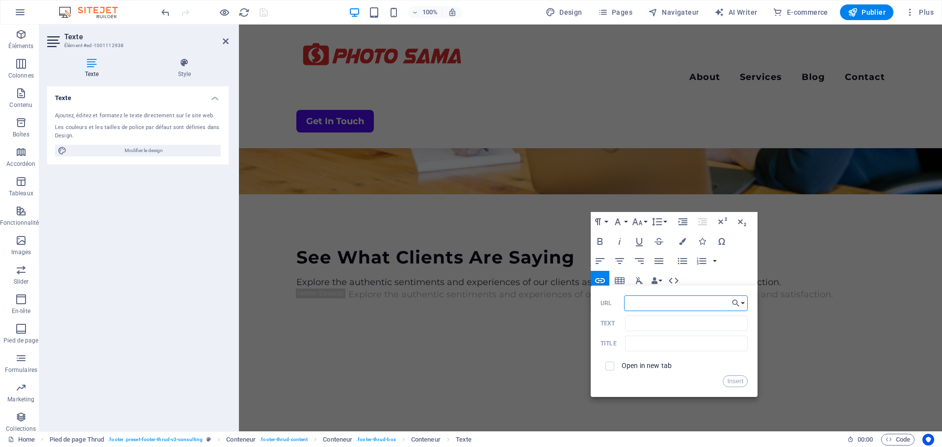
click at [650, 307] on input "URL" at bounding box center [686, 303] width 124 height 16
paste input "https://maps.app.goo.gl/RHhiAUVtNCQeQsSx5"
type input "https://maps.app.goo.gl/RHhiAUVtNCQeQsSx5"
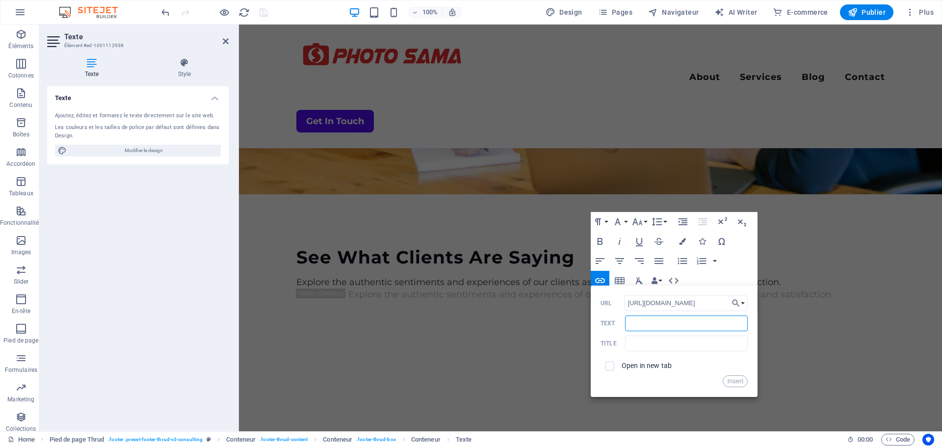
click at [639, 326] on input "Text" at bounding box center [686, 324] width 123 height 16
click at [732, 383] on button "Insert" at bounding box center [735, 381] width 25 height 12
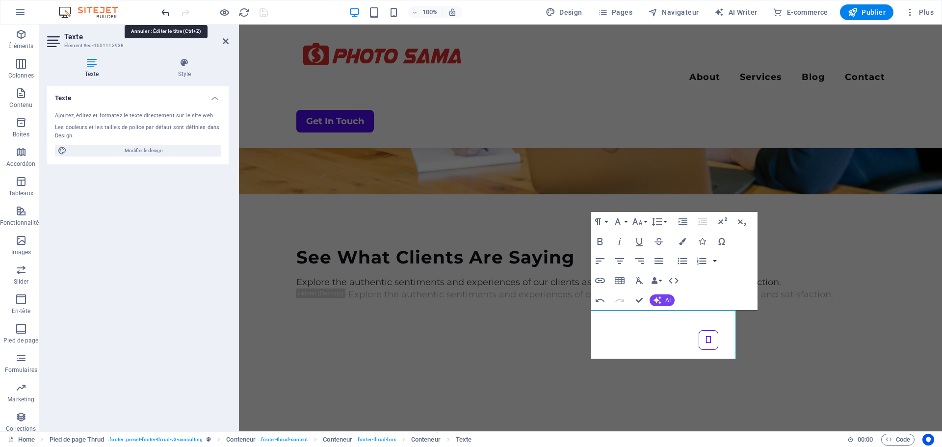
click at [164, 14] on icon "undo" at bounding box center [165, 12] width 11 height 11
click at [667, 300] on span "AI" at bounding box center [668, 300] width 5 height 6
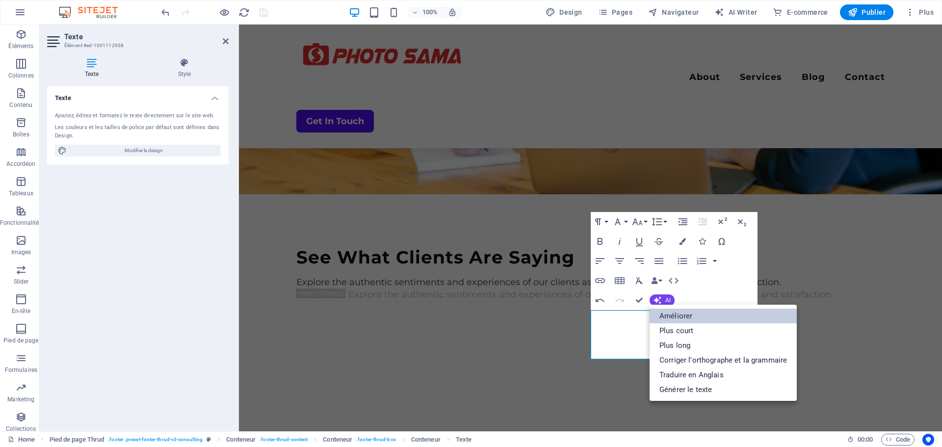
click at [674, 316] on link "Améliorer" at bounding box center [723, 316] width 147 height 15
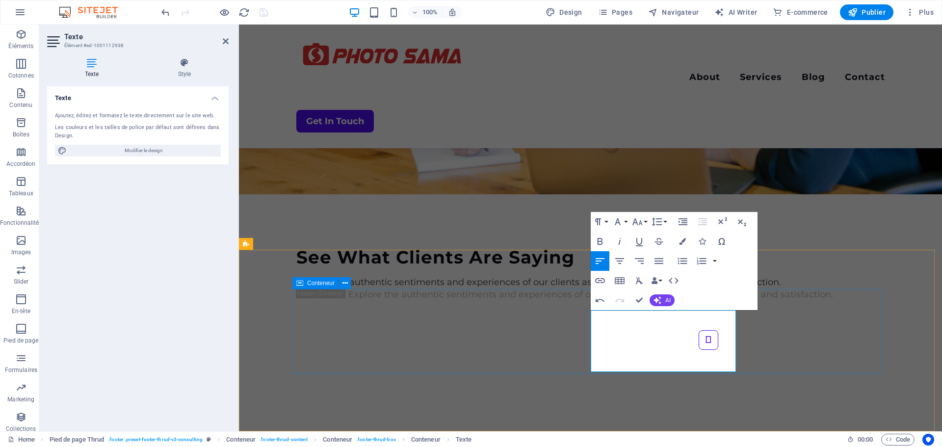
drag, startPoint x: 667, startPoint y: 364, endPoint x: 589, endPoint y: 342, distance: 81.2
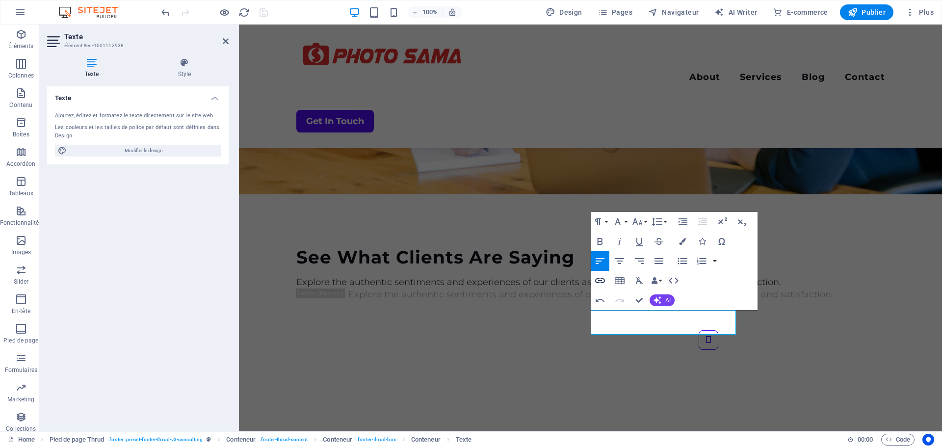
click at [601, 282] on icon "button" at bounding box center [600, 281] width 12 height 12
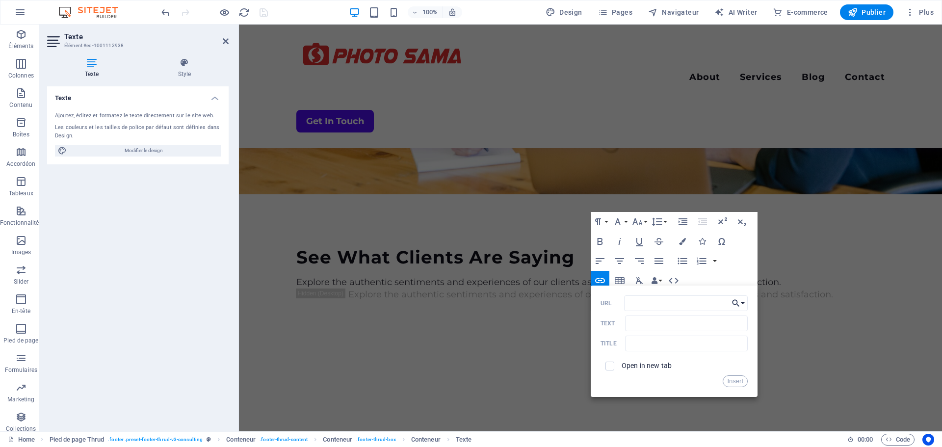
click at [746, 303] on button "Choose Link" at bounding box center [738, 303] width 19 height 16
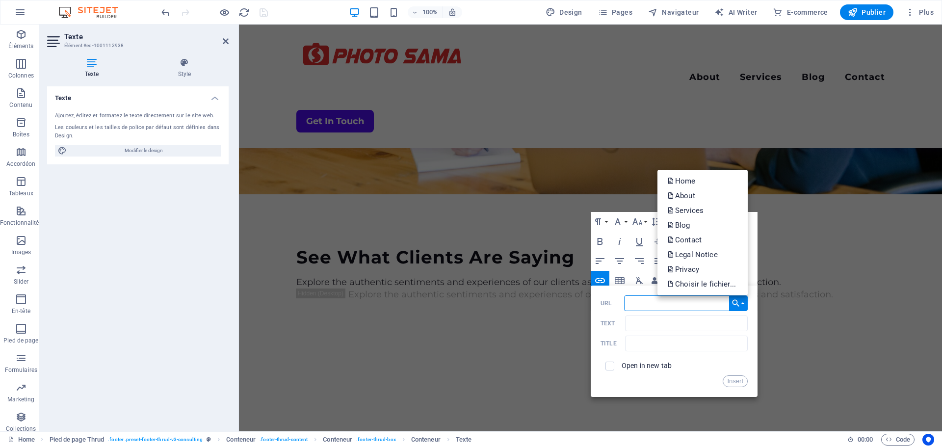
click at [640, 303] on input "URL" at bounding box center [686, 303] width 124 height 16
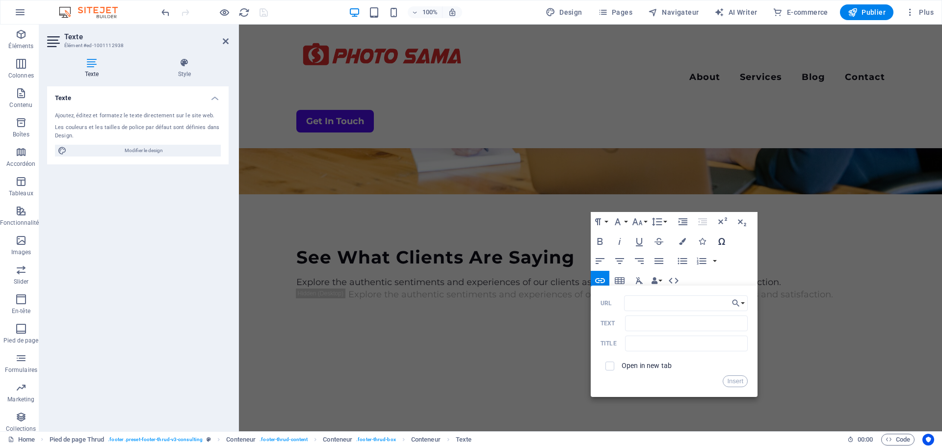
click at [721, 241] on icon "button" at bounding box center [722, 242] width 12 height 12
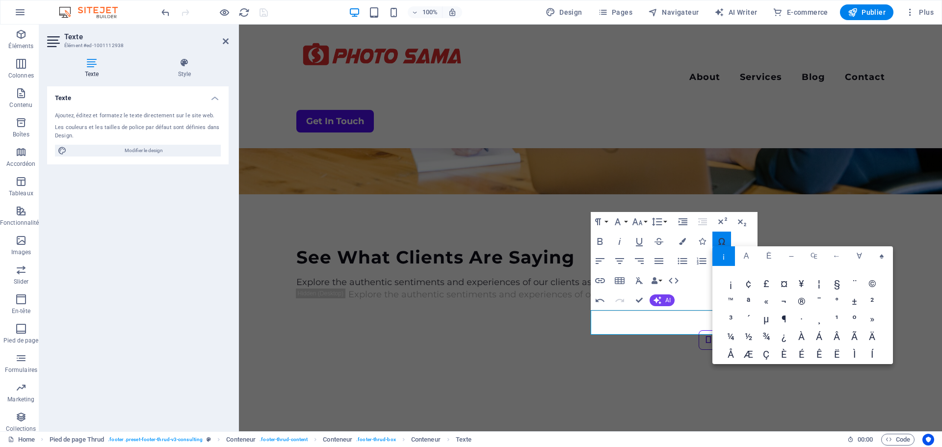
click at [722, 238] on icon "button" at bounding box center [722, 241] width 6 height 7
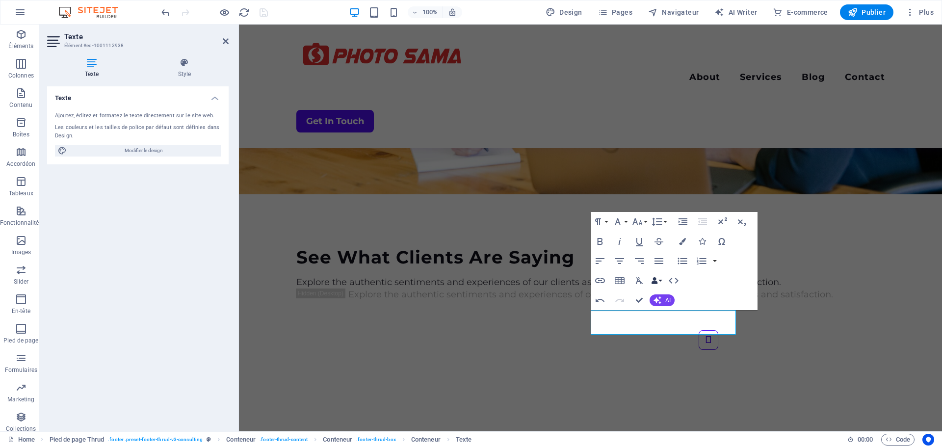
click at [660, 281] on button "Data Bindings" at bounding box center [657, 281] width 14 height 20
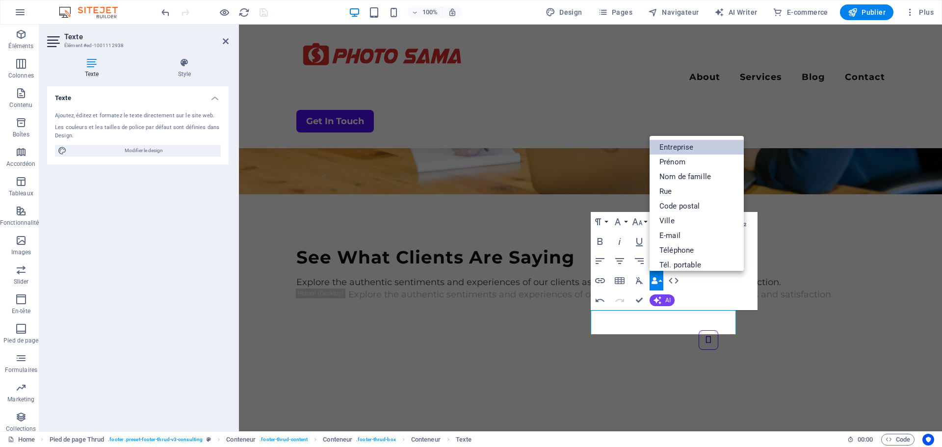
click at [677, 148] on link "Entreprise" at bounding box center [697, 147] width 94 height 15
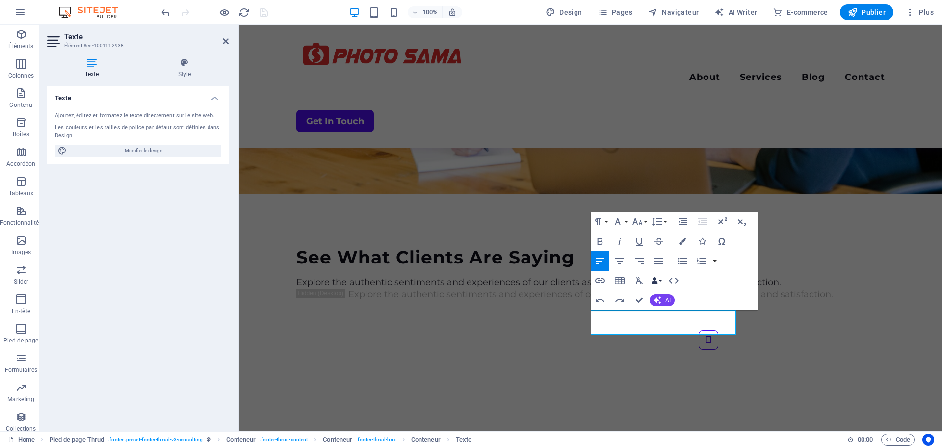
click at [656, 280] on icon "button" at bounding box center [654, 280] width 7 height 7
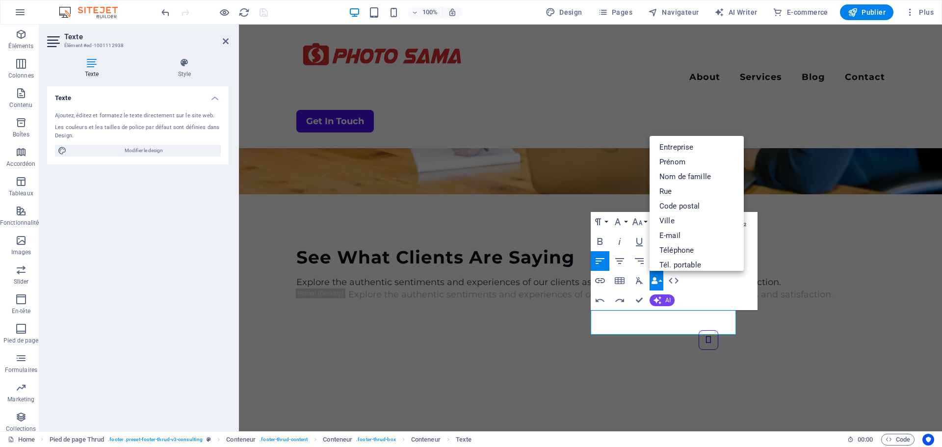
click at [694, 283] on div "Paragraph Format Normal Heading 1 Heading 2 Heading 3 Heading 4 Heading 5 Headi…" at bounding box center [674, 261] width 167 height 98
click at [703, 283] on div "Paragraph Format Normal Heading 1 Heading 2 Heading 3 Heading 4 Heading 5 Headi…" at bounding box center [674, 261] width 167 height 98
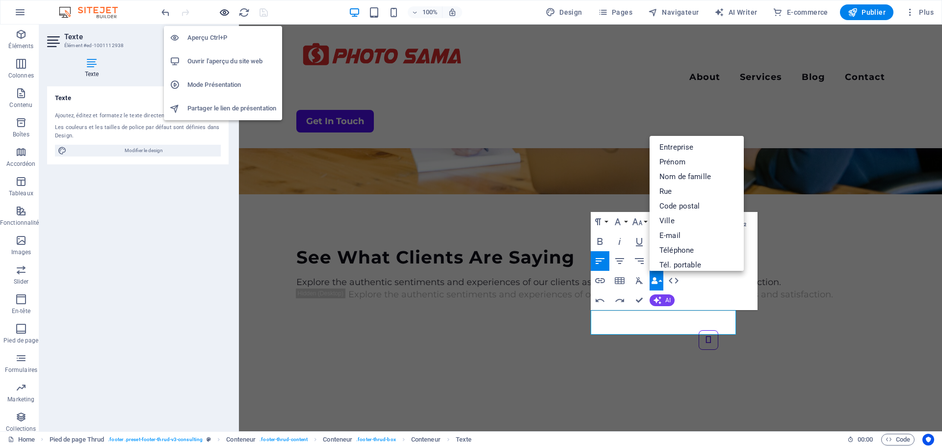
click at [224, 13] on icon "button" at bounding box center [224, 12] width 11 height 11
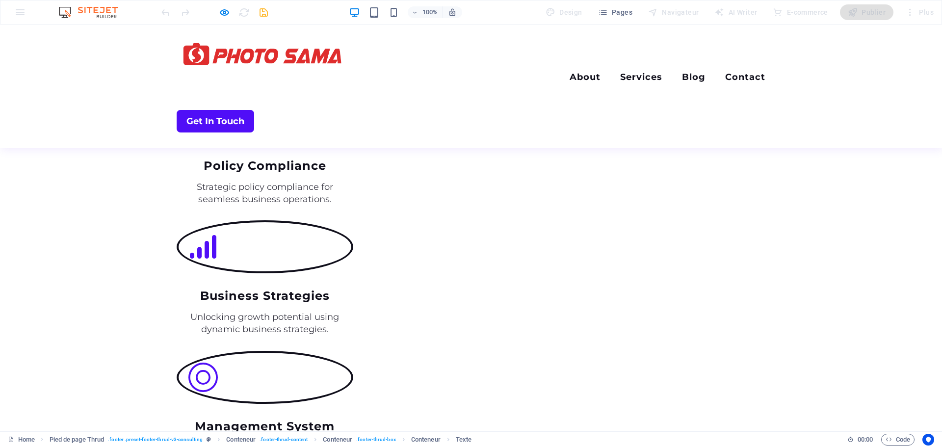
scroll to position [1472, 0]
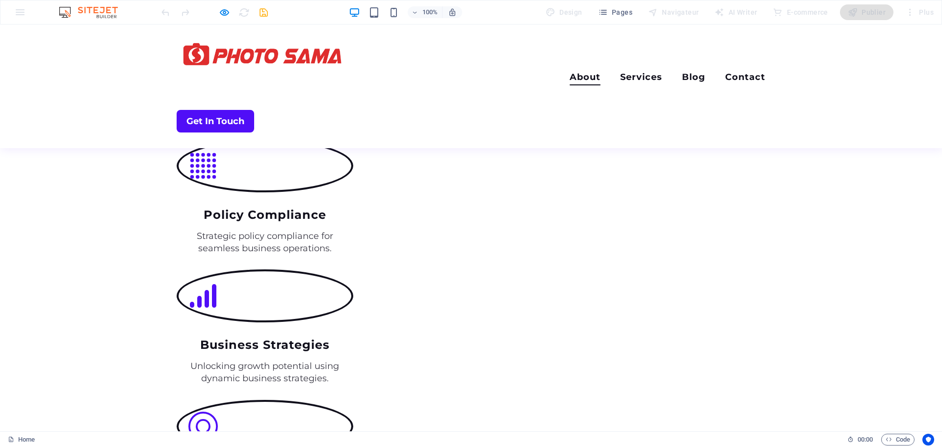
click at [570, 73] on link "About" at bounding box center [585, 79] width 31 height 13
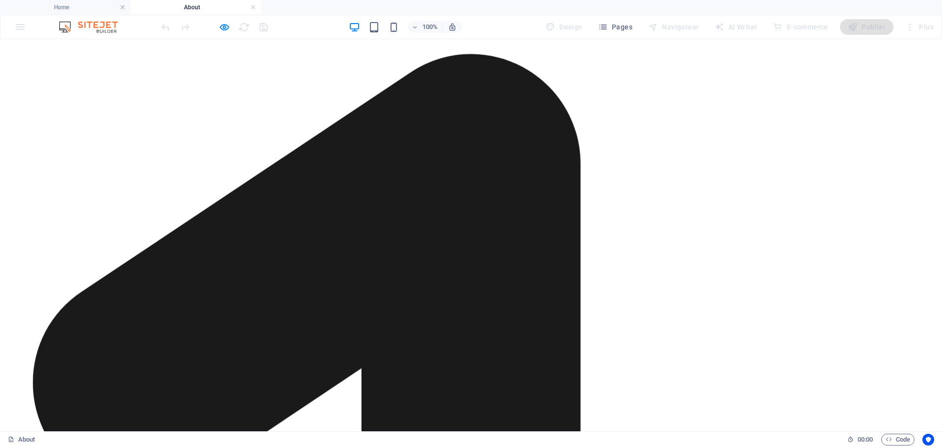
scroll to position [1101, 0]
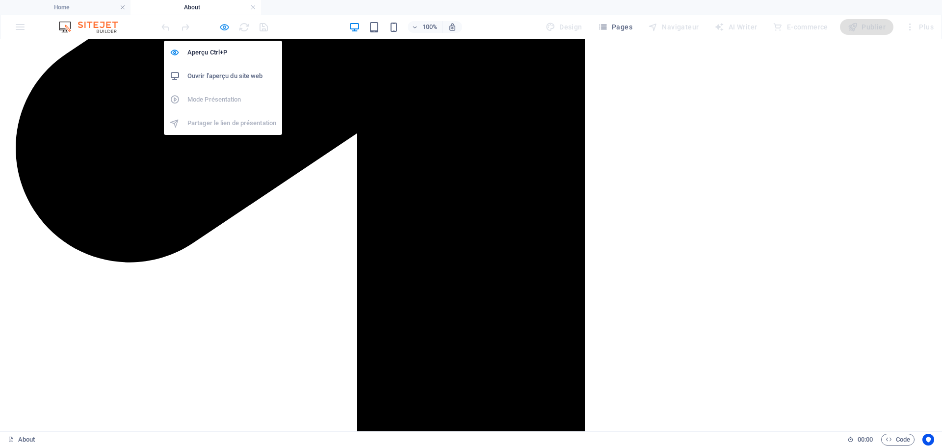
click at [227, 27] on icon "button" at bounding box center [224, 27] width 11 height 11
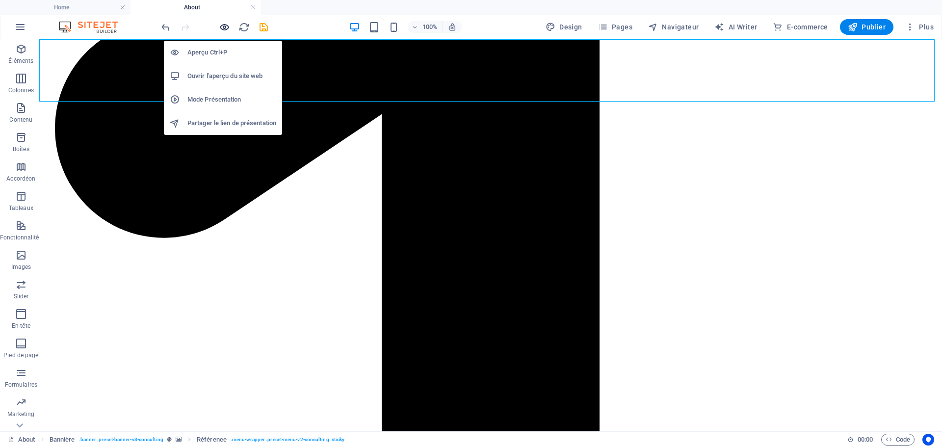
click at [225, 27] on icon "button" at bounding box center [224, 27] width 11 height 11
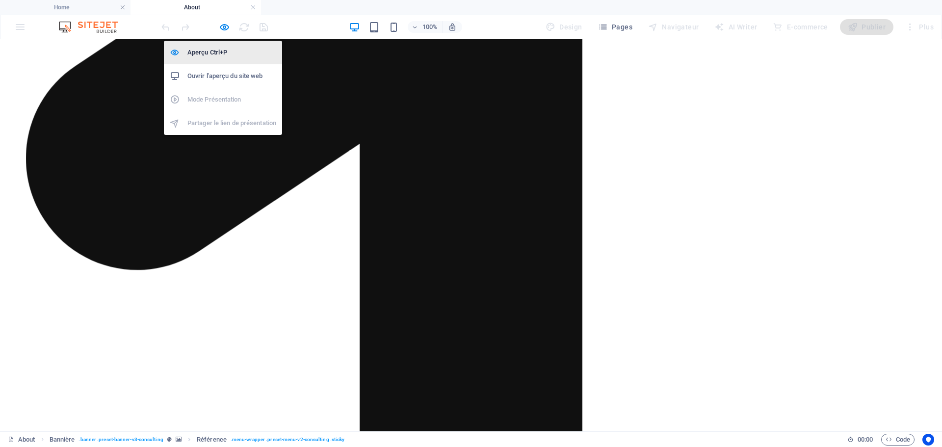
click at [216, 50] on h6 "Aperçu Ctrl+P" at bounding box center [231, 53] width 89 height 12
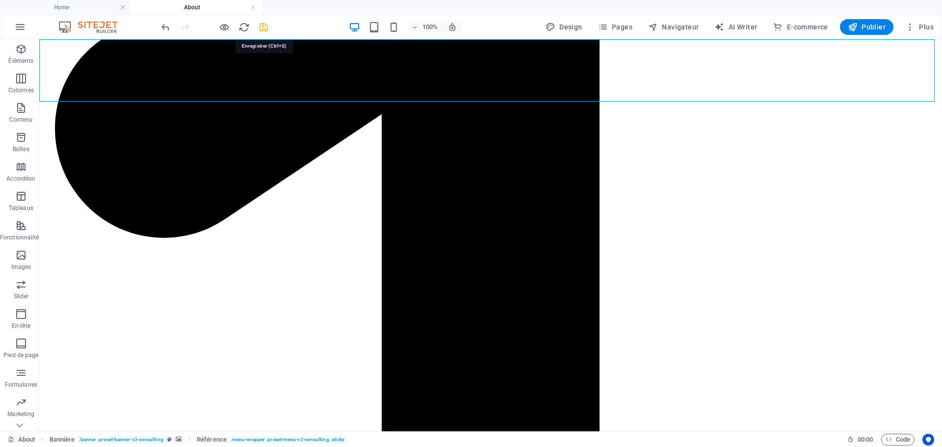
click at [264, 28] on icon "save" at bounding box center [263, 27] width 11 height 11
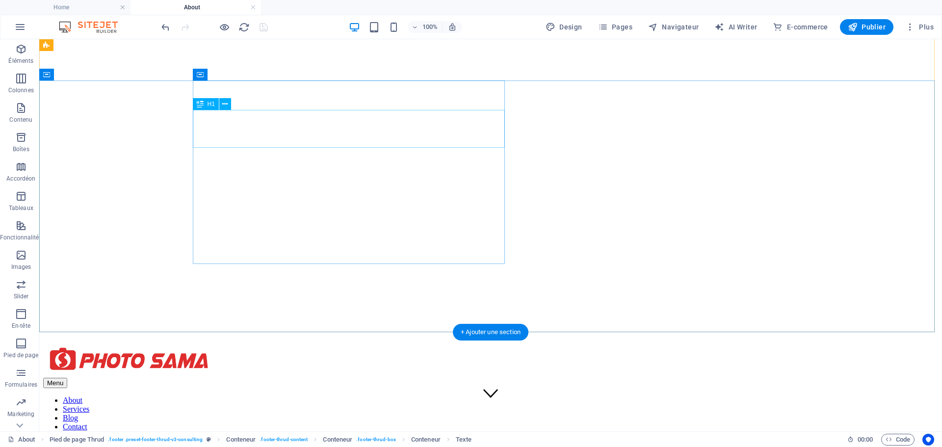
scroll to position [0, 0]
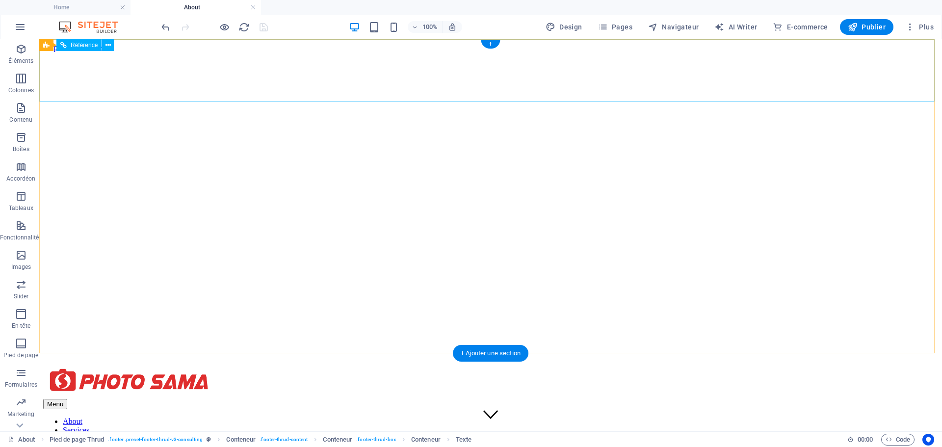
click at [507, 417] on nav "About Services Blog Contact" at bounding box center [490, 434] width 895 height 35
click at [555, 417] on nav "About Services Blog Contact" at bounding box center [490, 434] width 895 height 35
click at [561, 417] on nav "About Services Blog Contact" at bounding box center [490, 434] width 895 height 35
click at [611, 417] on nav "About Services Blog Contact" at bounding box center [490, 434] width 895 height 35
click at [678, 417] on nav "About Services Blog Contact" at bounding box center [490, 434] width 895 height 35
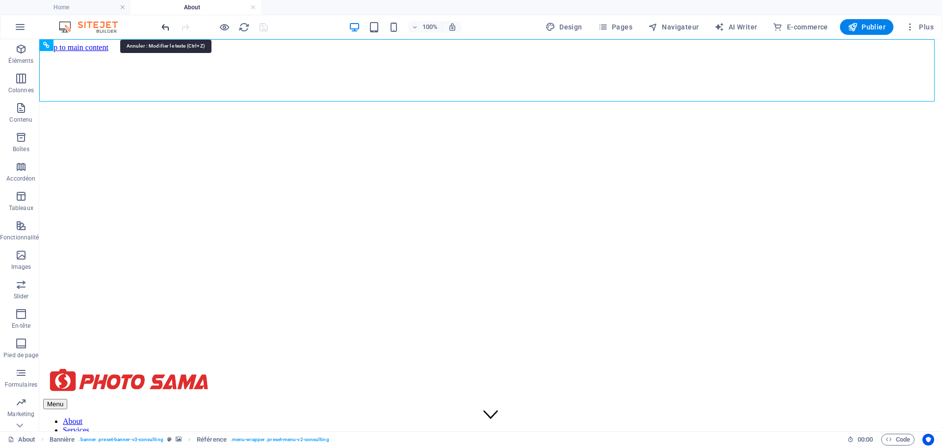
click at [166, 28] on icon "undo" at bounding box center [165, 27] width 11 height 11
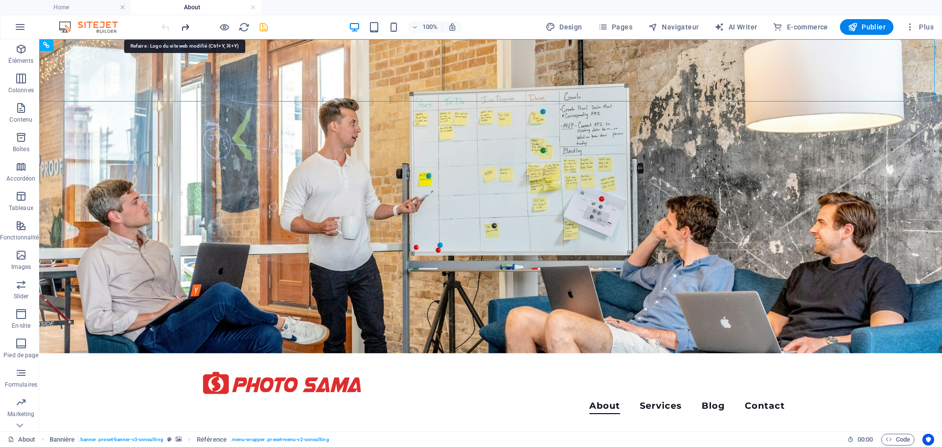
click at [184, 27] on icon "redo" at bounding box center [185, 27] width 11 height 11
click at [245, 25] on icon "reload" at bounding box center [244, 27] width 11 height 11
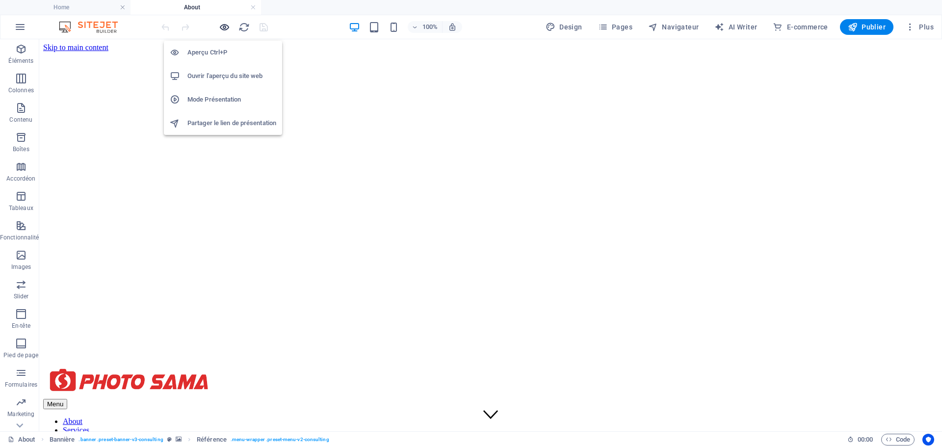
click at [226, 26] on icon "button" at bounding box center [224, 27] width 11 height 11
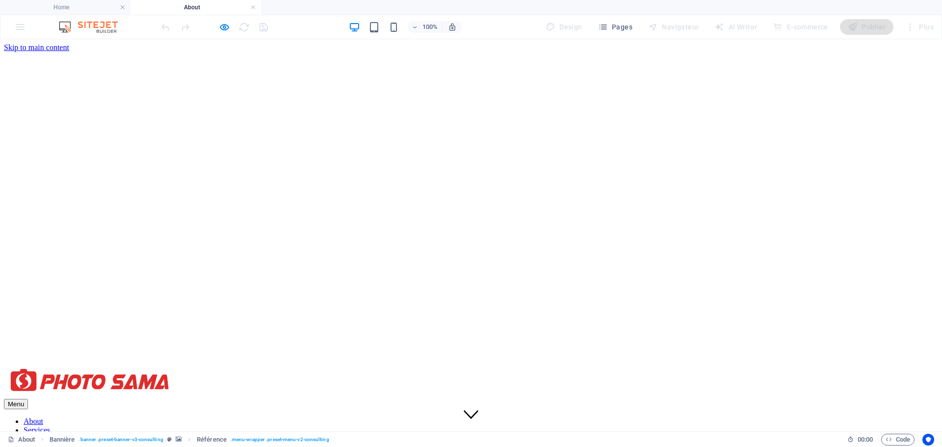
click at [50, 426] on link "Services" at bounding box center [37, 430] width 27 height 8
click at [595, 417] on nav "About Services Blog Contact" at bounding box center [471, 434] width 935 height 35
click at [593, 417] on nav "About Services Blog Contact" at bounding box center [471, 434] width 935 height 35
click at [492, 417] on nav "About Services Blog Contact" at bounding box center [471, 434] width 935 height 35
click at [385, 7] on link at bounding box center [384, 7] width 6 height 9
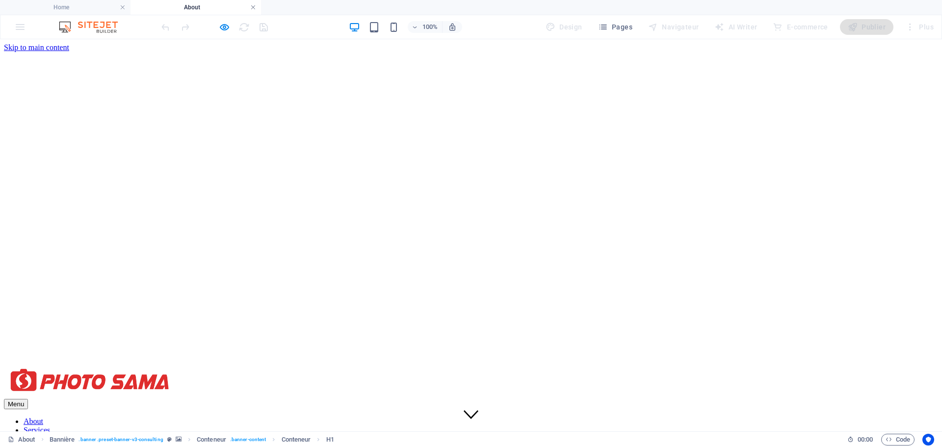
click at [253, 8] on link at bounding box center [253, 7] width 6 height 9
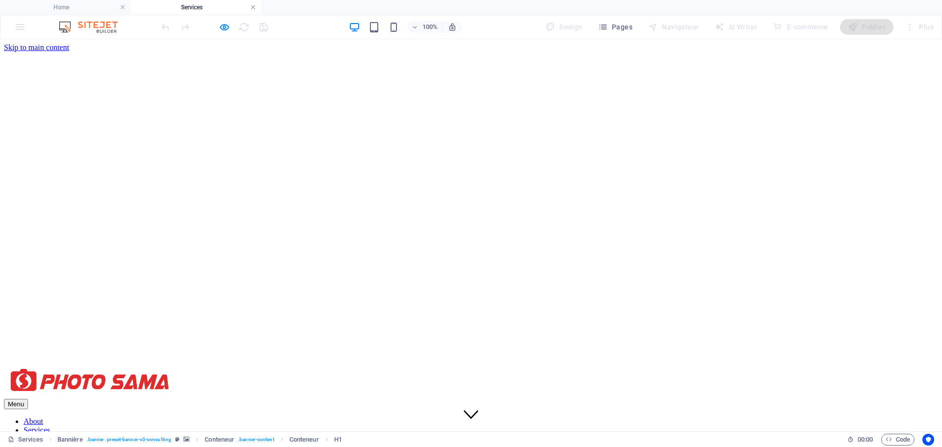
click at [253, 6] on link at bounding box center [253, 7] width 6 height 9
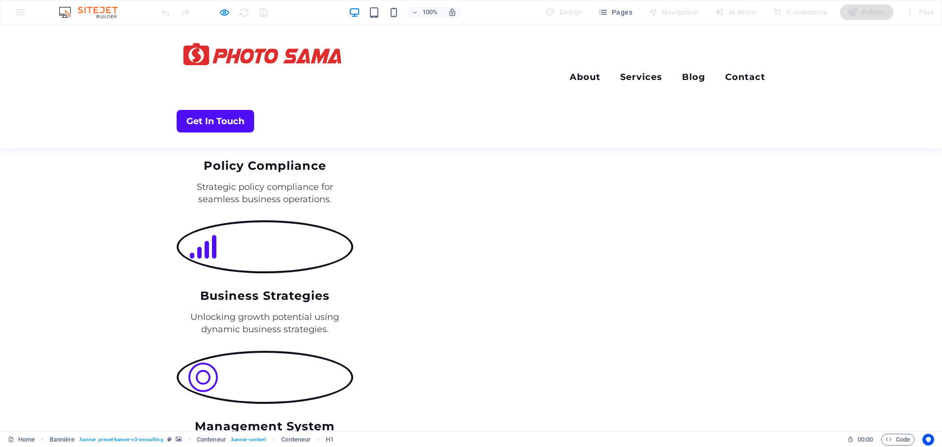
scroll to position [1423, 0]
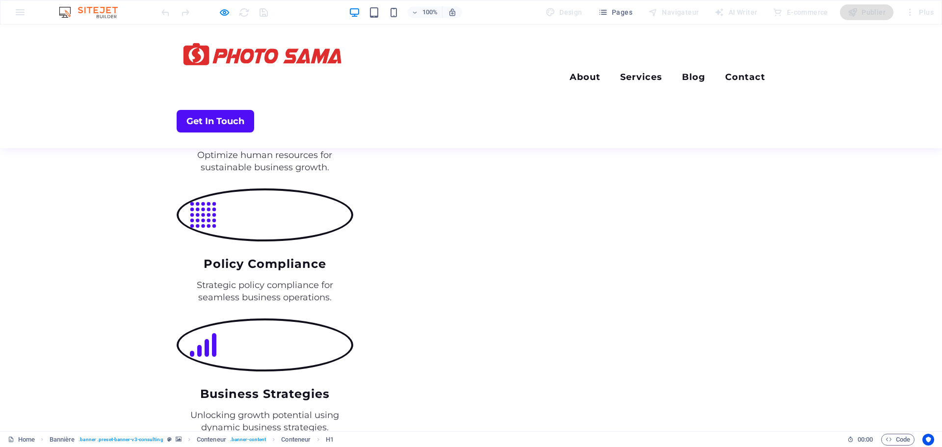
drag, startPoint x: 549, startPoint y: 177, endPoint x: 618, endPoint y: 173, distance: 68.8
drag, startPoint x: 375, startPoint y: 199, endPoint x: 860, endPoint y: 186, distance: 485.1
drag, startPoint x: 847, startPoint y: 181, endPoint x: 5, endPoint y: 146, distance: 842.0
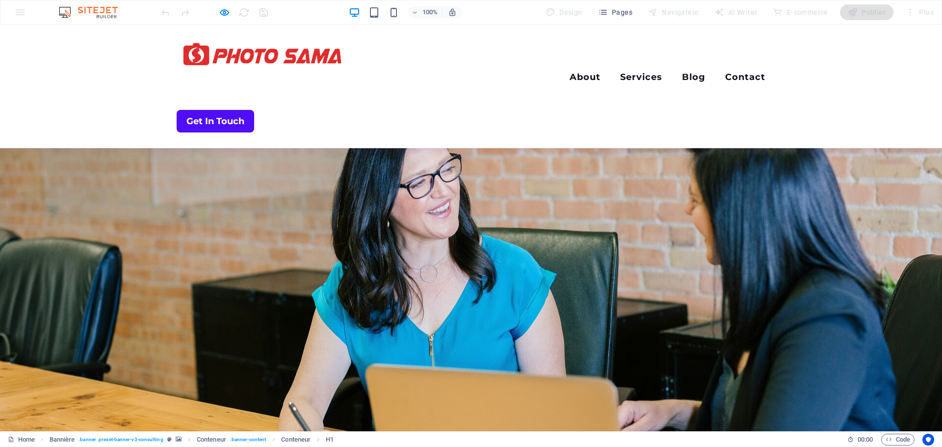
scroll to position [2209, 0]
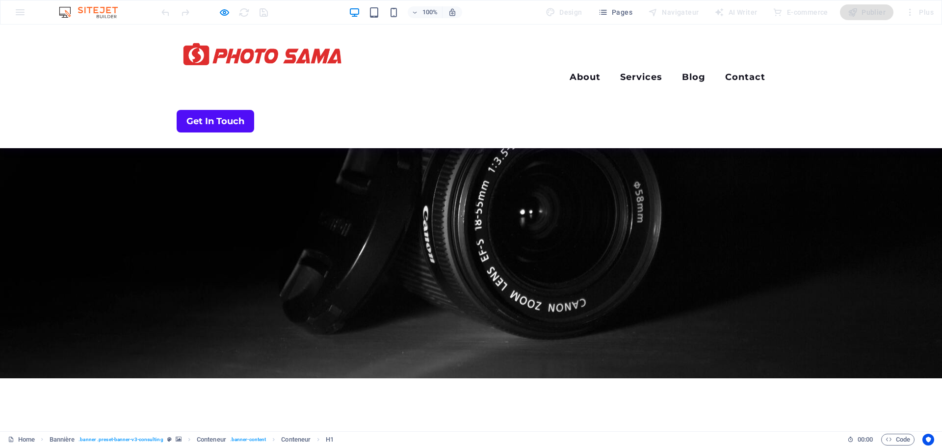
scroll to position [0, 0]
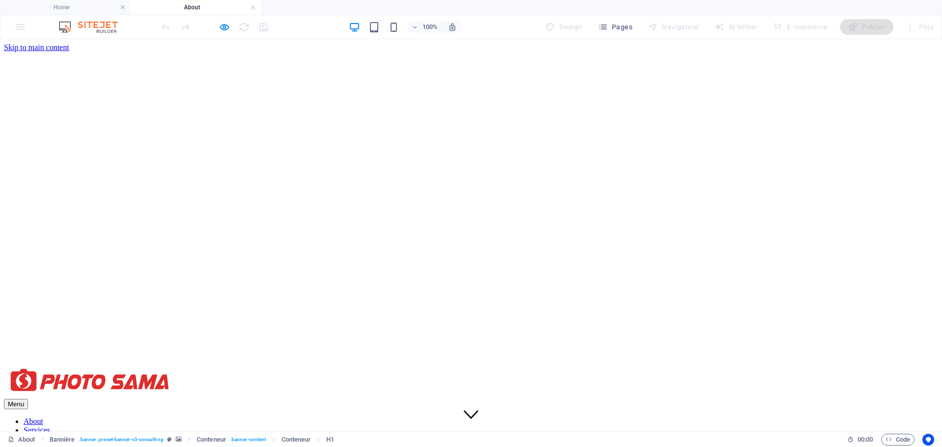
click at [534, 417] on nav "About Services Blog Contact" at bounding box center [471, 434] width 935 height 35
click at [224, 27] on icon "button" at bounding box center [224, 27] width 11 height 11
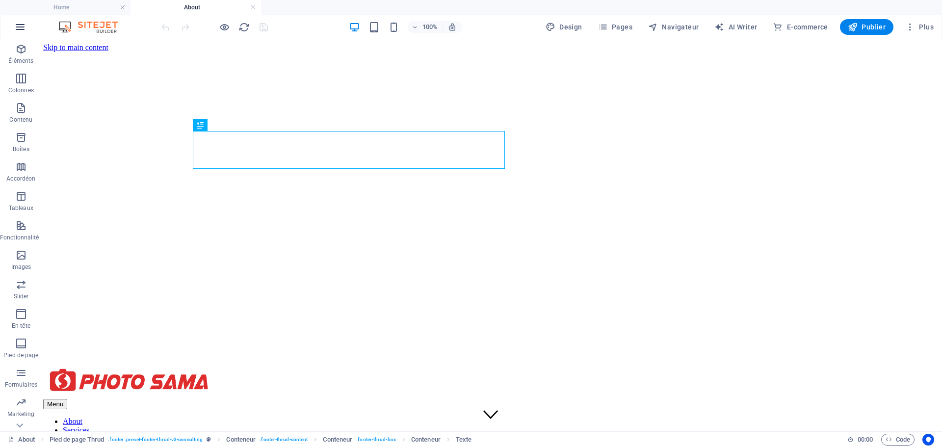
click at [20, 31] on icon "button" at bounding box center [20, 27] width 12 height 12
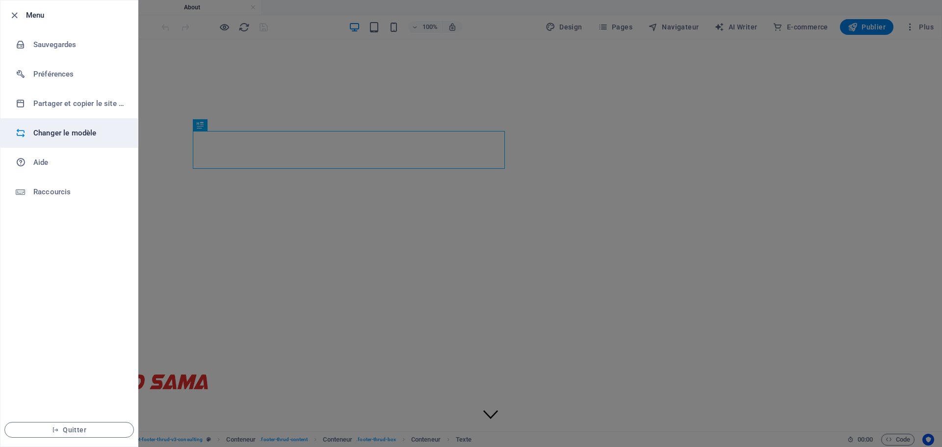
click at [90, 134] on h6 "Changer le modèle" at bounding box center [78, 133] width 91 height 12
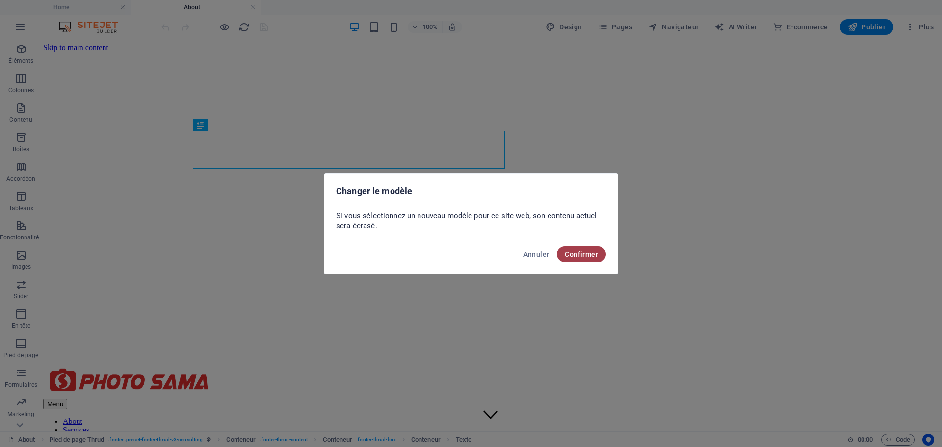
click at [588, 255] on span "Confirmer" at bounding box center [581, 254] width 33 height 8
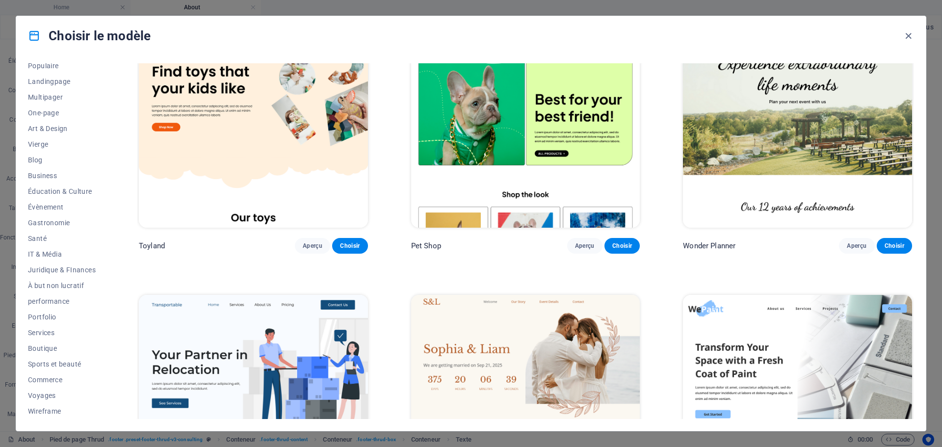
scroll to position [638, 0]
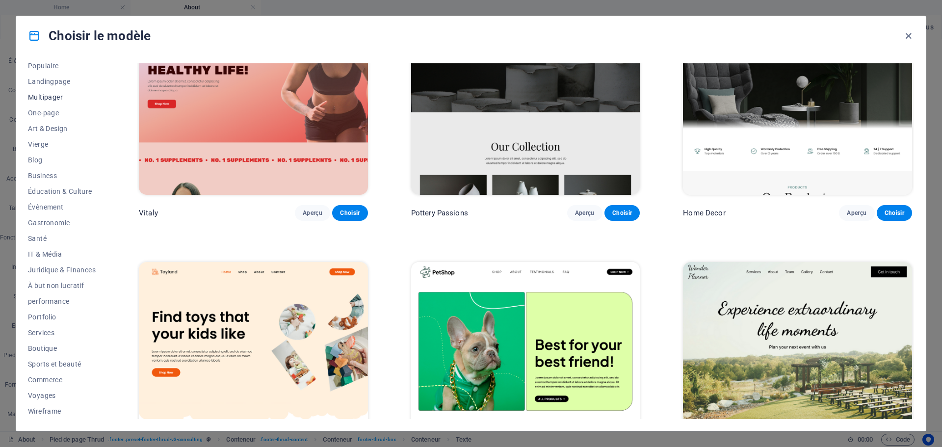
click at [40, 99] on span "Multipager" at bounding box center [62, 97] width 68 height 8
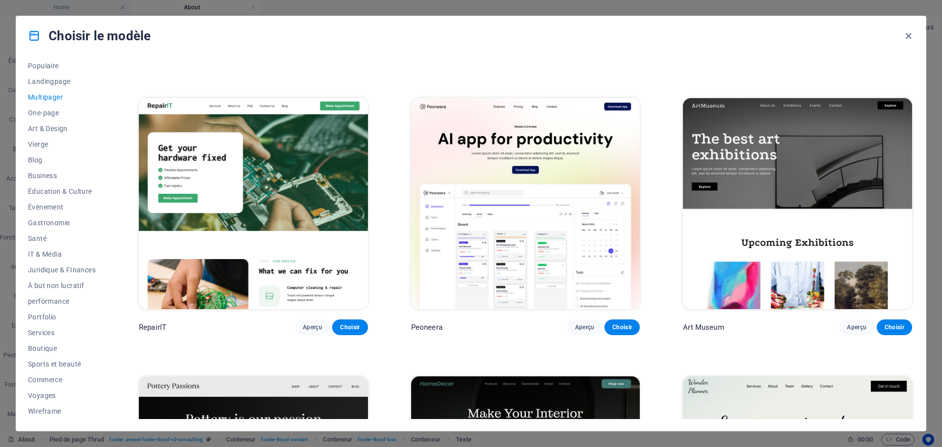
scroll to position [196, 0]
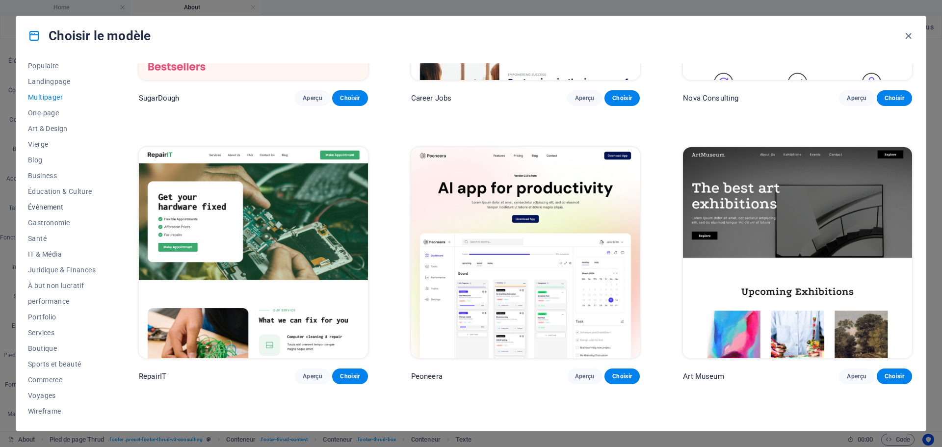
click at [41, 207] on span "Évènement" at bounding box center [62, 207] width 68 height 8
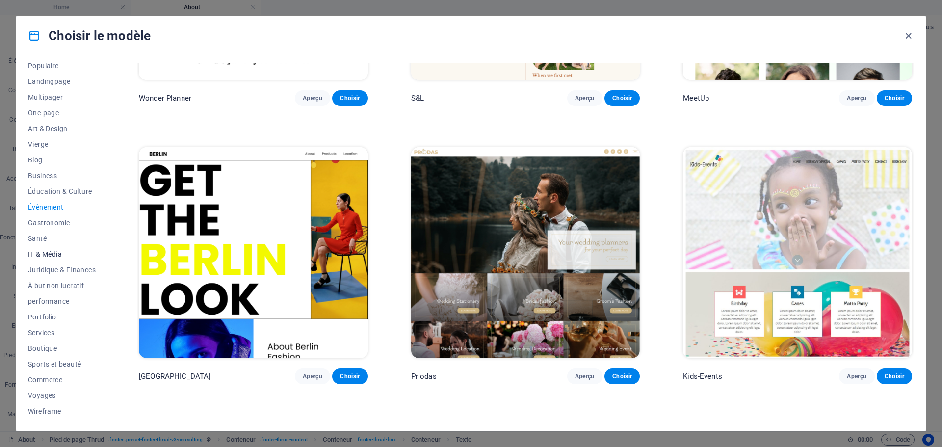
click at [48, 252] on span "IT & Média" at bounding box center [62, 254] width 68 height 8
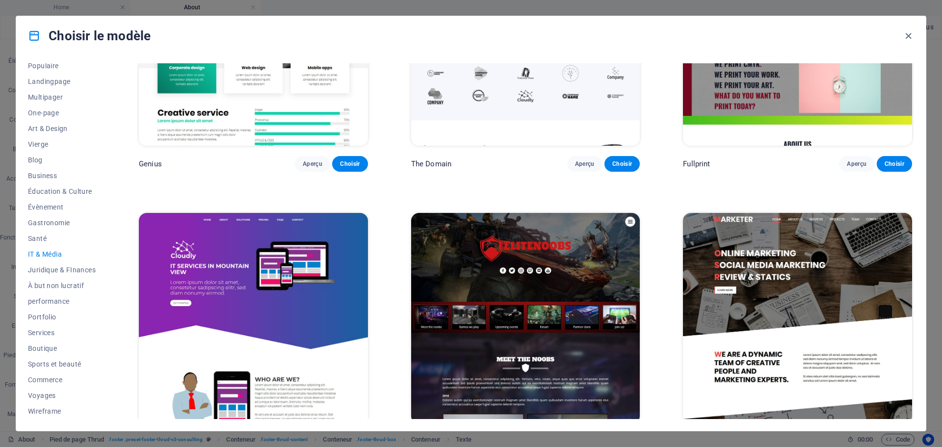
scroll to position [713, 0]
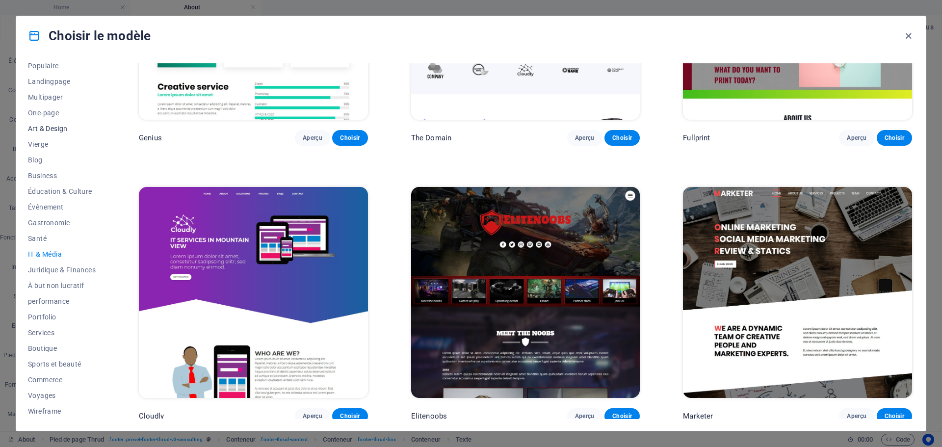
click at [59, 132] on span "Art & Design" at bounding box center [62, 129] width 68 height 8
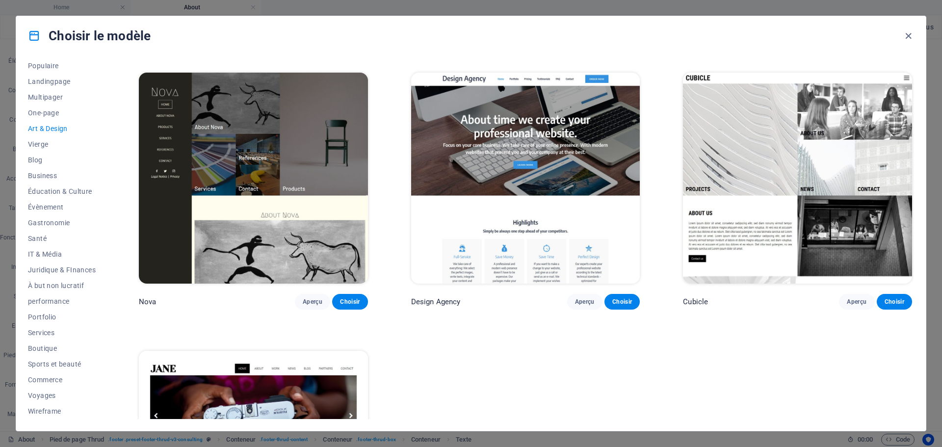
scroll to position [1267, 0]
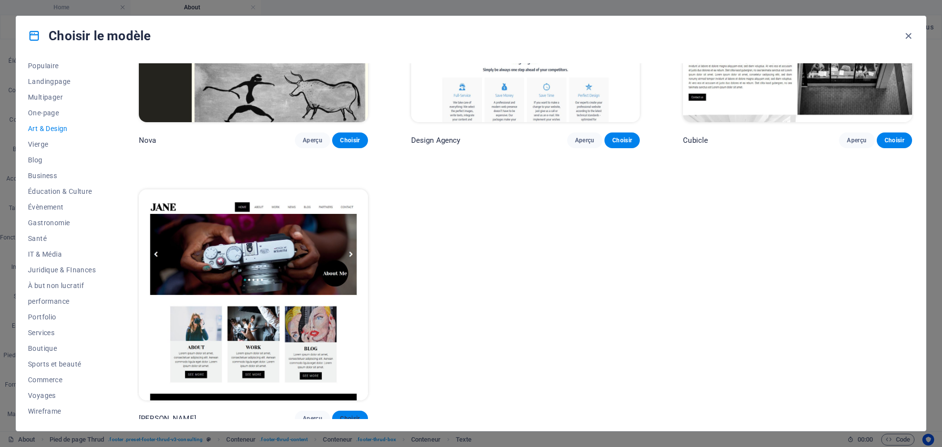
click at [346, 415] on span "Choisir" at bounding box center [350, 419] width 20 height 8
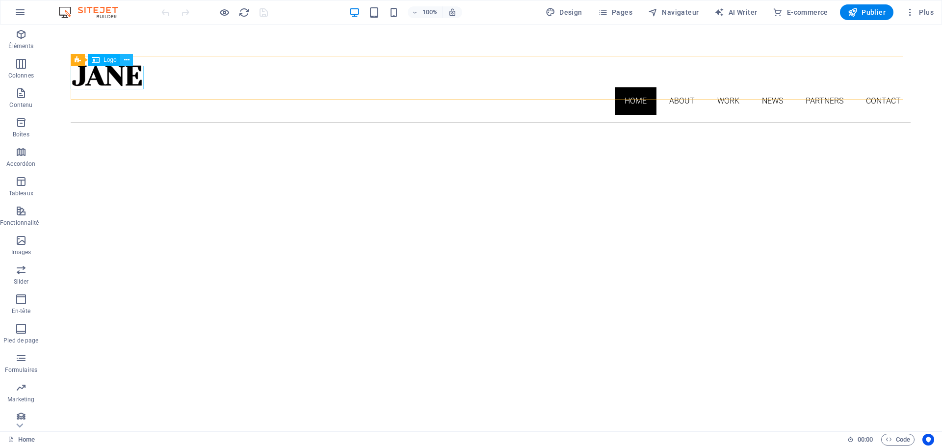
click at [128, 60] on icon at bounding box center [126, 60] width 5 height 10
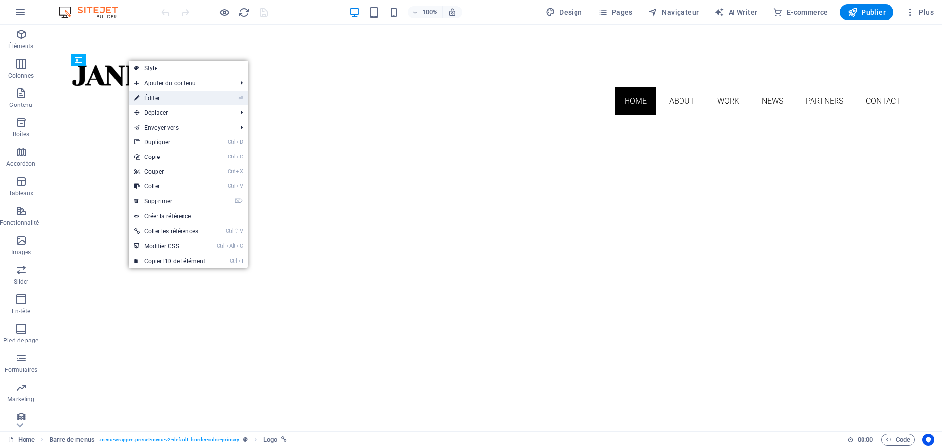
click at [167, 98] on link "⏎ Éditer" at bounding box center [170, 98] width 82 height 15
select select "px"
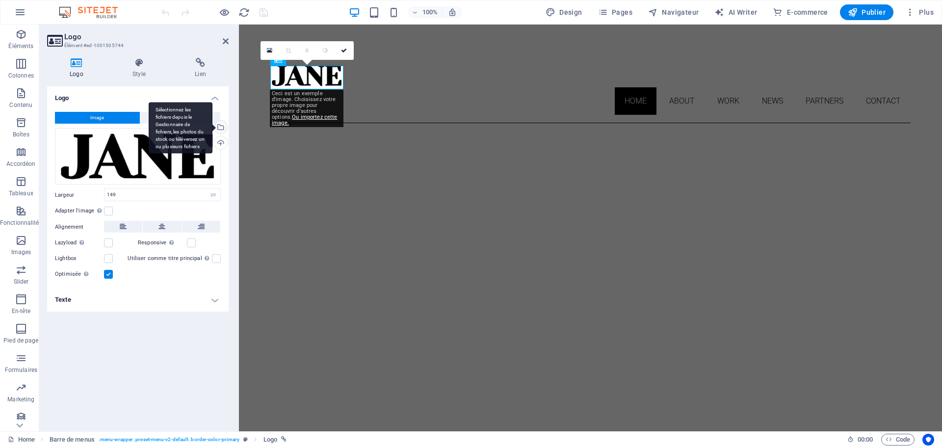
click at [223, 126] on div "Sélectionnez les fichiers depuis le Gestionnaire de fichiers, les photos du sto…" at bounding box center [220, 128] width 15 height 15
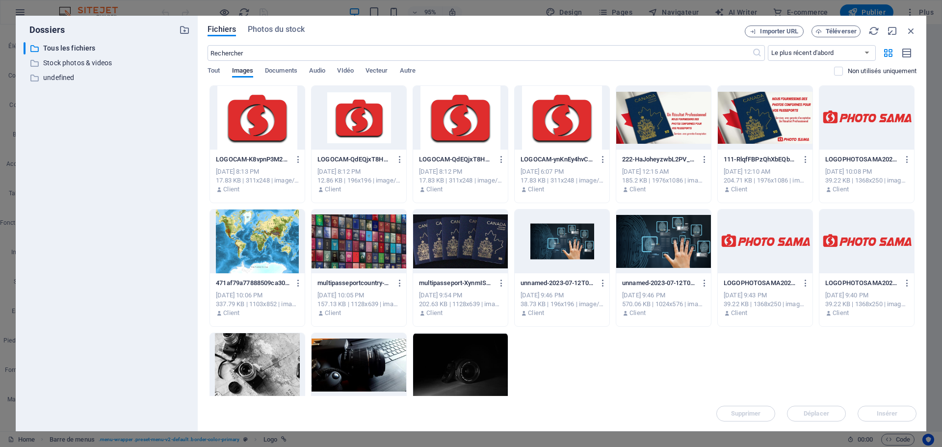
click at [765, 244] on div at bounding box center [765, 242] width 95 height 64
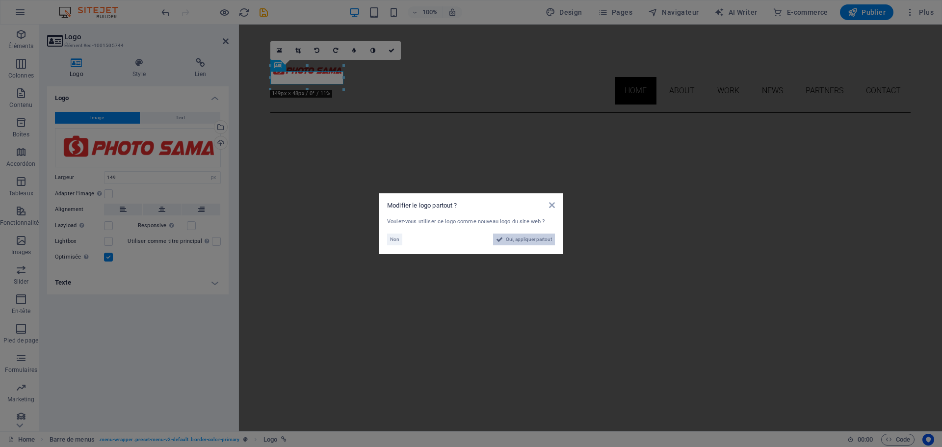
click at [527, 237] on span "Oui, appliquer partout" at bounding box center [529, 240] width 46 height 12
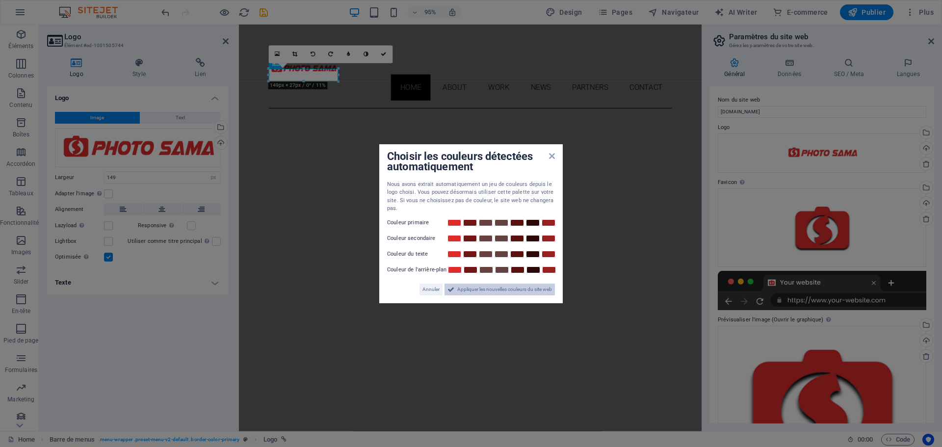
click at [498, 291] on span "Appliquer les nouvelles couleurs du site web" at bounding box center [504, 290] width 95 height 12
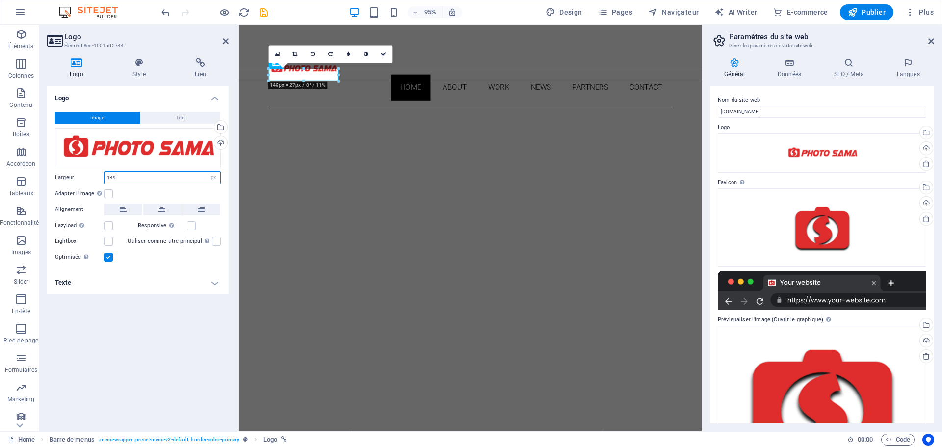
drag, startPoint x: 152, startPoint y: 177, endPoint x: 98, endPoint y: 173, distance: 53.6
click at [98, 173] on div "Largeur 149 Par défaut auto px rem % em vh vw" at bounding box center [138, 177] width 166 height 13
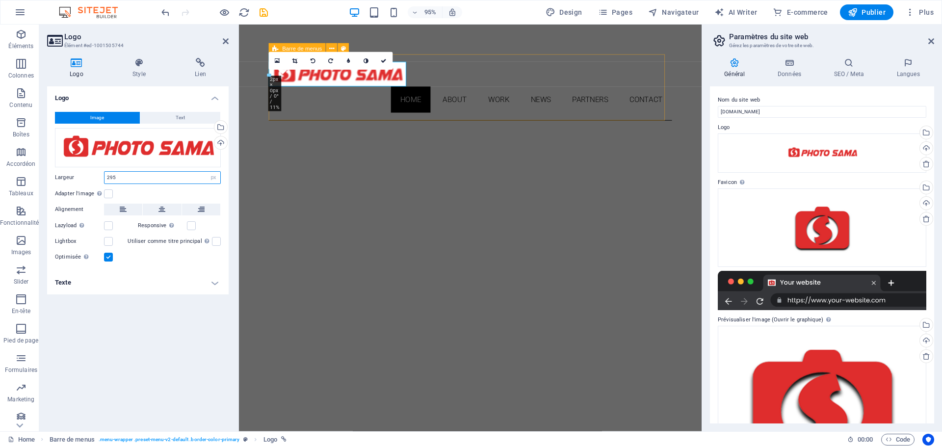
type input "295"
click at [492, 76] on div "Home About Work News Partners Contact Menu" at bounding box center [482, 91] width 425 height 70
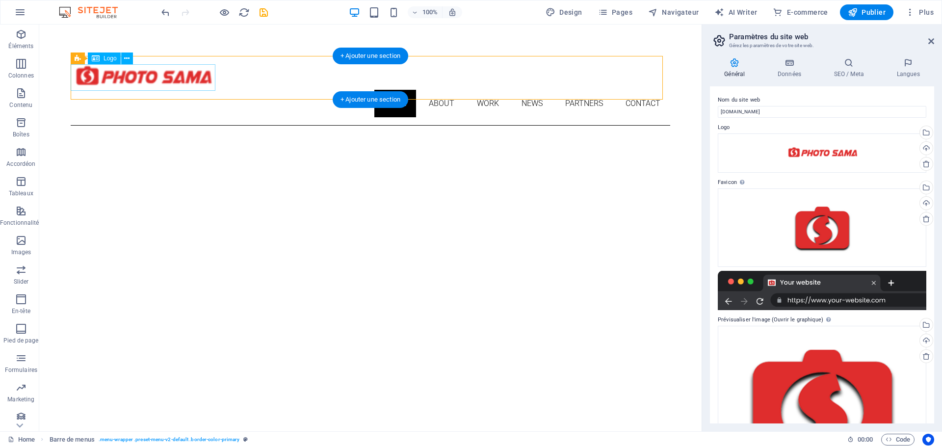
click at [170, 82] on div at bounding box center [371, 77] width 600 height 26
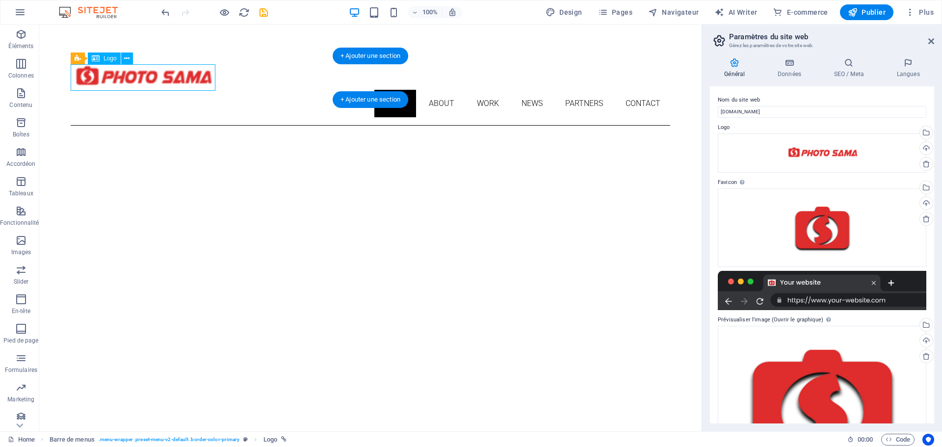
click at [170, 82] on div at bounding box center [371, 77] width 600 height 26
select select "px"
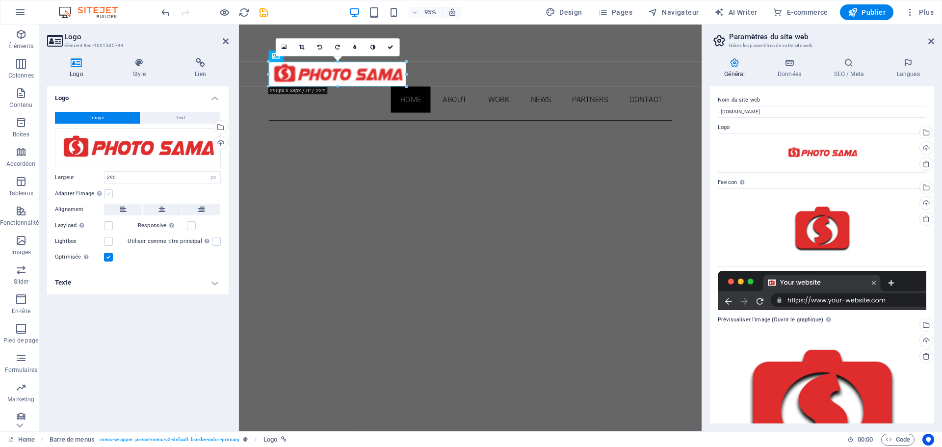
click at [106, 196] on label at bounding box center [108, 193] width 9 height 9
click at [0, 0] on input "Adapter l'image Adapter automatiquement l'image à une largeur et une hauteur fi…" at bounding box center [0, 0] width 0 height 0
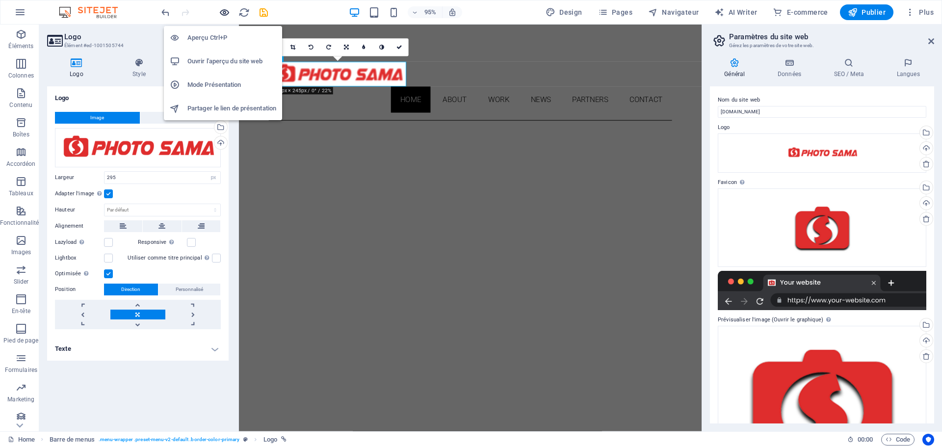
click at [229, 15] on icon "button" at bounding box center [224, 12] width 11 height 11
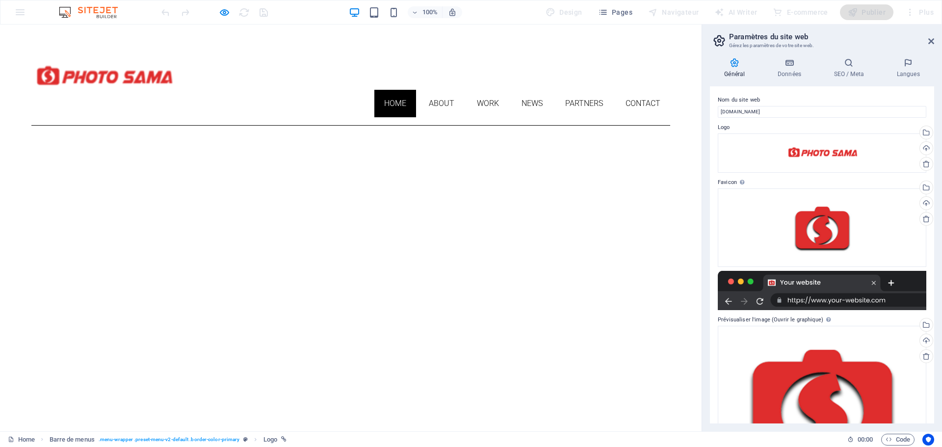
click at [169, 77] on img at bounding box center [103, 77] width 145 height 26
click at [148, 76] on img at bounding box center [103, 77] width 145 height 26
click at [214, 90] on ul "Home About Work News Partners Contact" at bounding box center [350, 103] width 639 height 27
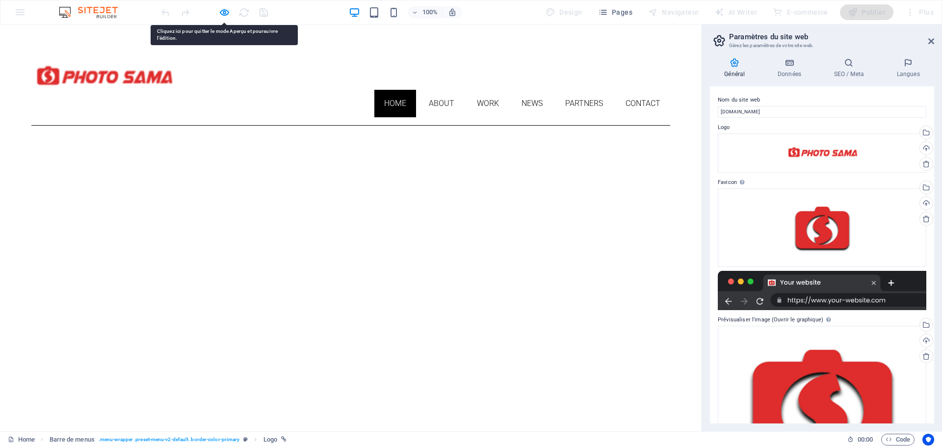
click at [161, 76] on img at bounding box center [103, 77] width 145 height 26
drag, startPoint x: 161, startPoint y: 76, endPoint x: 133, endPoint y: 80, distance: 27.7
click at [133, 80] on img at bounding box center [103, 77] width 145 height 26
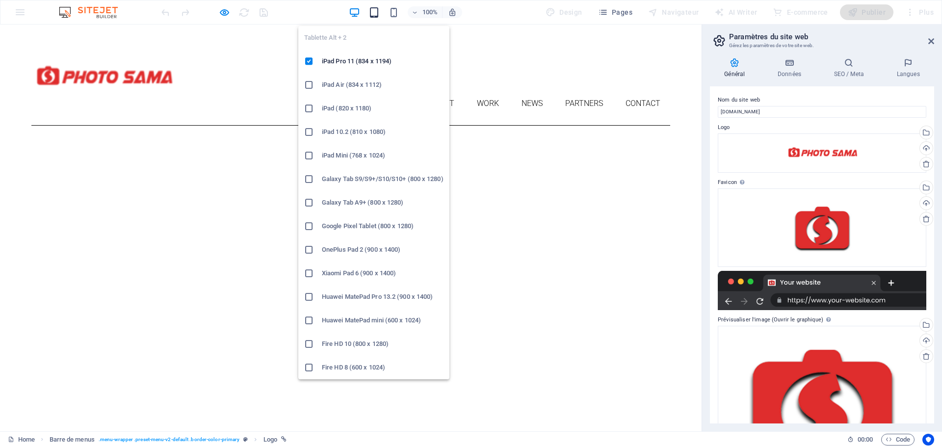
click at [375, 12] on icon "button" at bounding box center [374, 12] width 11 height 11
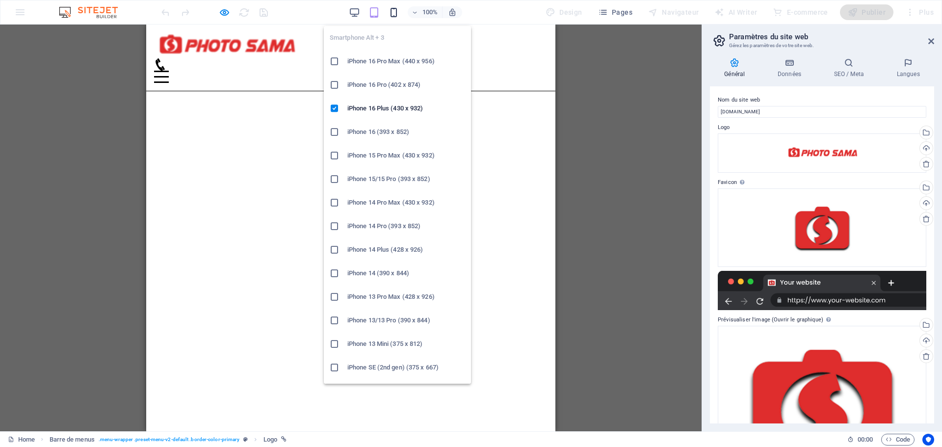
click at [391, 12] on icon "button" at bounding box center [393, 12] width 11 height 11
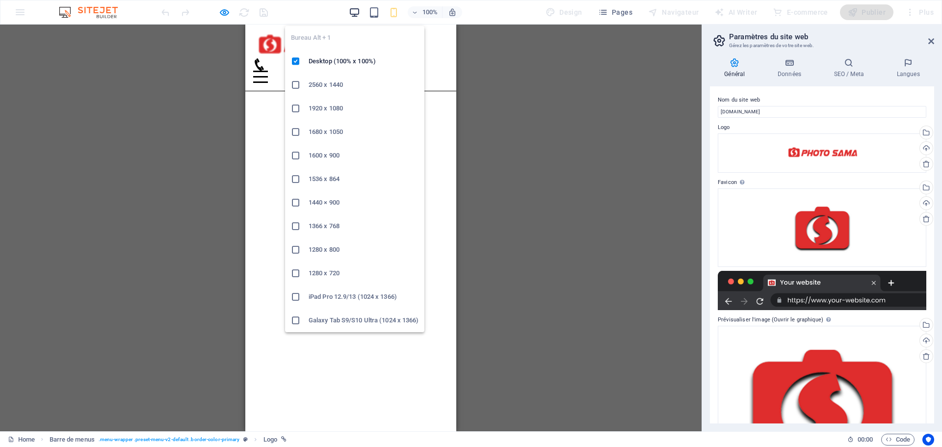
click at [354, 11] on icon "button" at bounding box center [354, 12] width 11 height 11
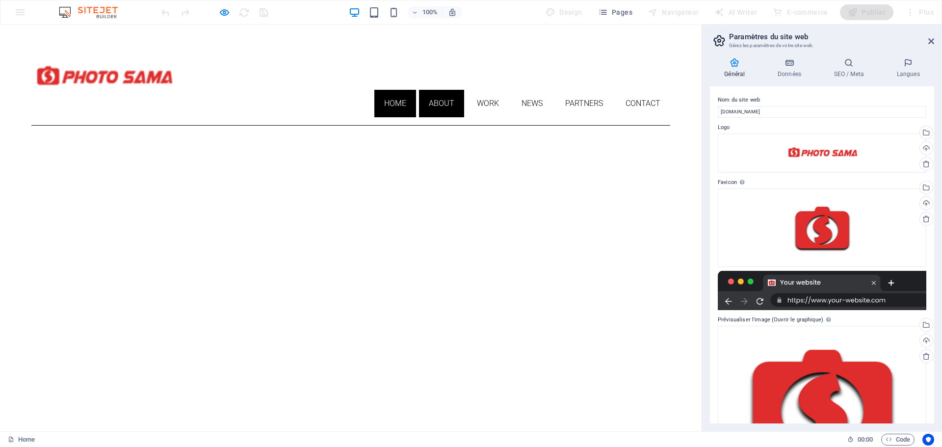
click at [435, 90] on link "About" at bounding box center [441, 103] width 45 height 27
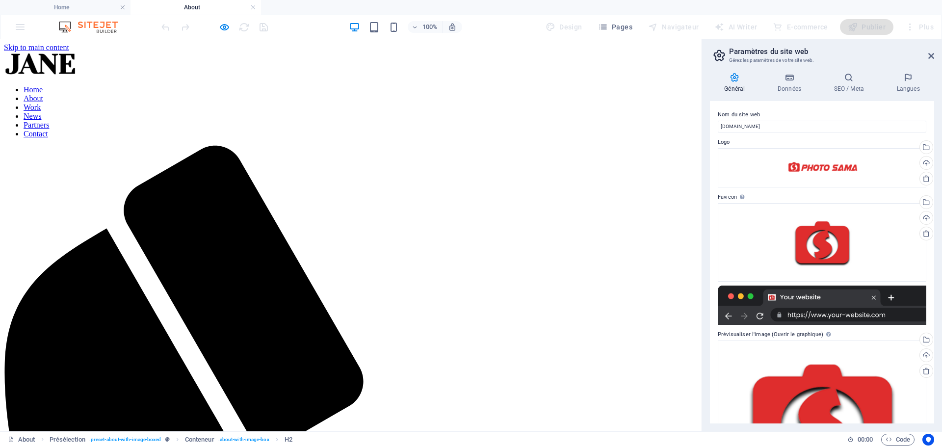
click at [388, 95] on nav "Home About Work News Partners Contact" at bounding box center [351, 111] width 694 height 53
click at [389, 91] on nav "Home About Work News Partners Contact" at bounding box center [351, 111] width 694 height 53
click at [253, 7] on link at bounding box center [253, 7] width 6 height 9
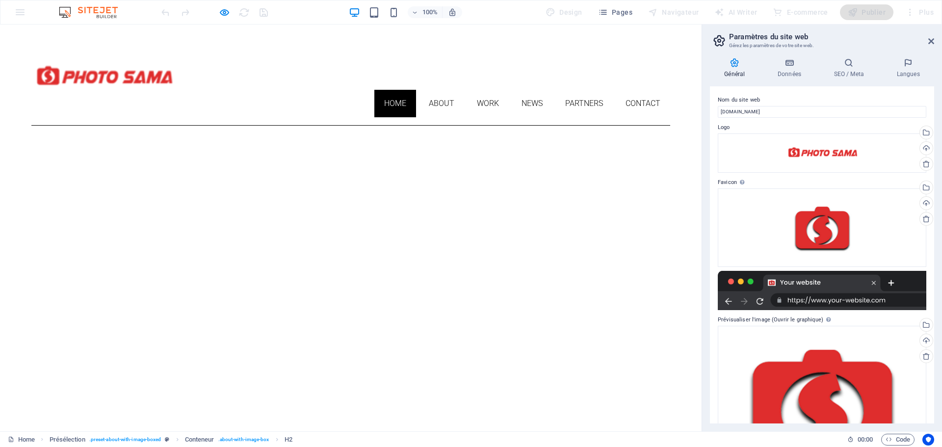
click at [230, 11] on div at bounding box center [215, 12] width 110 height 16
click at [221, 12] on icon "button" at bounding box center [224, 12] width 11 height 11
select select "px"
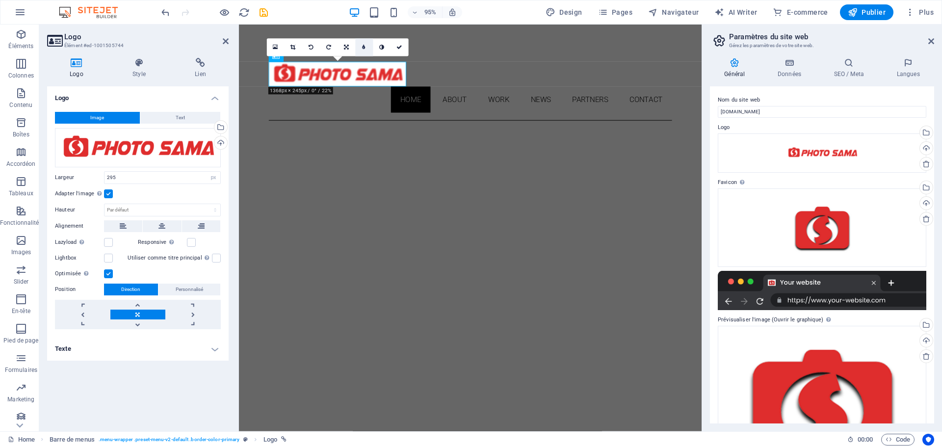
click at [359, 49] on link at bounding box center [364, 48] width 18 height 18
click at [359, 49] on icon at bounding box center [356, 47] width 3 height 5
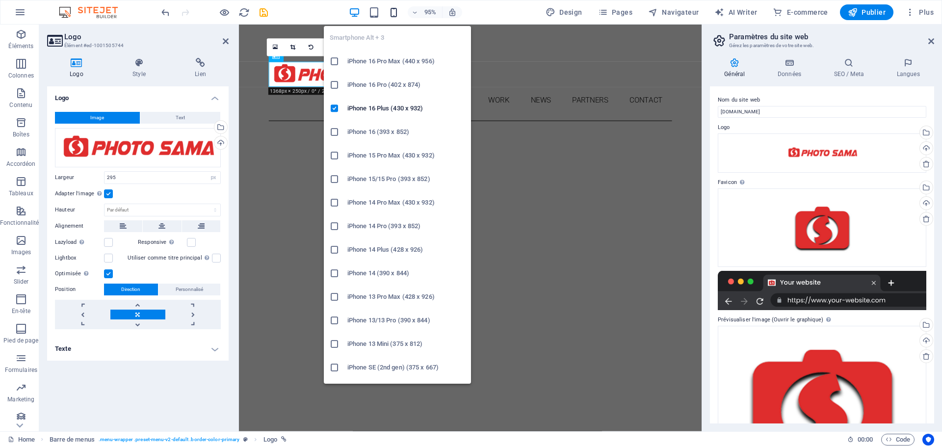
click at [395, 13] on icon "button" at bounding box center [393, 12] width 11 height 11
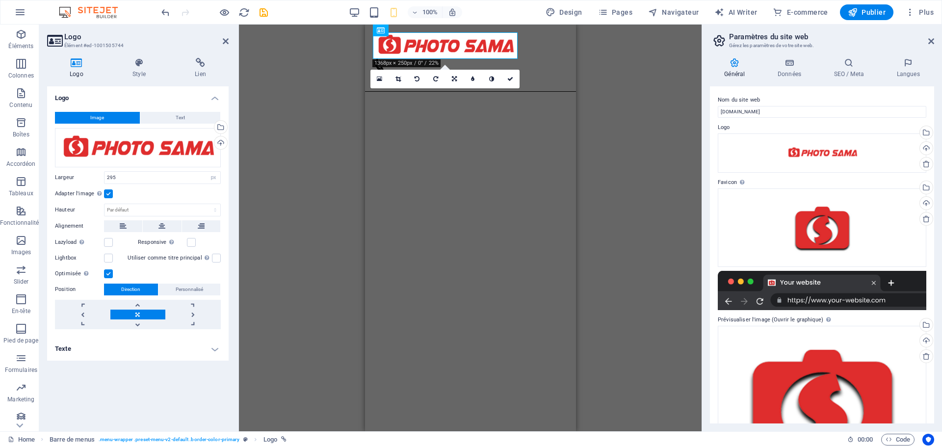
click at [637, 161] on div "H3 Présélection Conteneur Slider Bannière Bannière Conteneur Présélection Conte…" at bounding box center [470, 228] width 463 height 407
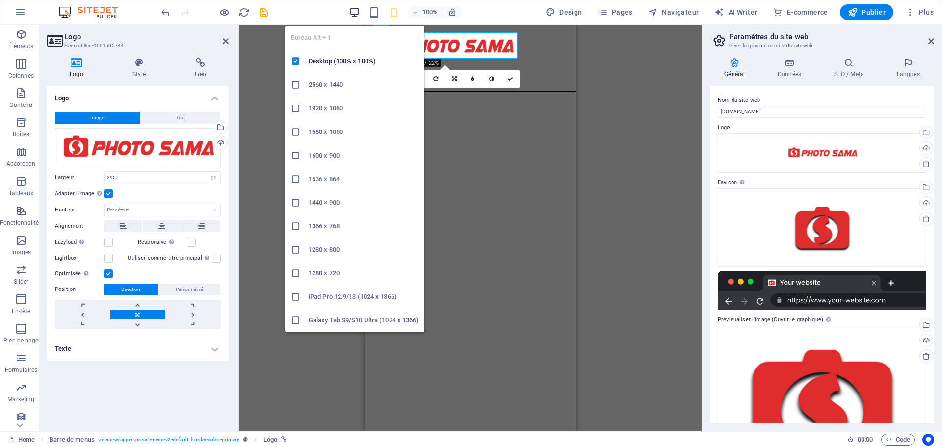
click at [352, 13] on icon "button" at bounding box center [354, 12] width 11 height 11
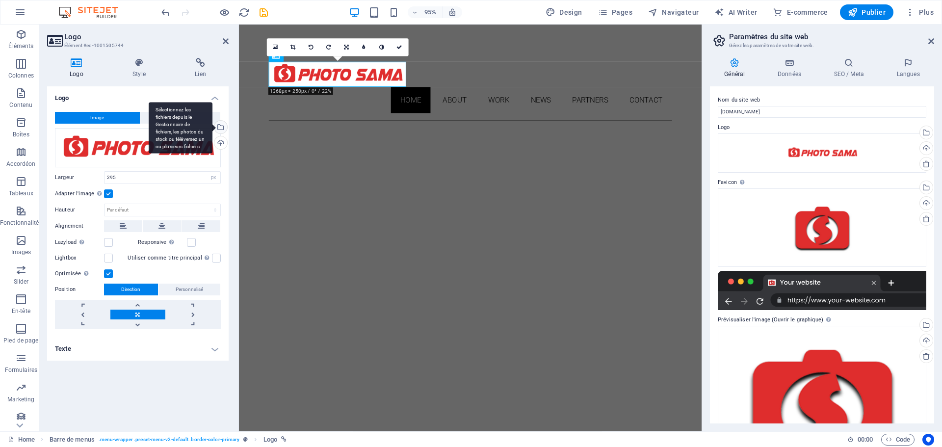
click at [224, 128] on div "Sélectionnez les fichiers depuis le Gestionnaire de fichiers, les photos du sto…" at bounding box center [220, 128] width 15 height 15
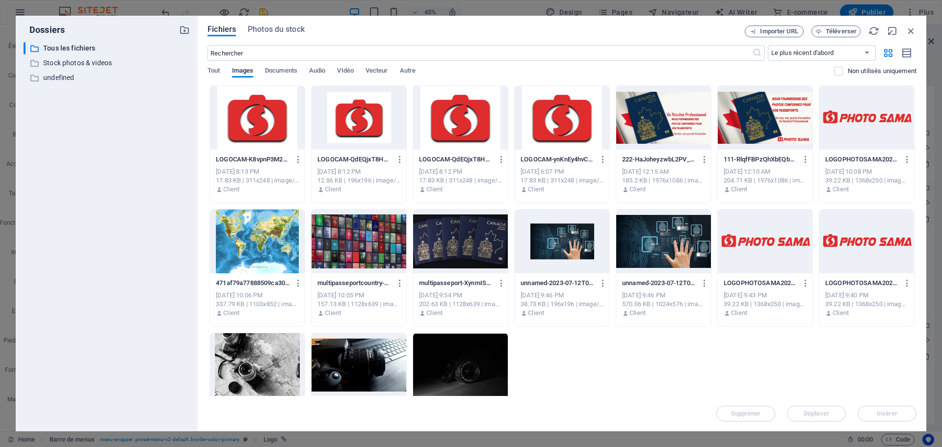
click at [861, 241] on div at bounding box center [867, 242] width 95 height 64
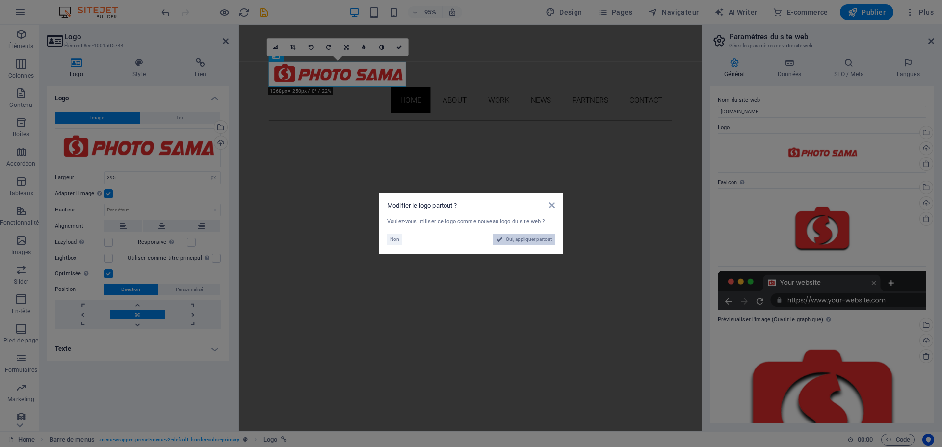
click at [509, 241] on span "Oui, appliquer partout" at bounding box center [529, 240] width 46 height 12
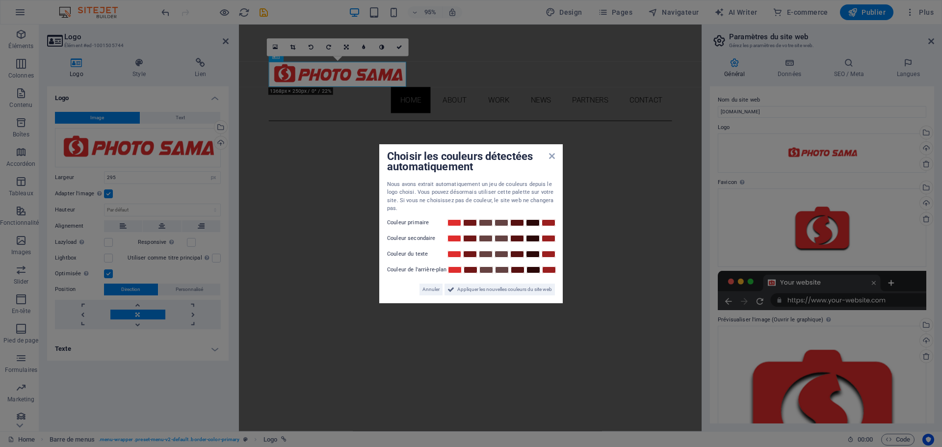
click at [359, 76] on aside "Choisir les couleurs détectées automatiquement Nous avons extrait automatiqueme…" at bounding box center [471, 223] width 942 height 447
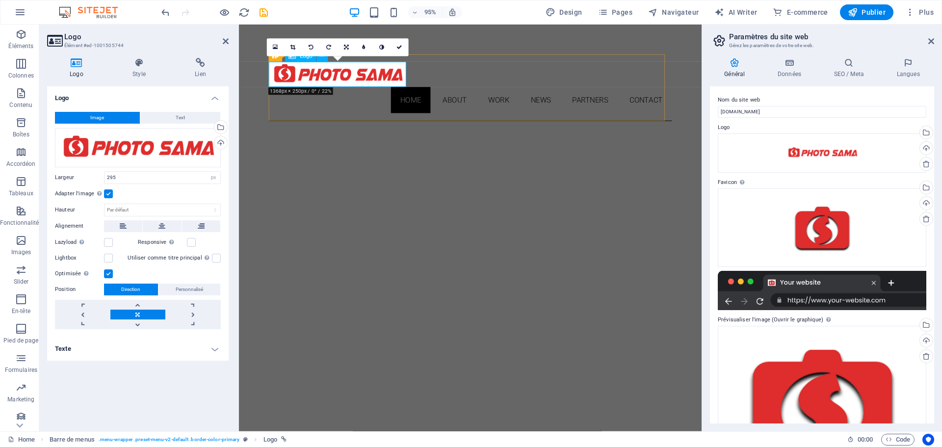
click at [365, 78] on div at bounding box center [482, 77] width 425 height 27
click at [18, 13] on icon "button" at bounding box center [20, 12] width 12 height 12
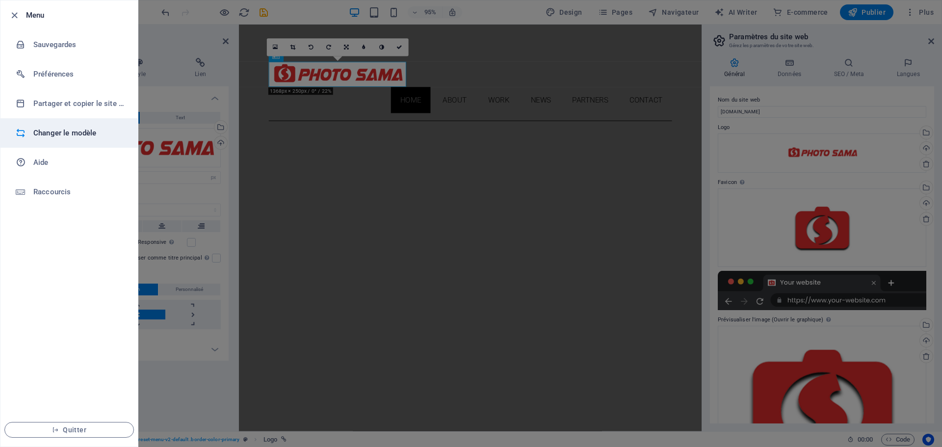
click at [71, 133] on h6 "Changer le modèle" at bounding box center [78, 133] width 91 height 12
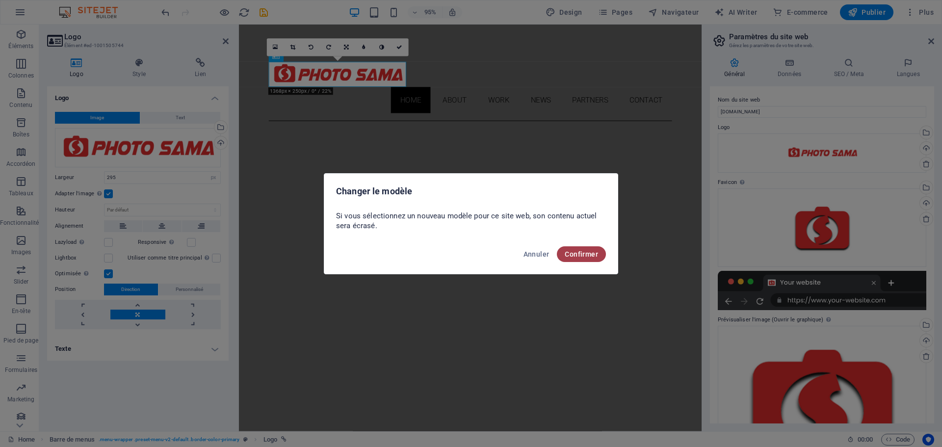
click at [591, 256] on span "Confirmer" at bounding box center [581, 254] width 33 height 8
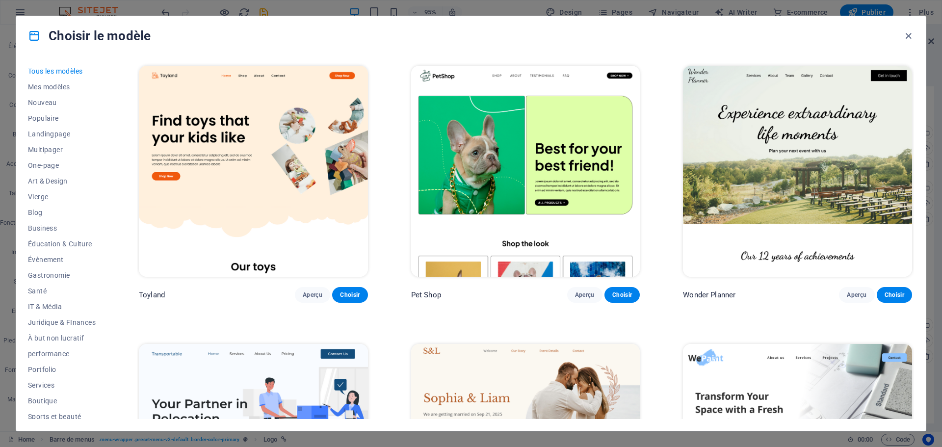
scroll to position [1031, 0]
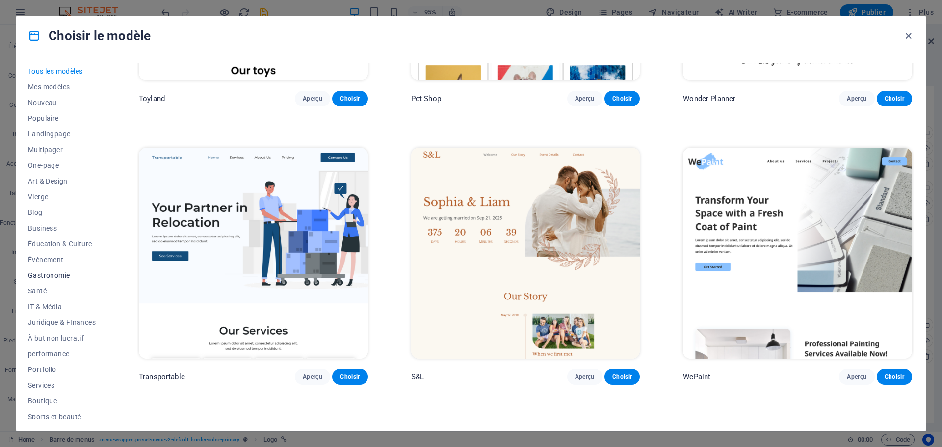
click at [45, 275] on span "Gastronomie" at bounding box center [62, 275] width 68 height 8
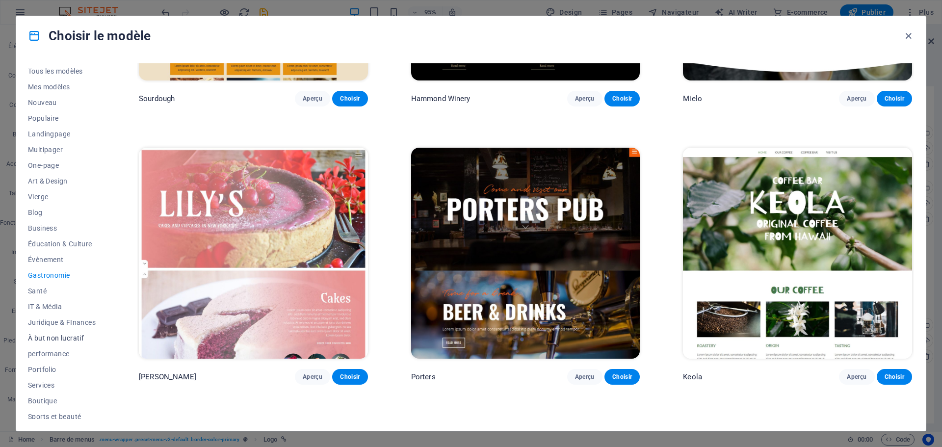
scroll to position [53, 0]
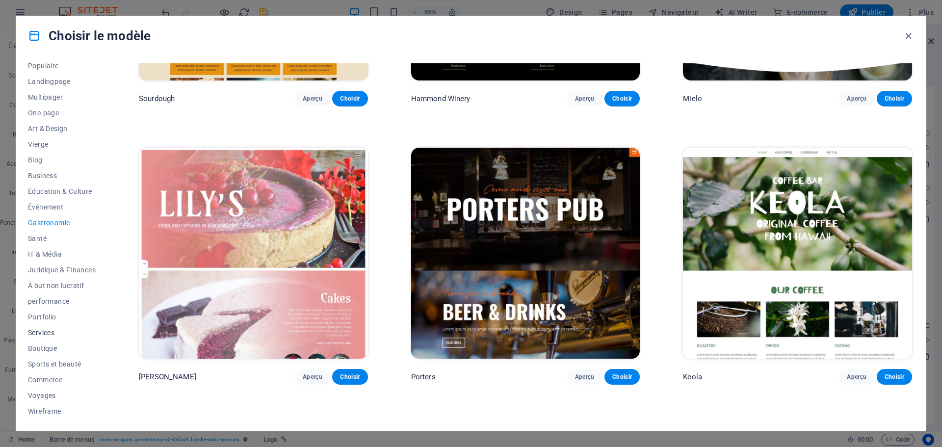
click at [44, 331] on span "Services" at bounding box center [62, 333] width 68 height 8
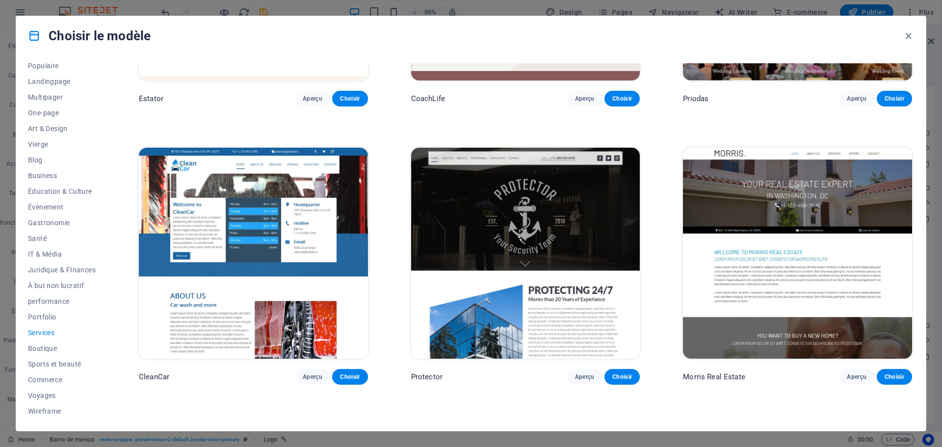
drag, startPoint x: 520, startPoint y: 228, endPoint x: 399, endPoint y: 291, distance: 136.8
click at [399, 291] on div "Career Jobs Aperçu Choisir Nova Consulting Aperçu Choisir RepairIT Aperçu Chois…" at bounding box center [525, 126] width 777 height 2187
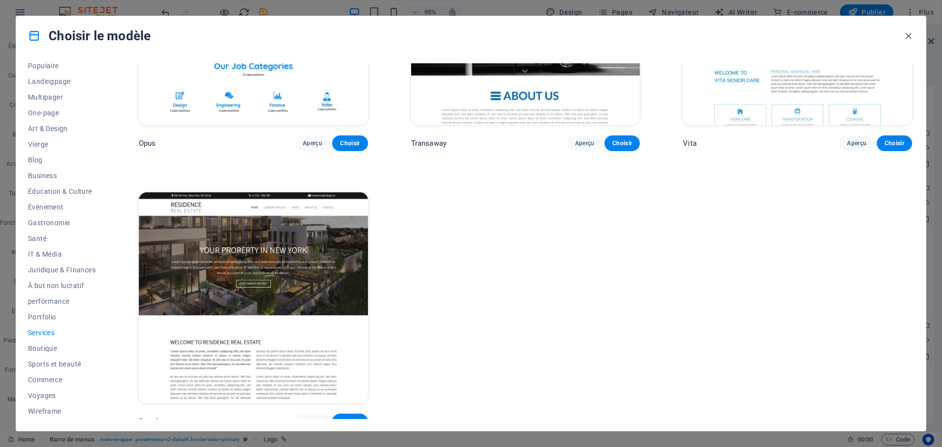
scroll to position [1526, 0]
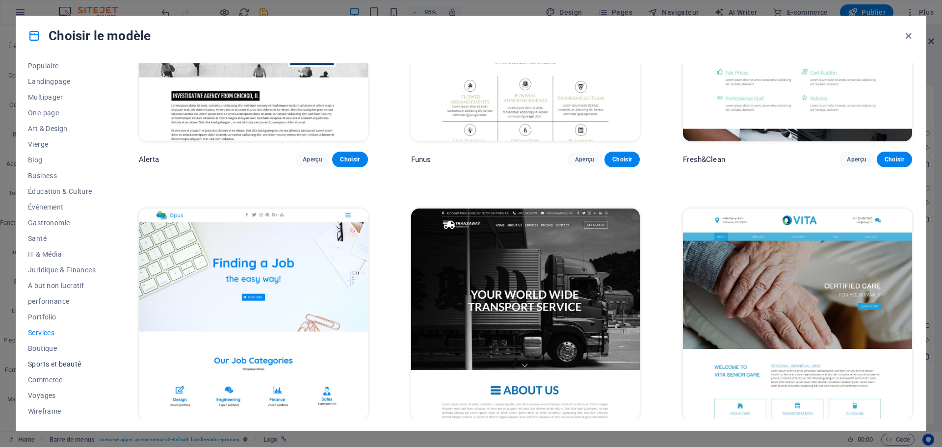
click at [65, 365] on span "Sports et beauté" at bounding box center [62, 364] width 68 height 8
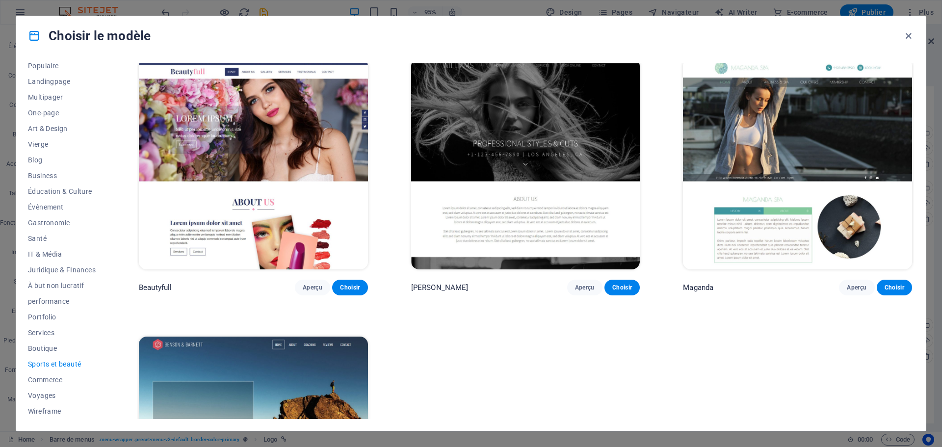
scroll to position [1071, 0]
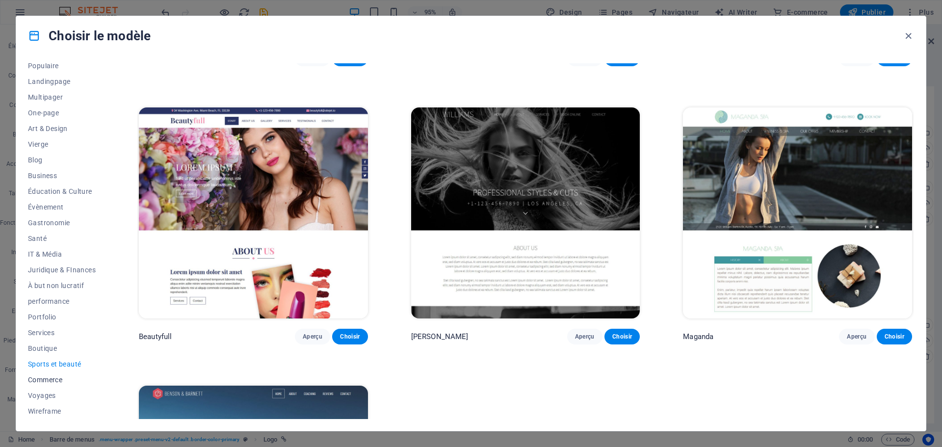
click at [54, 377] on span "Commerce" at bounding box center [62, 380] width 68 height 8
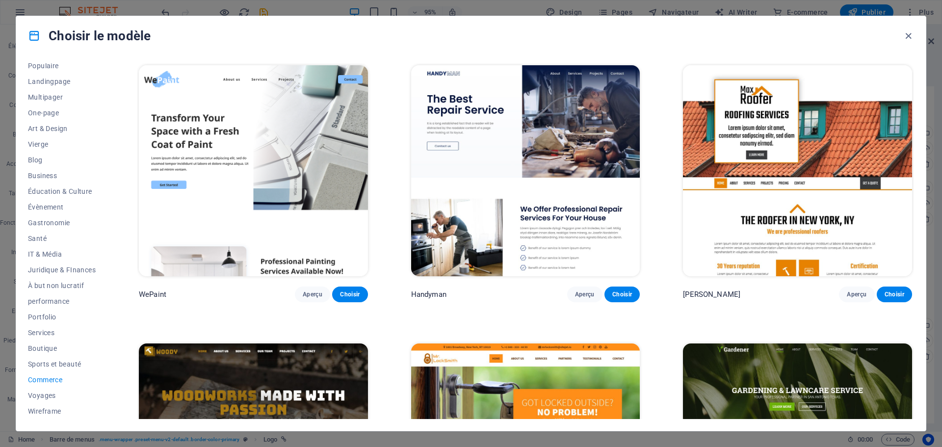
scroll to position [196, 0]
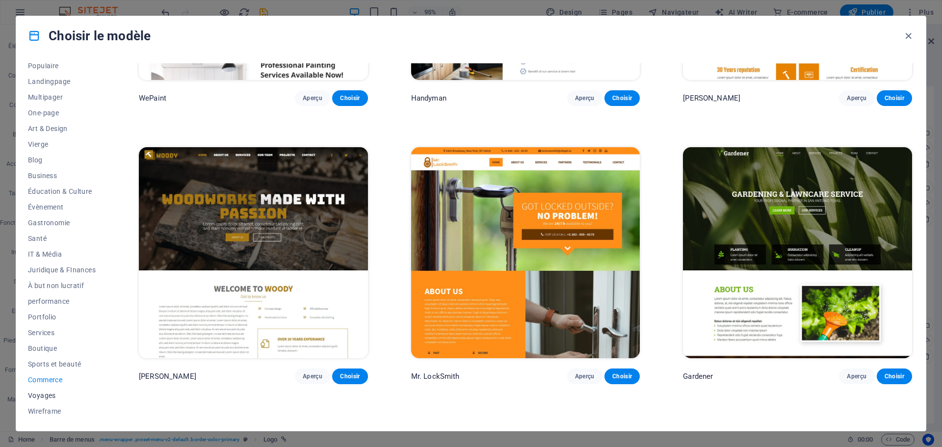
click at [34, 395] on span "Voyages" at bounding box center [62, 396] width 68 height 8
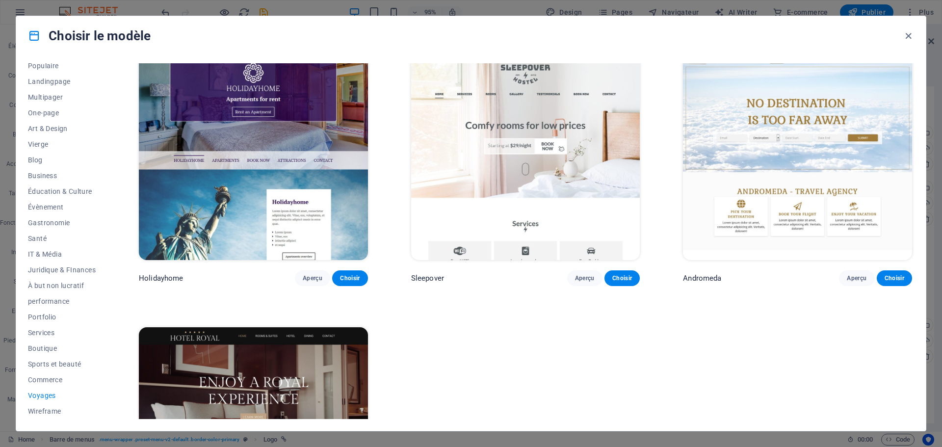
scroll to position [436, 0]
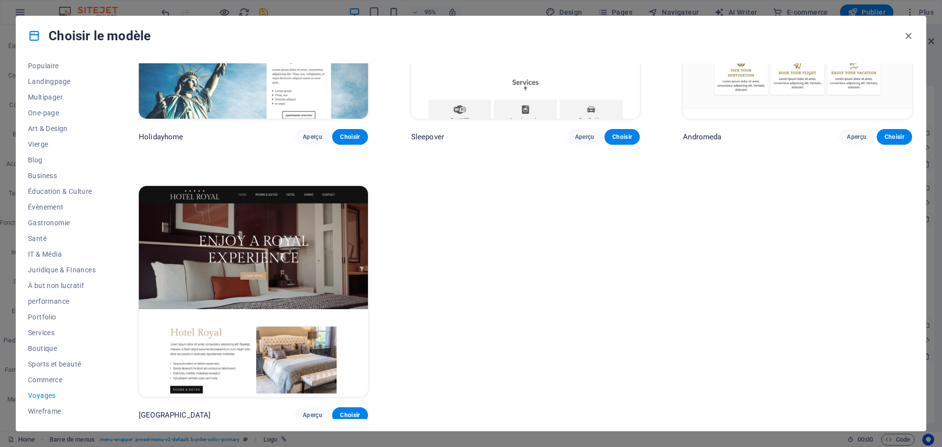
drag, startPoint x: 41, startPoint y: 413, endPoint x: 99, endPoint y: 413, distance: 57.9
click at [43, 413] on span "Wireframe" at bounding box center [62, 411] width 68 height 8
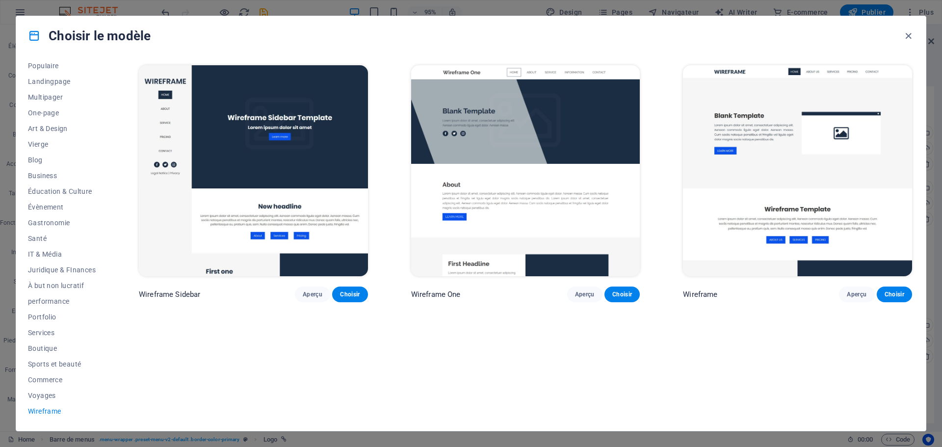
scroll to position [0, 0]
click at [37, 160] on span "Blog" at bounding box center [62, 160] width 68 height 8
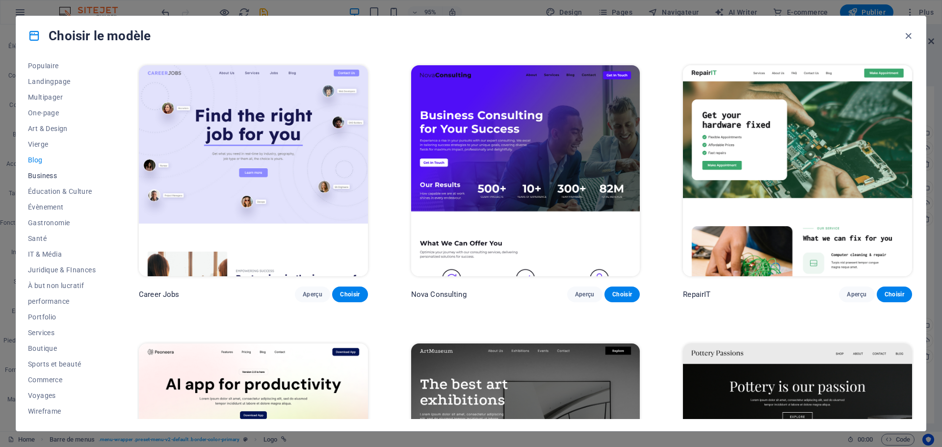
click at [43, 175] on span "Business" at bounding box center [62, 176] width 68 height 8
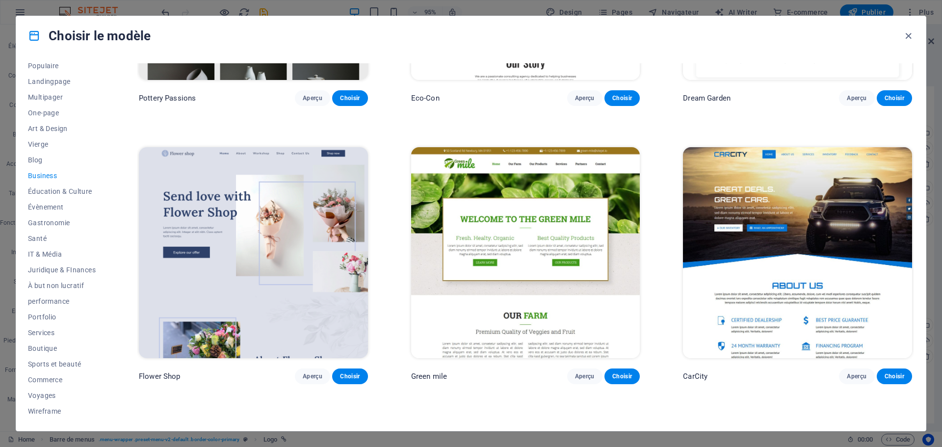
scroll to position [436, 0]
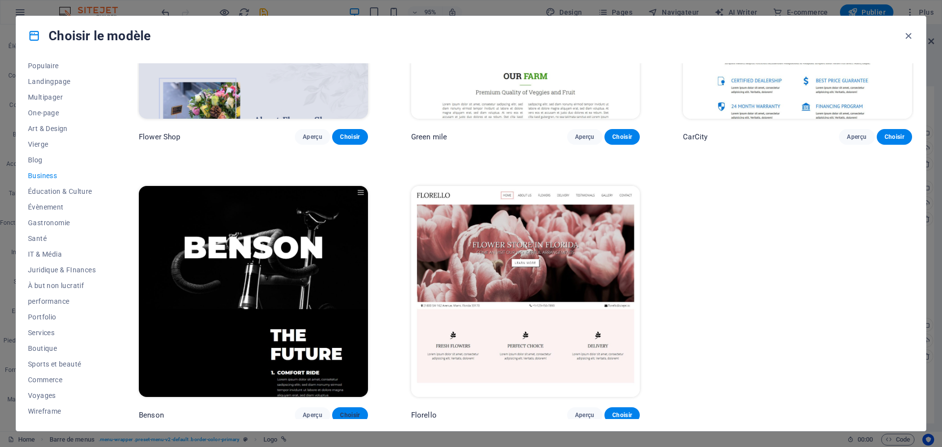
click at [351, 411] on span "Choisir" at bounding box center [350, 415] width 20 height 8
select select "px"
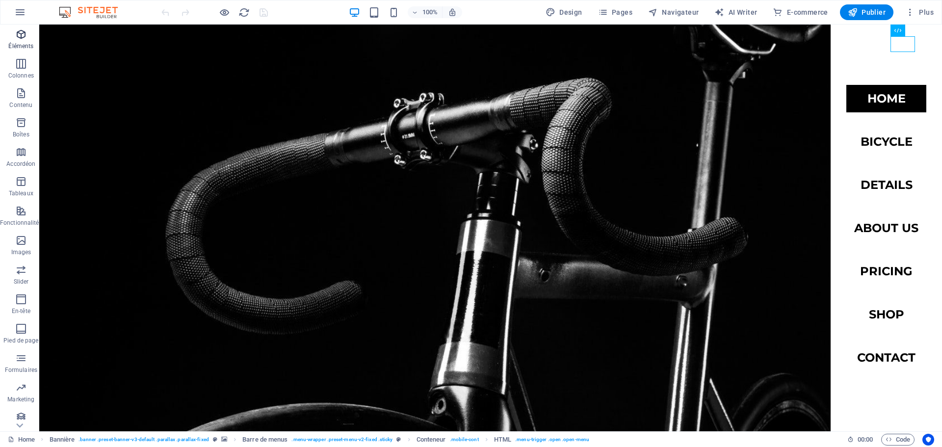
scroll to position [265, 0]
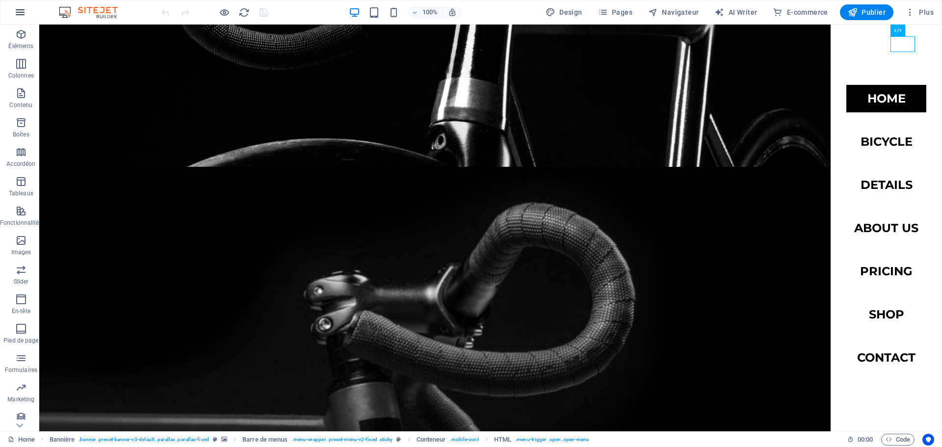
click at [20, 9] on icon "button" at bounding box center [20, 12] width 12 height 12
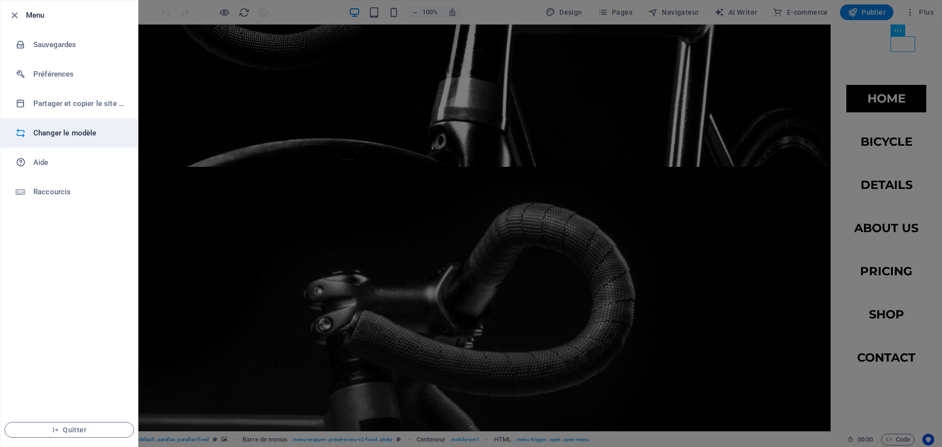
click at [75, 137] on h6 "Changer le modèle" at bounding box center [78, 133] width 91 height 12
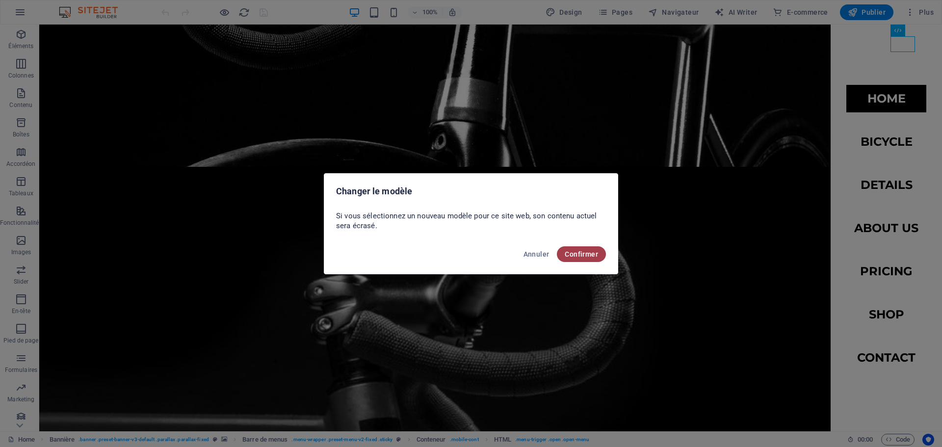
click at [589, 259] on button "Confirmer" at bounding box center [581, 254] width 49 height 16
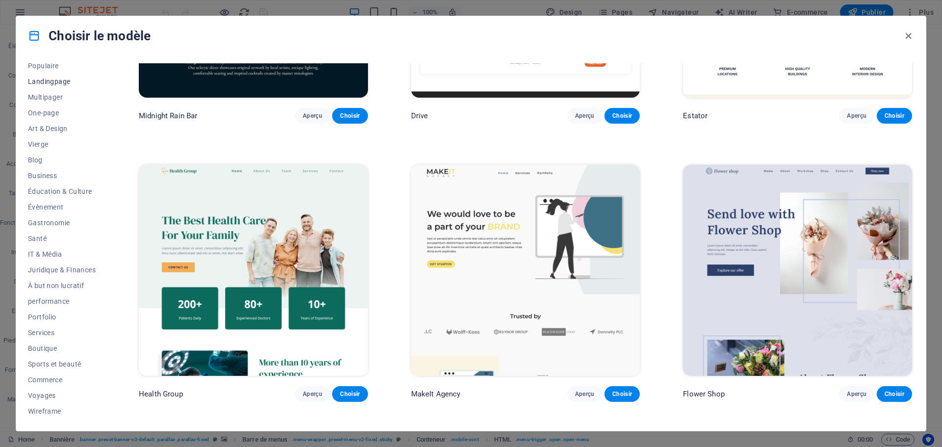
scroll to position [0, 0]
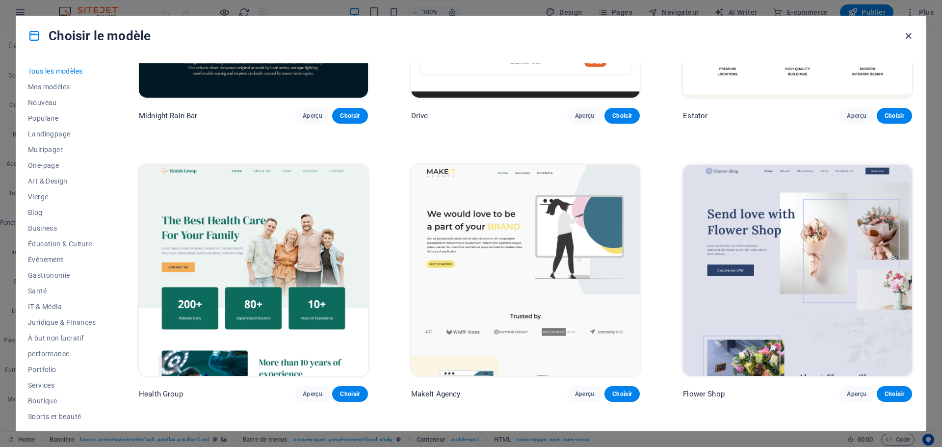
click at [908, 41] on icon "button" at bounding box center [908, 35] width 11 height 11
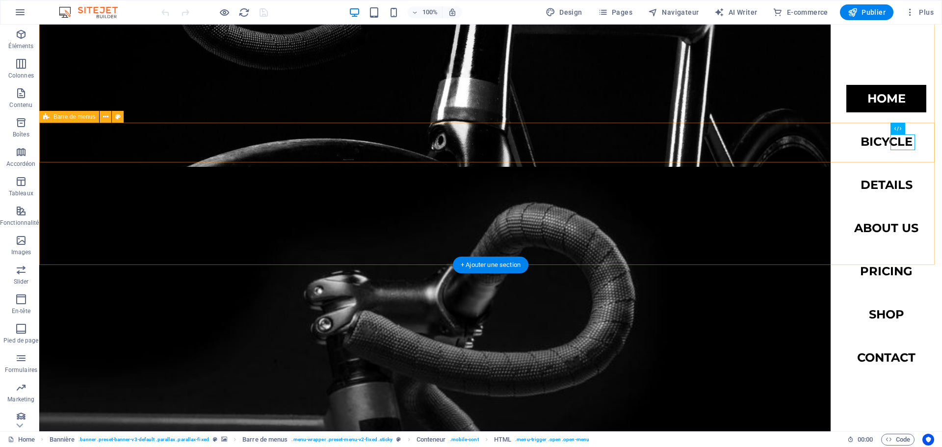
scroll to position [19, 0]
